Goal: Information Seeking & Learning: Understand process/instructions

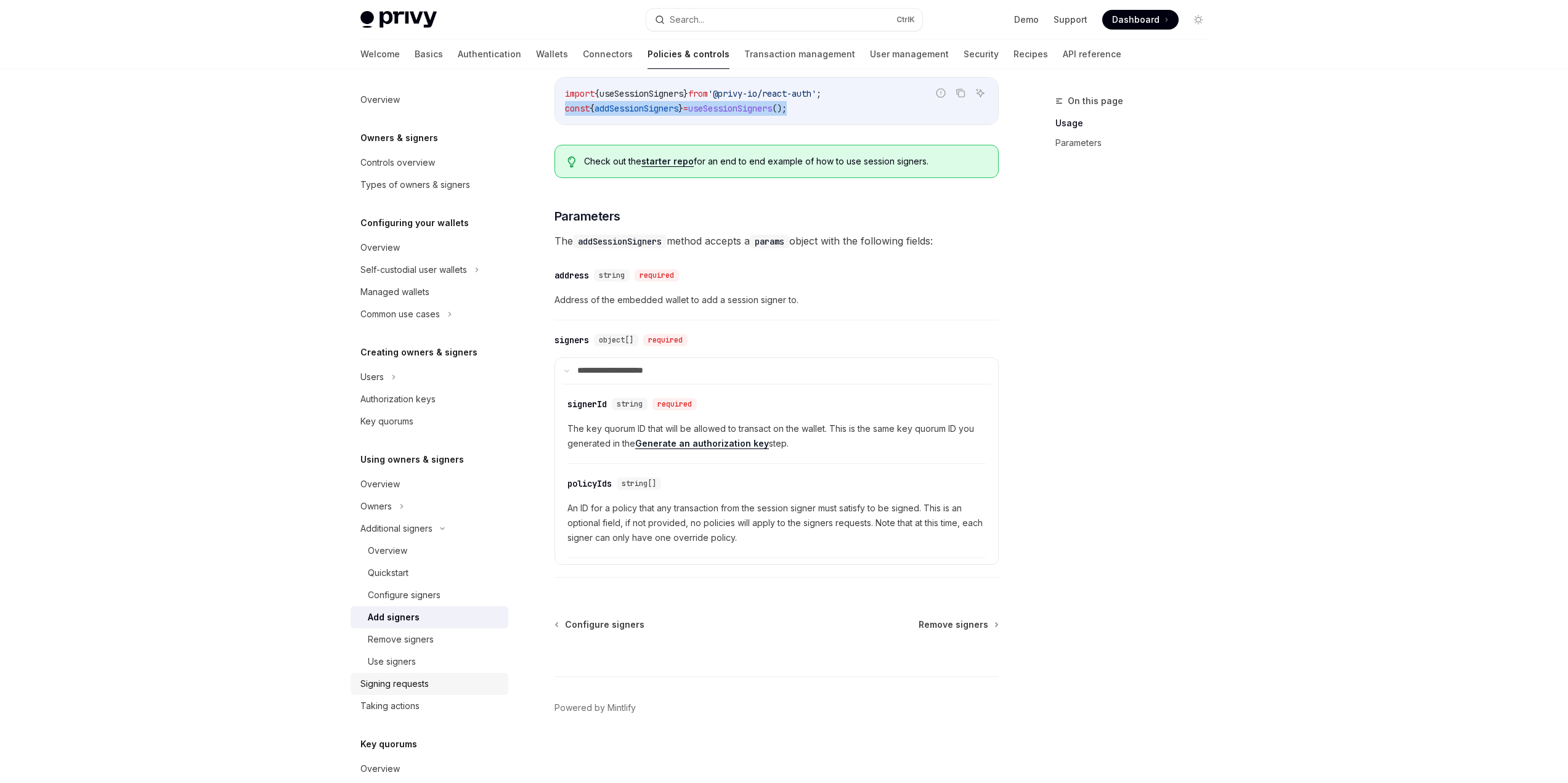
click at [399, 686] on div "Signing requests" at bounding box center [394, 684] width 68 height 15
click at [405, 687] on div "Signing requests" at bounding box center [394, 684] width 68 height 15
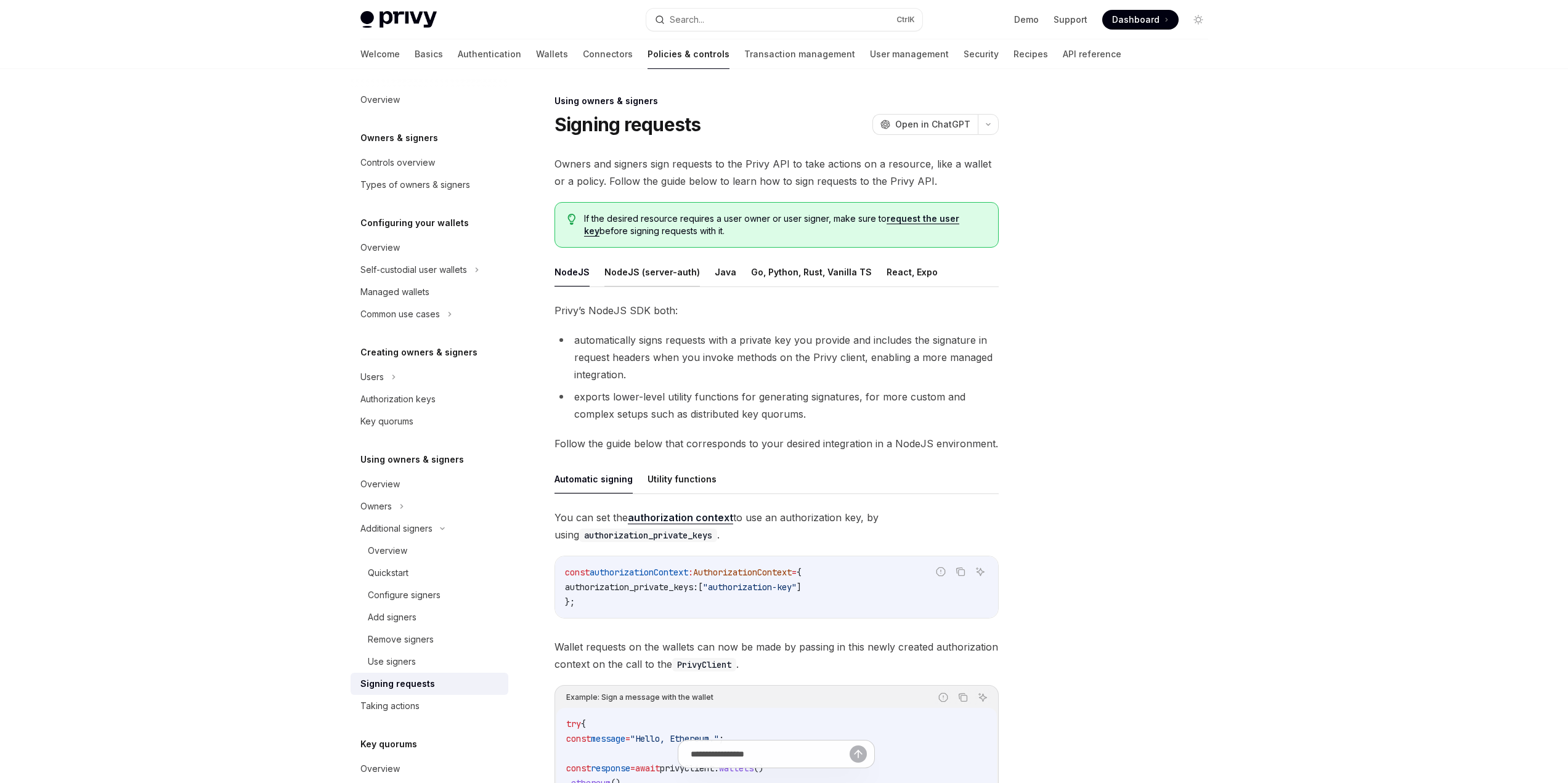
click at [663, 280] on button "NodeJS (server-auth)" at bounding box center [652, 271] width 96 height 29
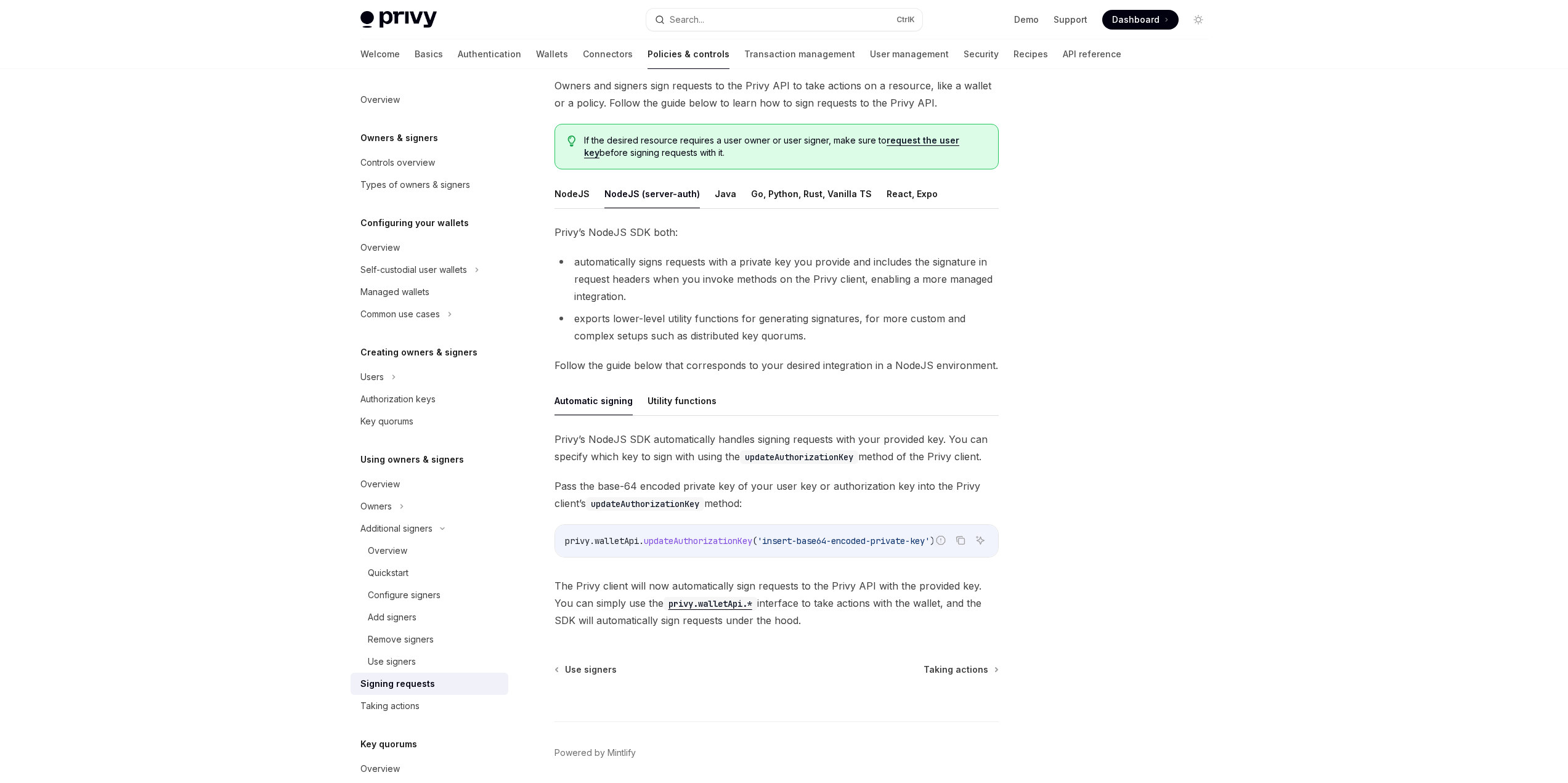
scroll to position [123, 0]
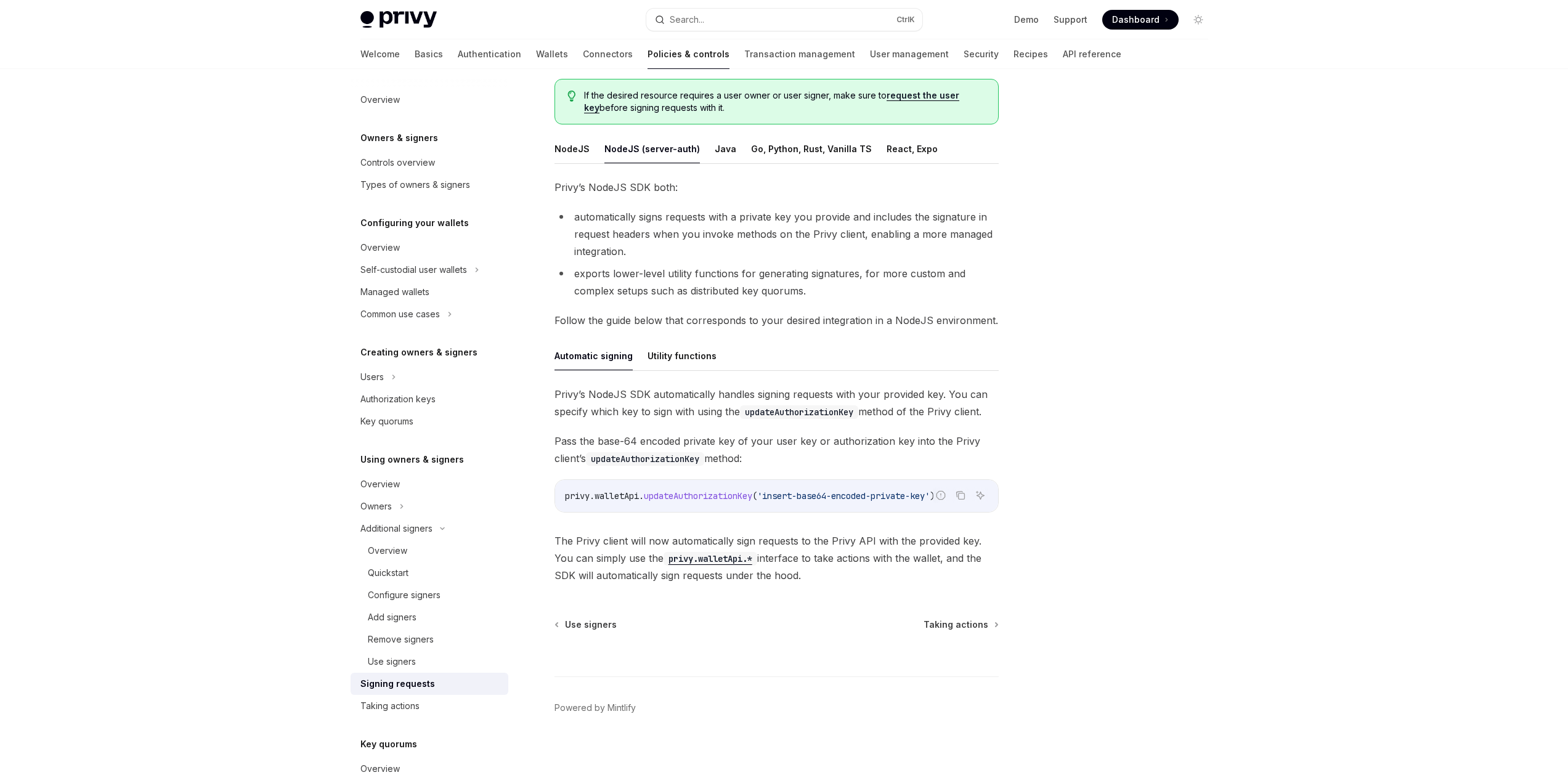
click at [815, 518] on div "Privy’s NodeJS SDK automatically handles signing requests with your provided ke…" at bounding box center [777, 484] width 444 height 198
click at [672, 360] on button "Utility functions" at bounding box center [682, 355] width 69 height 29
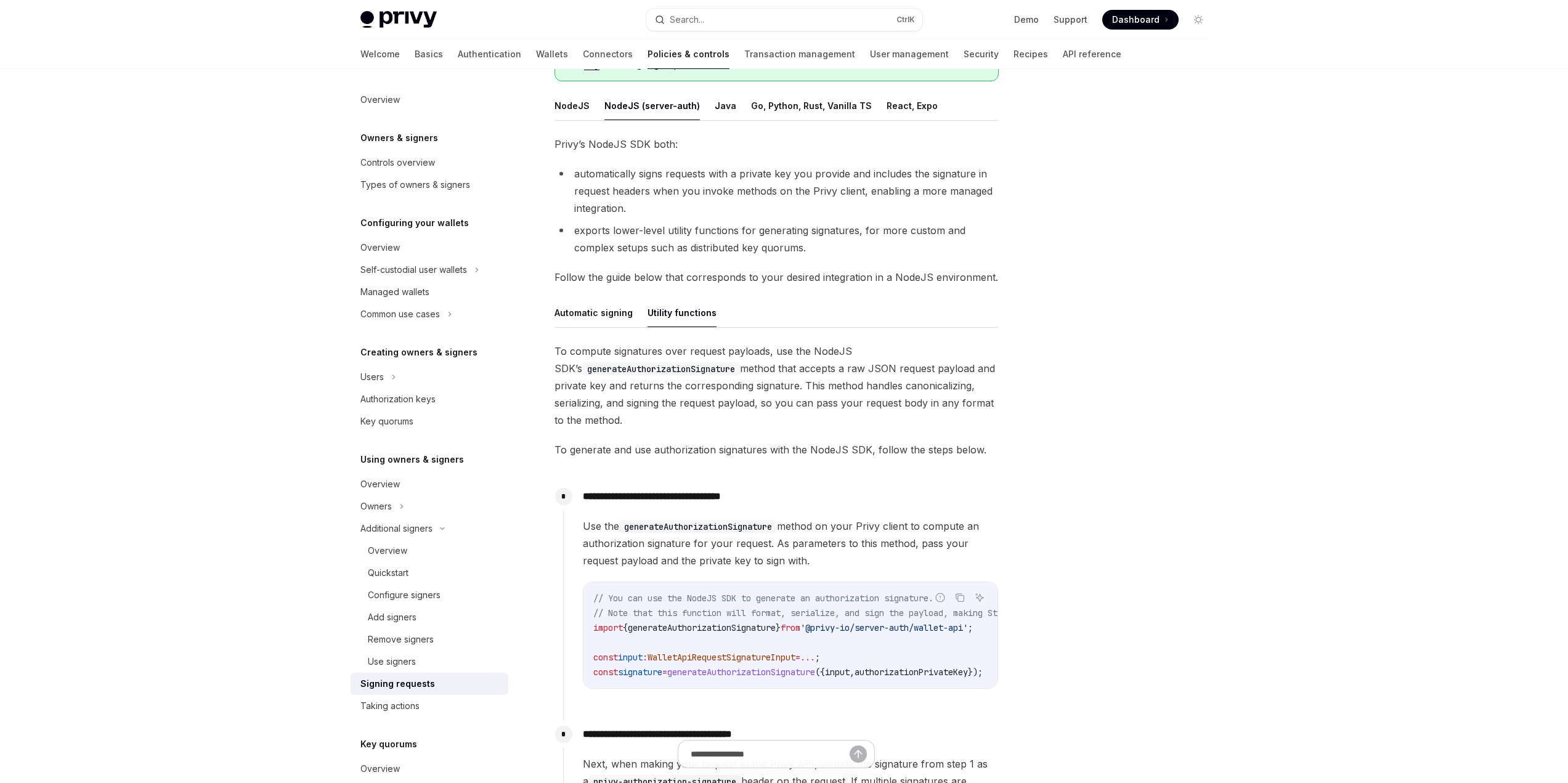
scroll to position [369, 0]
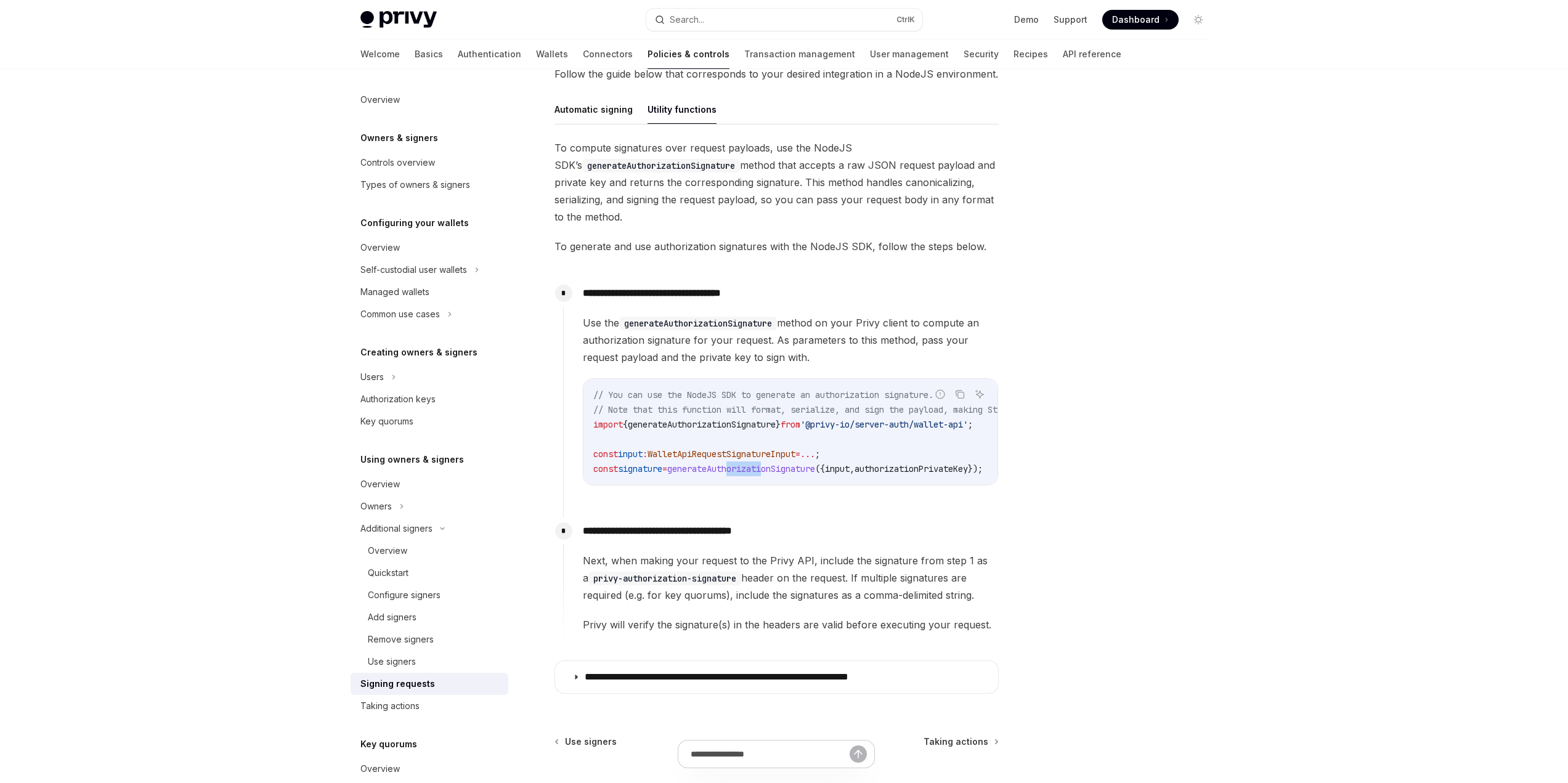
drag, startPoint x: 743, startPoint y: 490, endPoint x: 777, endPoint y: 491, distance: 34.0
click at [777, 491] on div "**********" at bounding box center [781, 392] width 435 height 225
click at [846, 491] on div "**********" at bounding box center [781, 392] width 435 height 225
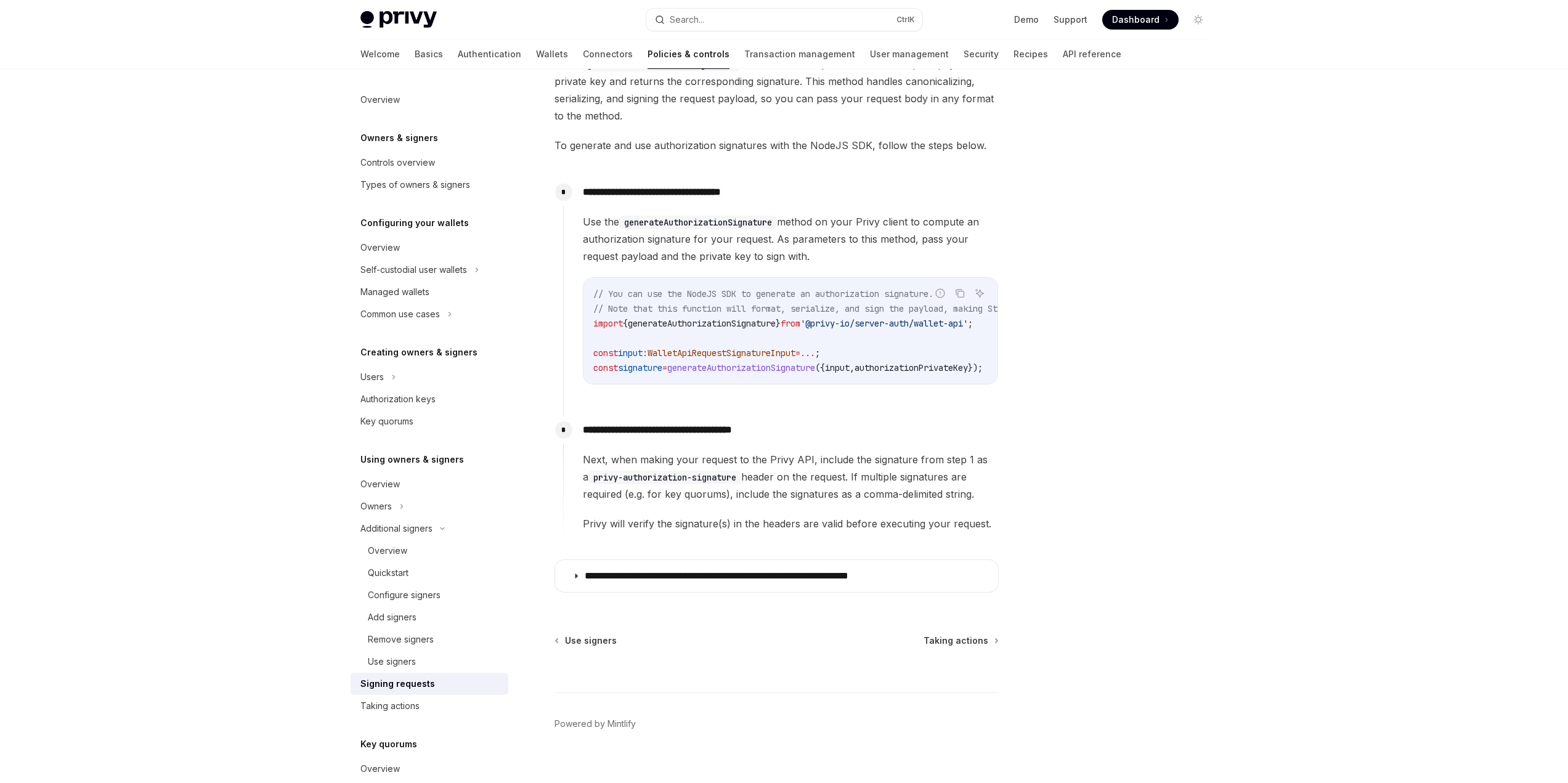
scroll to position [491, 0]
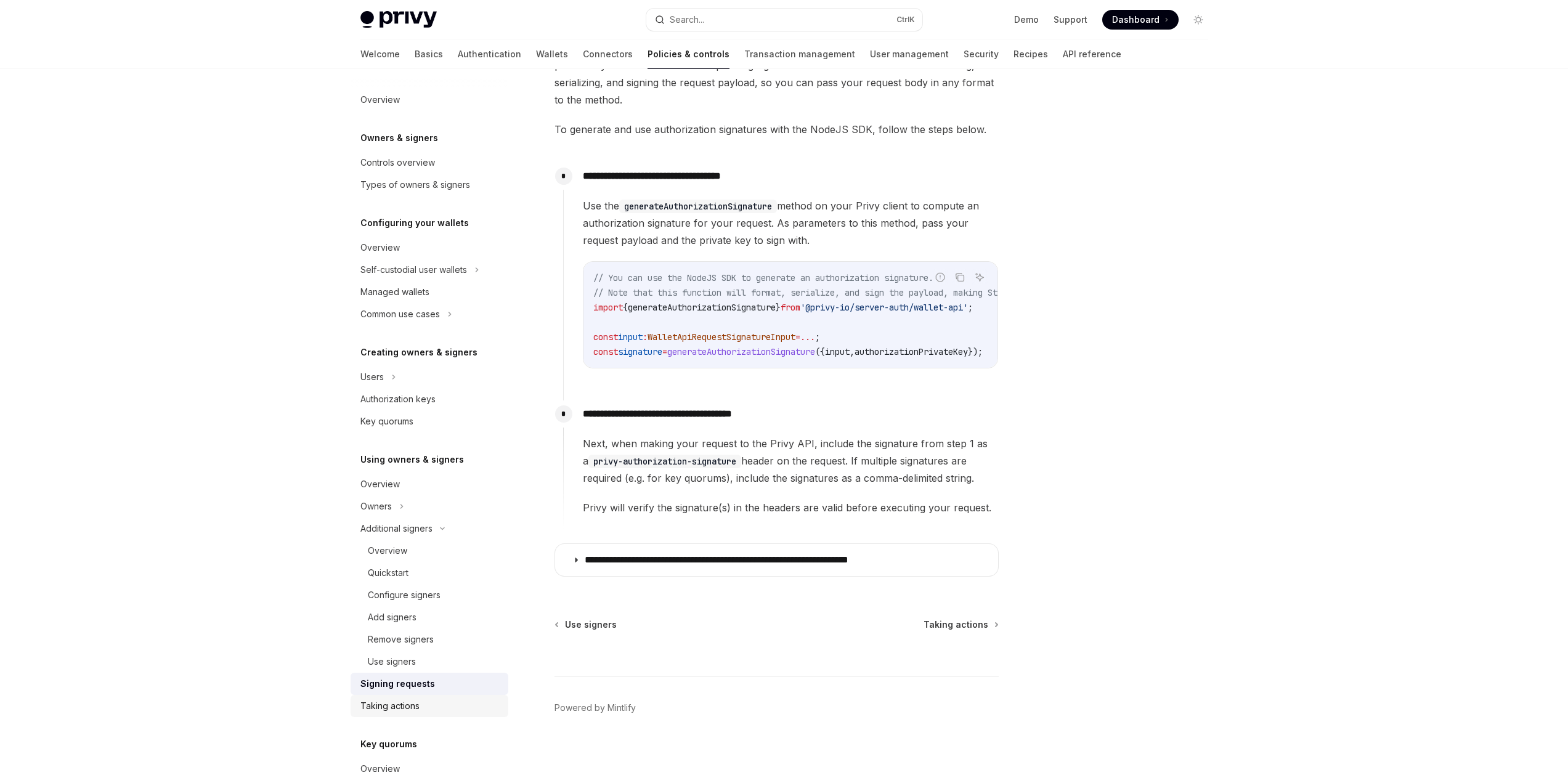
click at [396, 700] on div "Taking actions" at bounding box center [390, 706] width 59 height 15
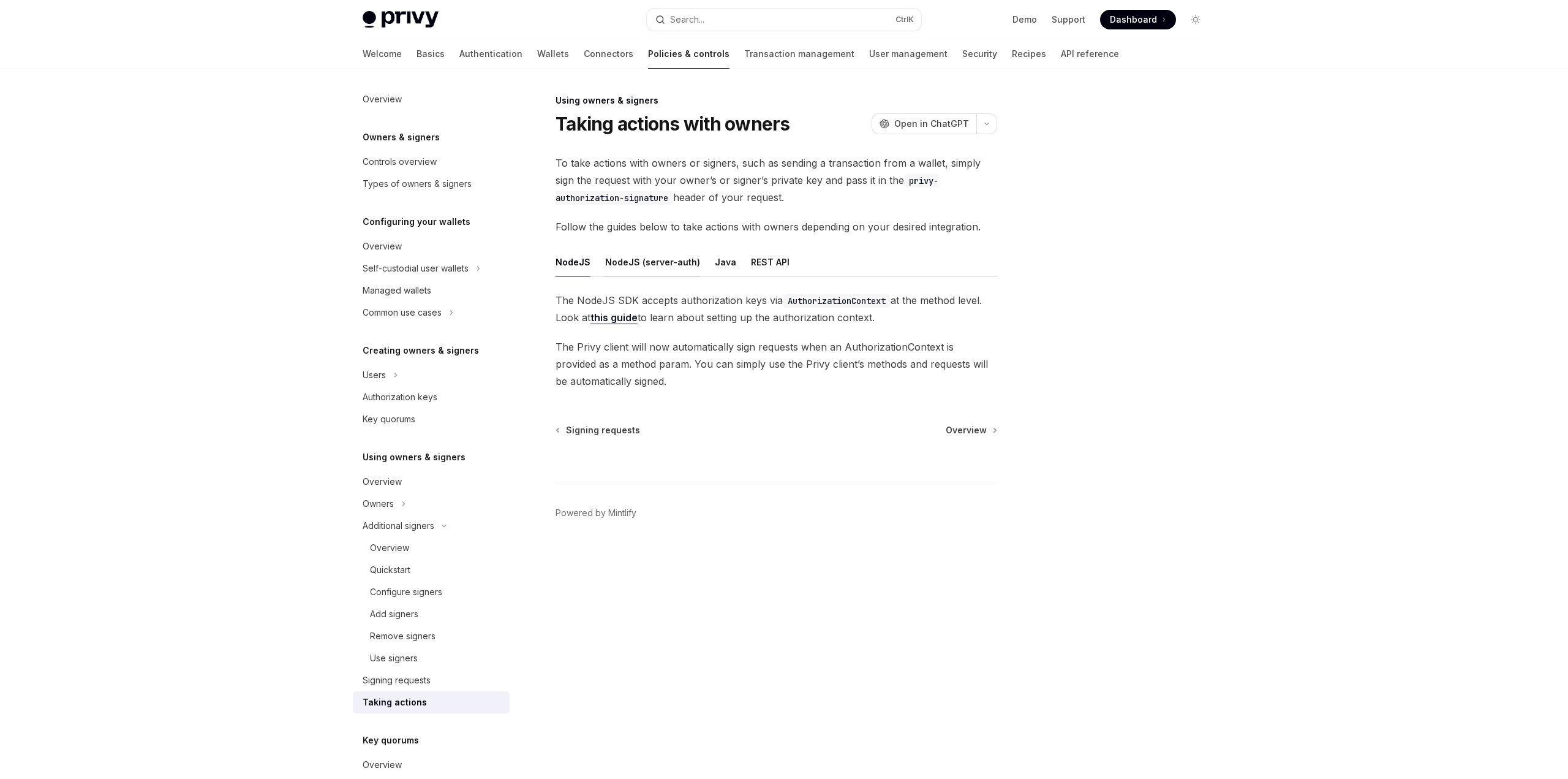
click at [643, 263] on button "NodeJS (server-auth)" at bounding box center [653, 262] width 95 height 29
click at [966, 303] on link "this guide" at bounding box center [768, 309] width 426 height 30
click at [1131, 260] on div at bounding box center [1122, 435] width 186 height 685
click at [391, 682] on div "Signing requests" at bounding box center [396, 680] width 68 height 15
click at [404, 684] on div "Signing requests" at bounding box center [396, 680] width 68 height 15
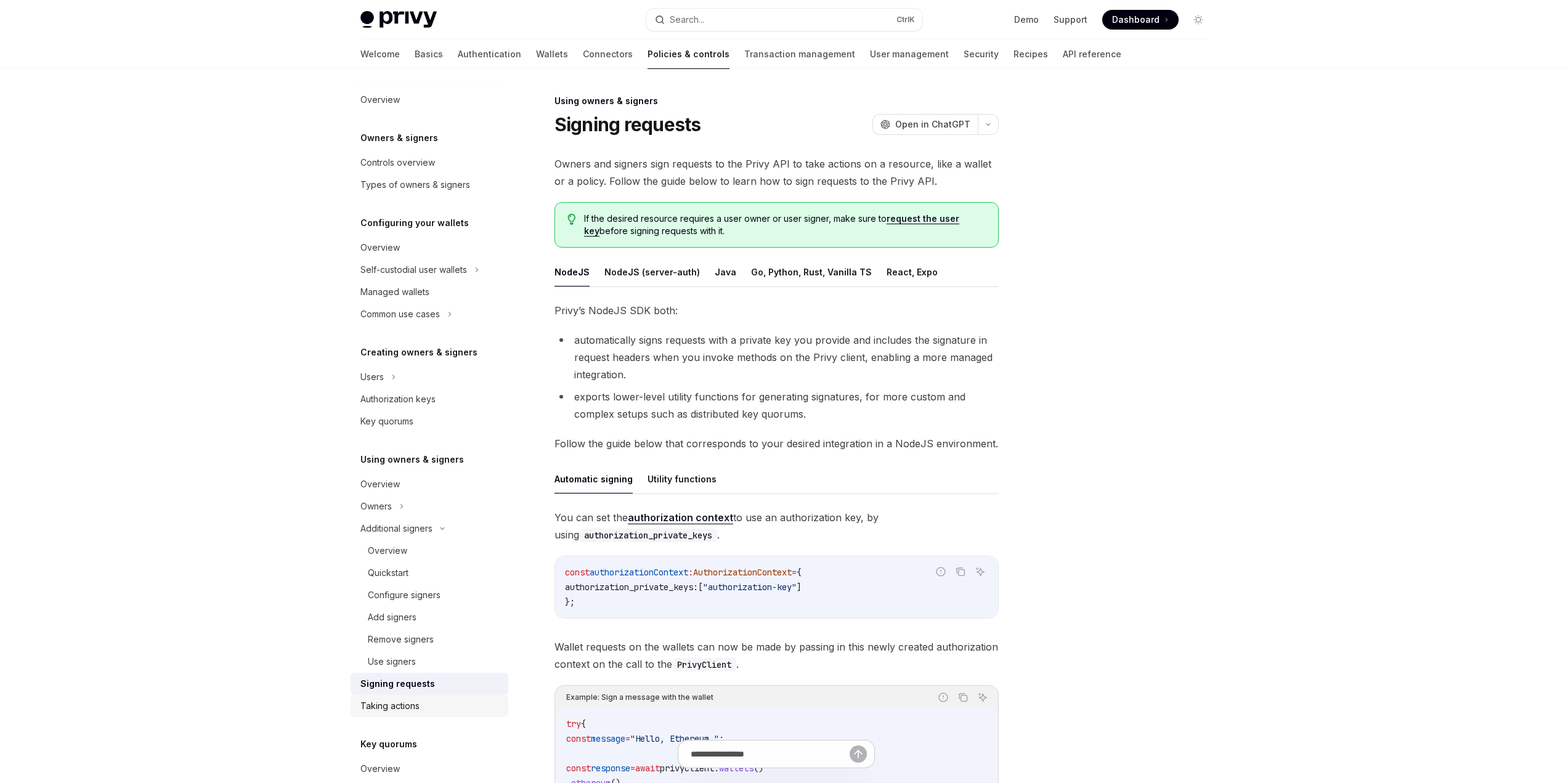
click at [407, 706] on div "Taking actions" at bounding box center [390, 706] width 59 height 15
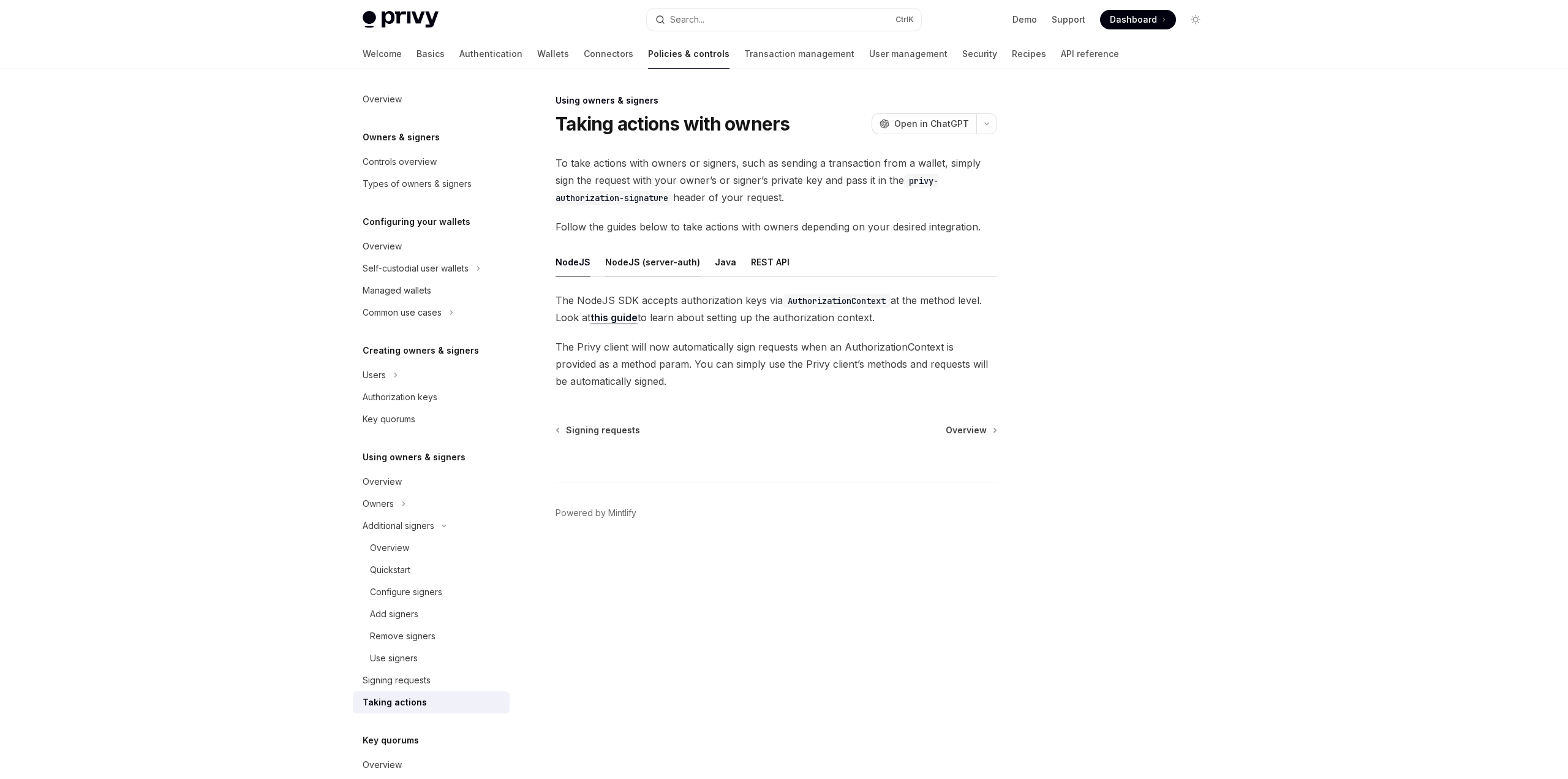
click at [655, 265] on button "NodeJS (server-auth)" at bounding box center [653, 262] width 95 height 29
click at [665, 365] on code "privy-authorization-signature" at bounding box center [657, 365] width 152 height 13
click at [579, 345] on span "The Privy client will now automatically sign requests with the provided private…" at bounding box center [777, 364] width 442 height 51
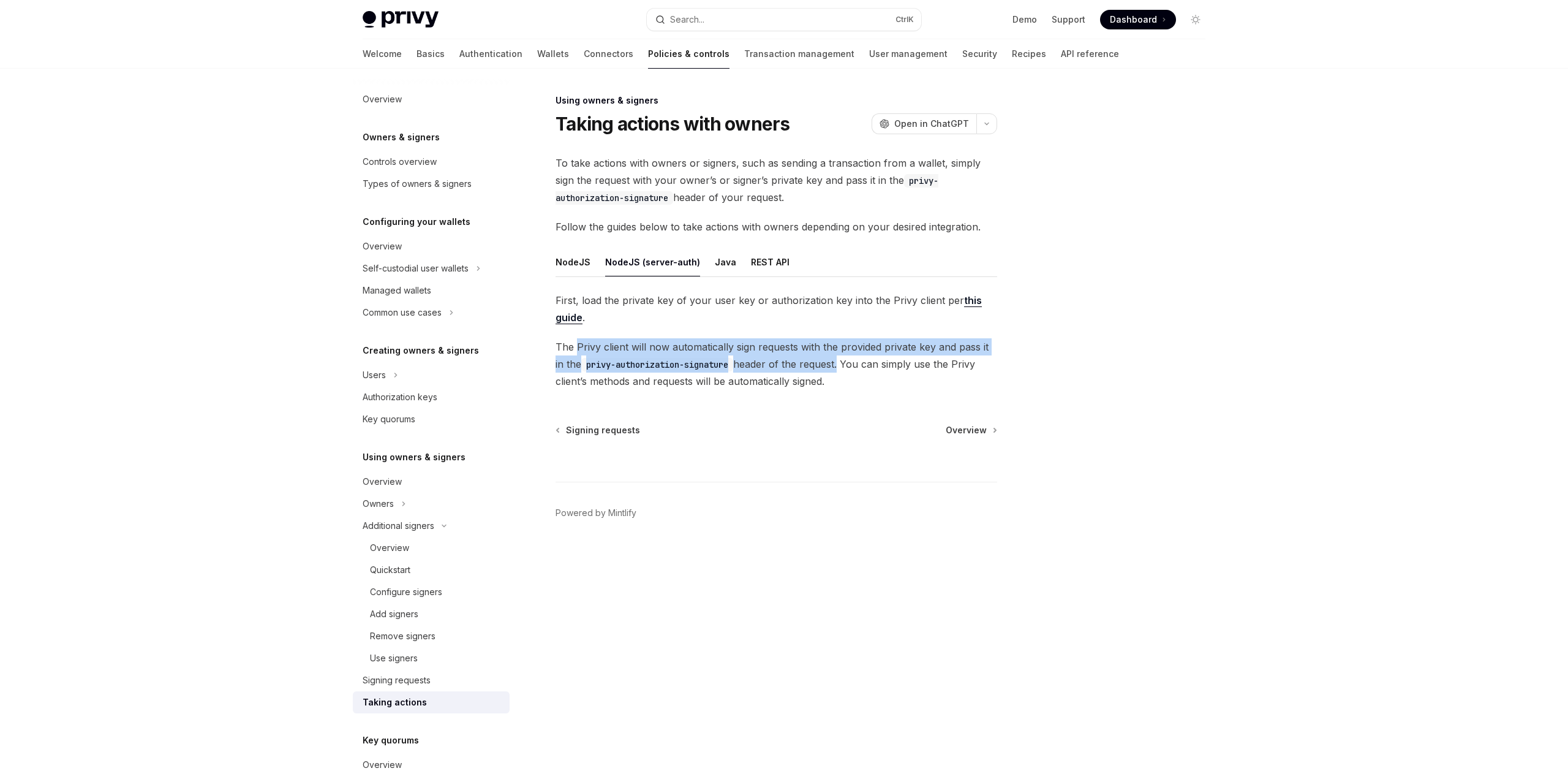
drag, startPoint x: 579, startPoint y: 345, endPoint x: 818, endPoint y: 362, distance: 239.6
click at [818, 362] on span "The Privy client will now automatically sign requests with the provided private…" at bounding box center [777, 364] width 442 height 51
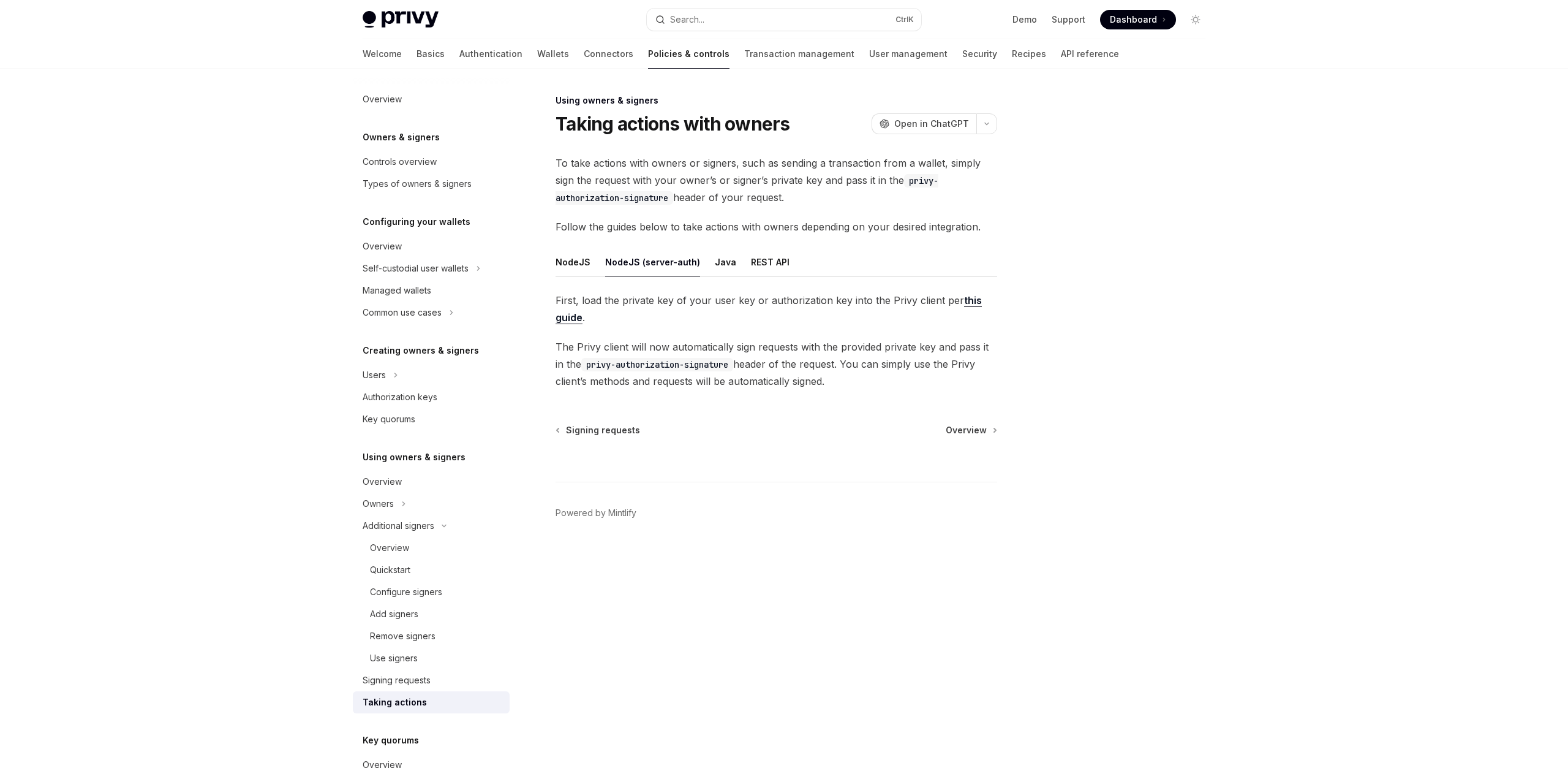
click at [726, 401] on div "Using owners & signers Taking actions with owners OpenAI Open in ChatGPT OpenAI…" at bounding box center [661, 435] width 676 height 685
click at [391, 685] on div "Signing requests" at bounding box center [396, 680] width 68 height 15
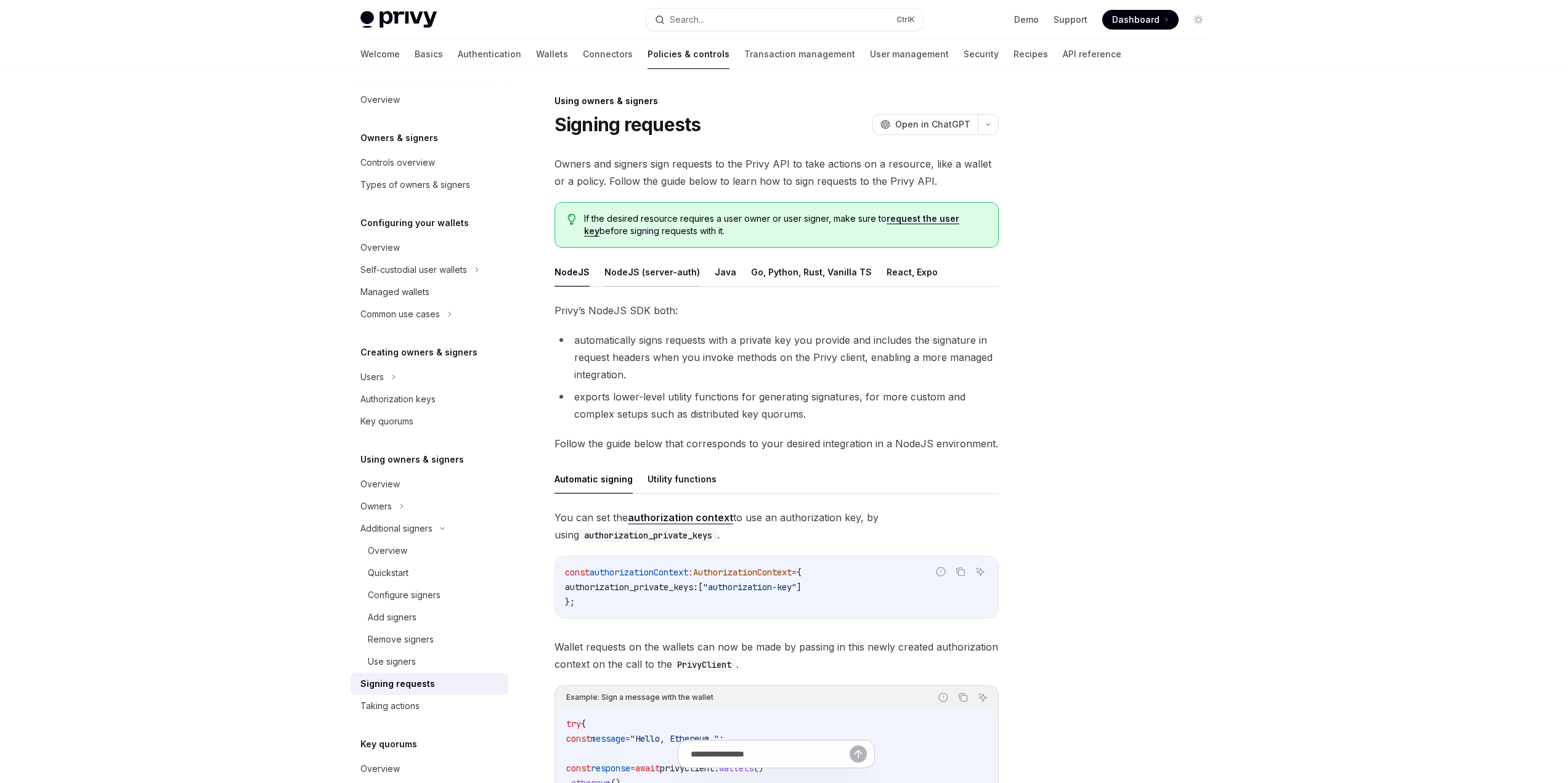
click at [673, 280] on button "NodeJS (server-auth)" at bounding box center [652, 271] width 96 height 29
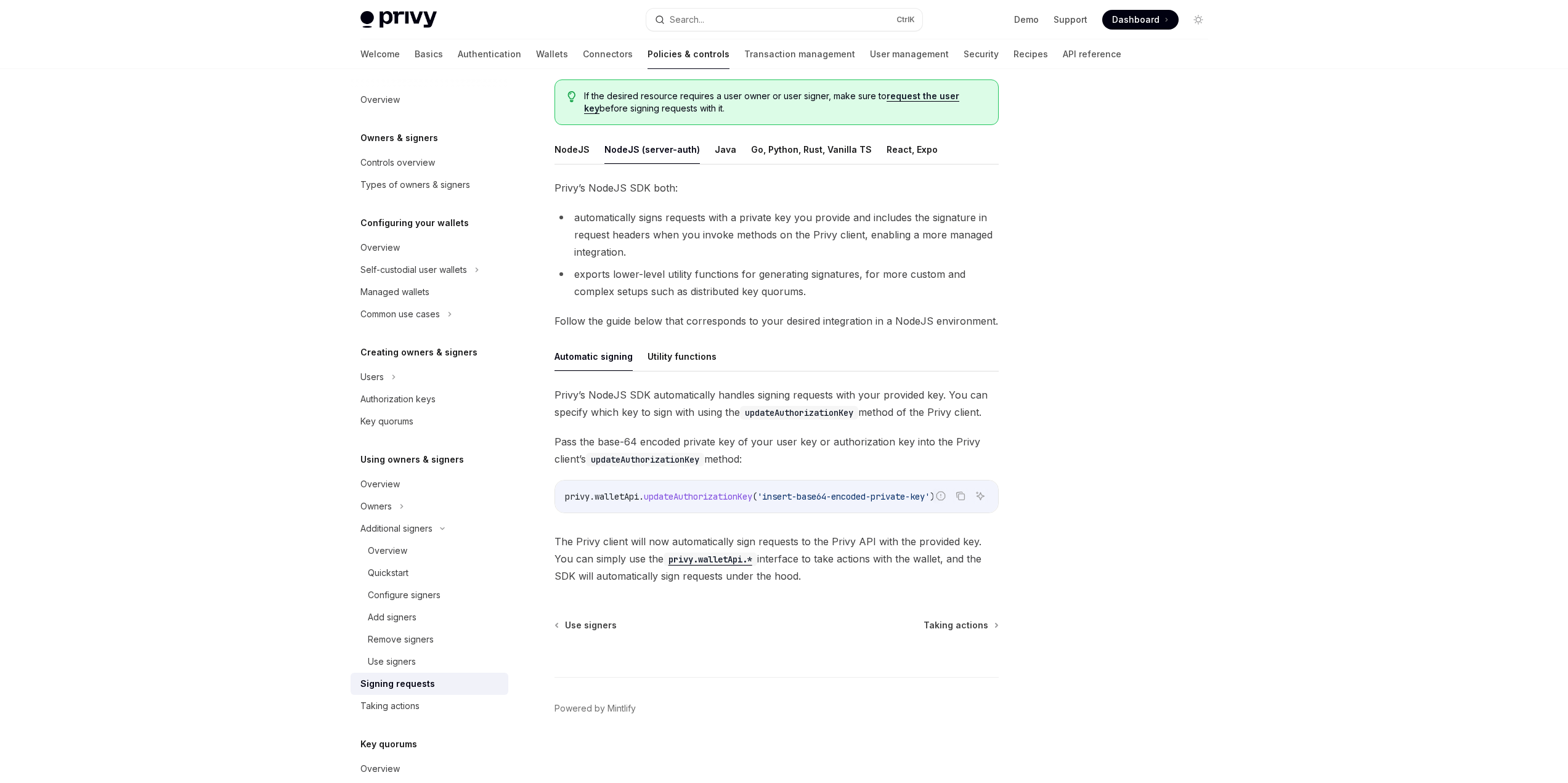
scroll to position [123, 0]
click at [780, 497] on span "'insert-base64-encoded-private-key'" at bounding box center [843, 495] width 173 height 11
drag, startPoint x: 780, startPoint y: 497, endPoint x: 828, endPoint y: 493, distance: 48.2
click at [828, 493] on span "'insert-base64-encoded-private-key'" at bounding box center [843, 495] width 173 height 11
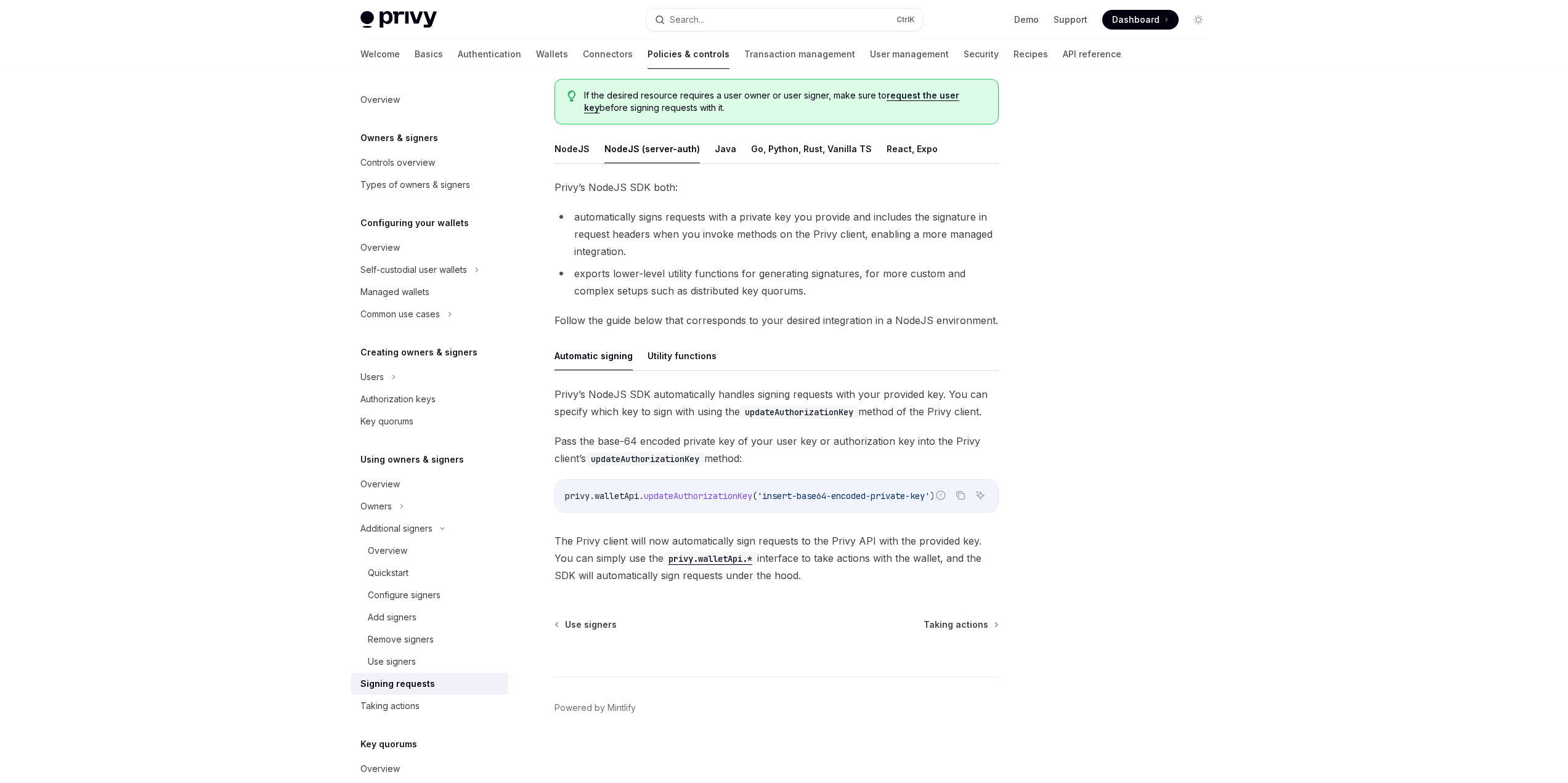
click at [786, 495] on span "'insert-base64-encoded-private-key'" at bounding box center [843, 495] width 173 height 11
drag, startPoint x: 786, startPoint y: 495, endPoint x: 846, endPoint y: 491, distance: 60.1
click at [846, 491] on span "'insert-base64-encoded-private-key'" at bounding box center [843, 495] width 173 height 11
click at [738, 501] on code "privy . walletApi . updateAuthorizationKey ( 'insert-base64-encoded-private-key…" at bounding box center [777, 496] width 423 height 15
click at [662, 159] on button "NodeJS (server-auth)" at bounding box center [652, 149] width 96 height 29
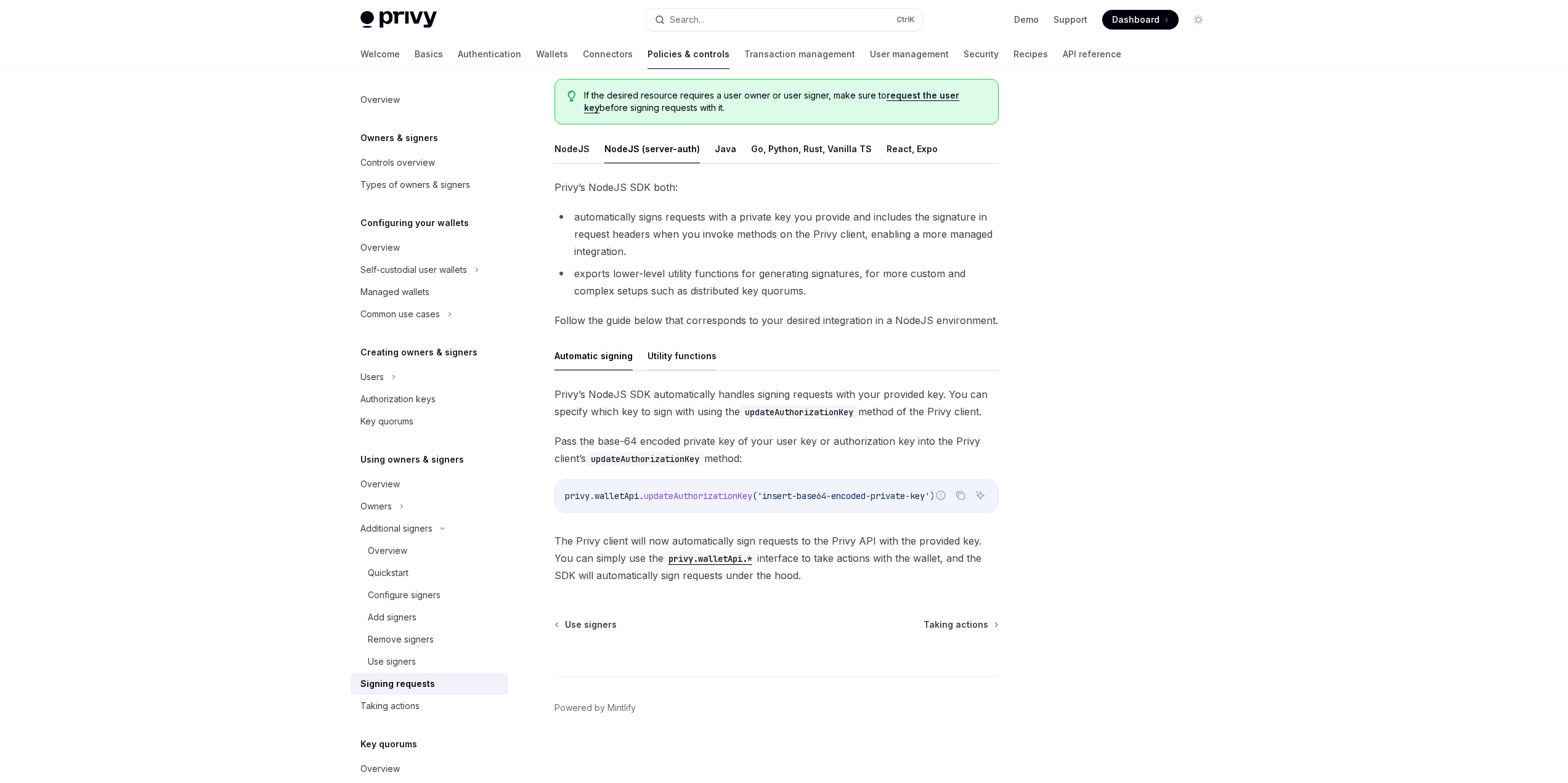
click at [663, 355] on button "Utility functions" at bounding box center [682, 355] width 69 height 29
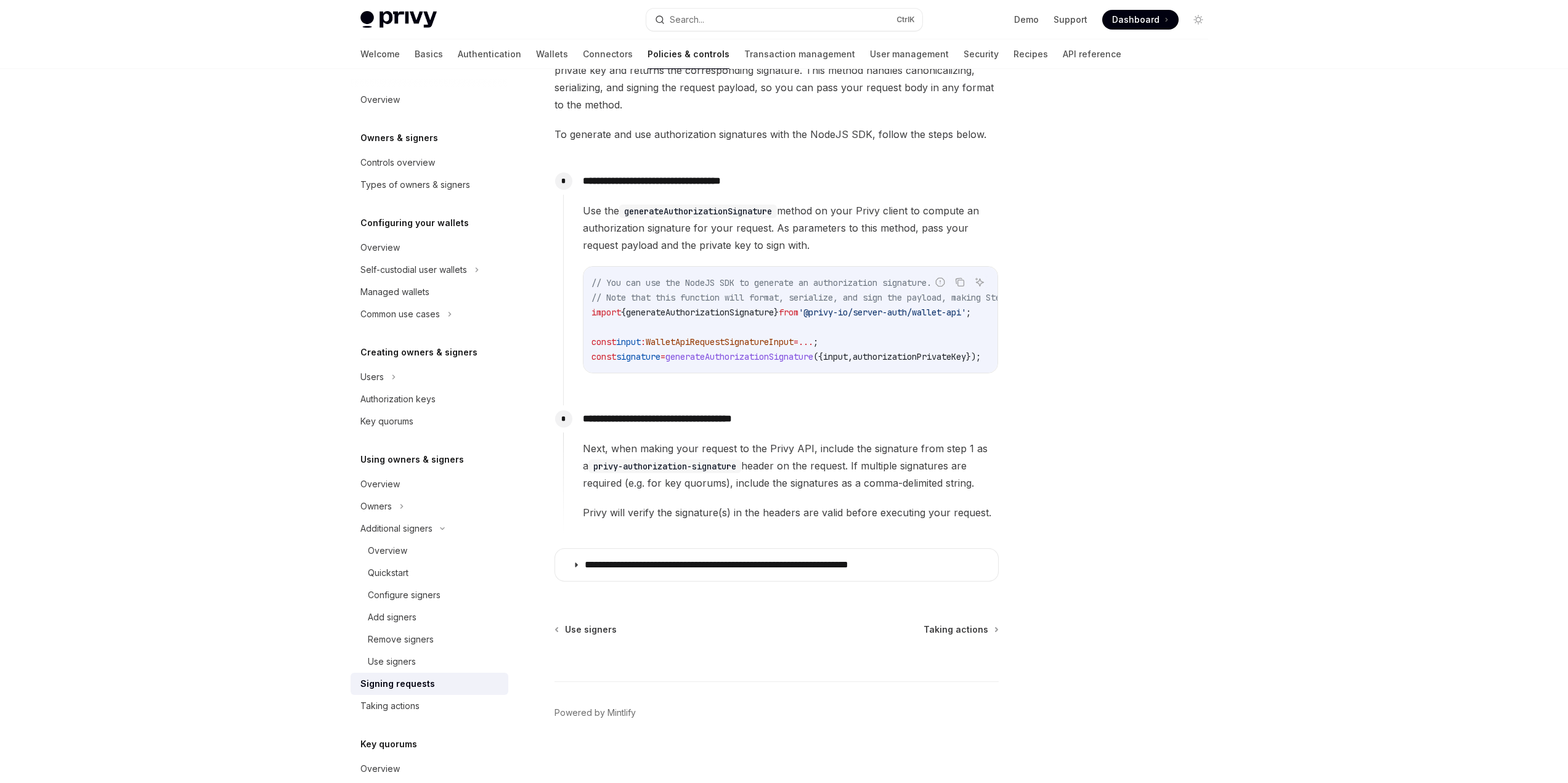
scroll to position [491, 0]
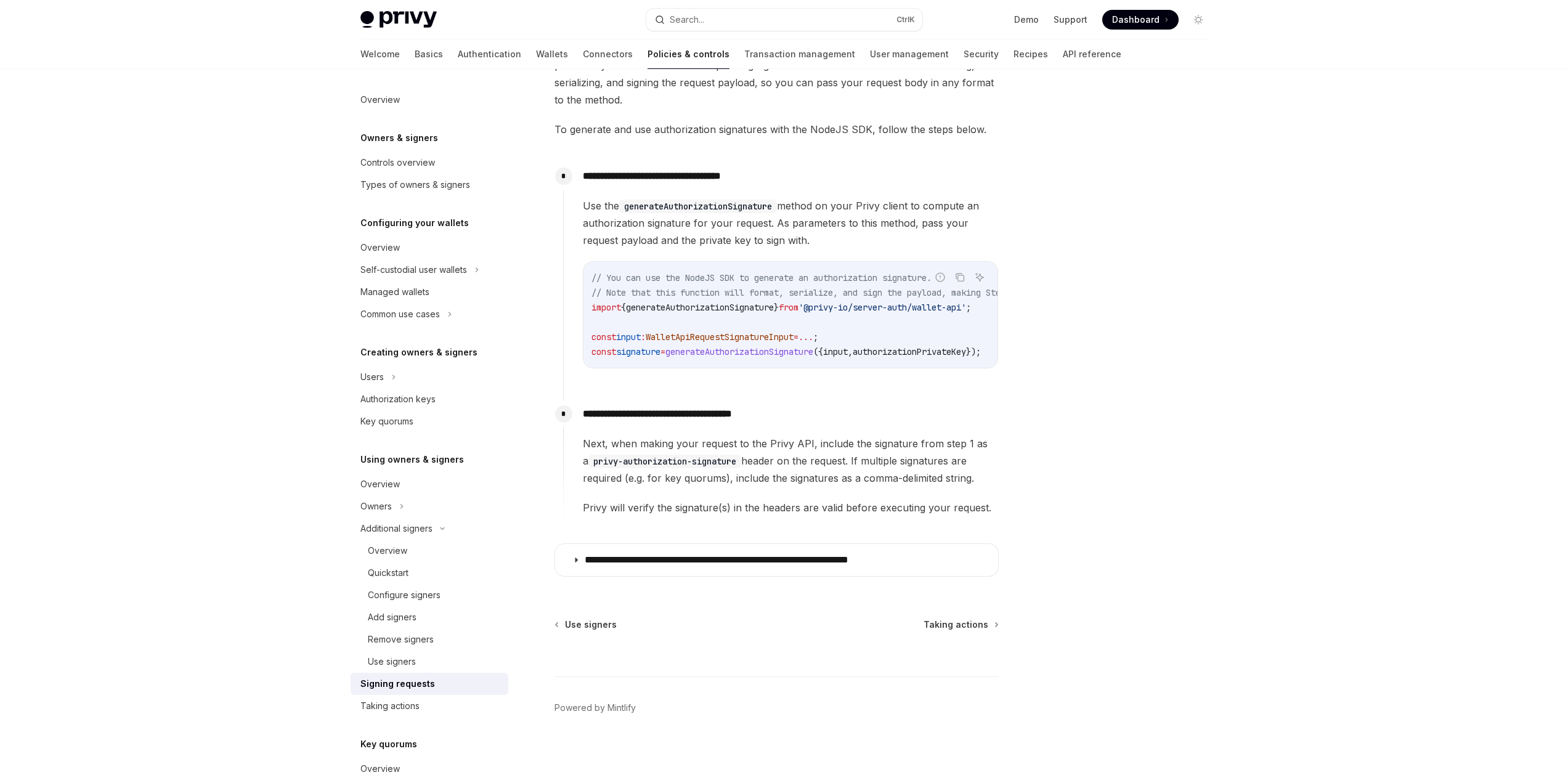
click at [716, 468] on span "Next, when making your request to the Privy API, include the signature from ste…" at bounding box center [790, 460] width 415 height 52
click at [713, 464] on code "privy-authorization-signature" at bounding box center [664, 461] width 153 height 13
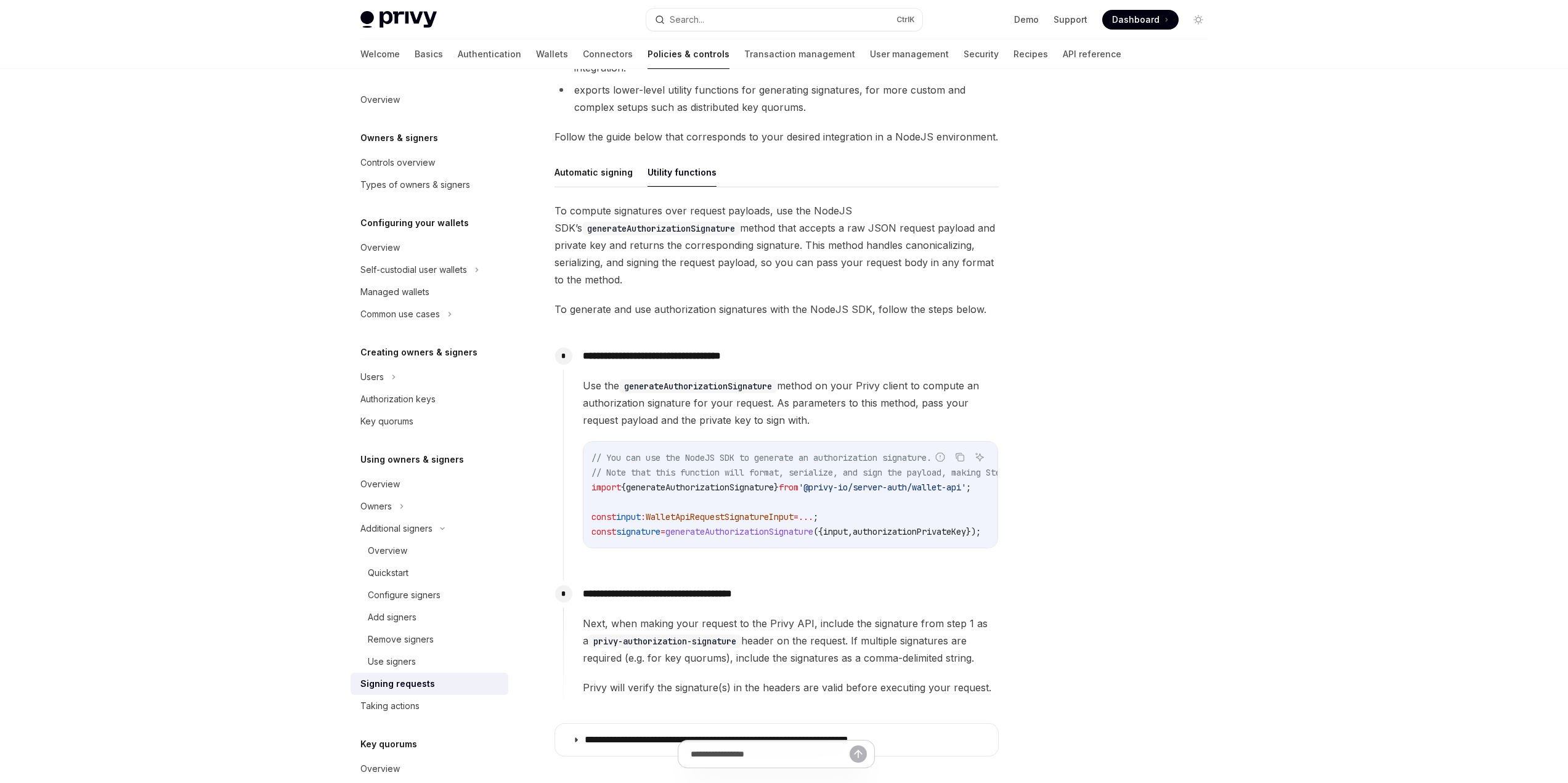
scroll to position [430, 0]
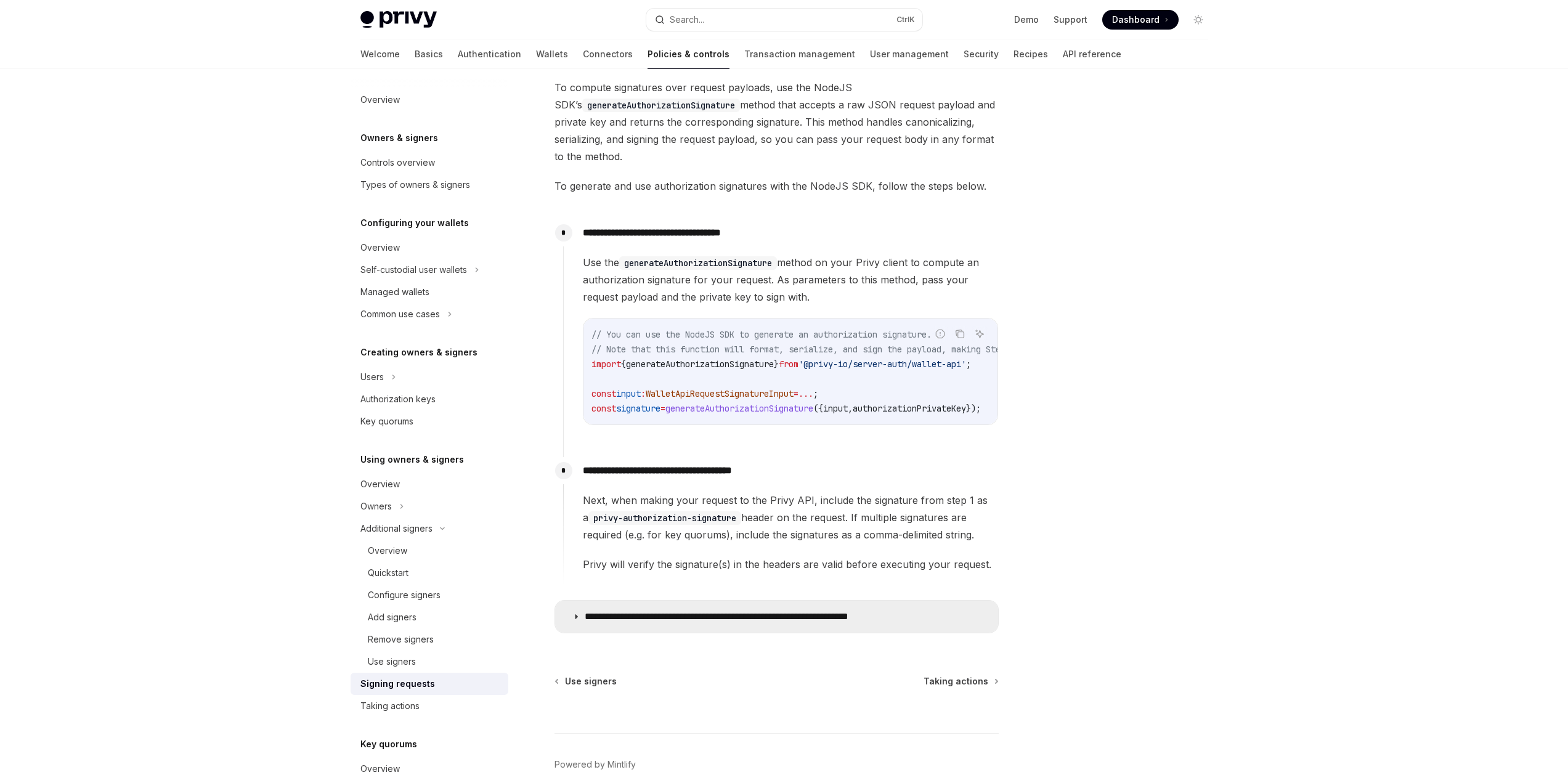
click at [567, 623] on summary "**********" at bounding box center [777, 616] width 443 height 32
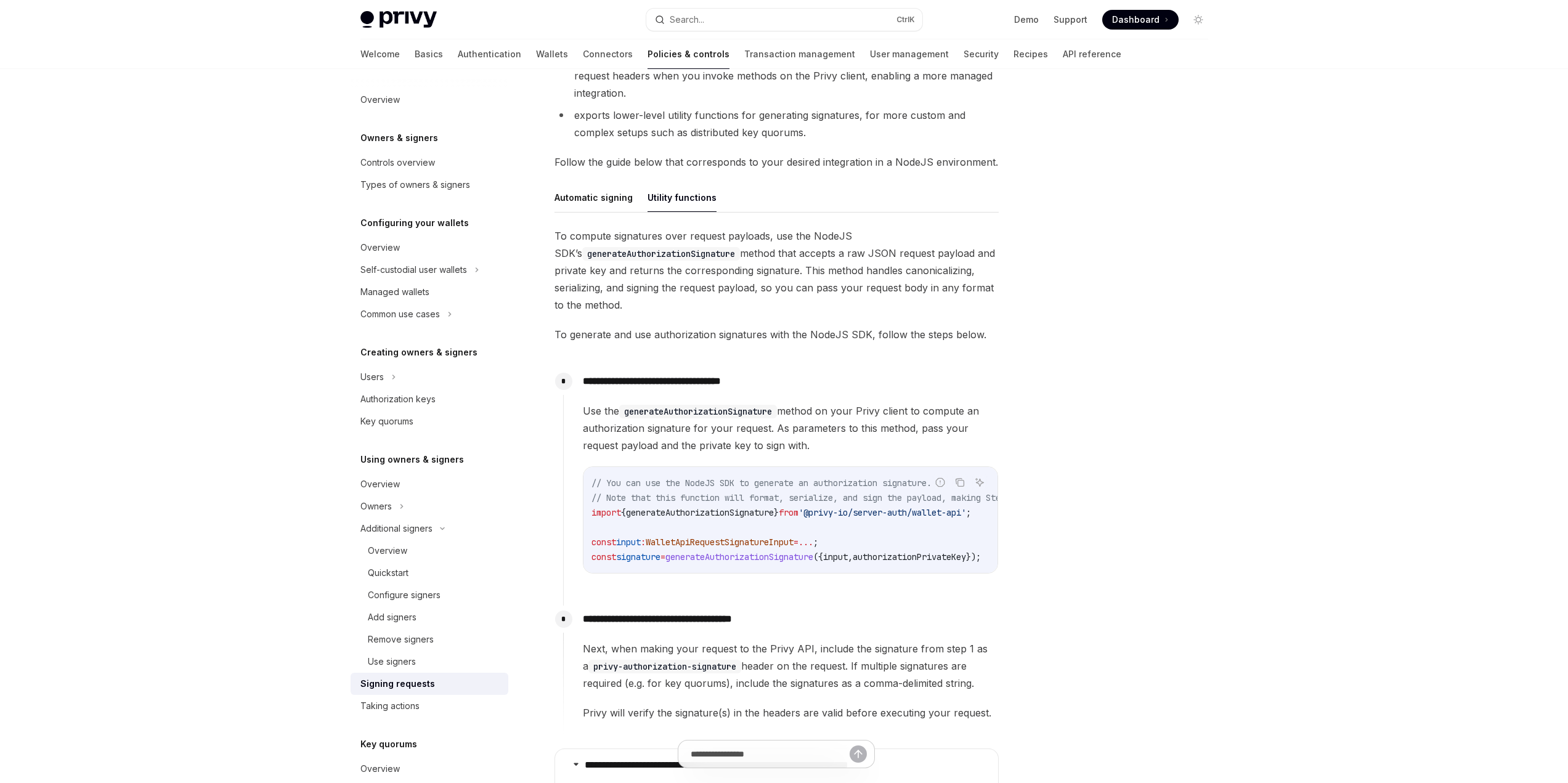
scroll to position [276, 0]
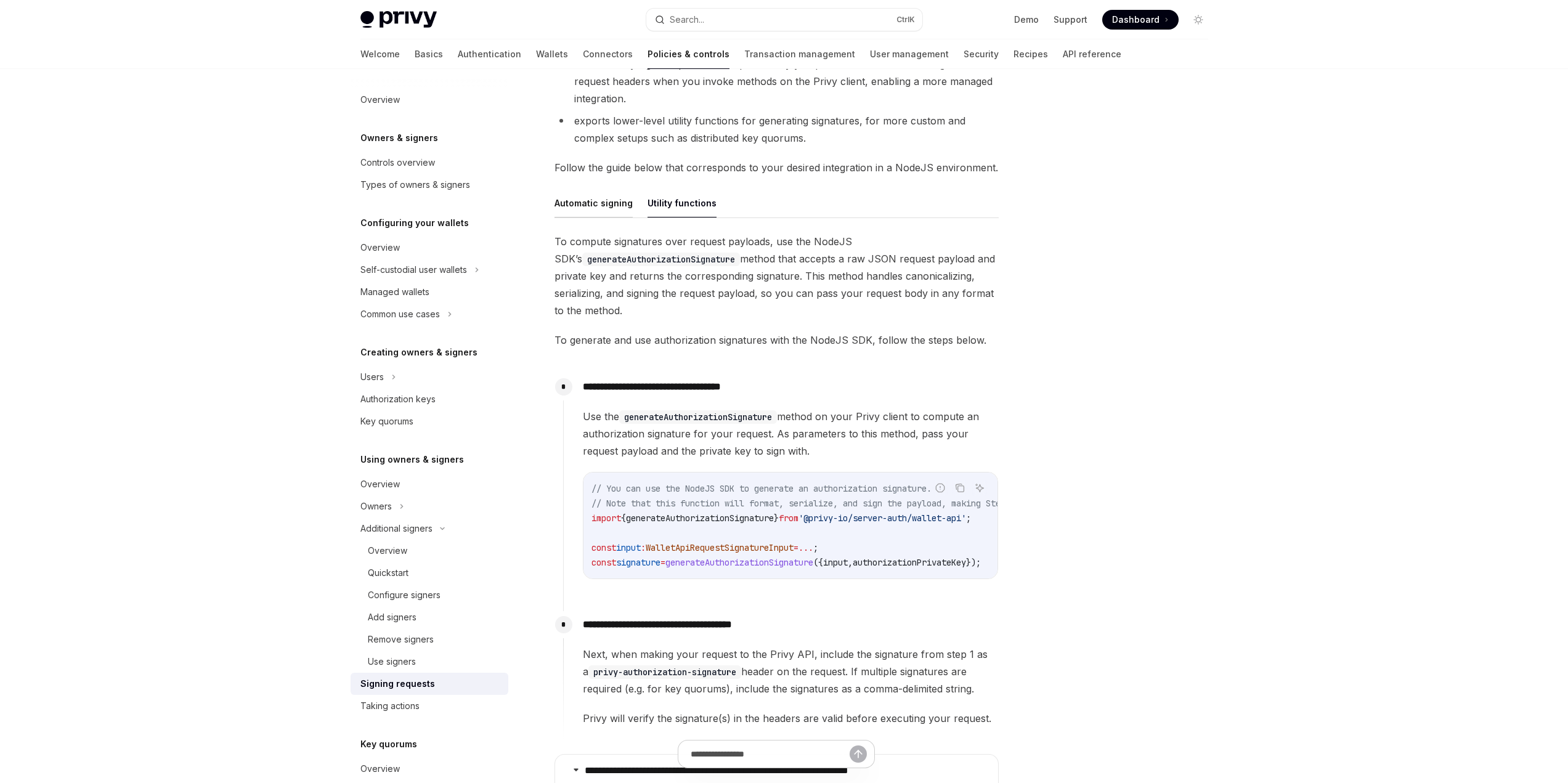
click at [587, 203] on button "Automatic signing" at bounding box center [593, 203] width 79 height 29
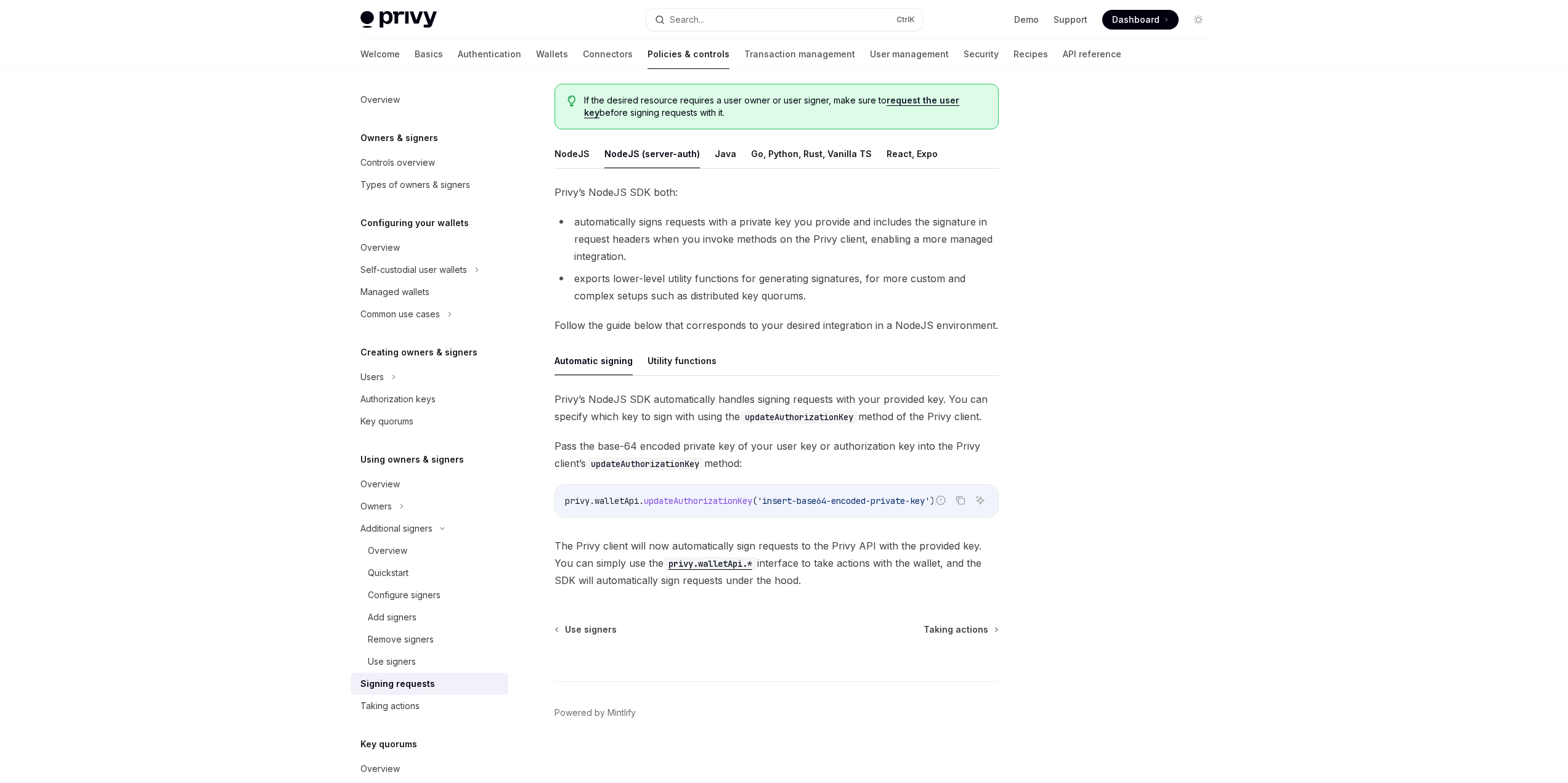
scroll to position [123, 0]
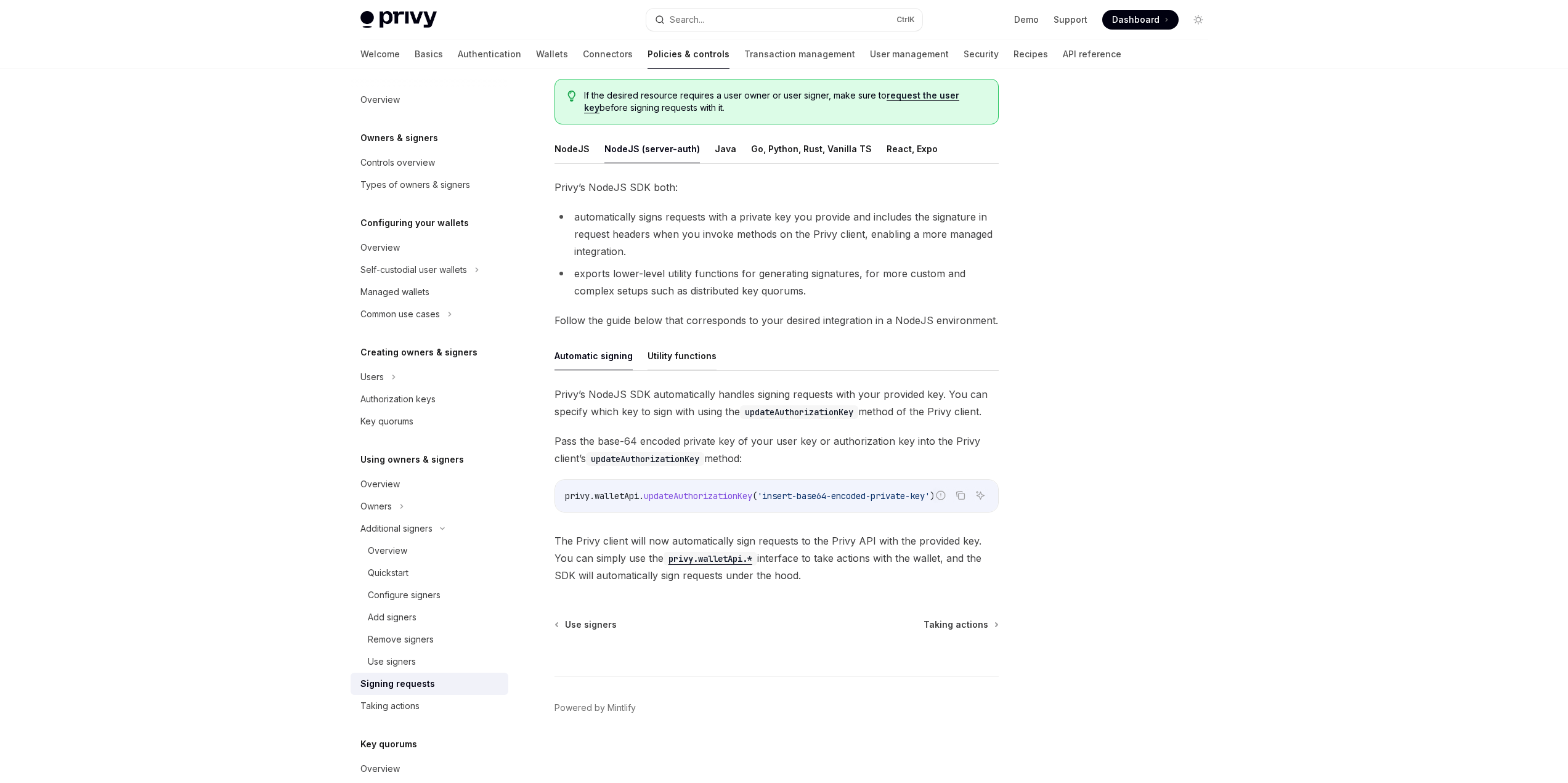
click at [685, 364] on button "Utility functions" at bounding box center [682, 355] width 69 height 29
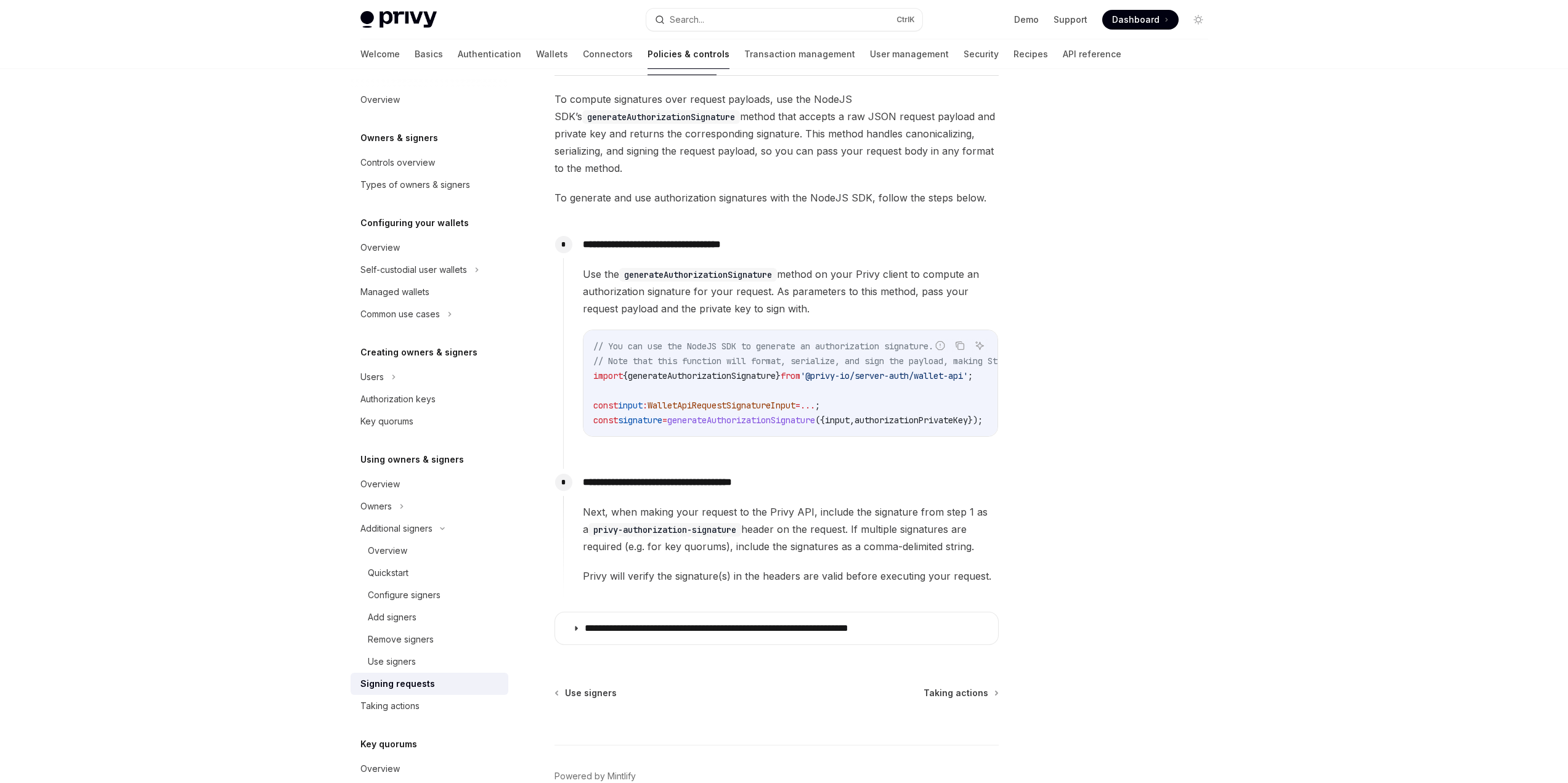
scroll to position [431, 0]
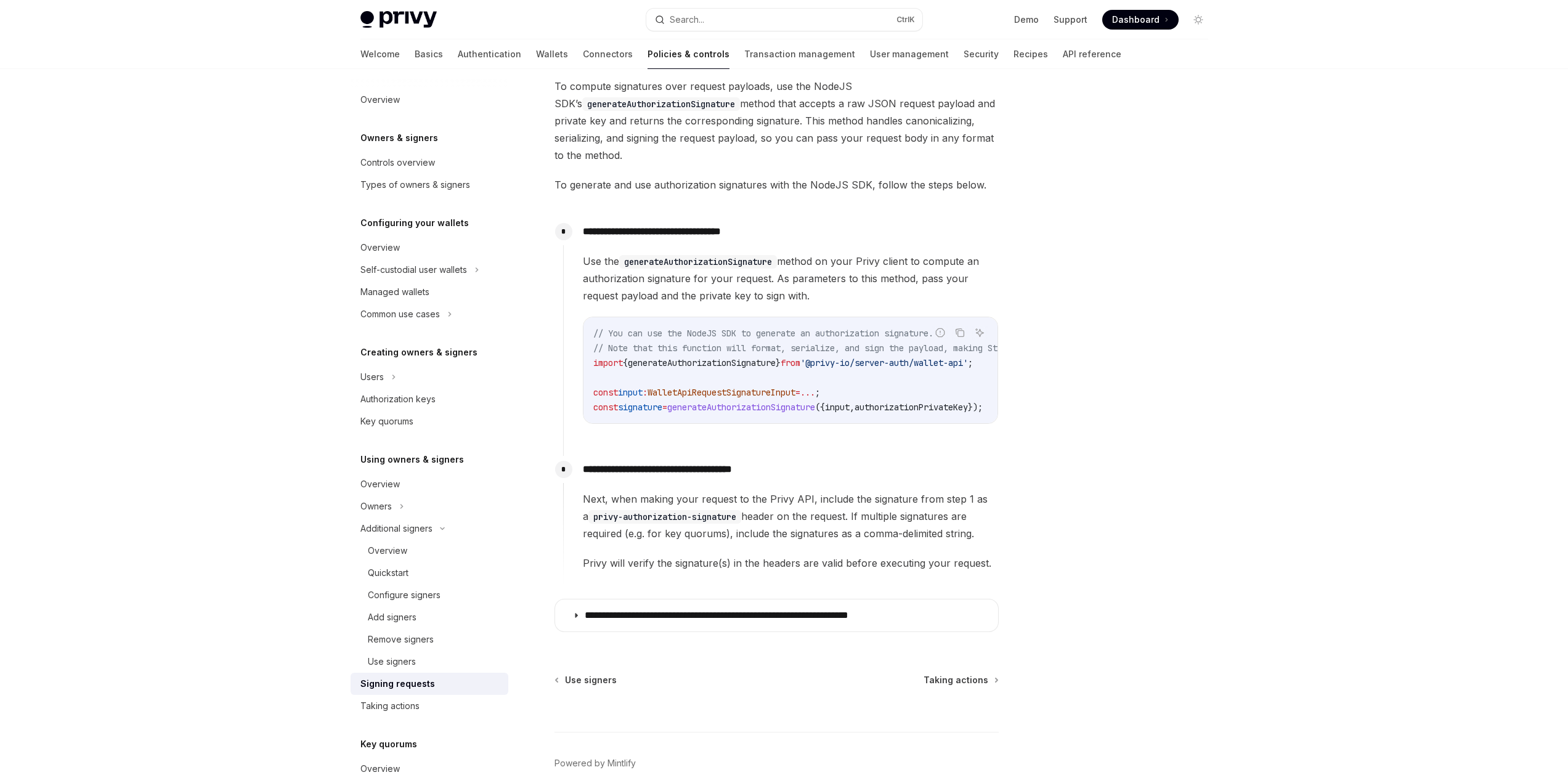
click at [751, 522] on span "Next, when making your request to the Privy API, include the signature from ste…" at bounding box center [790, 515] width 415 height 52
click at [952, 685] on span "Taking actions" at bounding box center [955, 680] width 64 height 12
click at [953, 683] on span "Taking actions" at bounding box center [955, 680] width 64 height 12
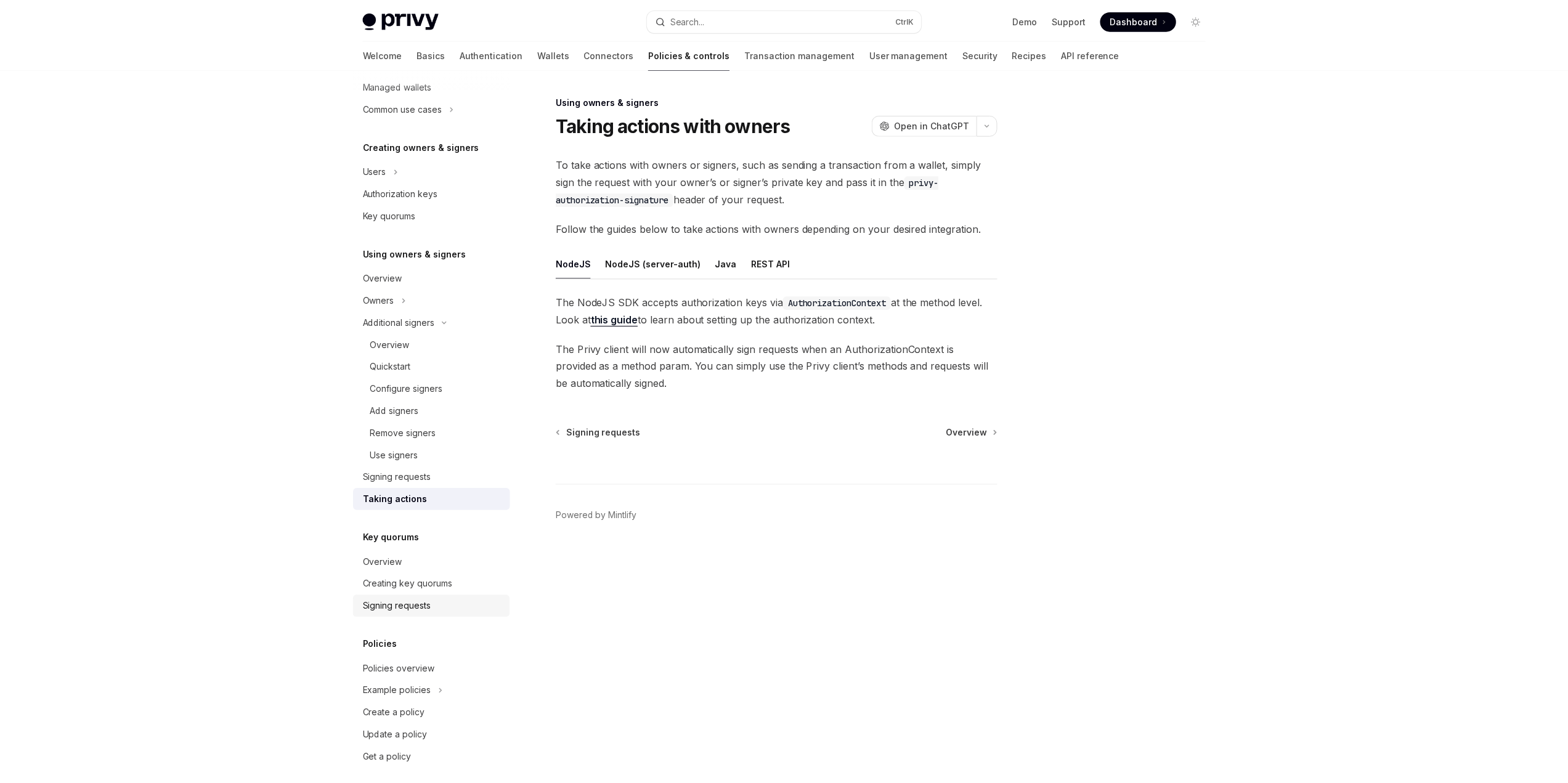
scroll to position [218, 0]
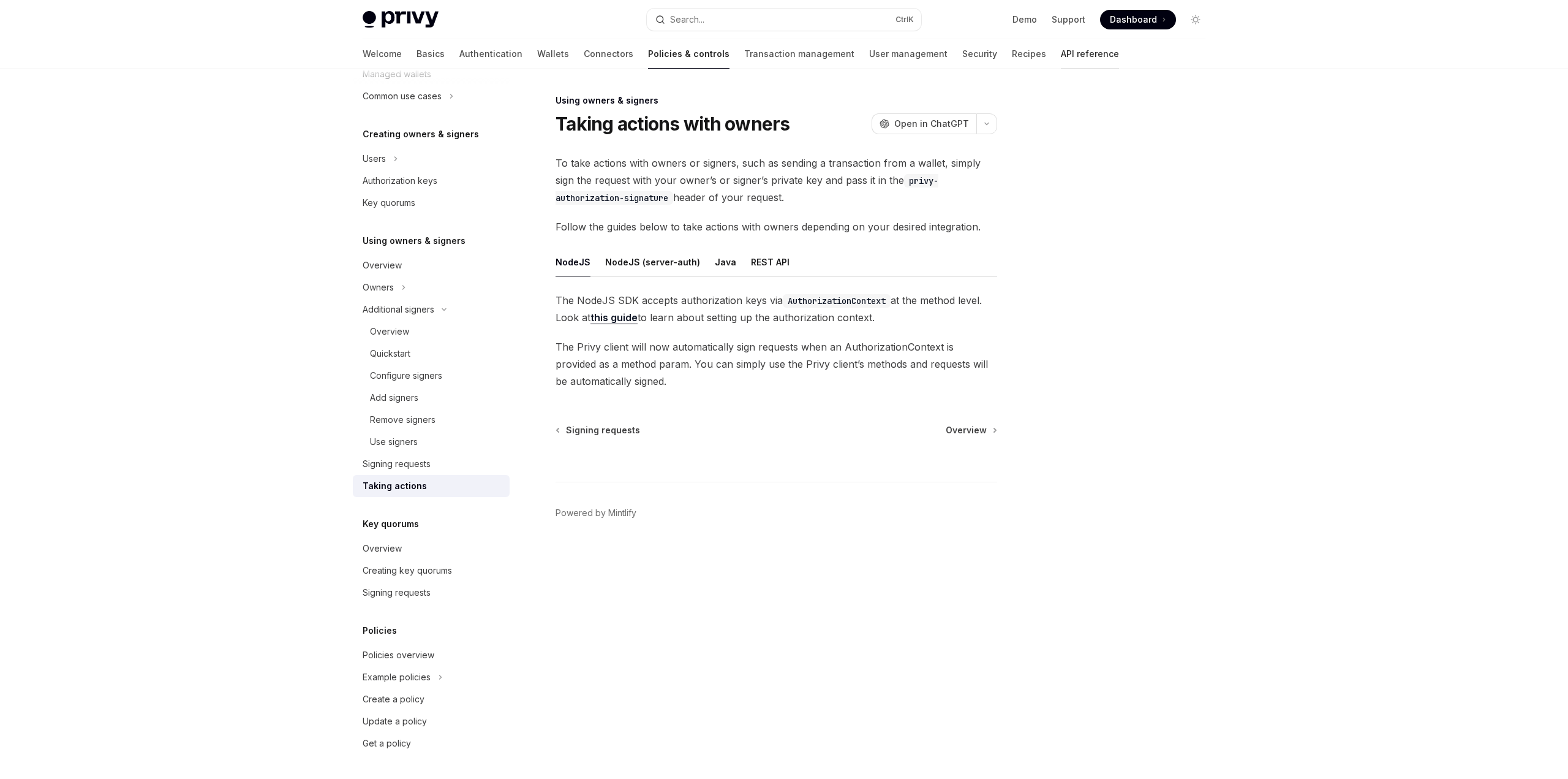
click at [1061, 57] on link "API reference" at bounding box center [1090, 54] width 58 height 30
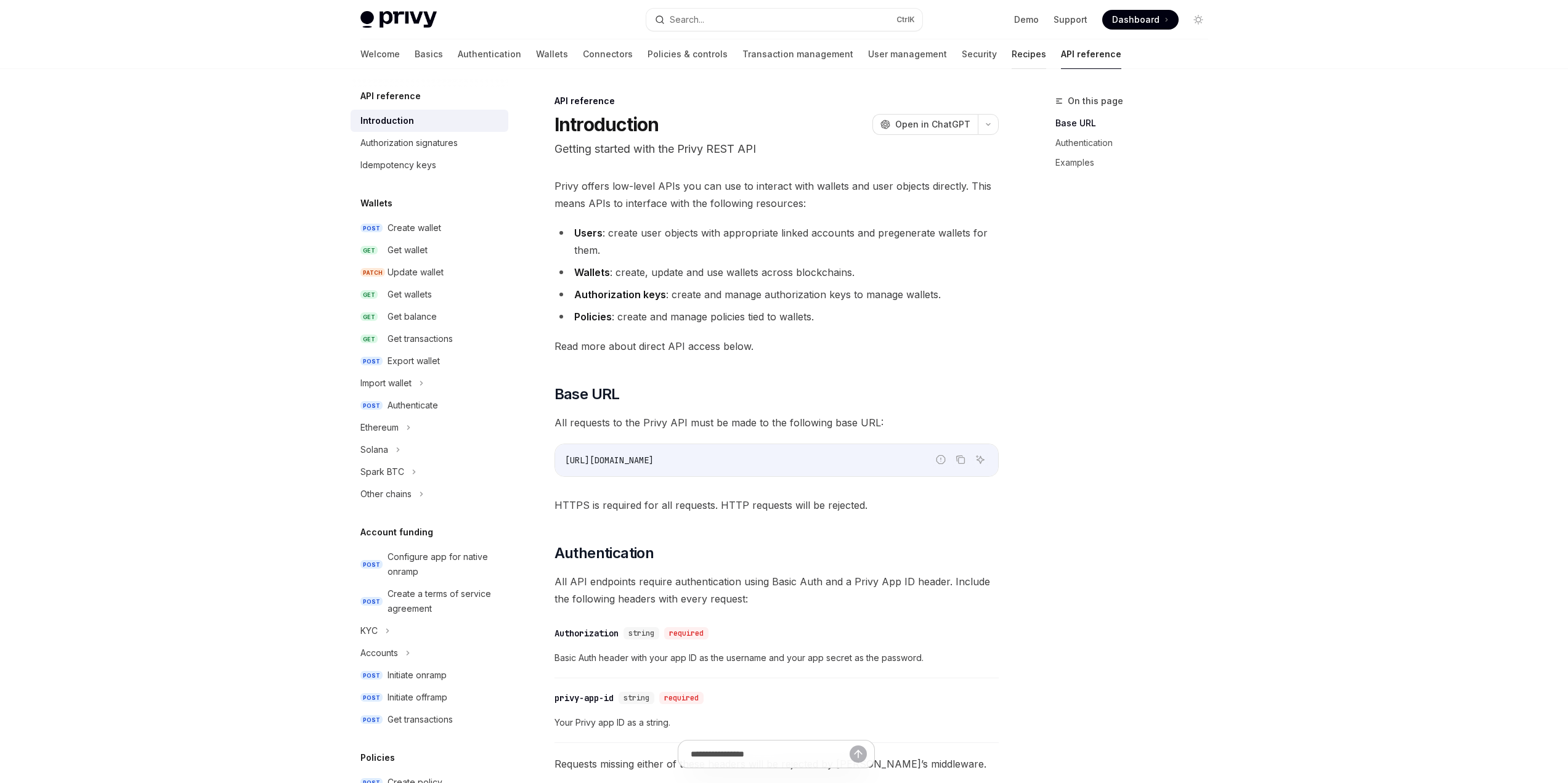
click at [1011, 55] on link "Recipes" at bounding box center [1029, 55] width 34 height 30
click at [1011, 58] on link "Recipes" at bounding box center [1029, 55] width 34 height 30
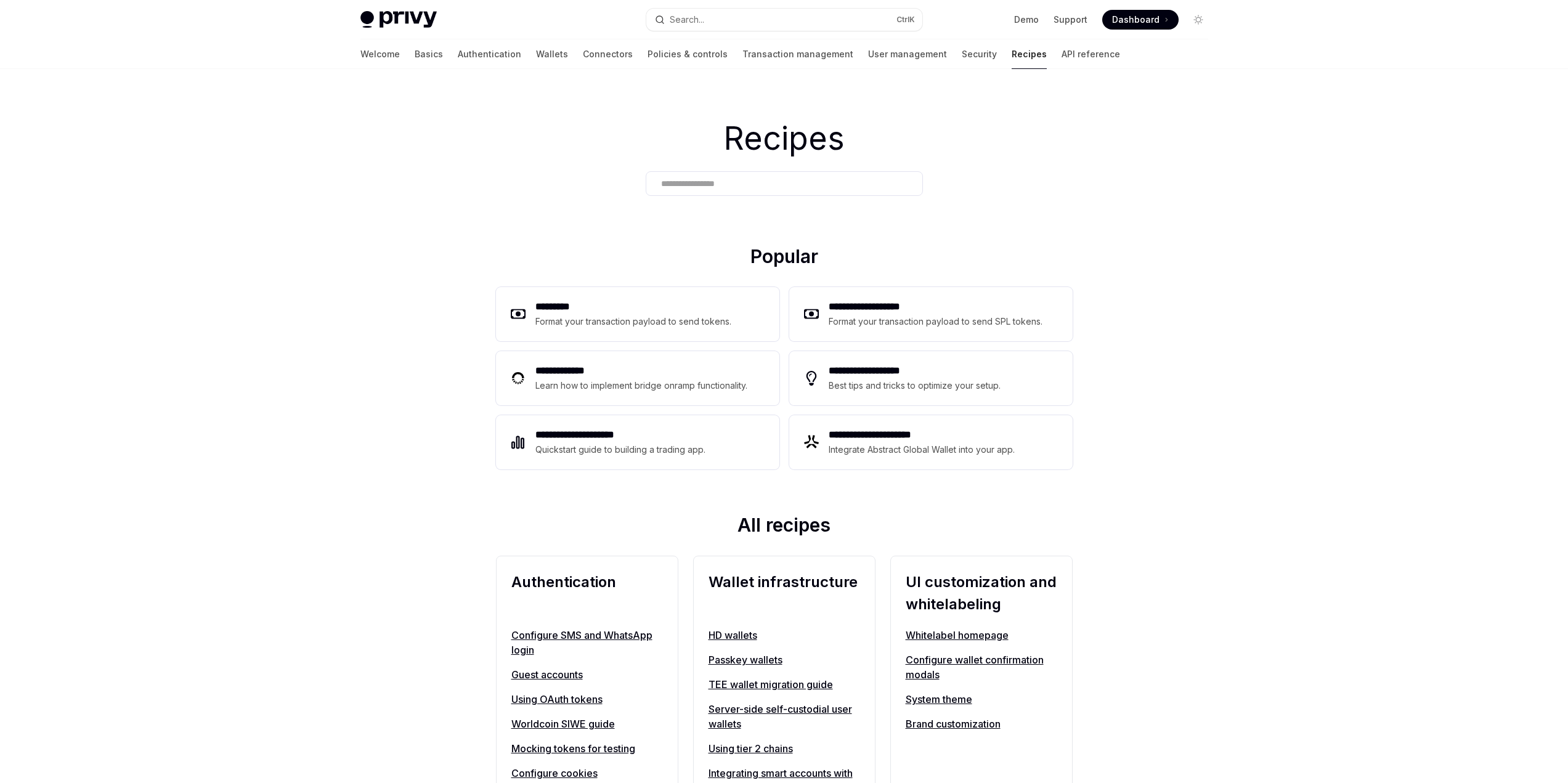
type textarea "*"
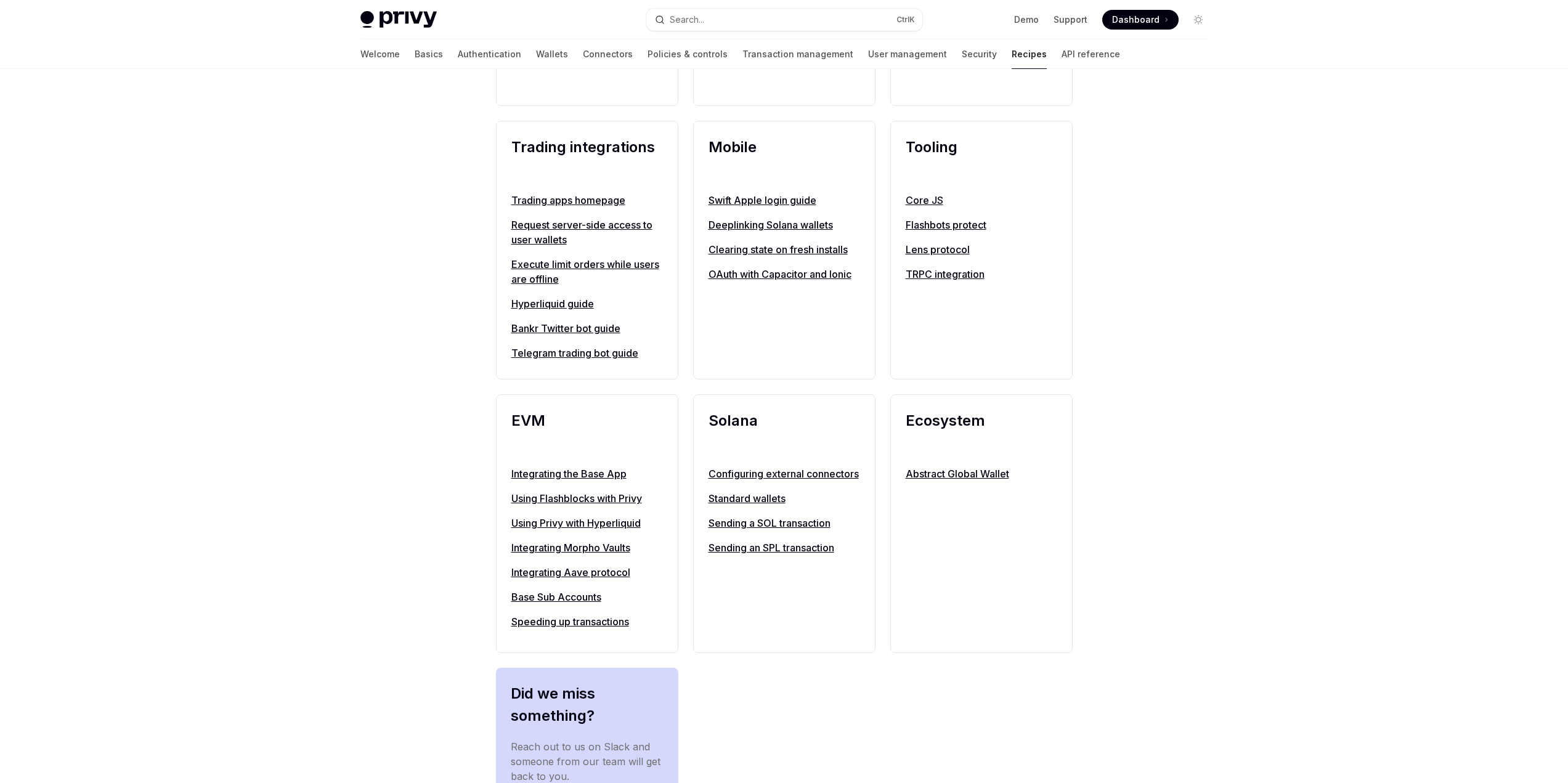
scroll to position [865, 0]
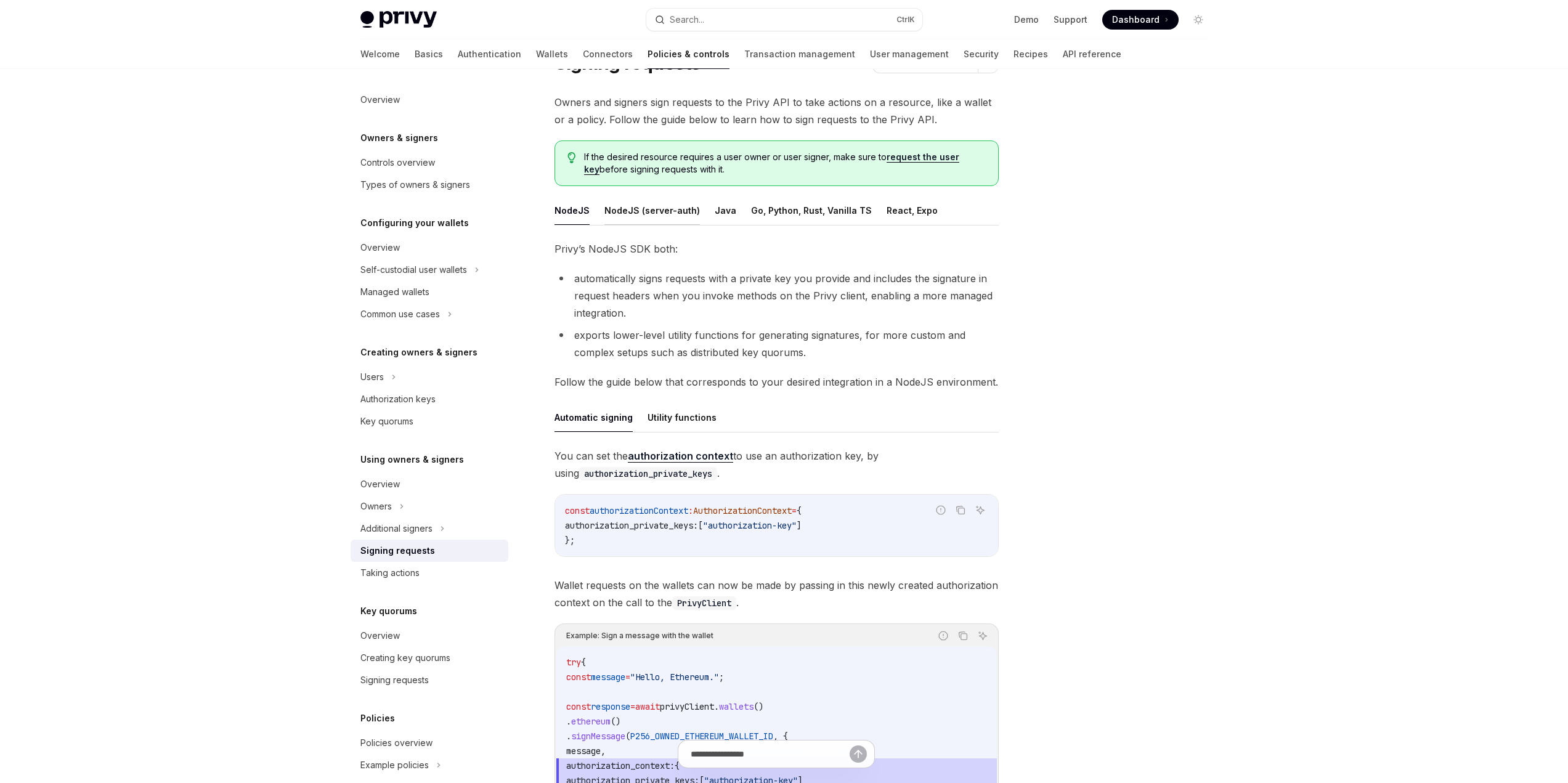
click at [658, 215] on button "NodeJS (server-auth)" at bounding box center [652, 210] width 96 height 29
type textarea "*"
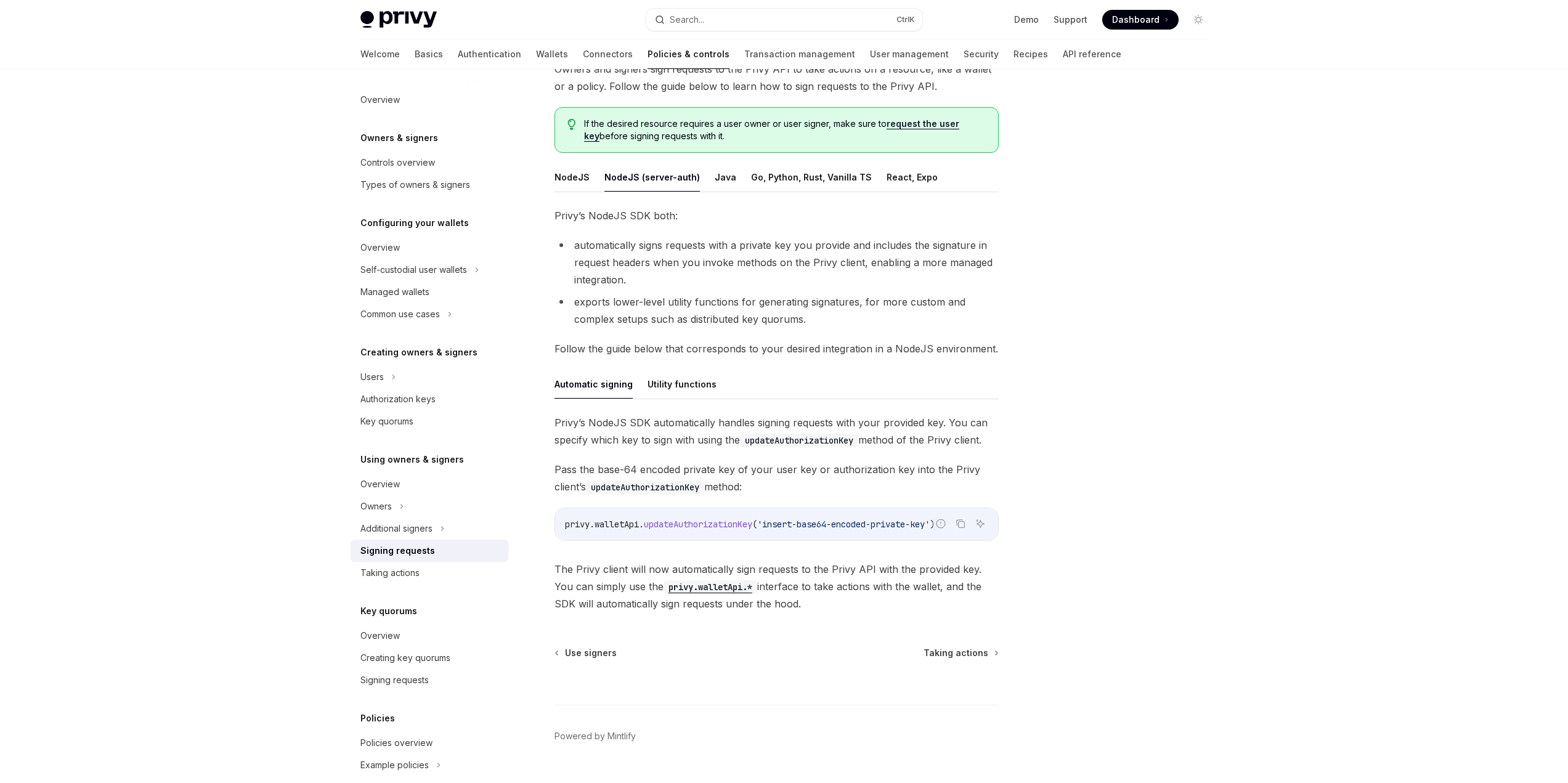
scroll to position [123, 0]
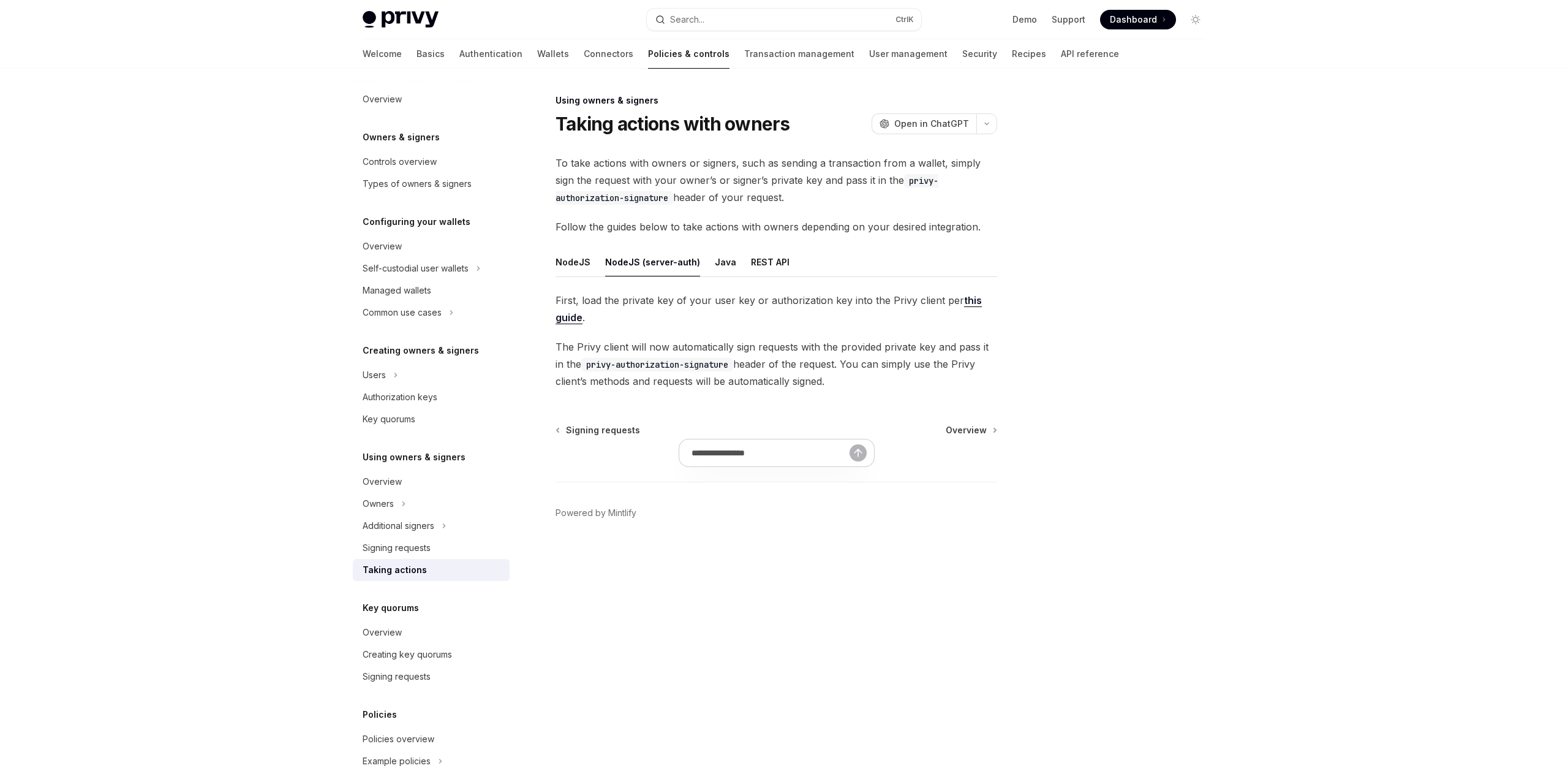
type textarea "*"
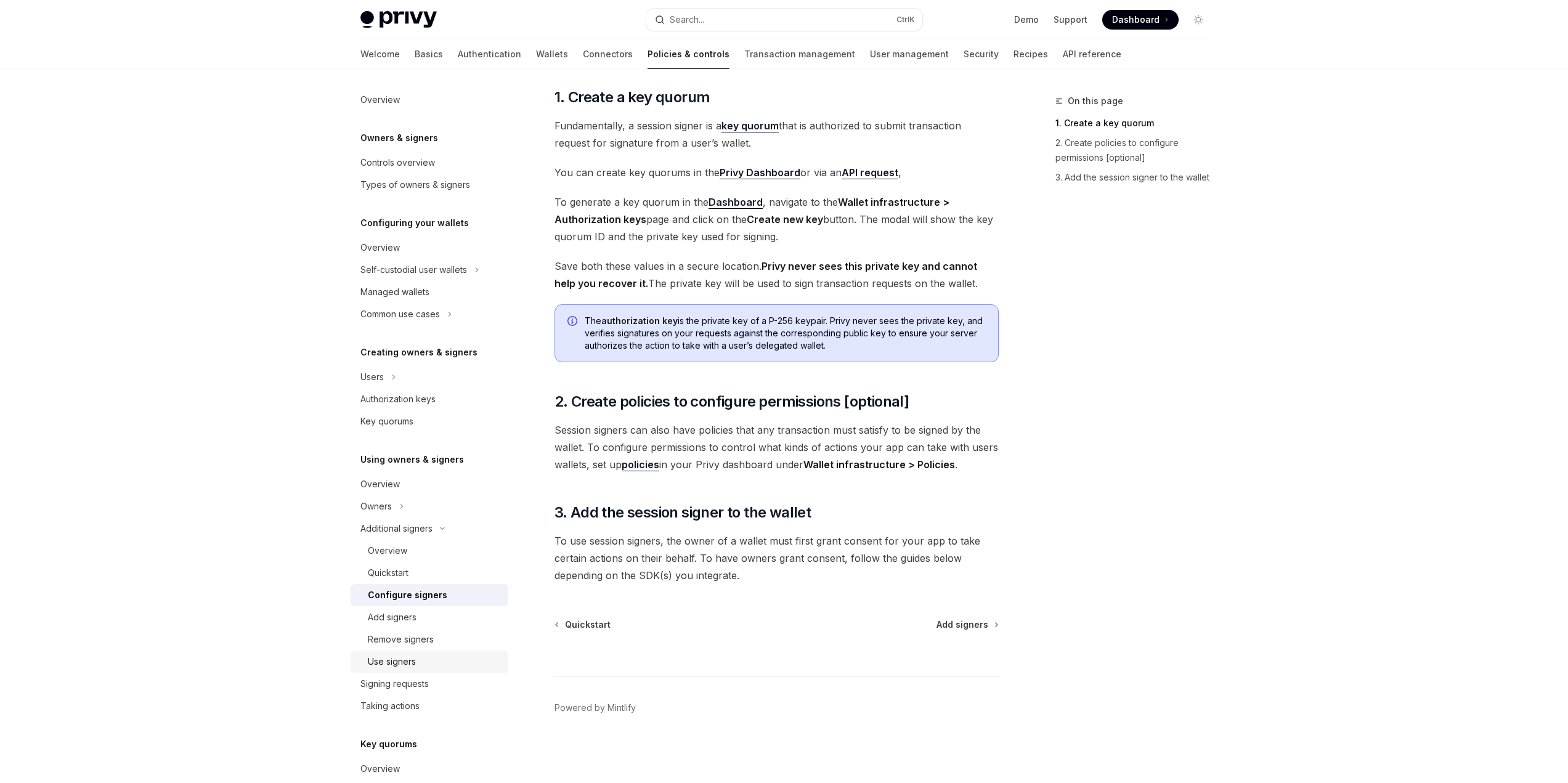
drag, startPoint x: 405, startPoint y: 662, endPoint x: 441, endPoint y: 653, distance: 37.1
click at [405, 662] on div "Use signers" at bounding box center [392, 662] width 48 height 15
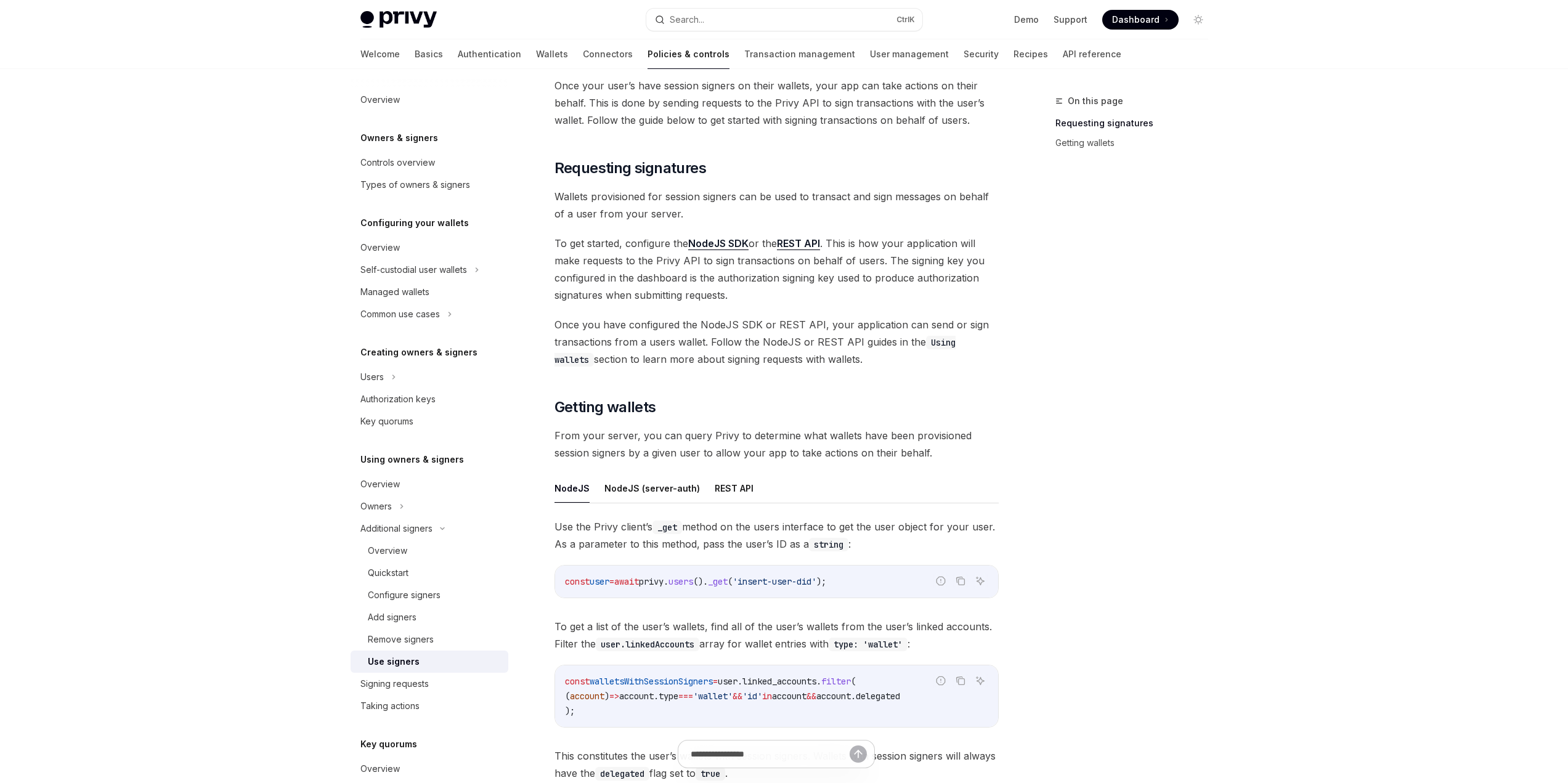
scroll to position [123, 0]
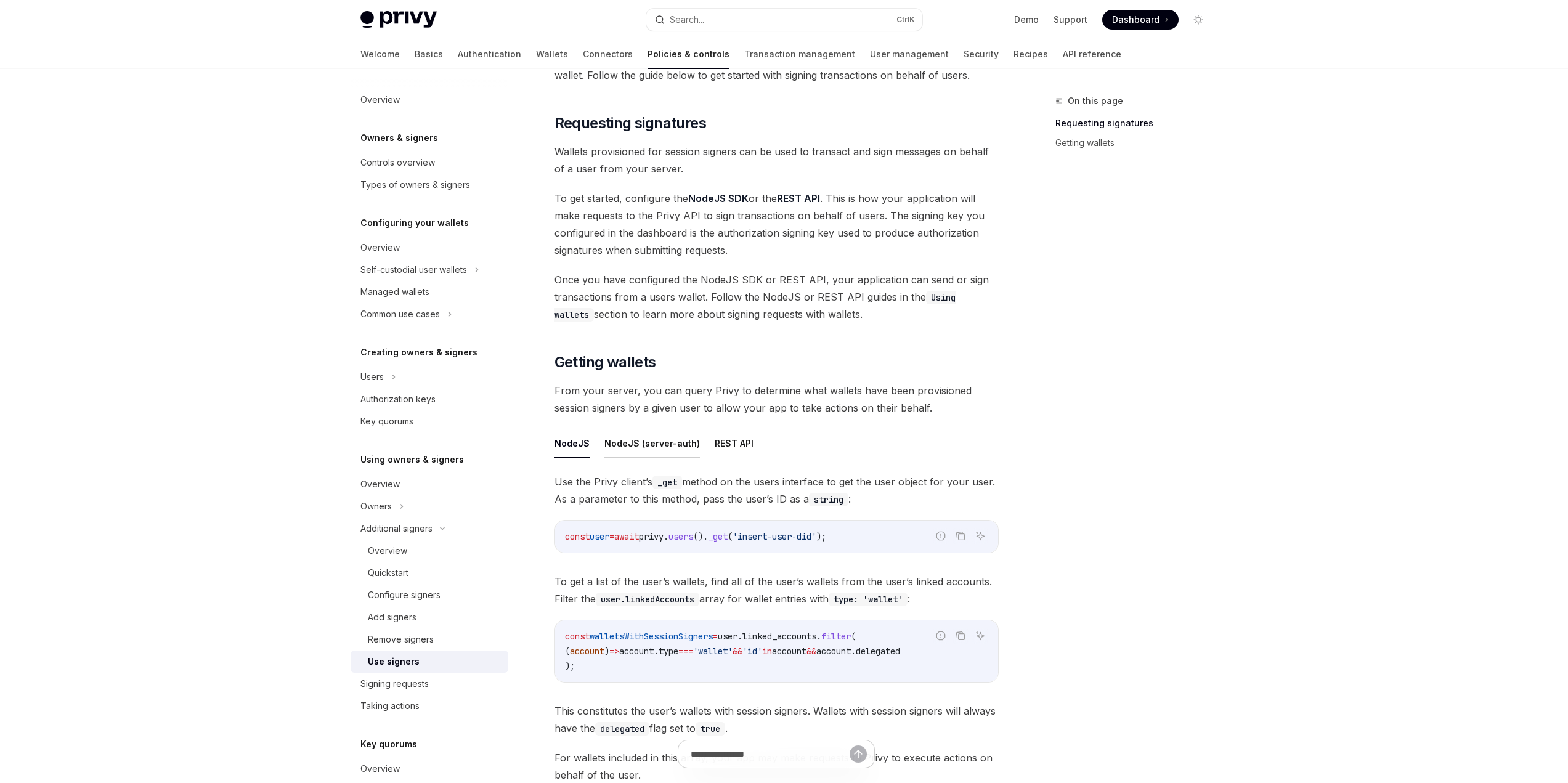
click at [673, 440] on button "NodeJS (server-auth)" at bounding box center [652, 443] width 96 height 29
type textarea "*"
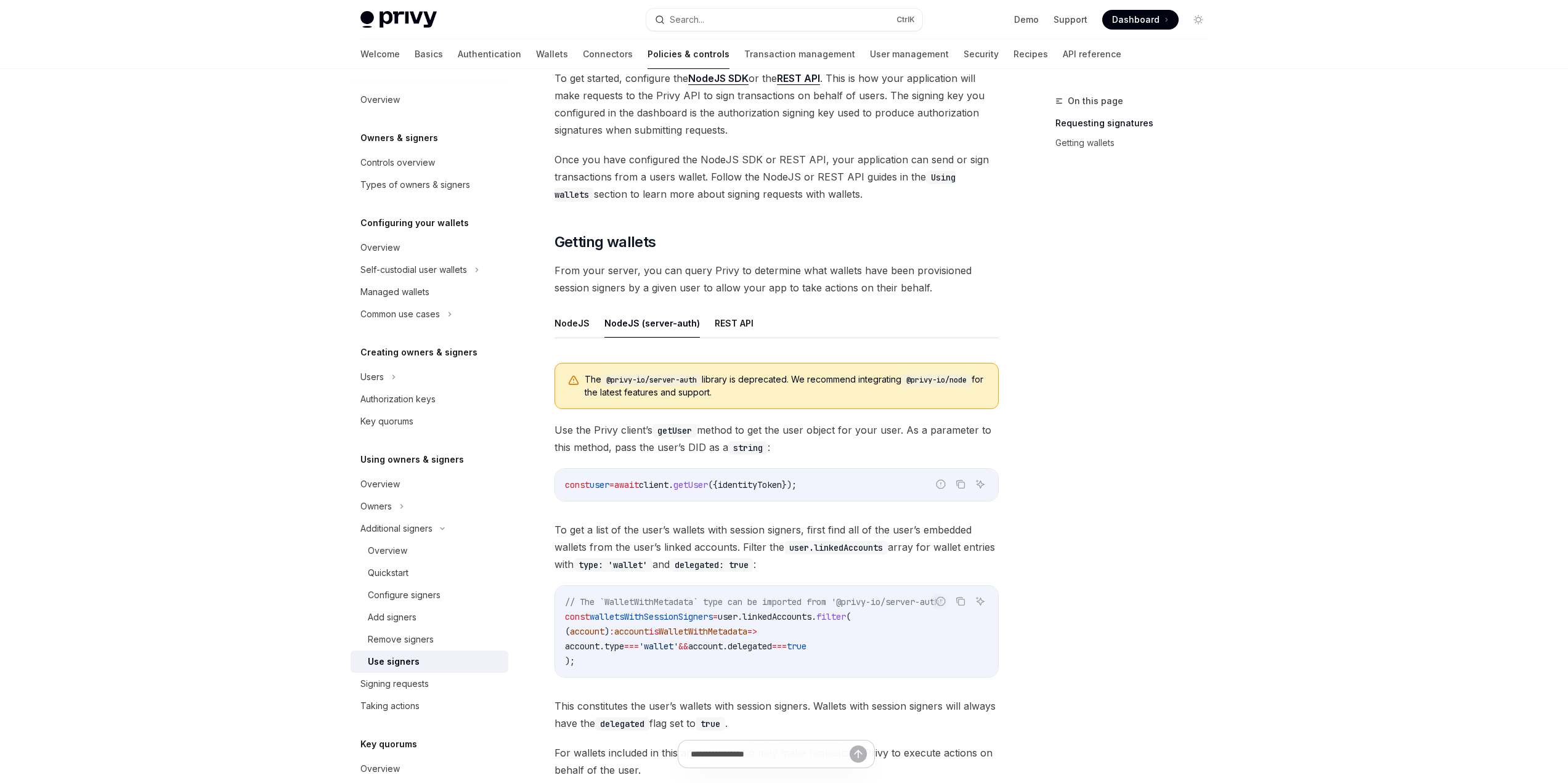
scroll to position [246, 0]
drag, startPoint x: 839, startPoint y: 476, endPoint x: 542, endPoint y: 479, distance: 297.0
click at [542, 479] on div "Additional signers Use signers OpenAI Open in ChatGPT OpenAI Open in ChatGPT On…" at bounding box center [661, 411] width 680 height 1127
copy span "const user = await client . getUser ({ identityToken });"
drag, startPoint x: 609, startPoint y: 482, endPoint x: 621, endPoint y: 483, distance: 12.0
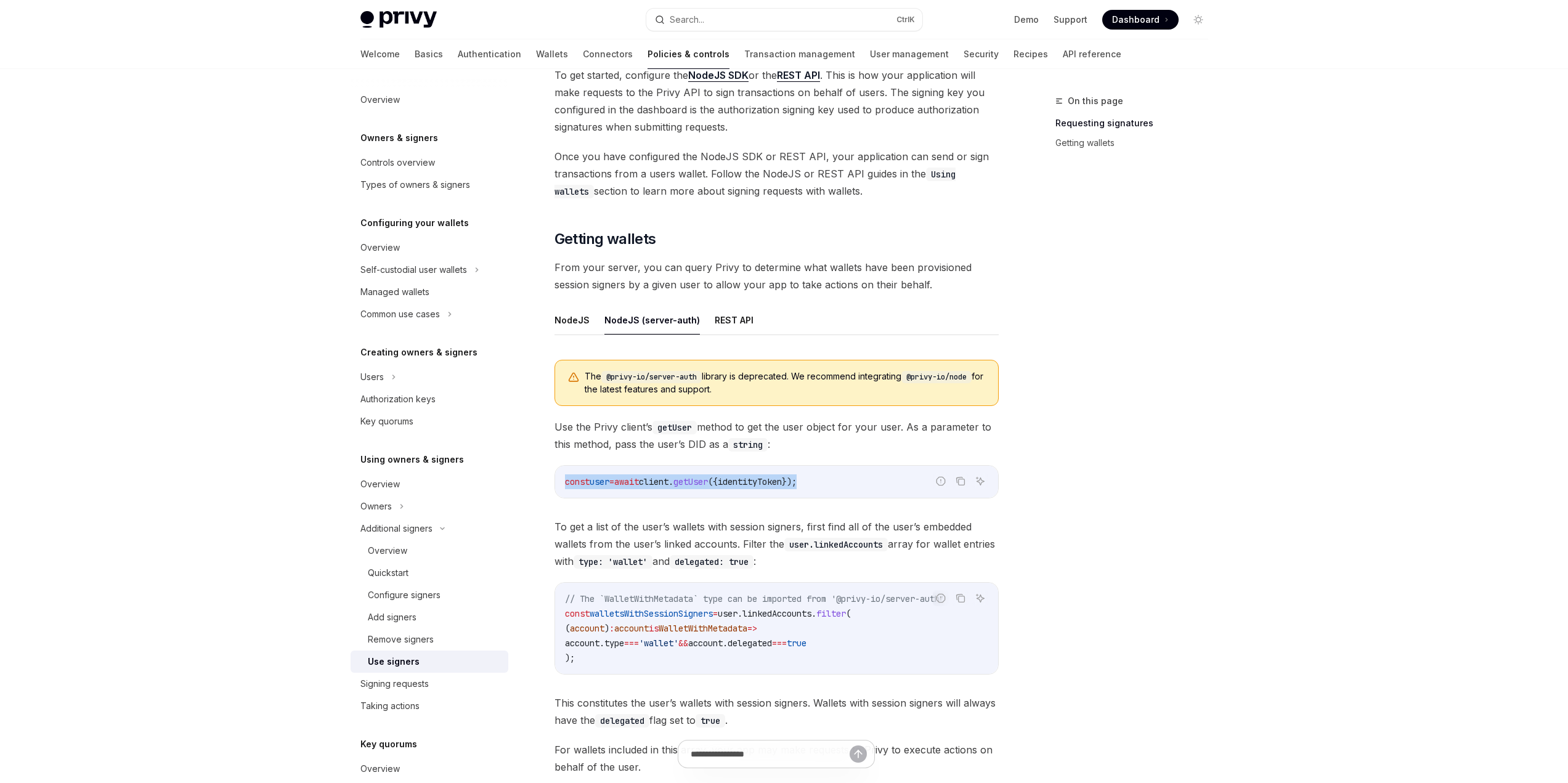
click at [609, 482] on span "user" at bounding box center [599, 482] width 19 height 11
click at [668, 479] on span "client" at bounding box center [654, 482] width 30 height 11
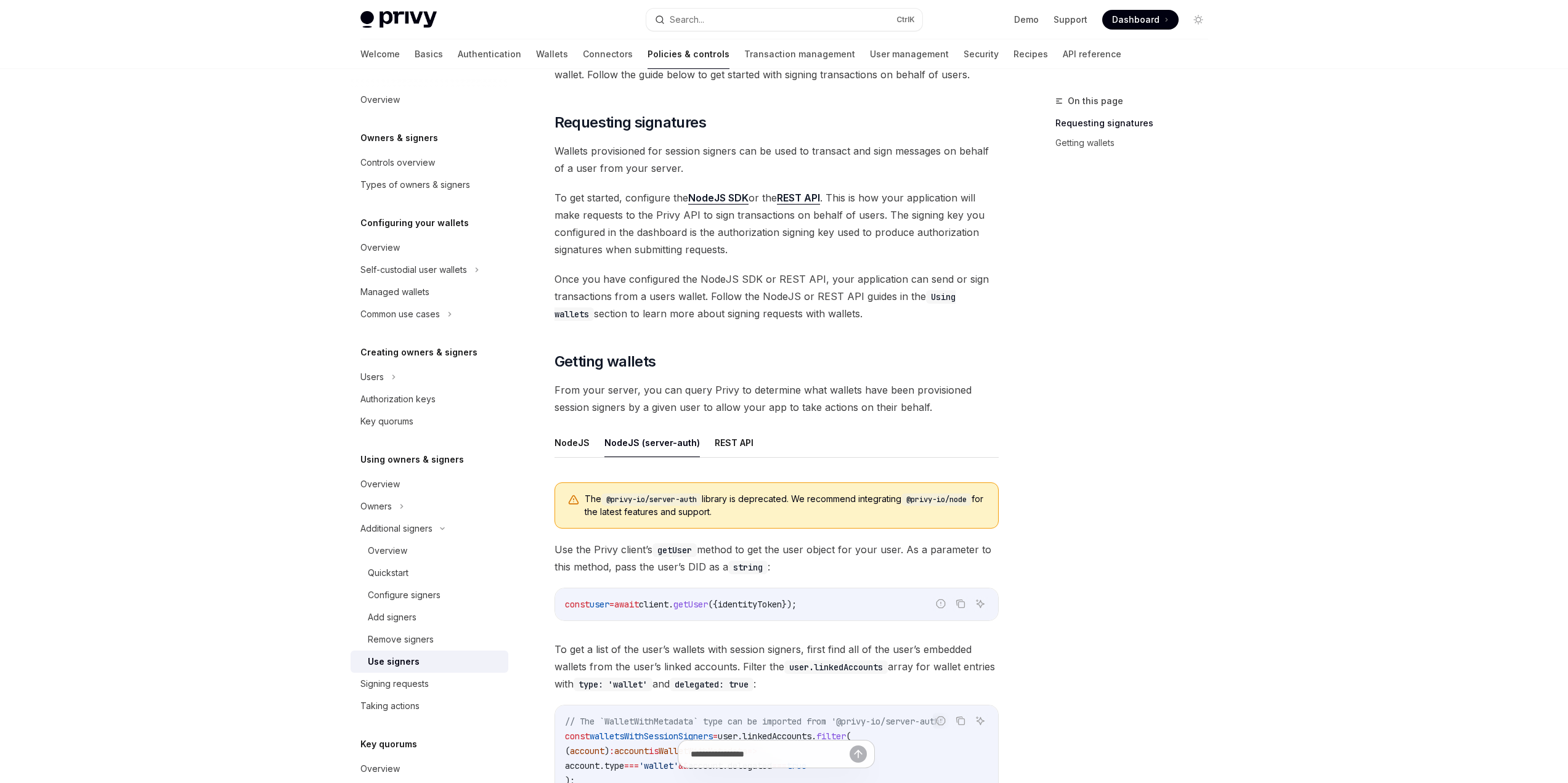
scroll to position [123, 0]
click at [728, 204] on link "NodeJS SDK" at bounding box center [718, 198] width 61 height 13
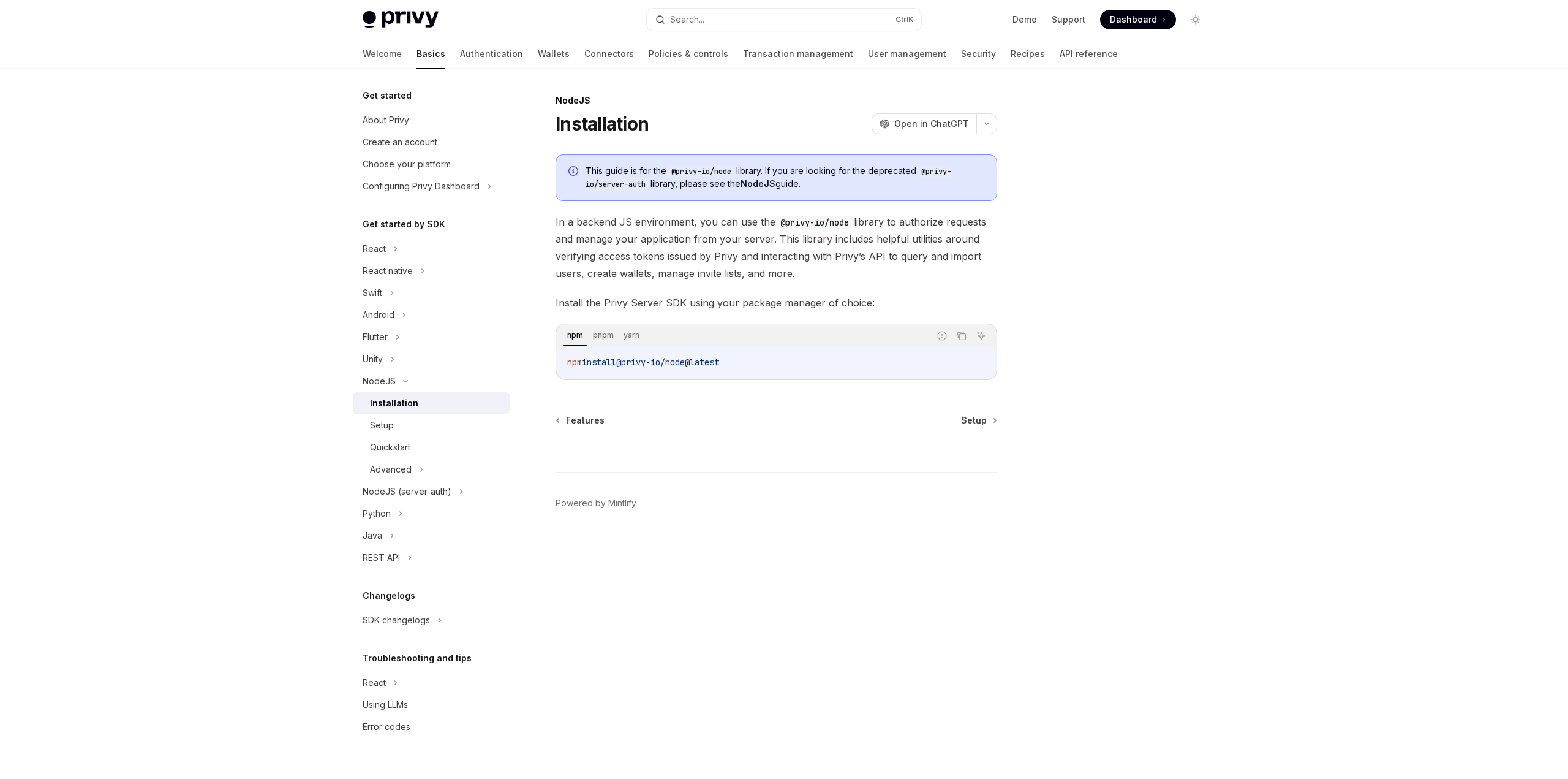
drag, startPoint x: 741, startPoint y: 362, endPoint x: 561, endPoint y: 361, distance: 180.0
click at [561, 361] on div "npm install @privy-io/node@latest" at bounding box center [776, 362] width 438 height 32
copy span "npm install @privy-io/node@latest"
click at [966, 336] on icon "Copy the contents from the code block" at bounding box center [963, 337] width 6 height 6
click at [393, 423] on div "Setup" at bounding box center [436, 426] width 132 height 15
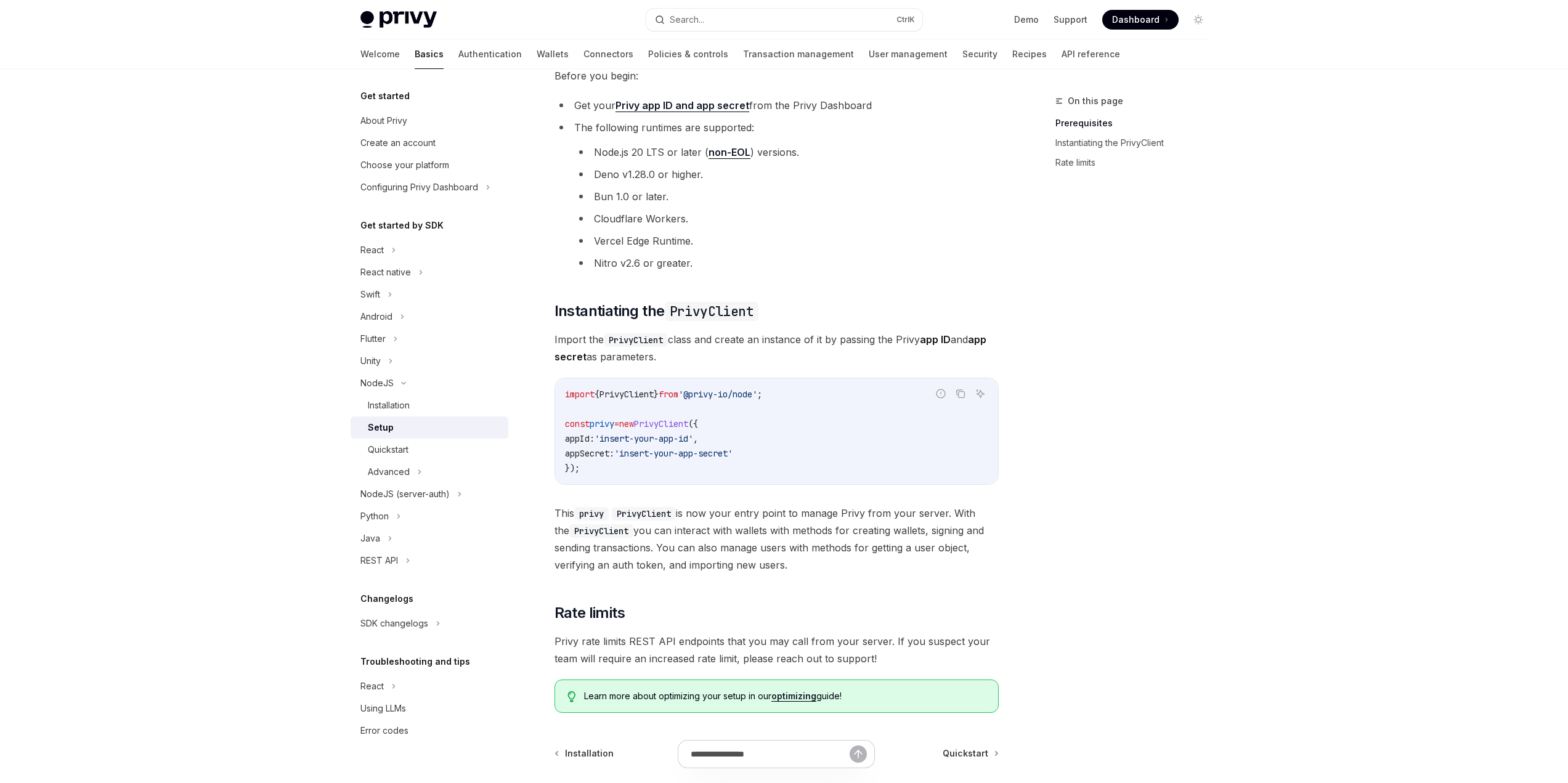
scroll to position [123, 0]
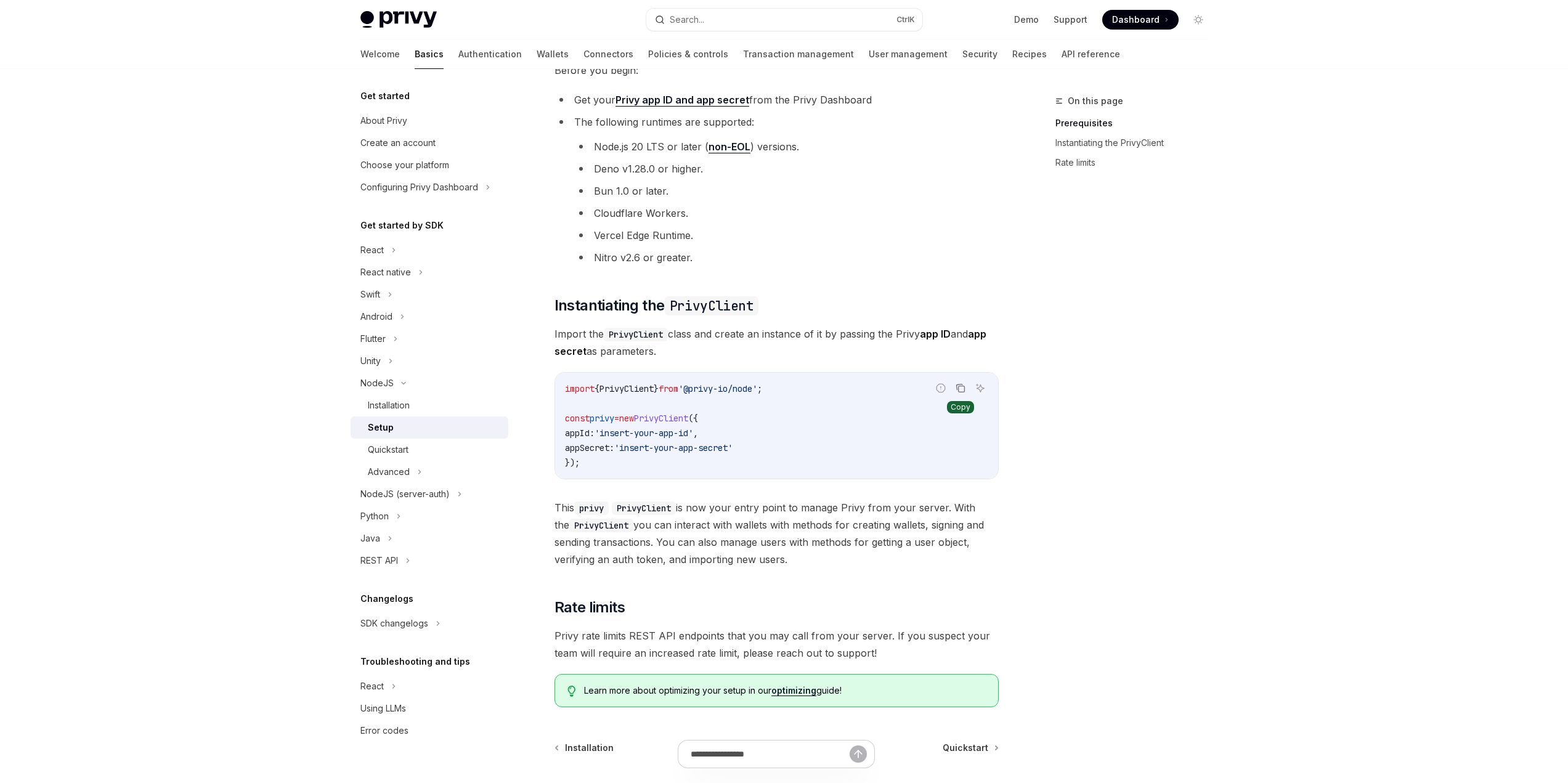
click at [963, 389] on icon "Copy the contents from the code block" at bounding box center [960, 387] width 10 height 10
click at [384, 454] on div "Quickstart" at bounding box center [388, 449] width 40 height 15
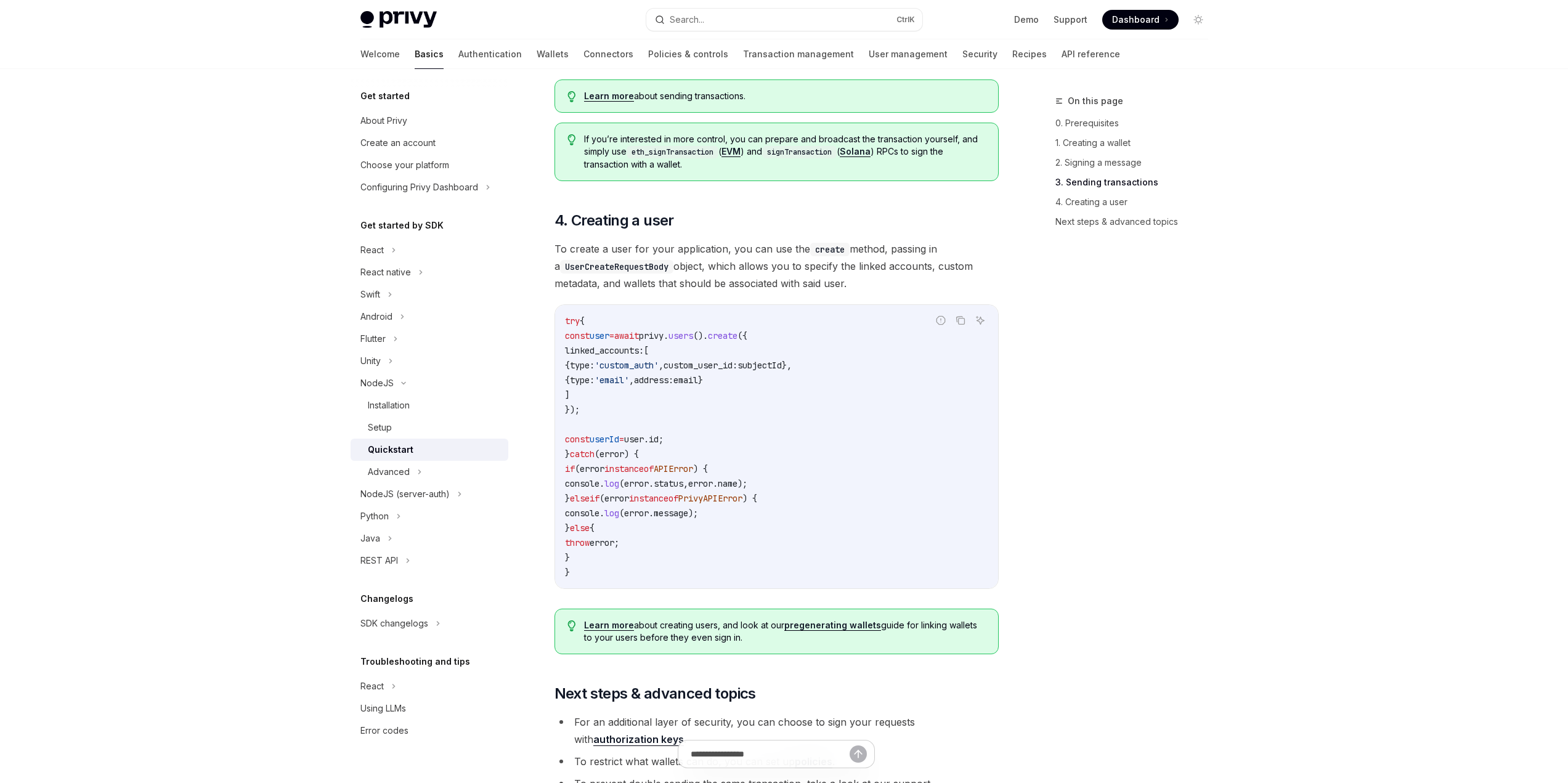
scroll to position [2312, 0]
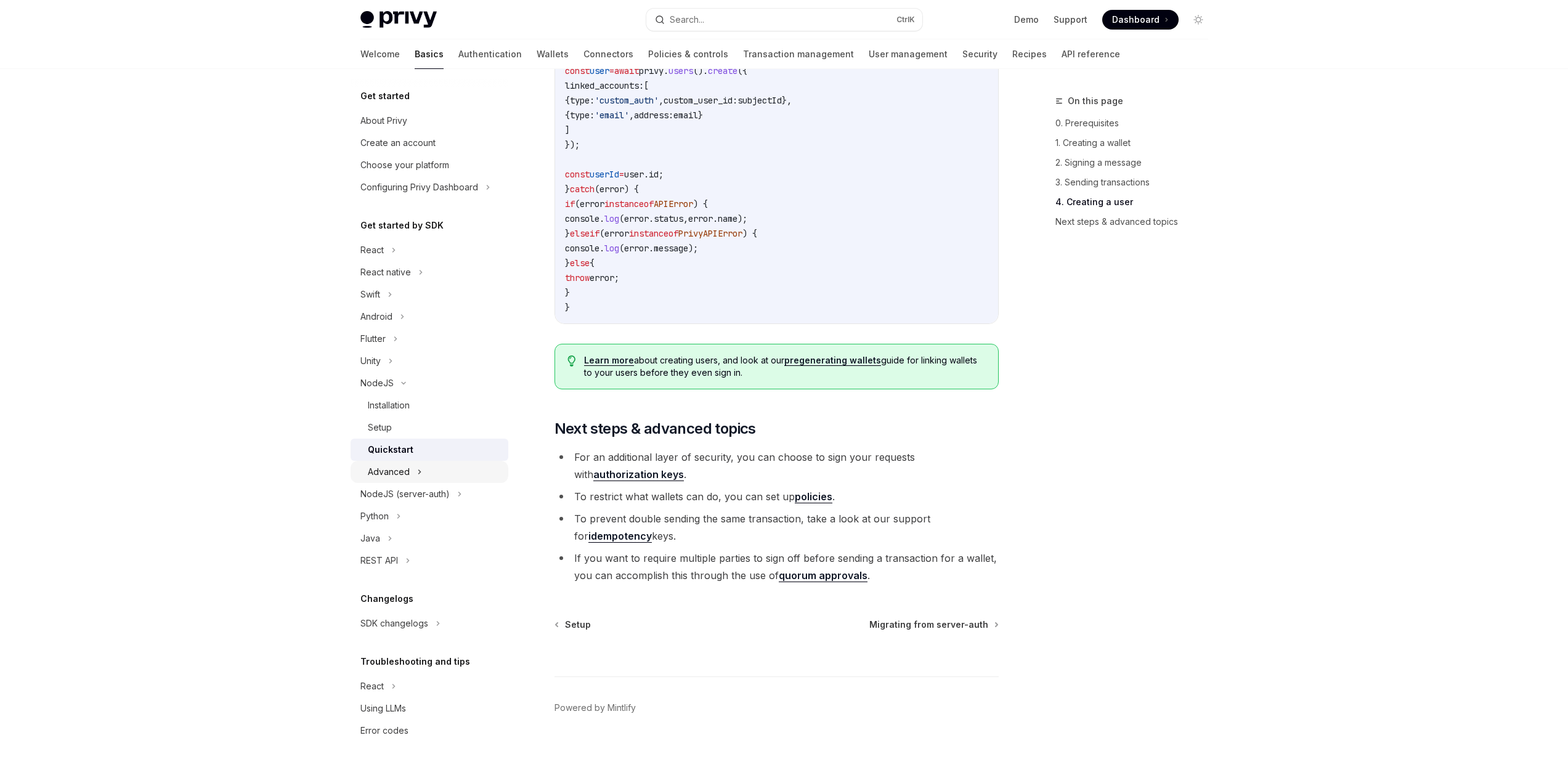
click at [426, 472] on div "Advanced" at bounding box center [429, 472] width 158 height 22
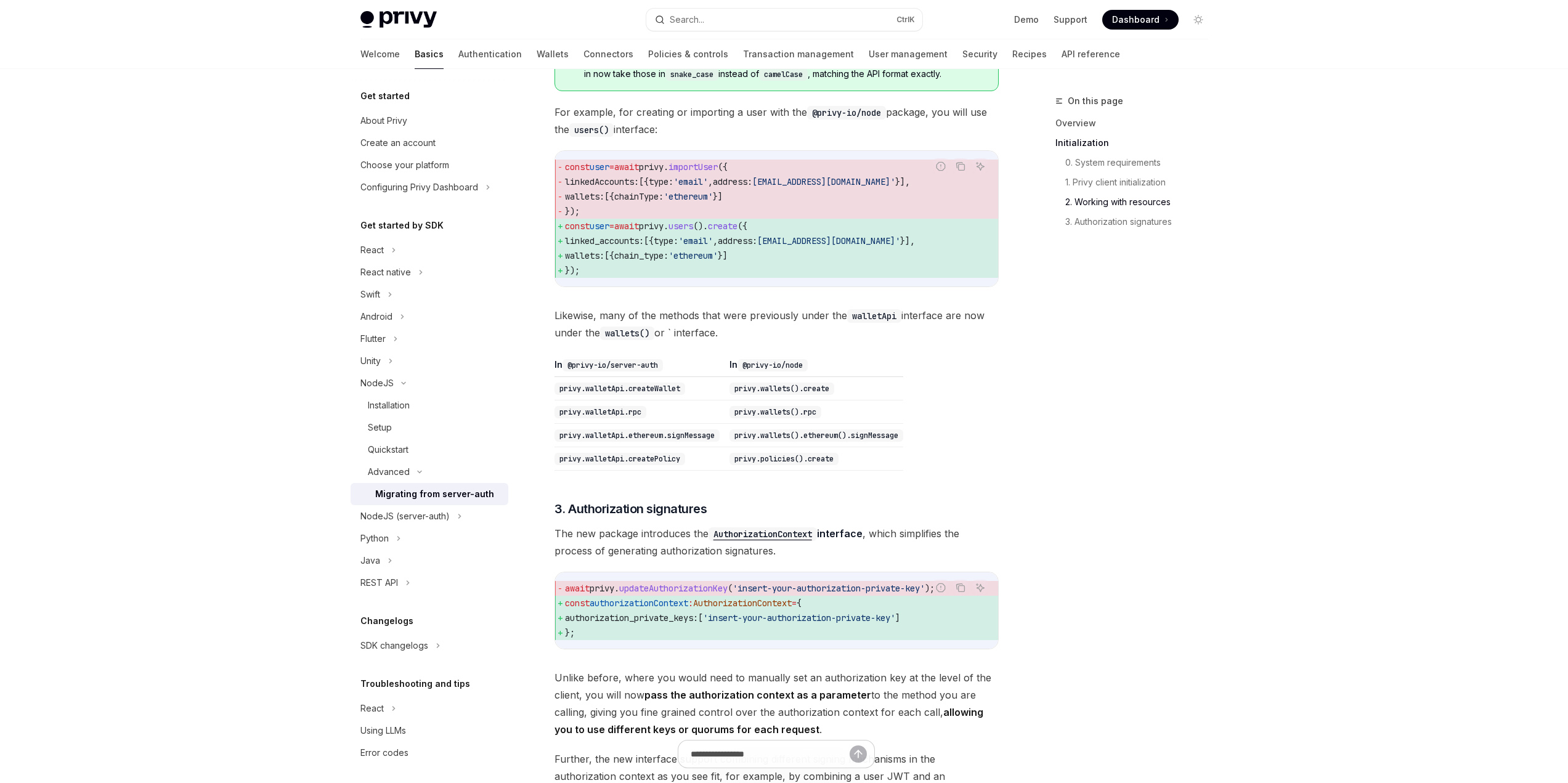
scroll to position [924, 0]
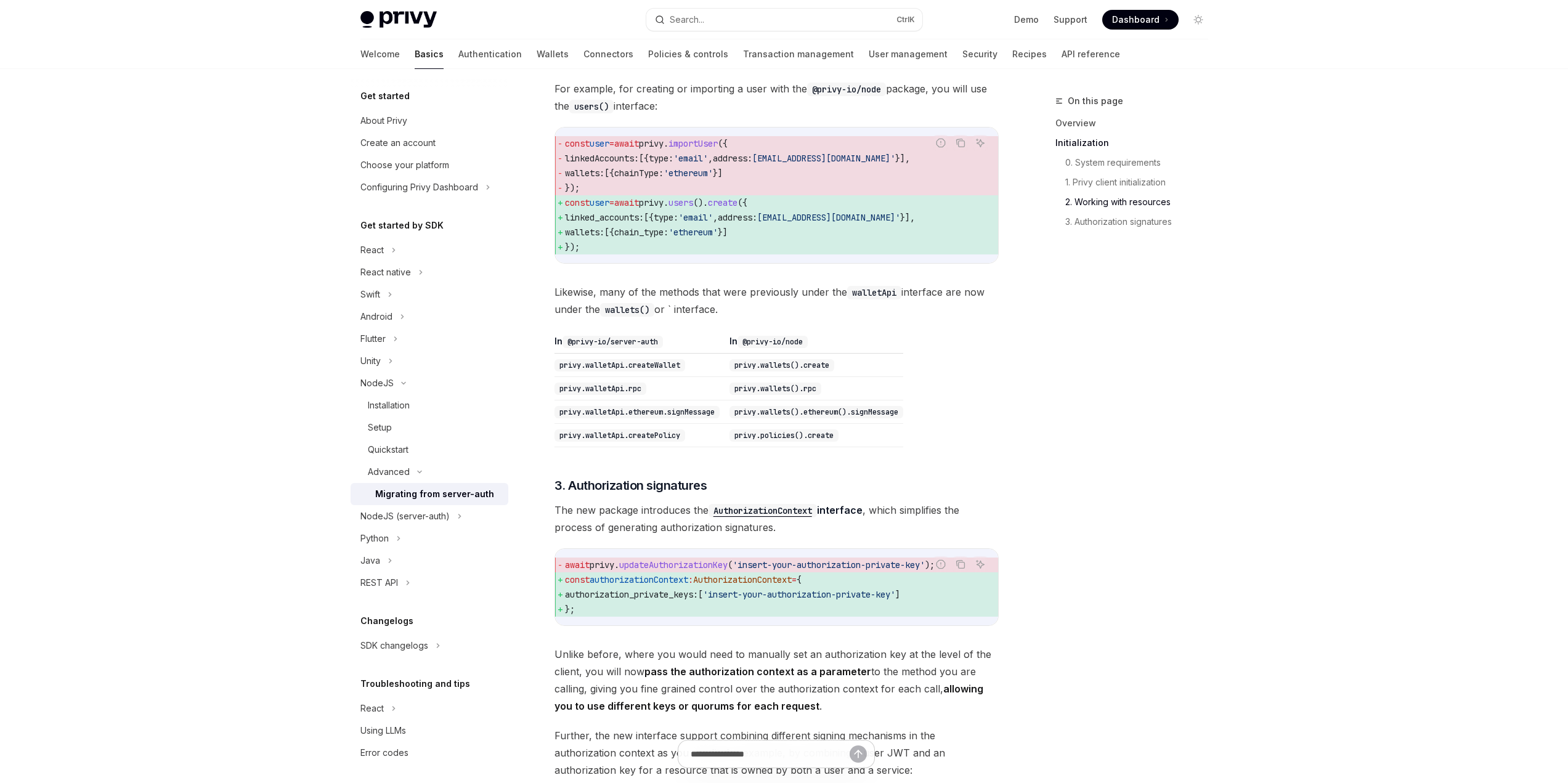
drag, startPoint x: 616, startPoint y: 265, endPoint x: 566, endPoint y: 221, distance: 66.6
click at [566, 221] on code "const user = await privy . importUser ({ linkedAccounts: [{ type: 'email' , add…" at bounding box center [777, 195] width 423 height 118
copy code "const user = await privy . users (). create ({ linked_accounts: [{ type: 'email…"
drag, startPoint x: 581, startPoint y: 630, endPoint x: 562, endPoint y: 599, distance: 36.4
click at [565, 599] on code "await privy . updateAuthorizationKey ( 'insert-your-authorization-private-key' …" at bounding box center [777, 586] width 423 height 59
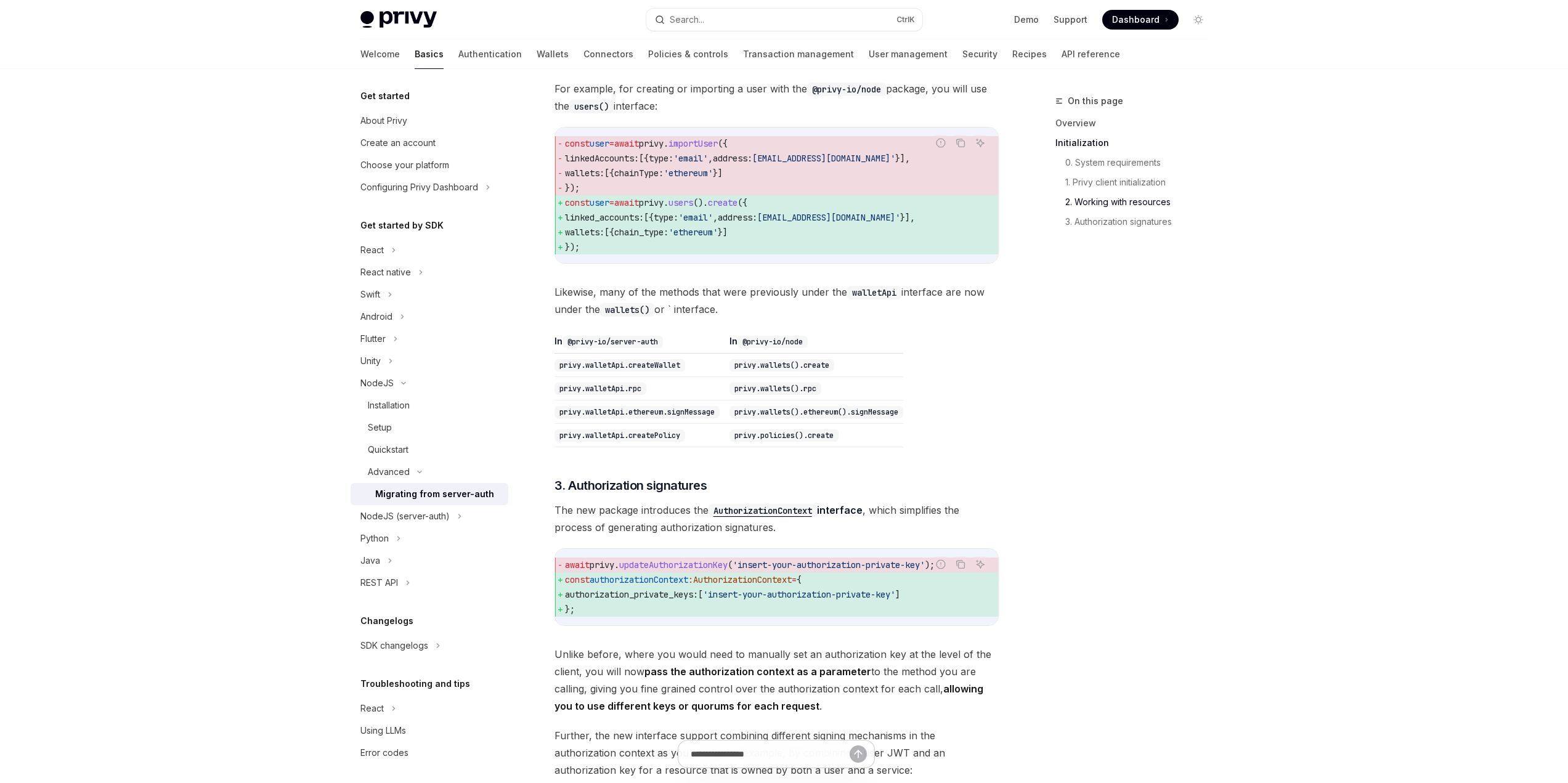
copy code "const authorizationContext : AuthorizationContext = { authorization_private_key…"
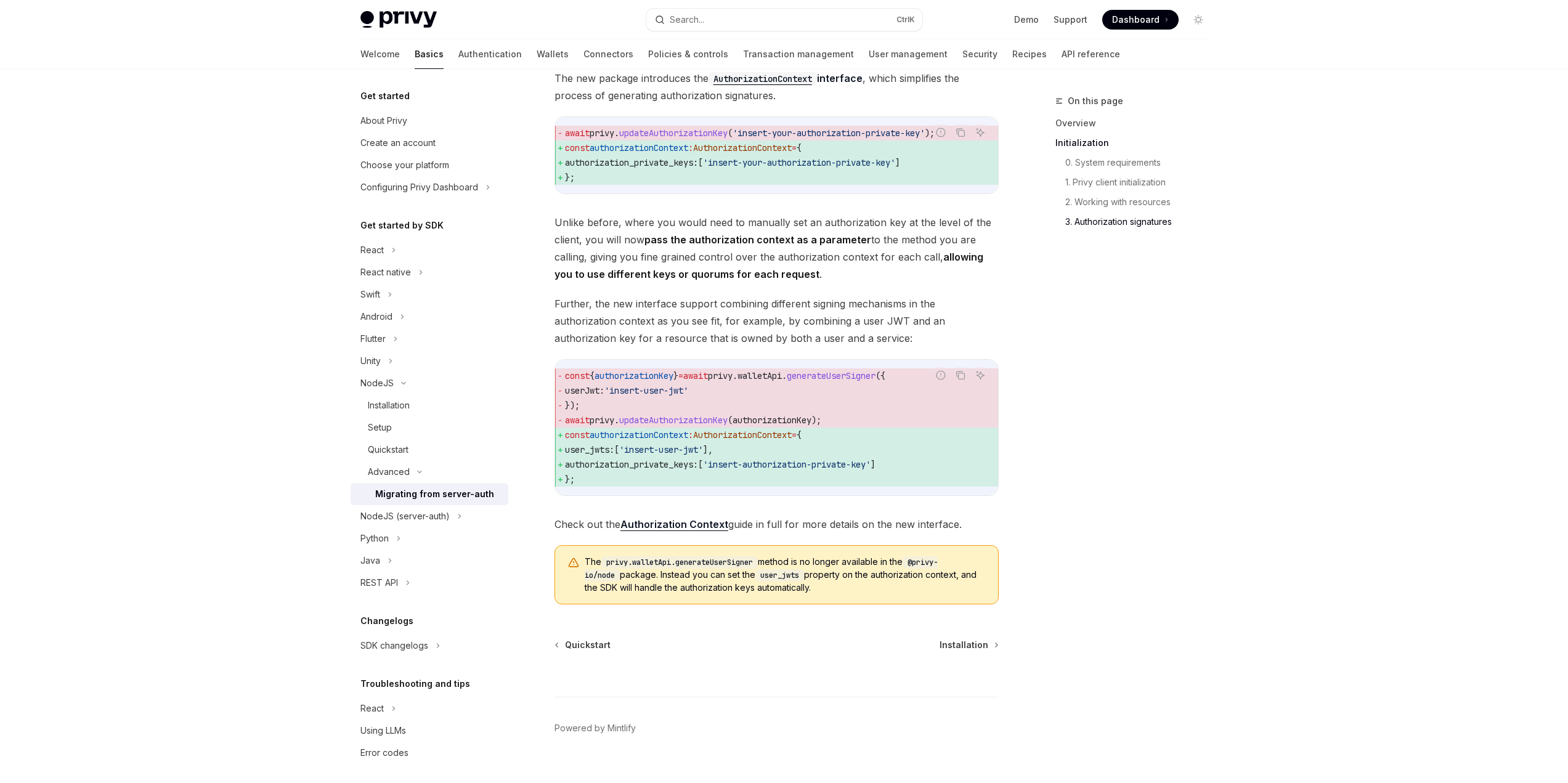
scroll to position [1398, 0]
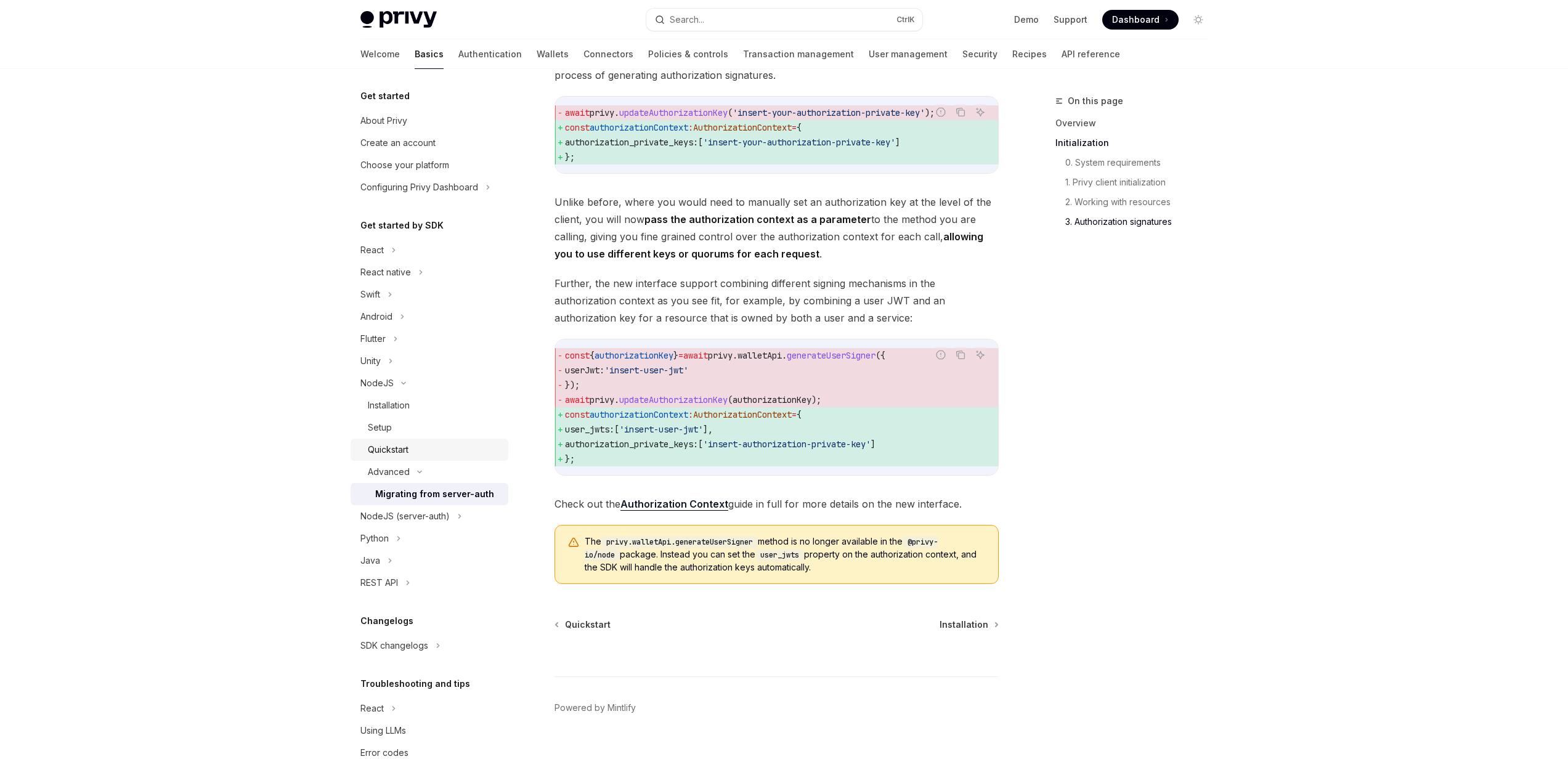
click at [410, 446] on div "Quickstart" at bounding box center [435, 449] width 133 height 15
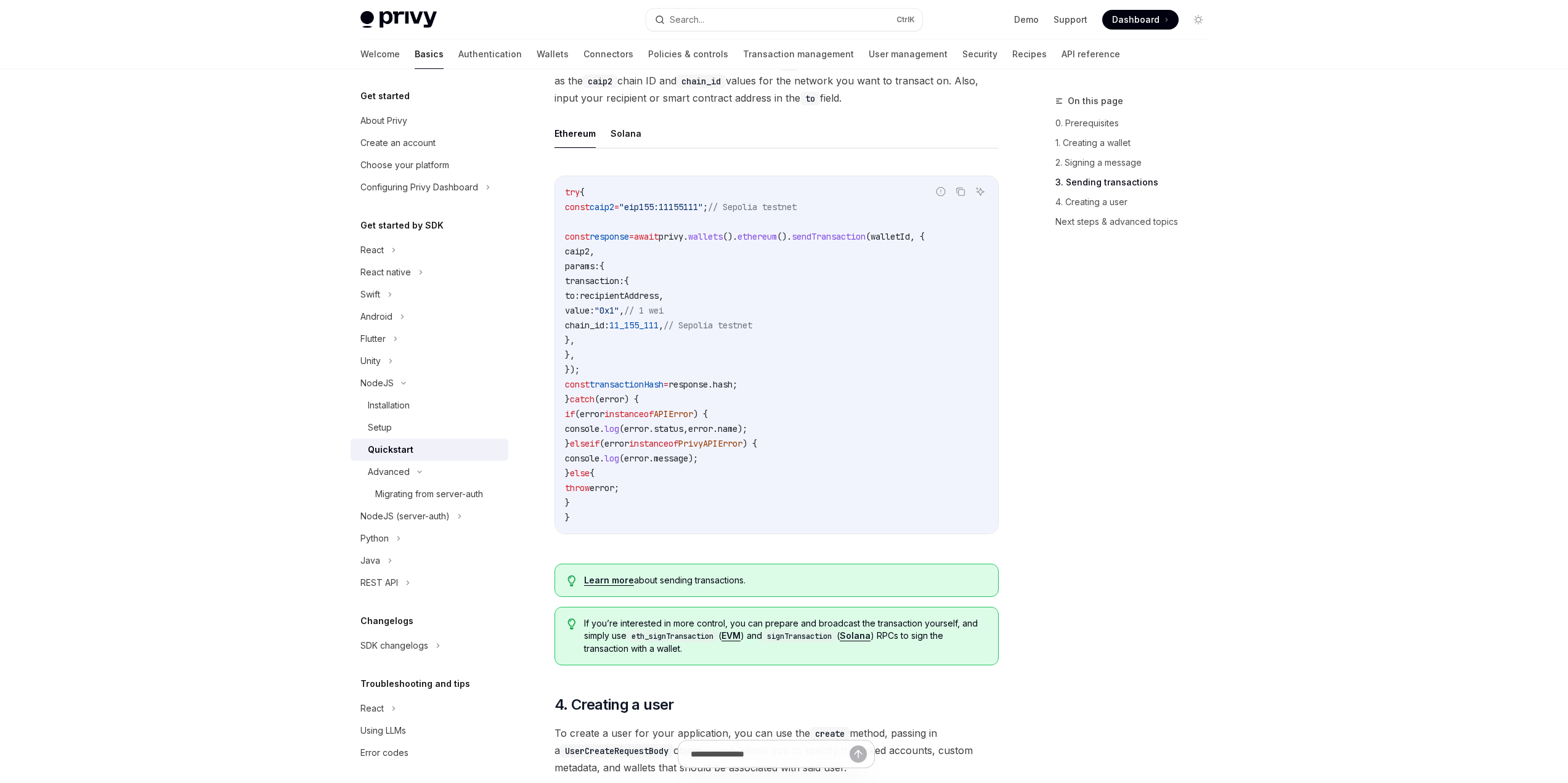
scroll to position [1478, 0]
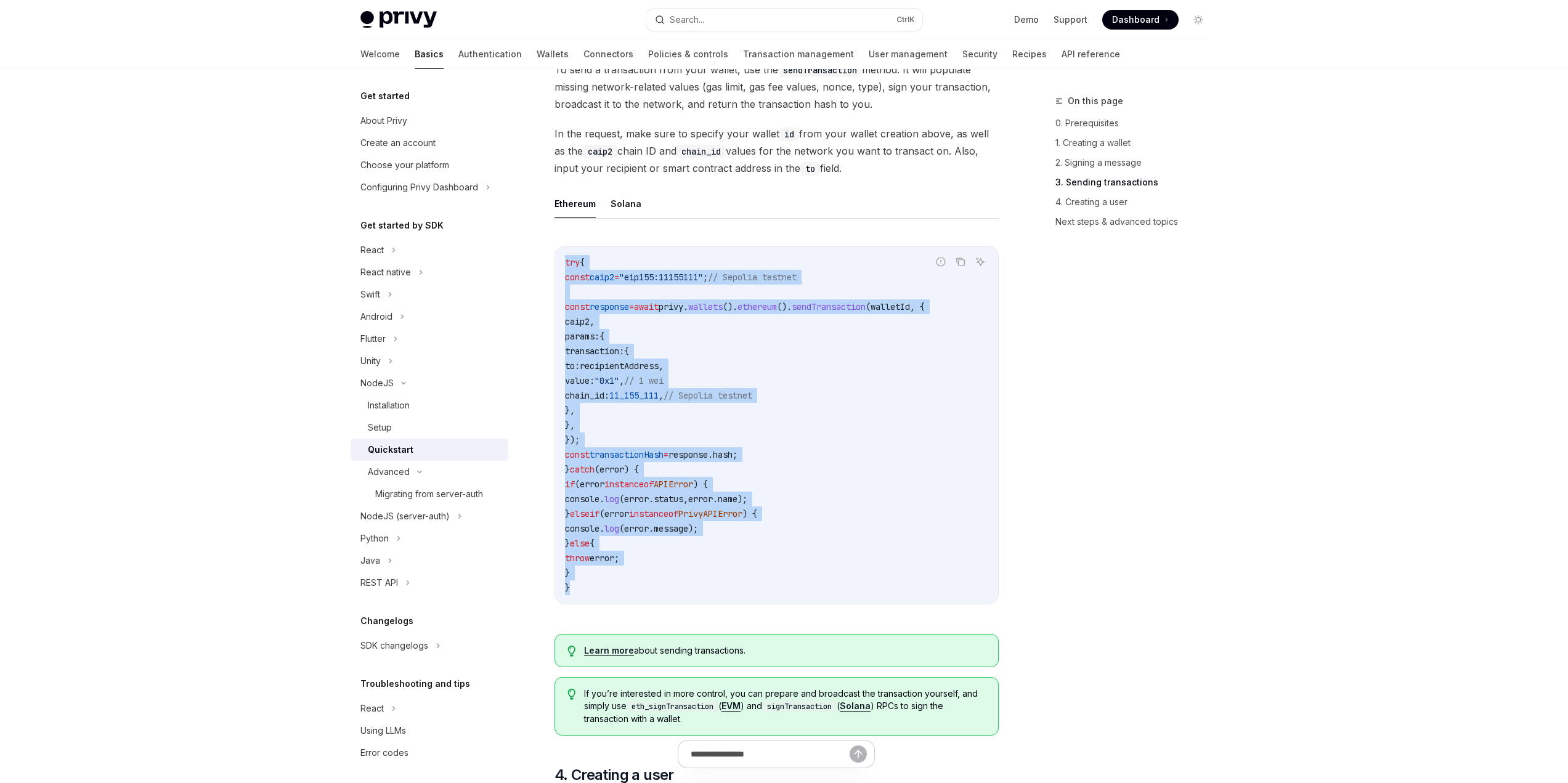
drag, startPoint x: 578, startPoint y: 605, endPoint x: 553, endPoint y: 277, distance: 329.0
click at [553, 277] on div "NodeJS Quickstart OpenAI Open in ChatGPT Learn how to create users, embedded wa…" at bounding box center [661, 108] width 680 height 2986
copy code "try { const caip2 = "eip155:11155111" ; // Sepolia testnet const response = awa…"
click at [851, 553] on code "try { const caip2 = "eip155:11155111" ; // Sepolia testnet const response = awa…" at bounding box center [777, 425] width 423 height 340
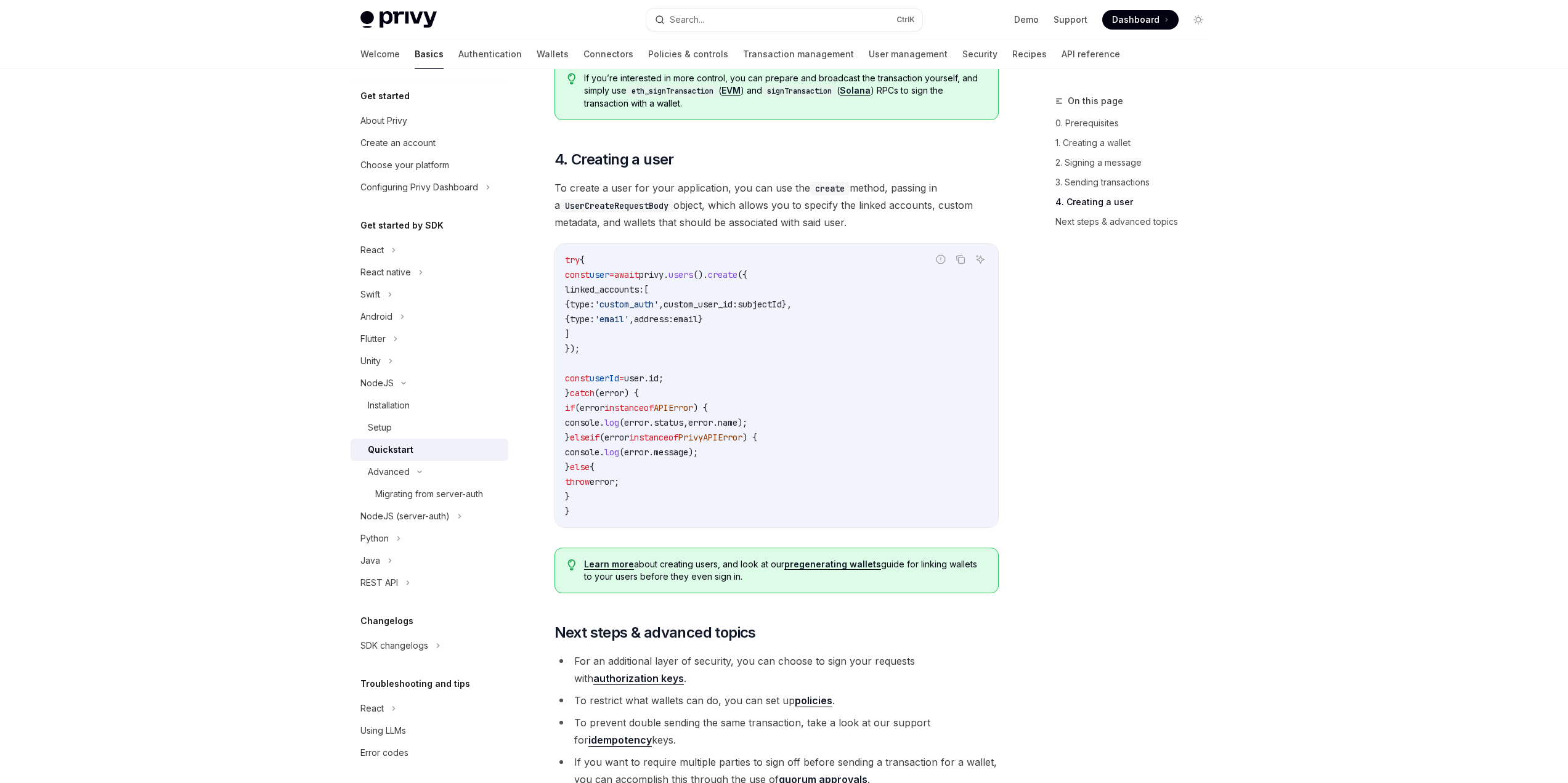
scroll to position [2312, 0]
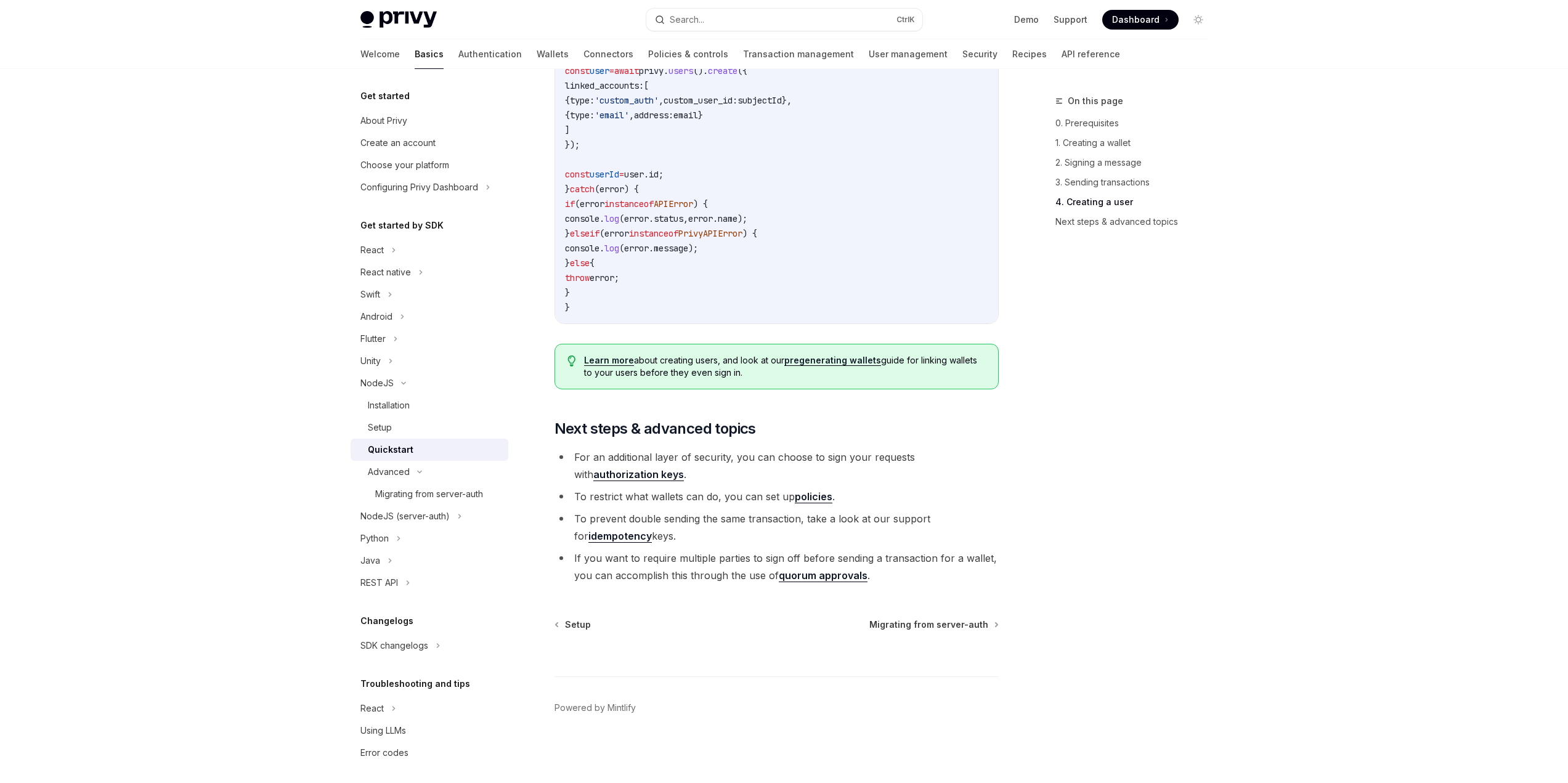
click at [624, 477] on link "authorization keys" at bounding box center [638, 474] width 91 height 13
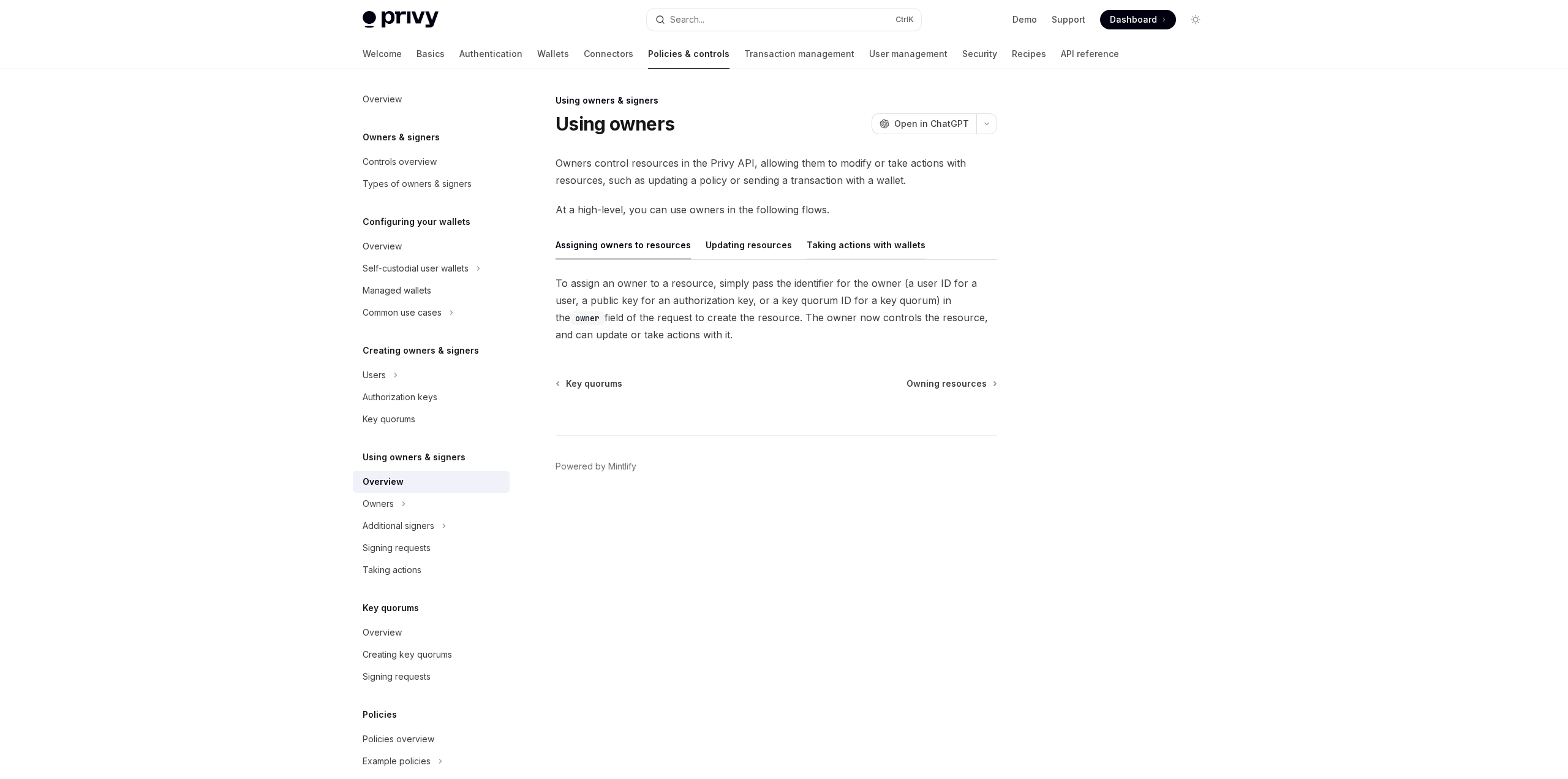
click at [842, 246] on button "Taking actions with wallets" at bounding box center [867, 245] width 119 height 29
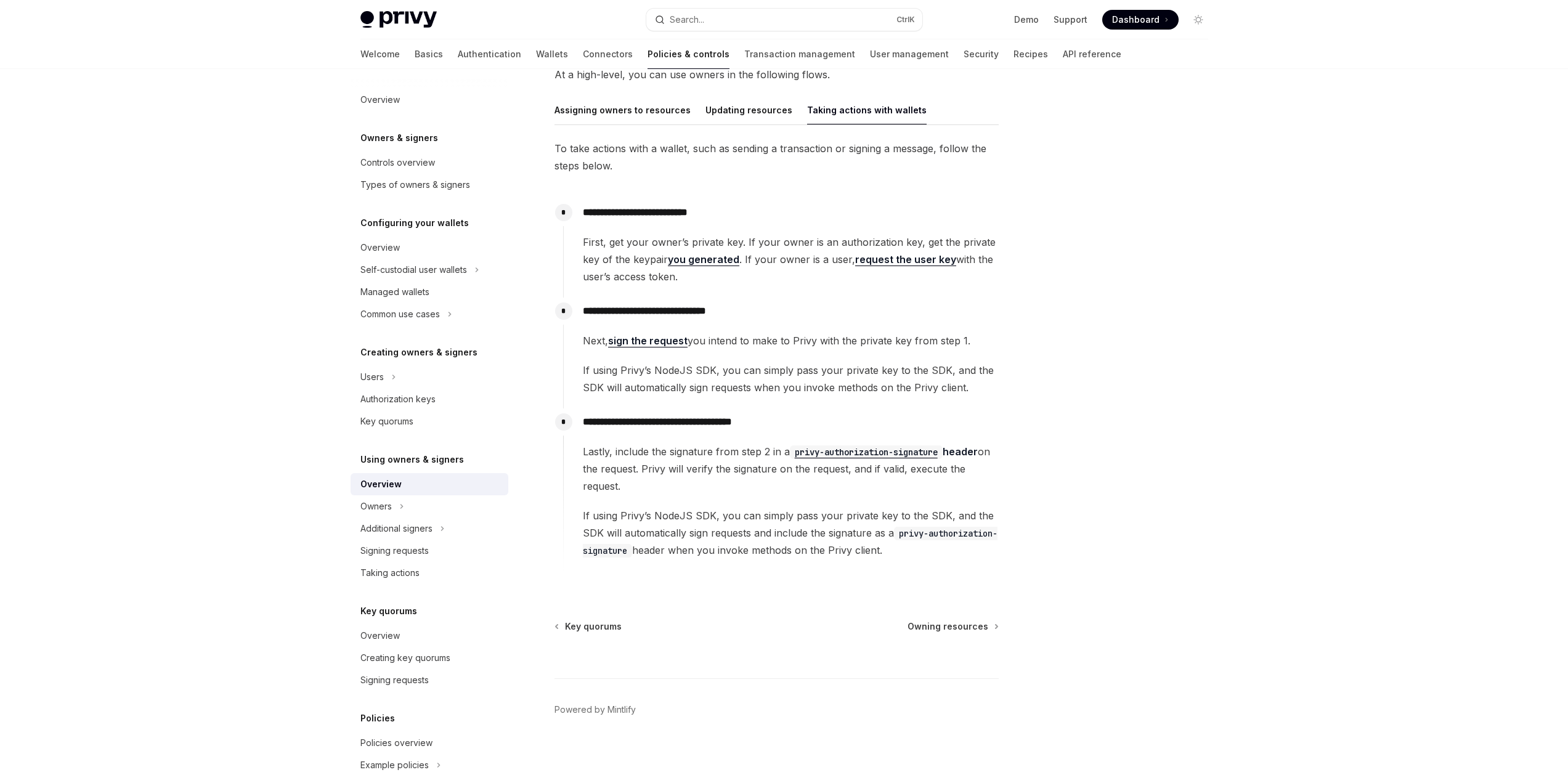
scroll to position [138, 0]
click at [407, 507] on div "Owners" at bounding box center [429, 506] width 158 height 22
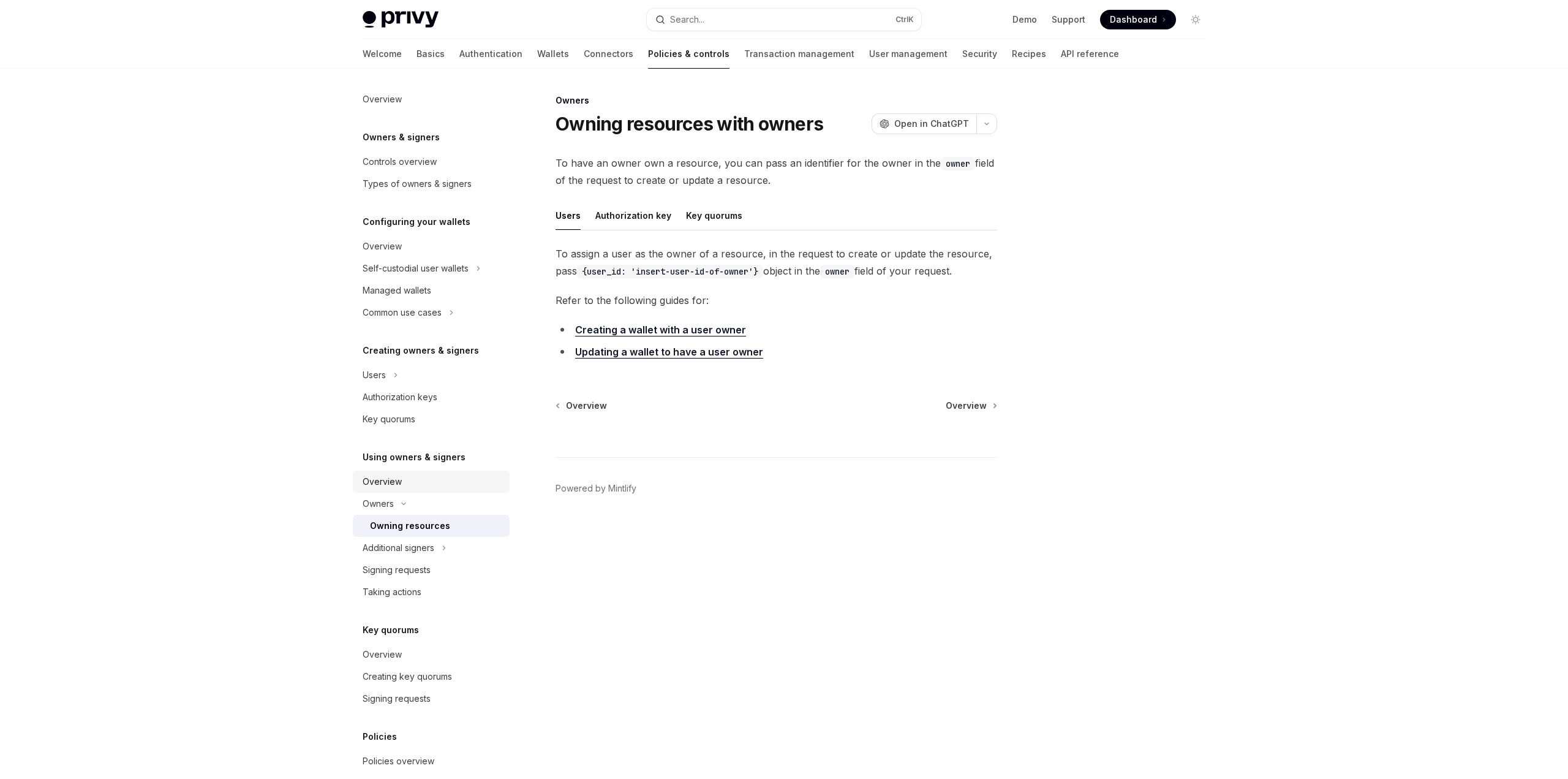
click at [403, 481] on div "Overview" at bounding box center [432, 481] width 140 height 15
click at [402, 478] on div "Overview" at bounding box center [432, 481] width 140 height 15
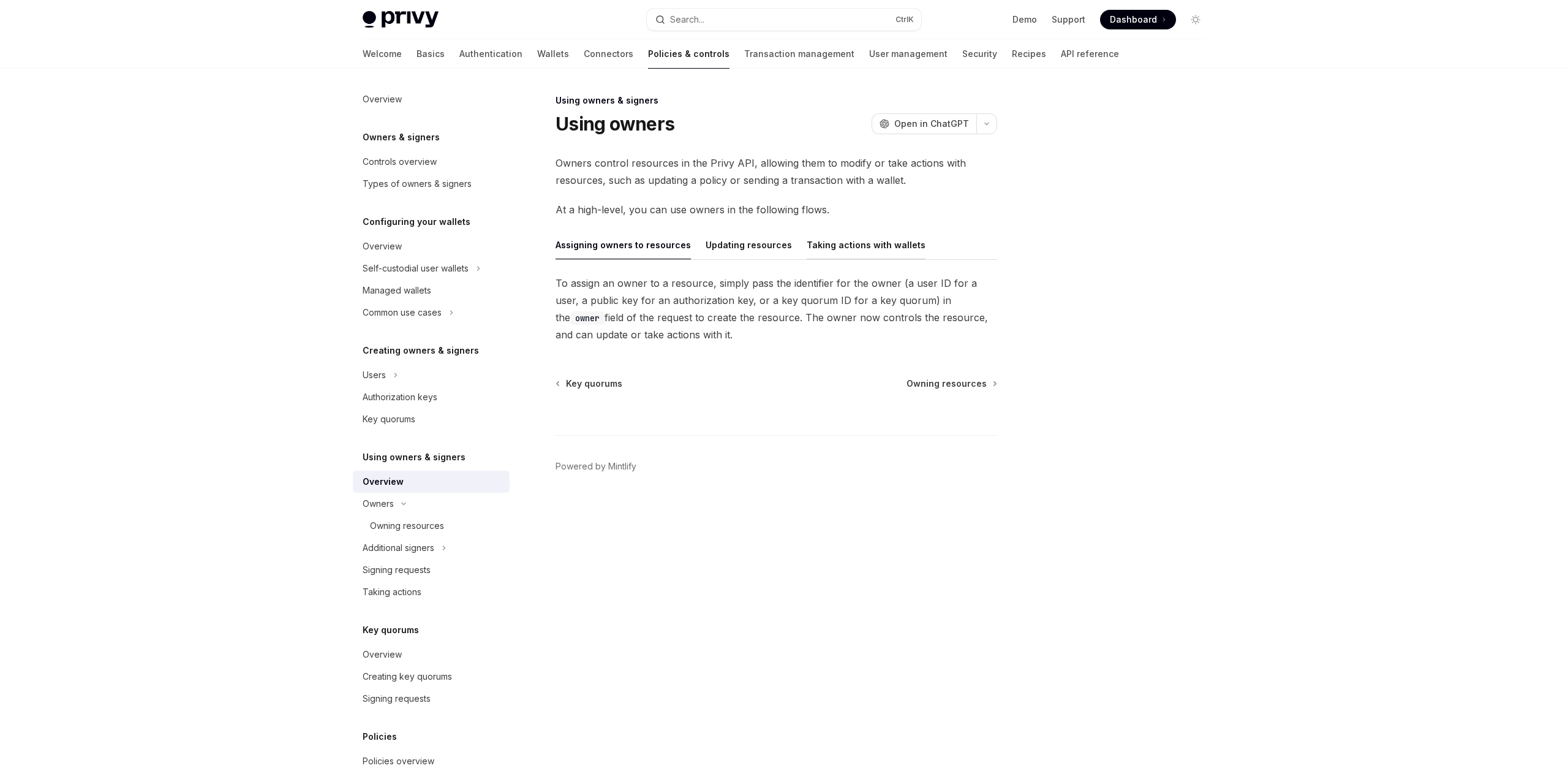
click at [870, 251] on button "Taking actions with wallets" at bounding box center [867, 245] width 119 height 29
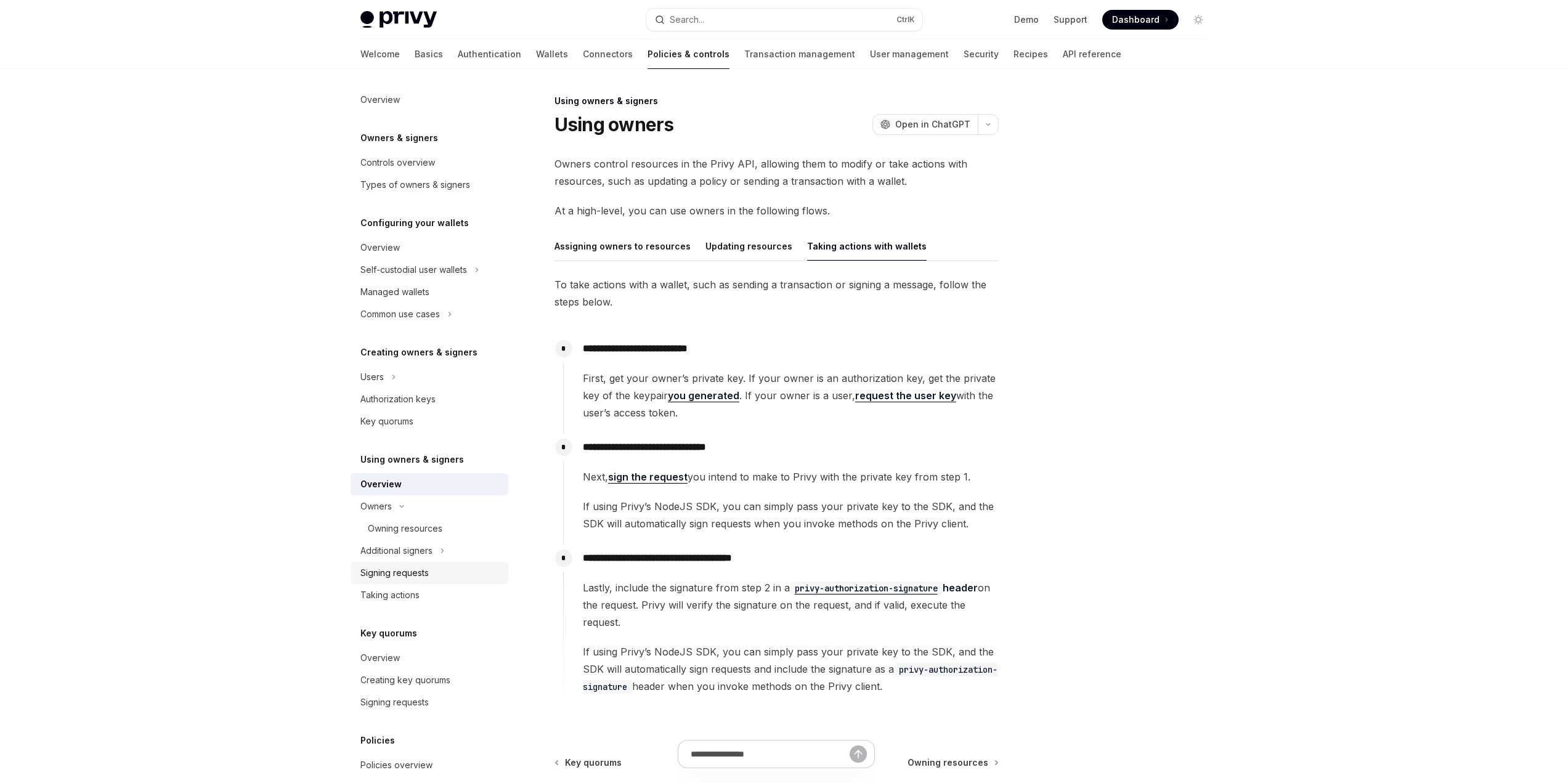
click at [426, 570] on div "Signing requests" at bounding box center [394, 573] width 68 height 15
type textarea "*"
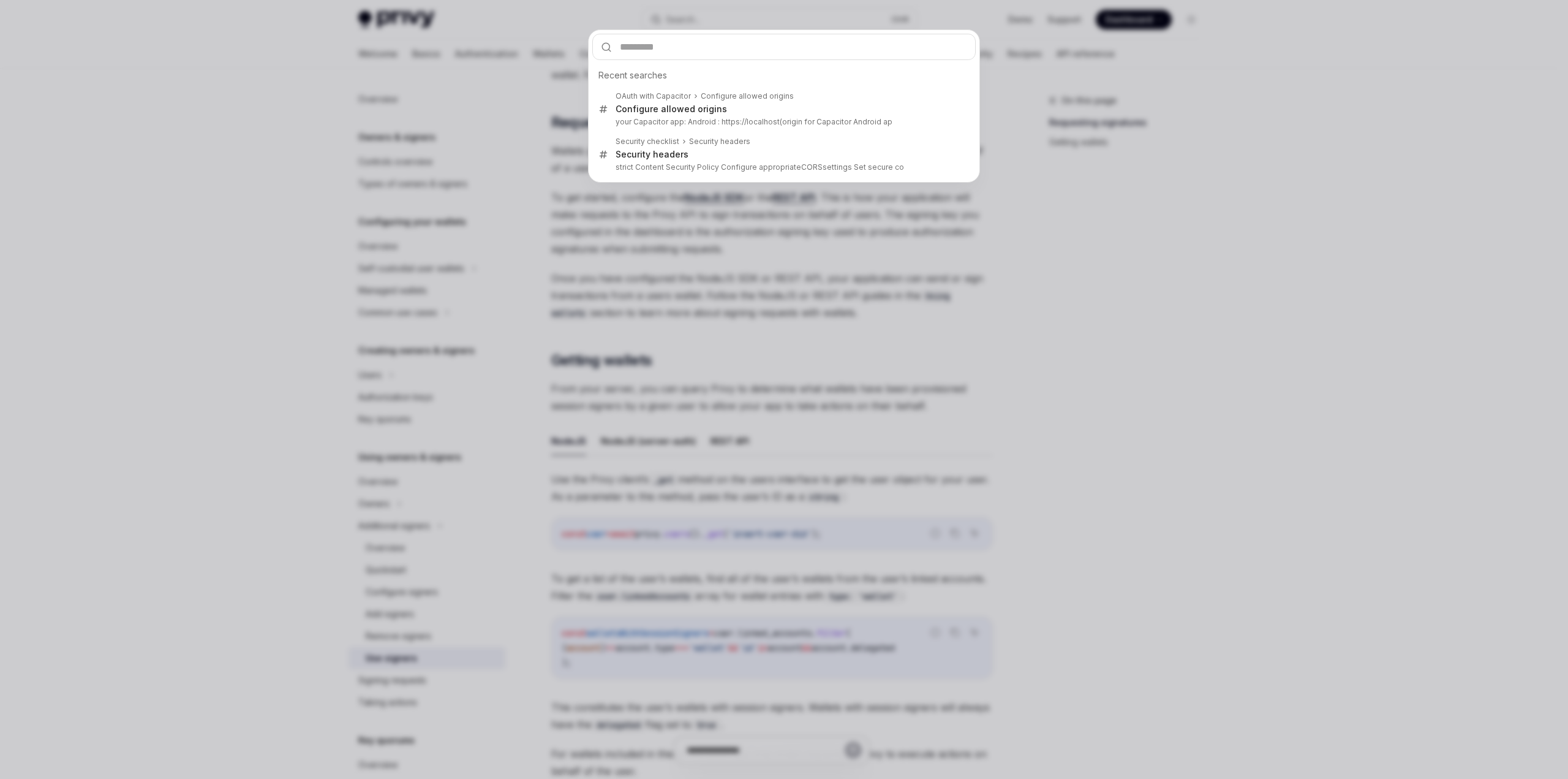
type input "**********"
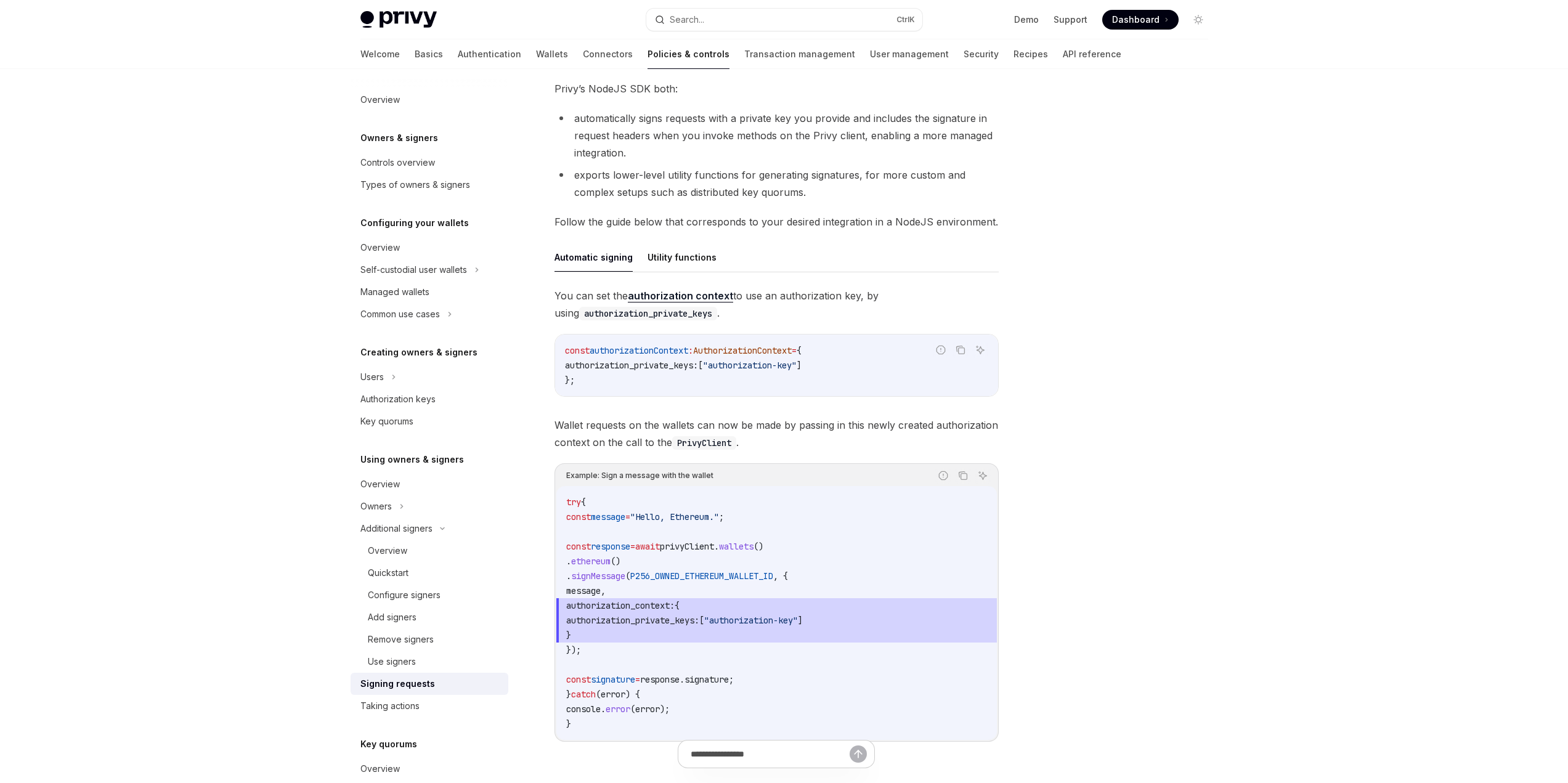
scroll to position [301, 0]
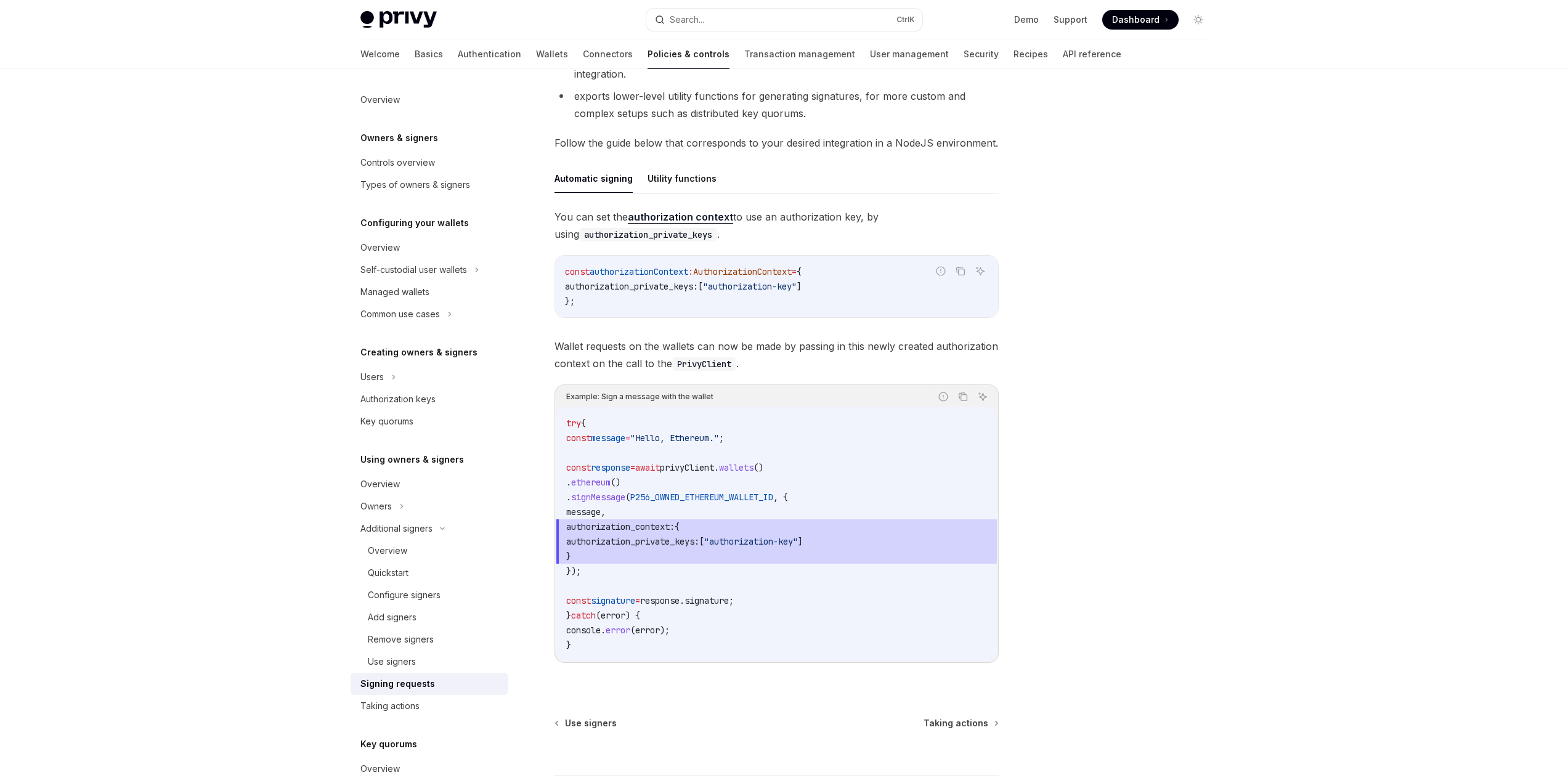
click at [857, 485] on code "try { const message = "Hello, Ethereum." ; const response = await privyClient .…" at bounding box center [777, 534] width 420 height 236
click at [649, 529] on span "authorization_context:" at bounding box center [620, 526] width 108 height 11
copy span "authorization_context"
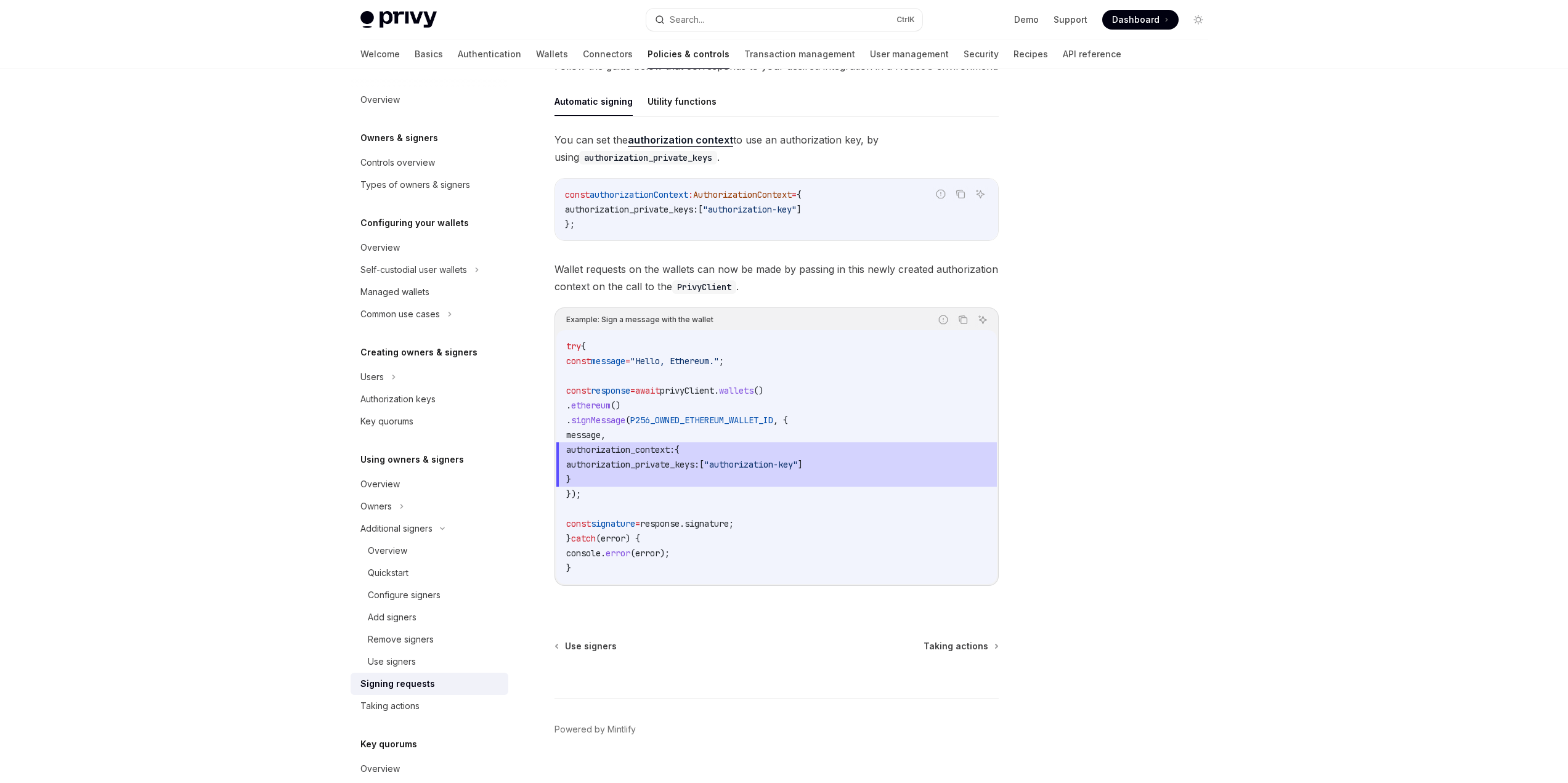
scroll to position [399, 0]
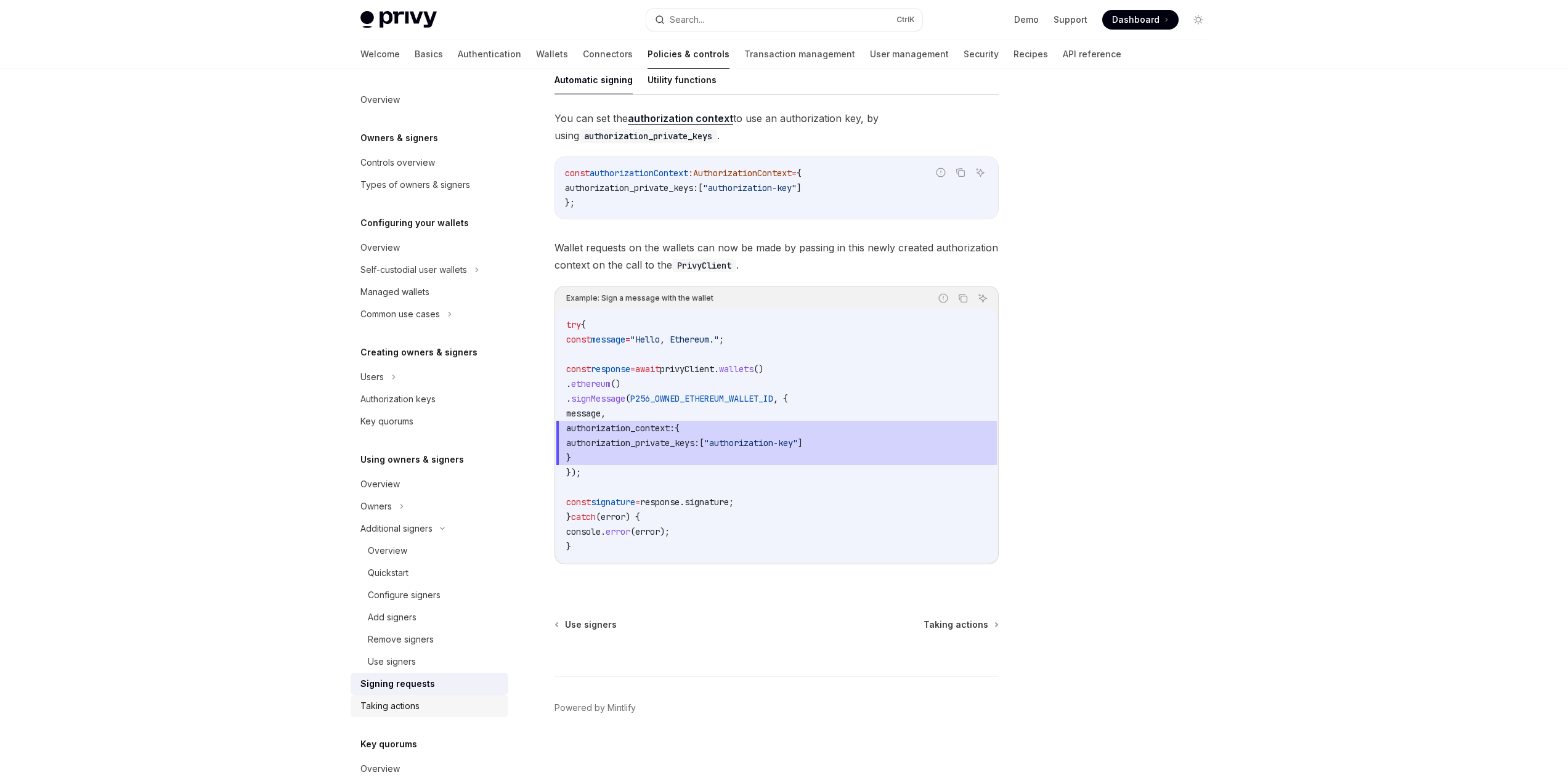
click at [404, 711] on div "Taking actions" at bounding box center [390, 706] width 59 height 15
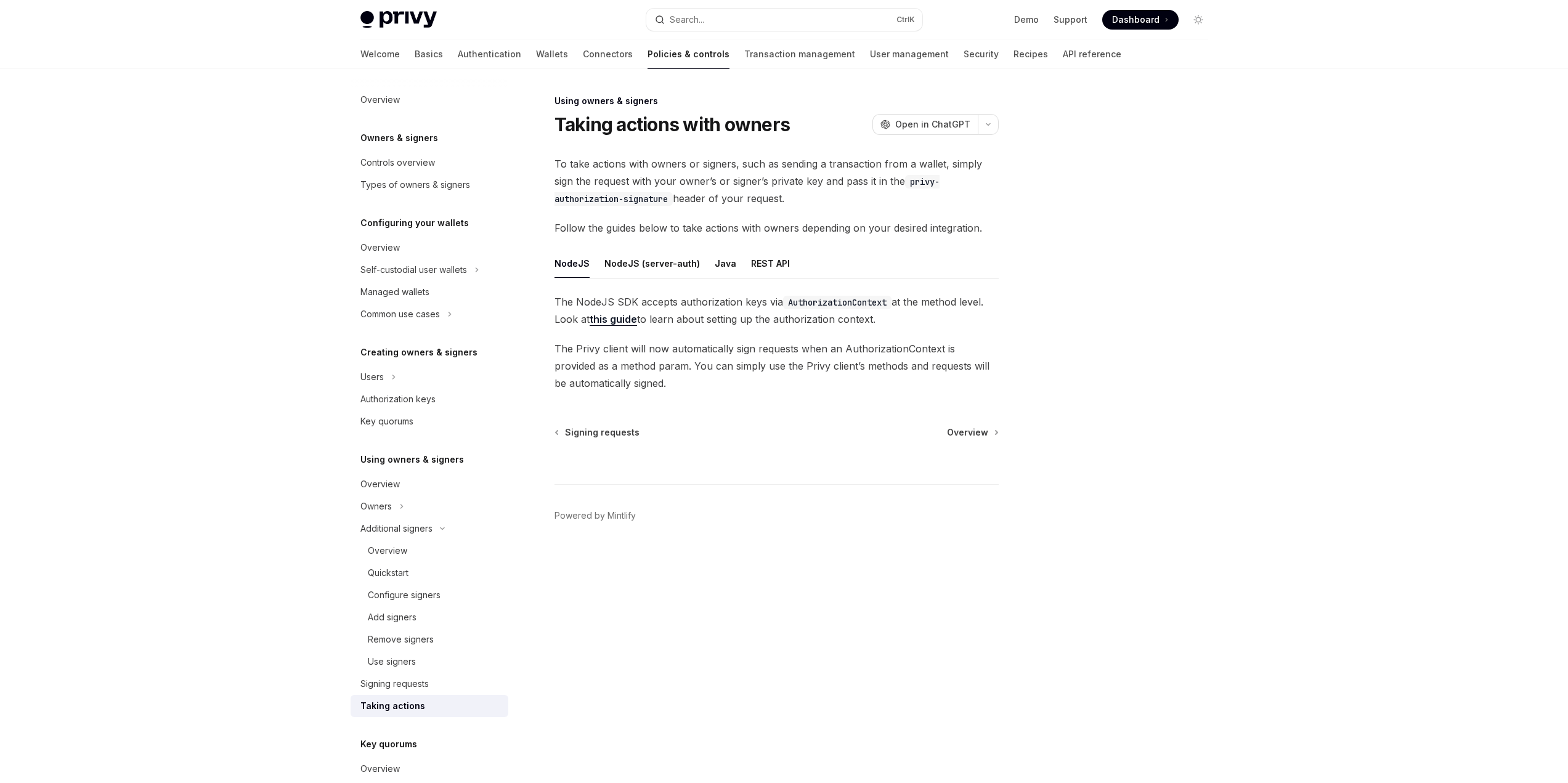
scroll to position [67, 0]
click at [749, 269] on div "NodeJS NodeJS (server-auth) Java REST API The NodeJS SDK accepts authorization …" at bounding box center [777, 320] width 444 height 143
click at [686, 354] on span "The Privy client will now automatically sign requests when an AuthorizationCont…" at bounding box center [781, 366] width 444 height 52
click at [970, 336] on div "The NodeJS SDK accepts authorization keys via AuthorizationContext at the metho…" at bounding box center [781, 343] width 444 height 99
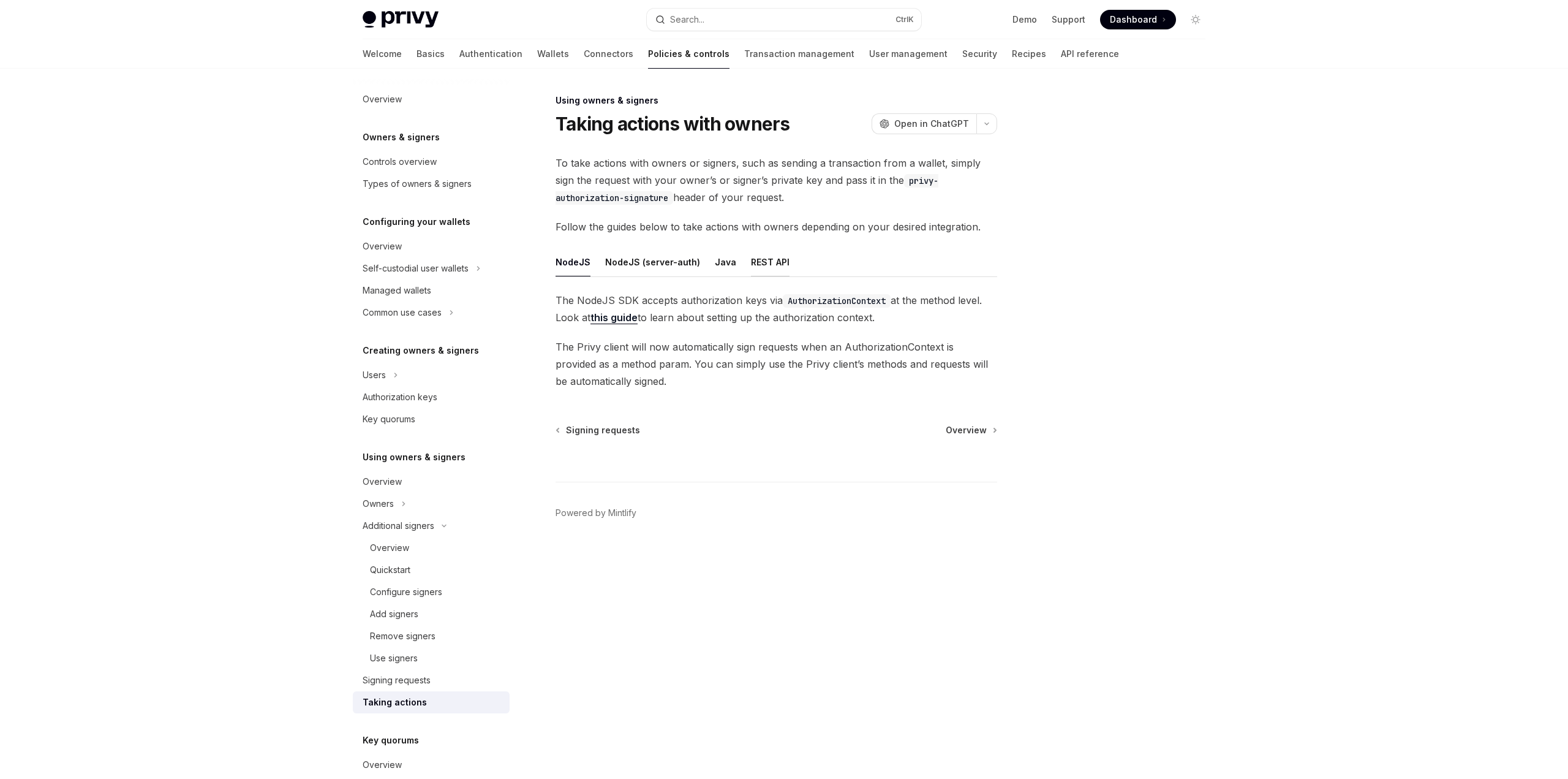
click at [761, 263] on button "REST API" at bounding box center [771, 262] width 39 height 29
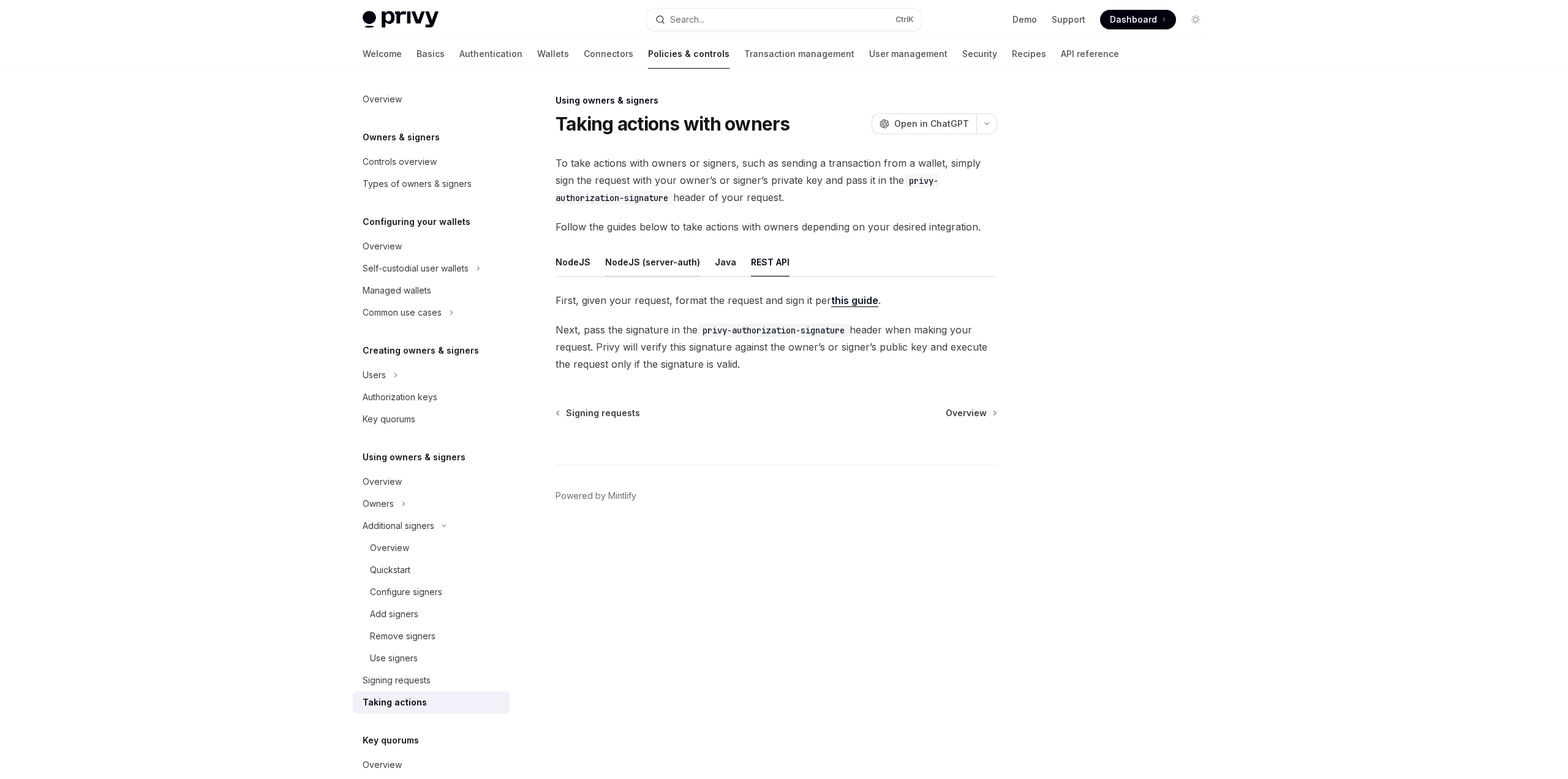
click at [663, 264] on button "NodeJS (server-auth)" at bounding box center [653, 262] width 95 height 29
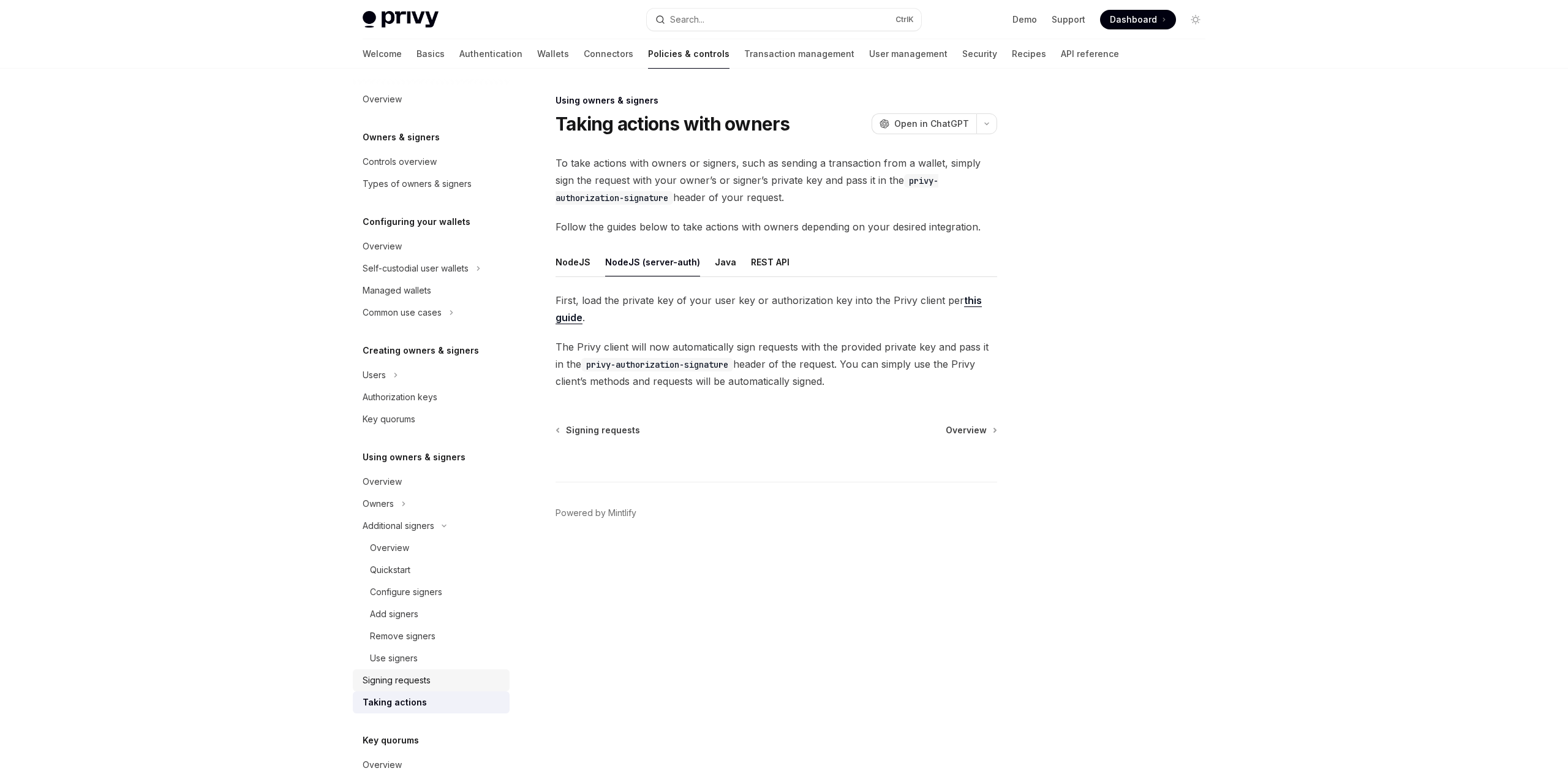
click at [413, 679] on div "Signing requests" at bounding box center [396, 680] width 68 height 15
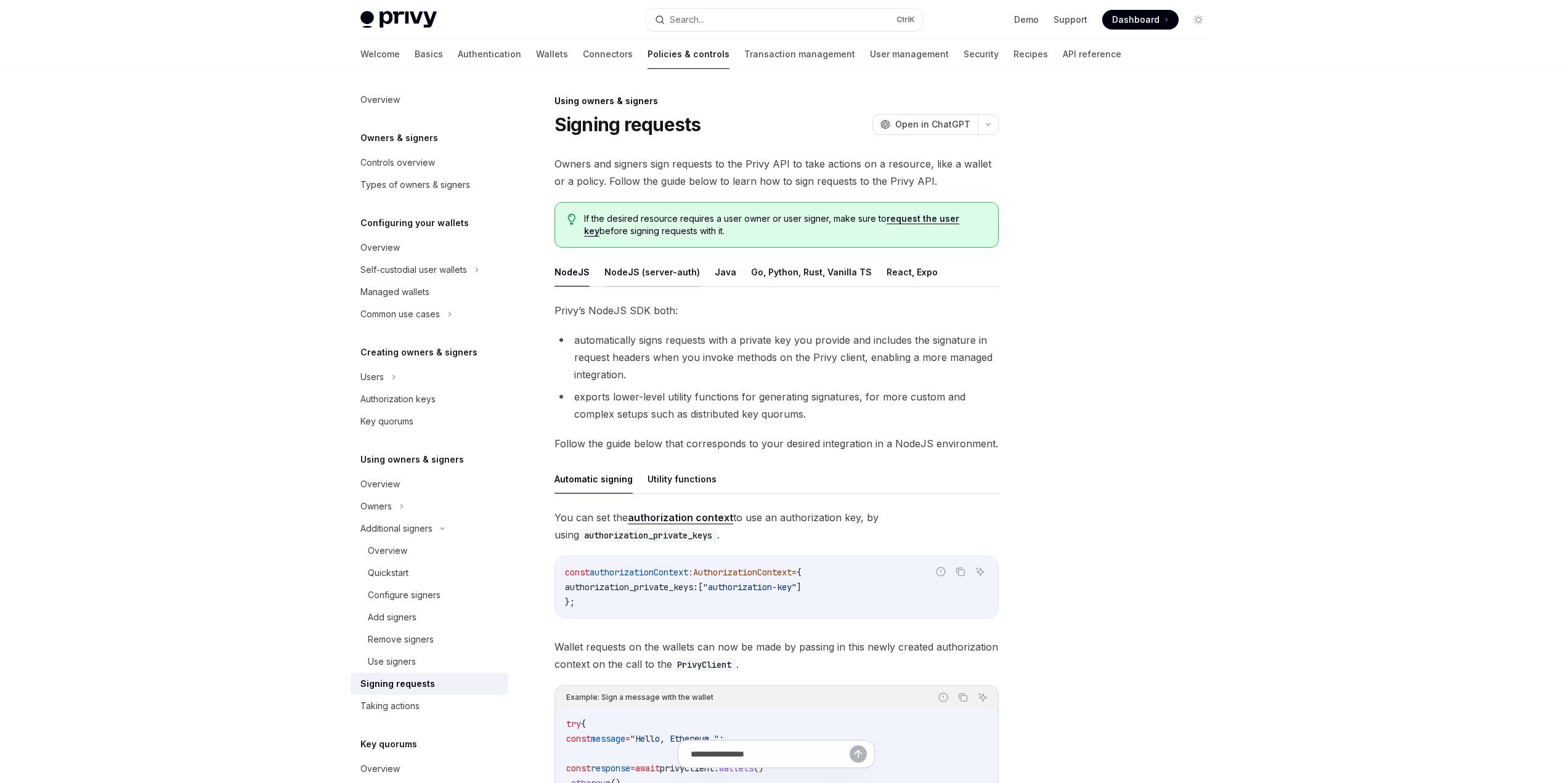
click at [640, 277] on button "NodeJS (server-auth)" at bounding box center [652, 271] width 96 height 29
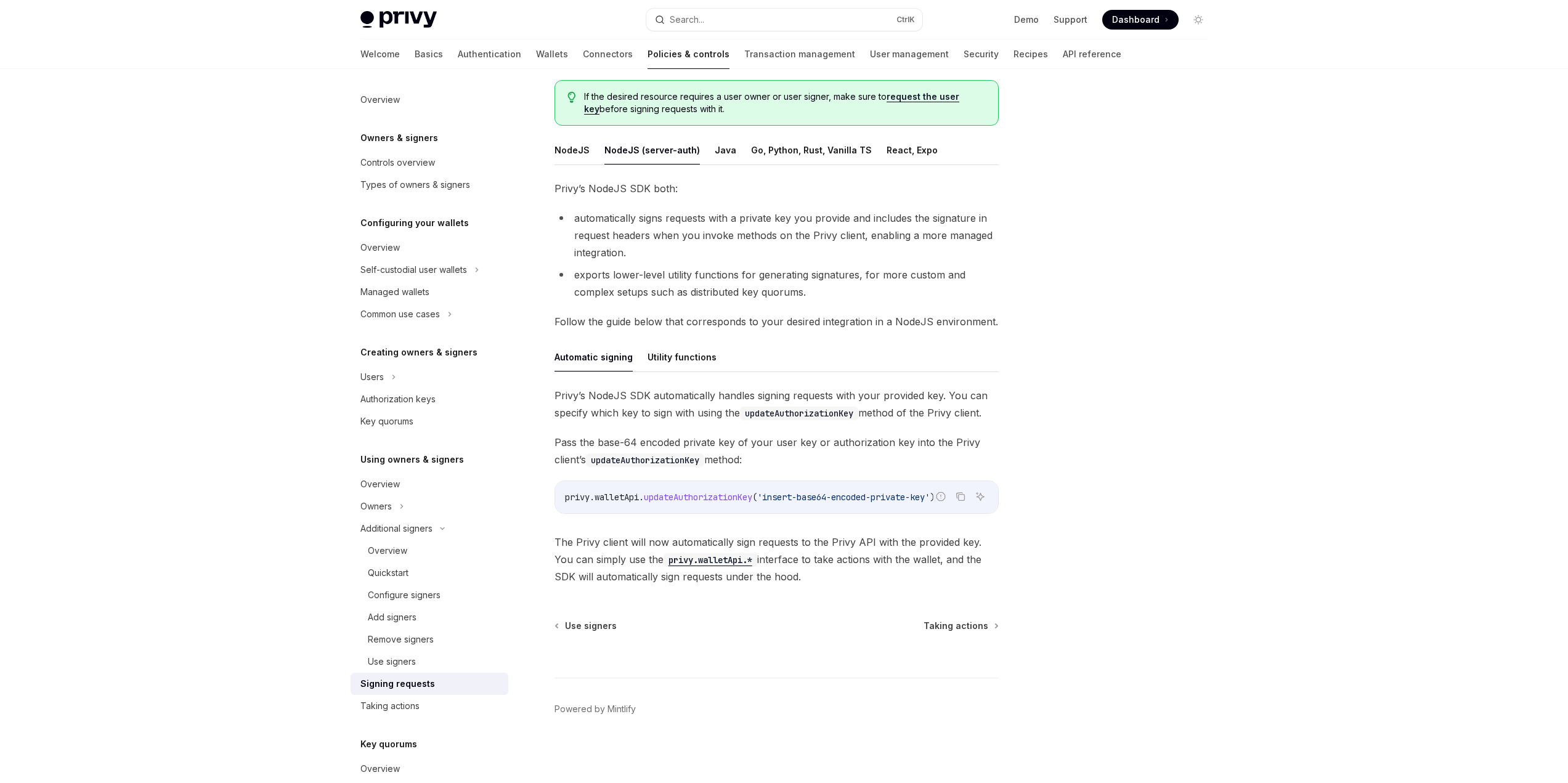
scroll to position [123, 0]
click at [581, 495] on span "privy" at bounding box center [577, 495] width 25 height 11
drag, startPoint x: 581, startPoint y: 495, endPoint x: 634, endPoint y: 494, distance: 53.0
click at [634, 494] on span "privy . walletApi . updateAuthorizationKey ( 'insert-base64-encoded-private-key…" at bounding box center [750, 495] width 370 height 11
copy span "privy . walletApi"
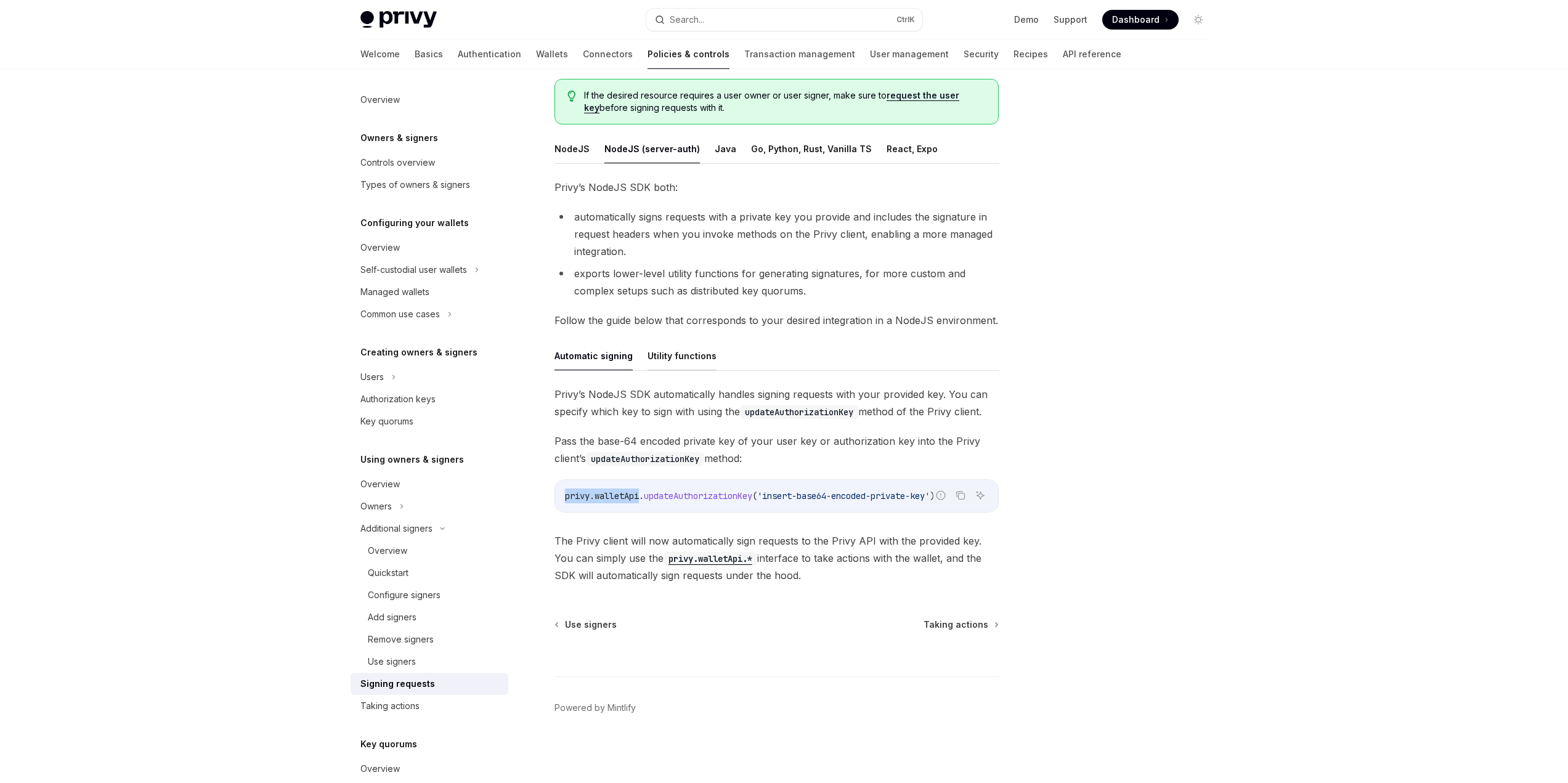
click at [684, 357] on button "Utility functions" at bounding box center [682, 355] width 69 height 29
type textarea "*"
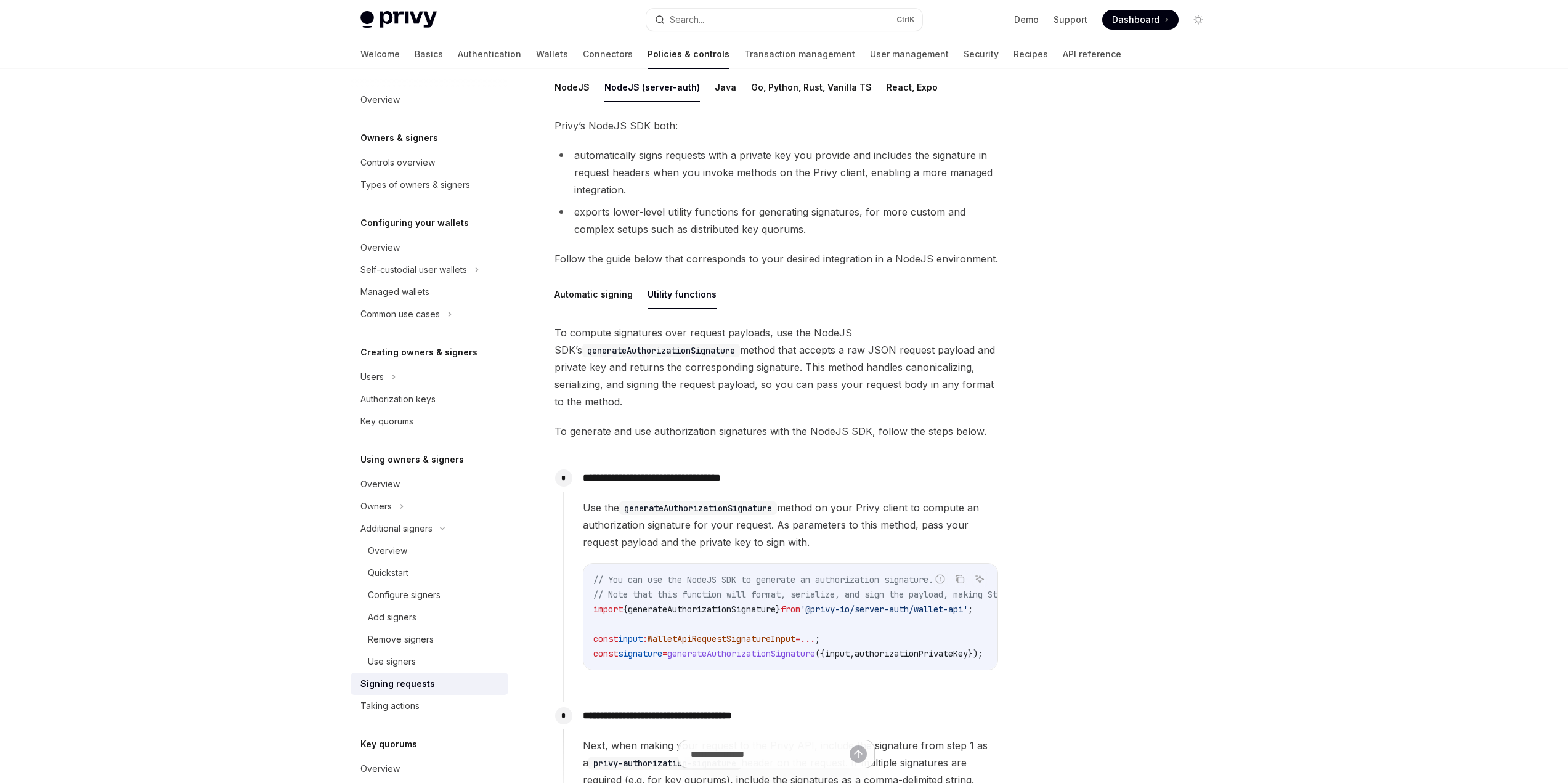
scroll to position [246, 0]
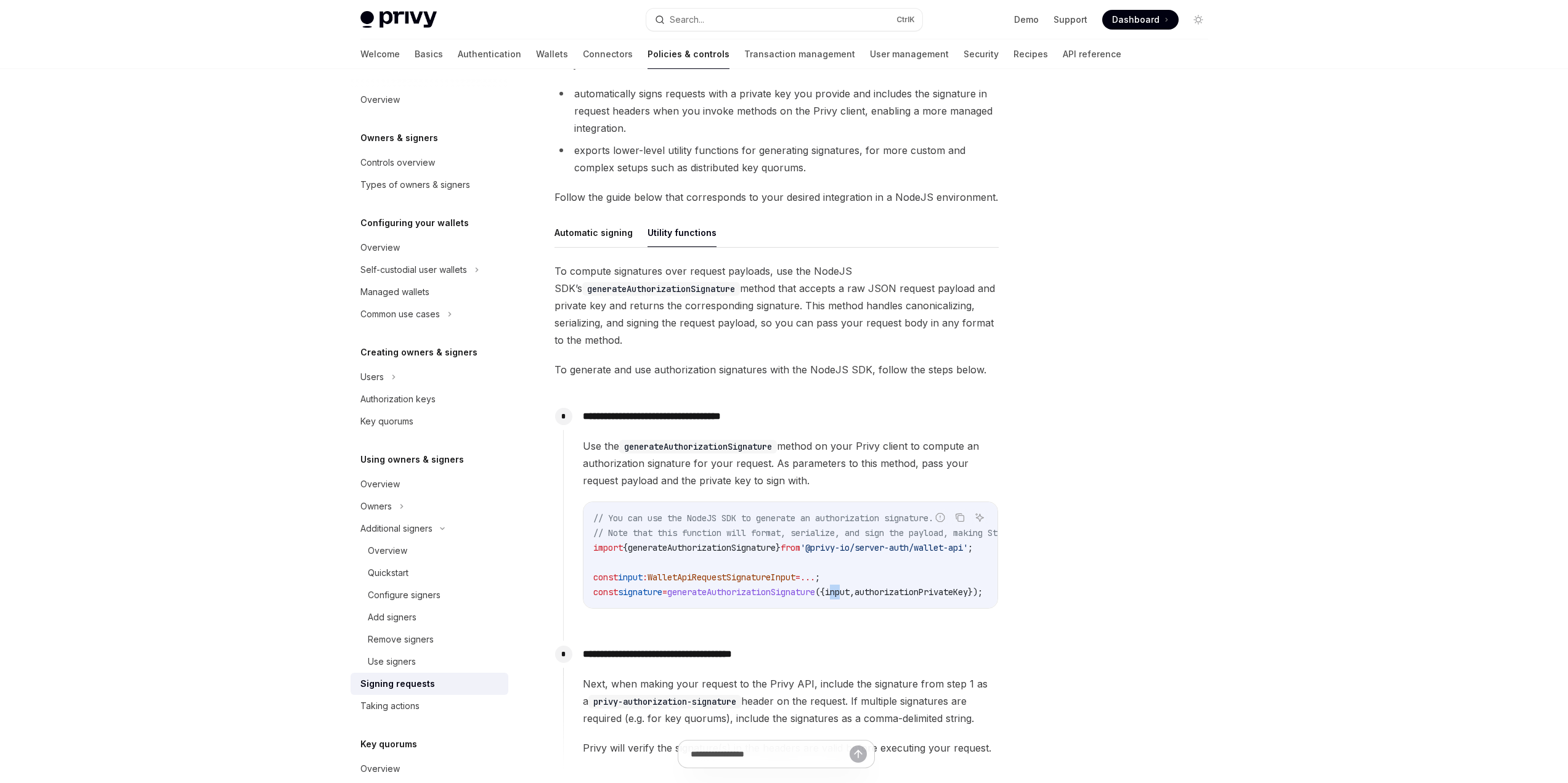
drag, startPoint x: 858, startPoint y: 614, endPoint x: 870, endPoint y: 612, distance: 12.2
click at [870, 612] on div "**********" at bounding box center [781, 515] width 435 height 225
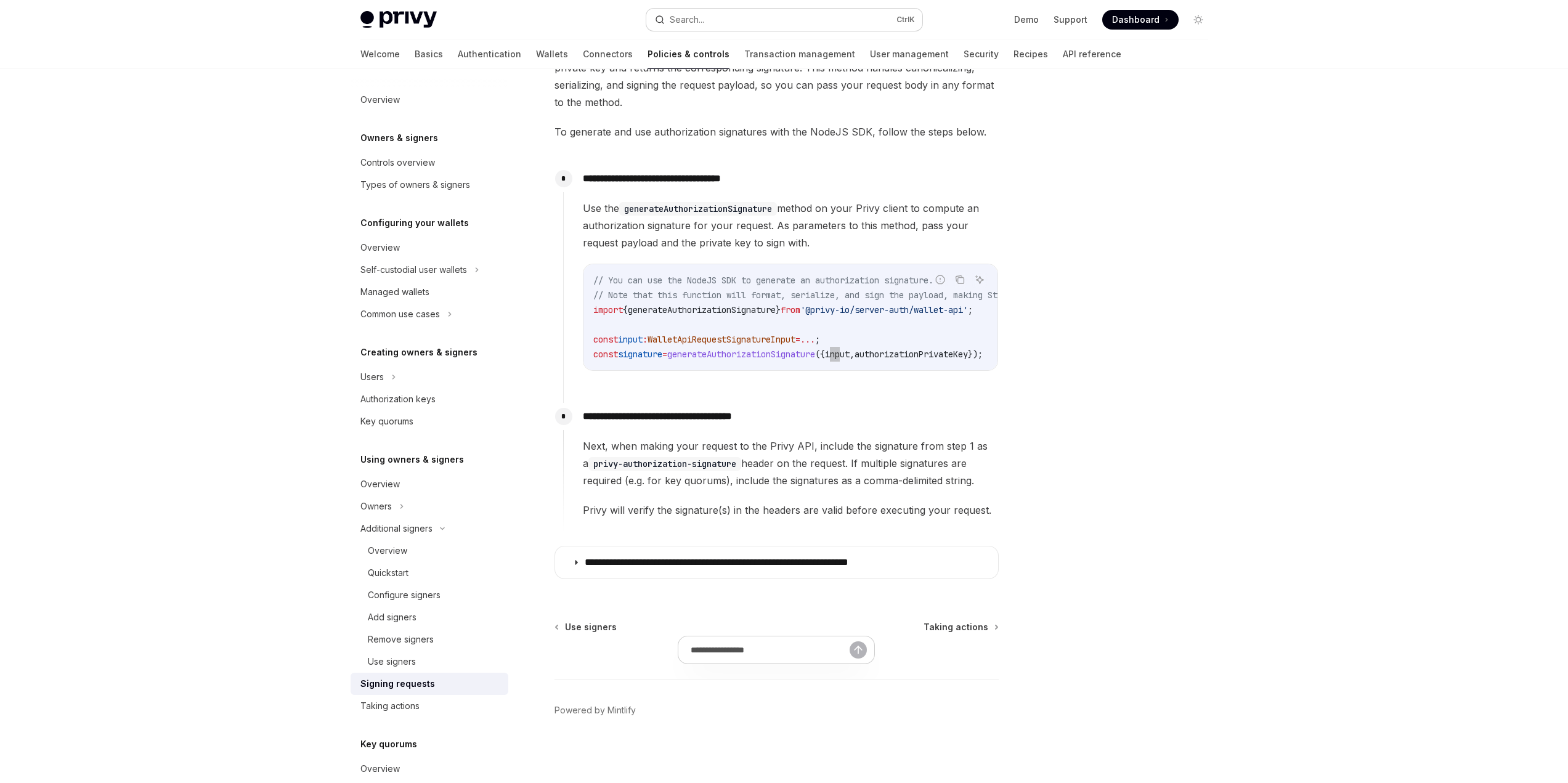
scroll to position [491, 0]
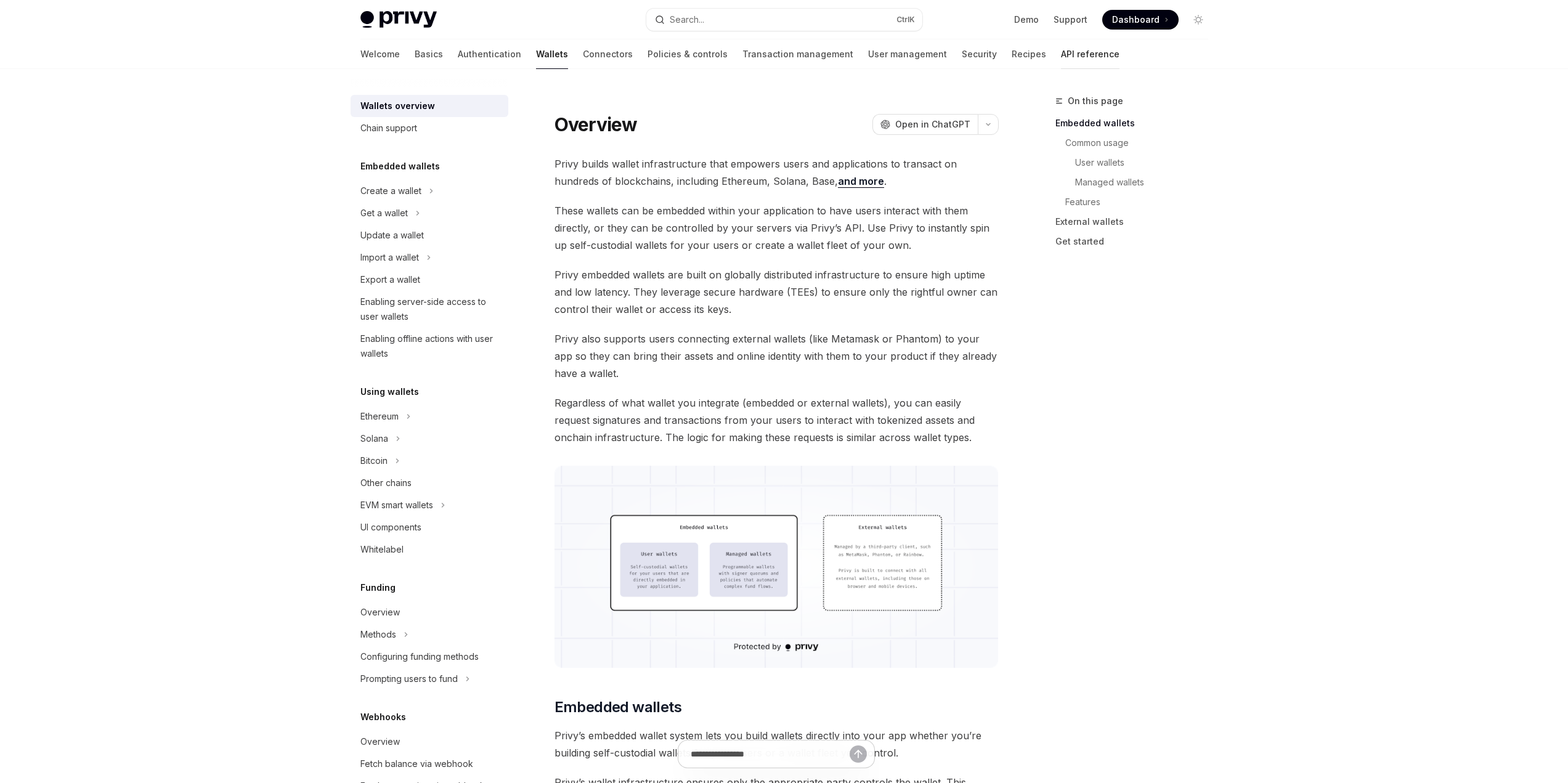
click at [1061, 57] on link "API reference" at bounding box center [1090, 55] width 58 height 30
click at [913, 298] on span "Privy embedded wallets are built on globally distributed infrastructure to ensu…" at bounding box center [777, 292] width 444 height 52
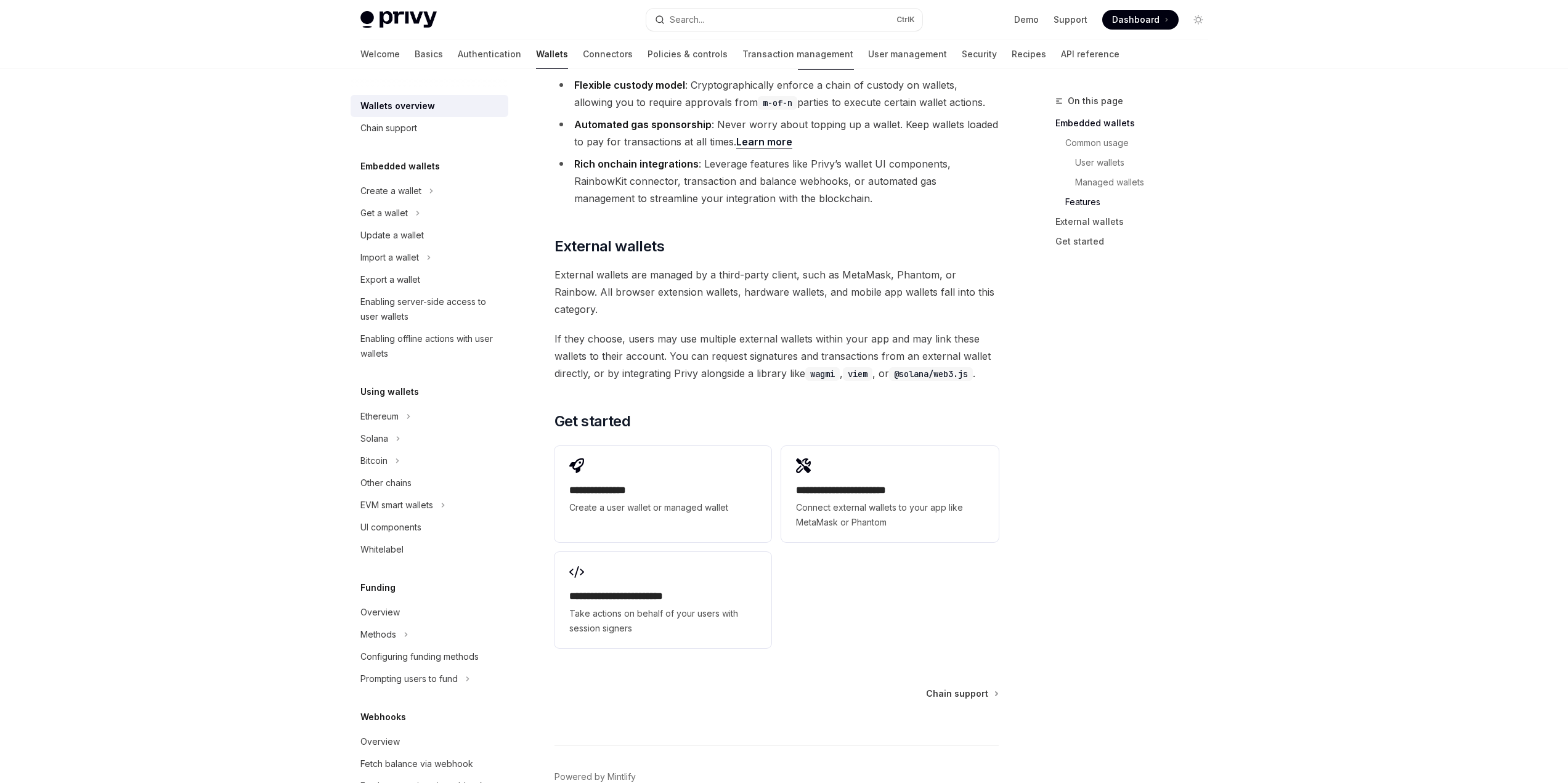
scroll to position [1500, 0]
click at [655, 606] on span "Take actions on behalf of your users with session signers" at bounding box center [663, 621] width 187 height 30
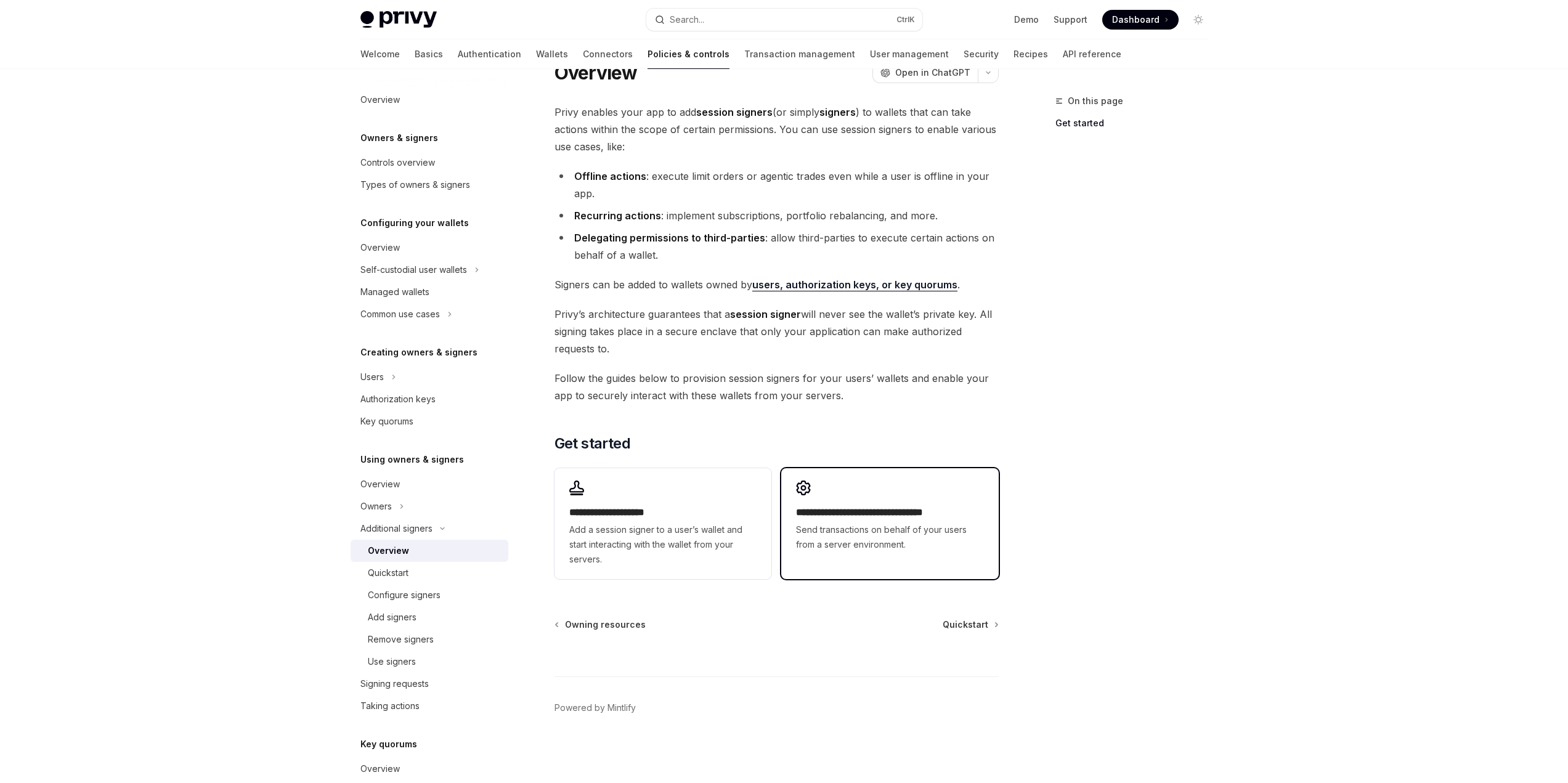
scroll to position [52, 0]
click at [881, 500] on div "**********" at bounding box center [889, 516] width 217 height 96
click at [863, 535] on span "Send transactions on behalf of your users from a server environment." at bounding box center [889, 537] width 187 height 30
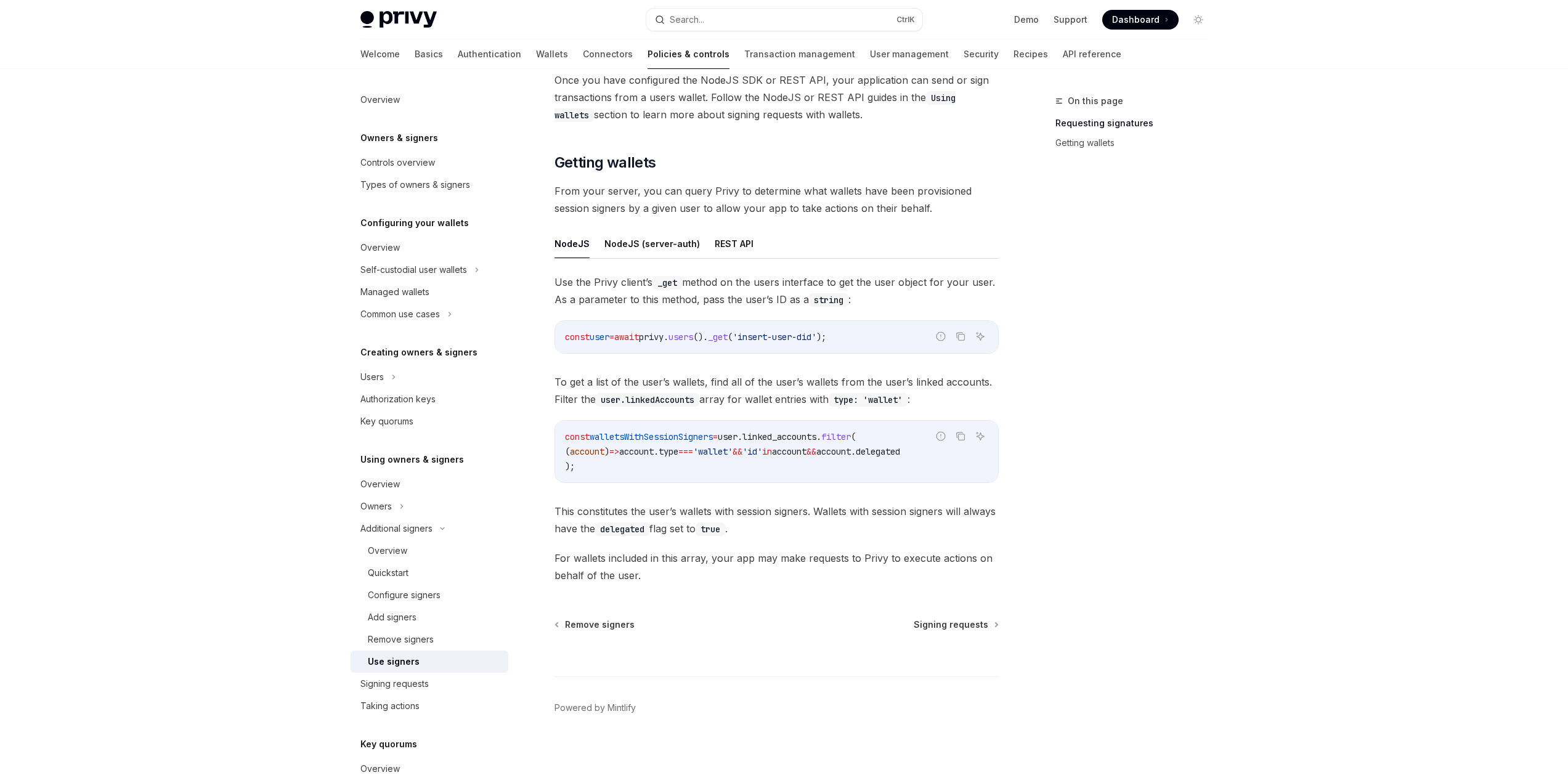
drag, startPoint x: 670, startPoint y: 577, endPoint x: 679, endPoint y: 574, distance: 9.5
click at [679, 574] on span "For wallets included in this array, your app may make requests to Privy to exec…" at bounding box center [777, 567] width 444 height 34
drag, startPoint x: 702, startPoint y: 483, endPoint x: 733, endPoint y: 482, distance: 31.0
click at [733, 482] on div "Use the Privy client’s _get method on the users interface to get the user objec…" at bounding box center [777, 429] width 444 height 310
drag, startPoint x: 773, startPoint y: 472, endPoint x: 781, endPoint y: 466, distance: 10.0
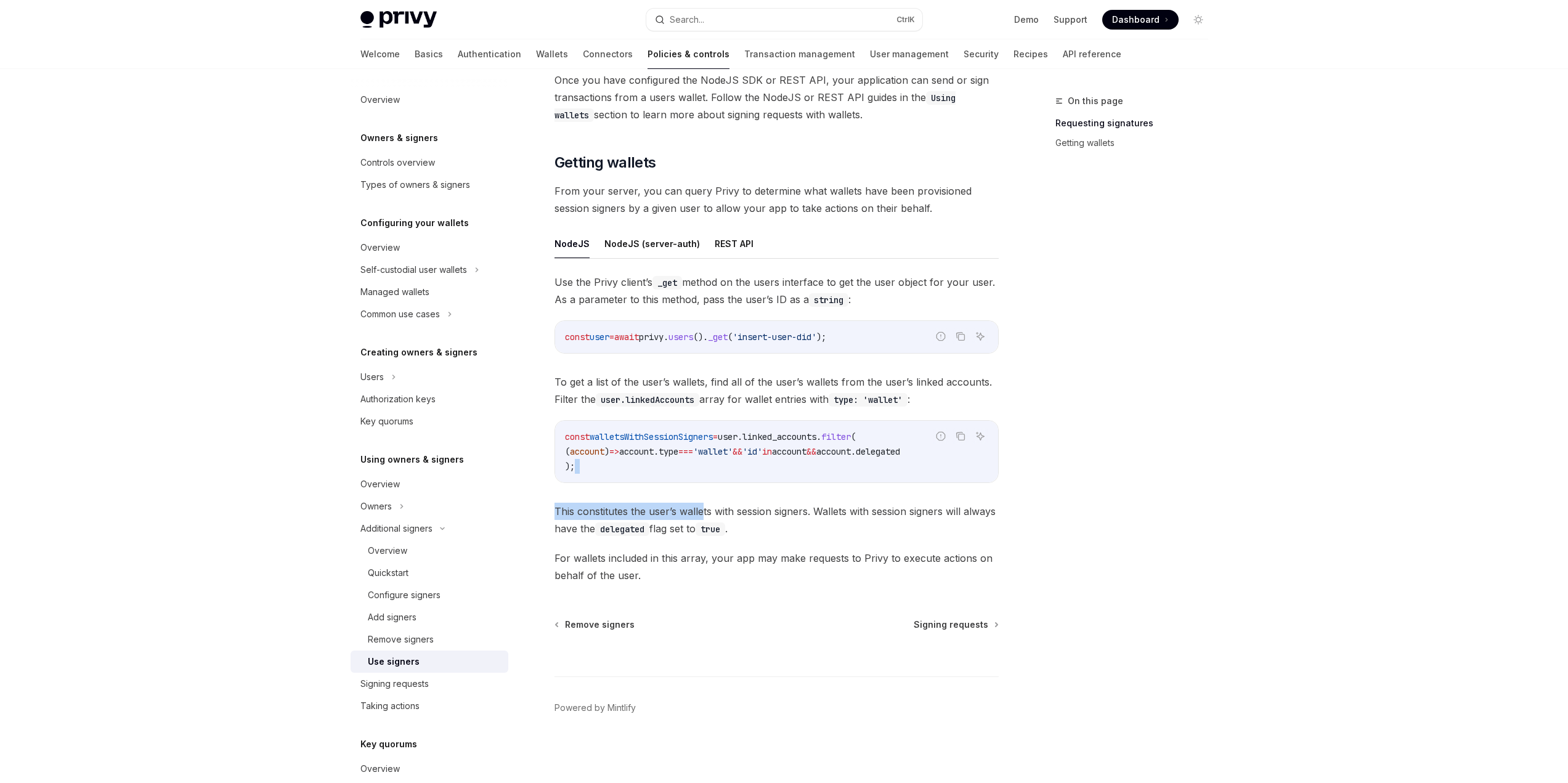
click at [774, 471] on div "const walletsWithSessionSigners = user . linked_accounts . filter ( ( account )…" at bounding box center [777, 451] width 443 height 61
click at [781, 466] on code "const walletsWithSessionSigners = user . linked_accounts . filter ( ( account )…" at bounding box center [777, 451] width 423 height 44
click at [784, 466] on code "const walletsWithSessionSigners = user . linked_accounts . filter ( ( account )…" at bounding box center [777, 451] width 423 height 44
drag, startPoint x: 740, startPoint y: 484, endPoint x: 757, endPoint y: 476, distance: 18.8
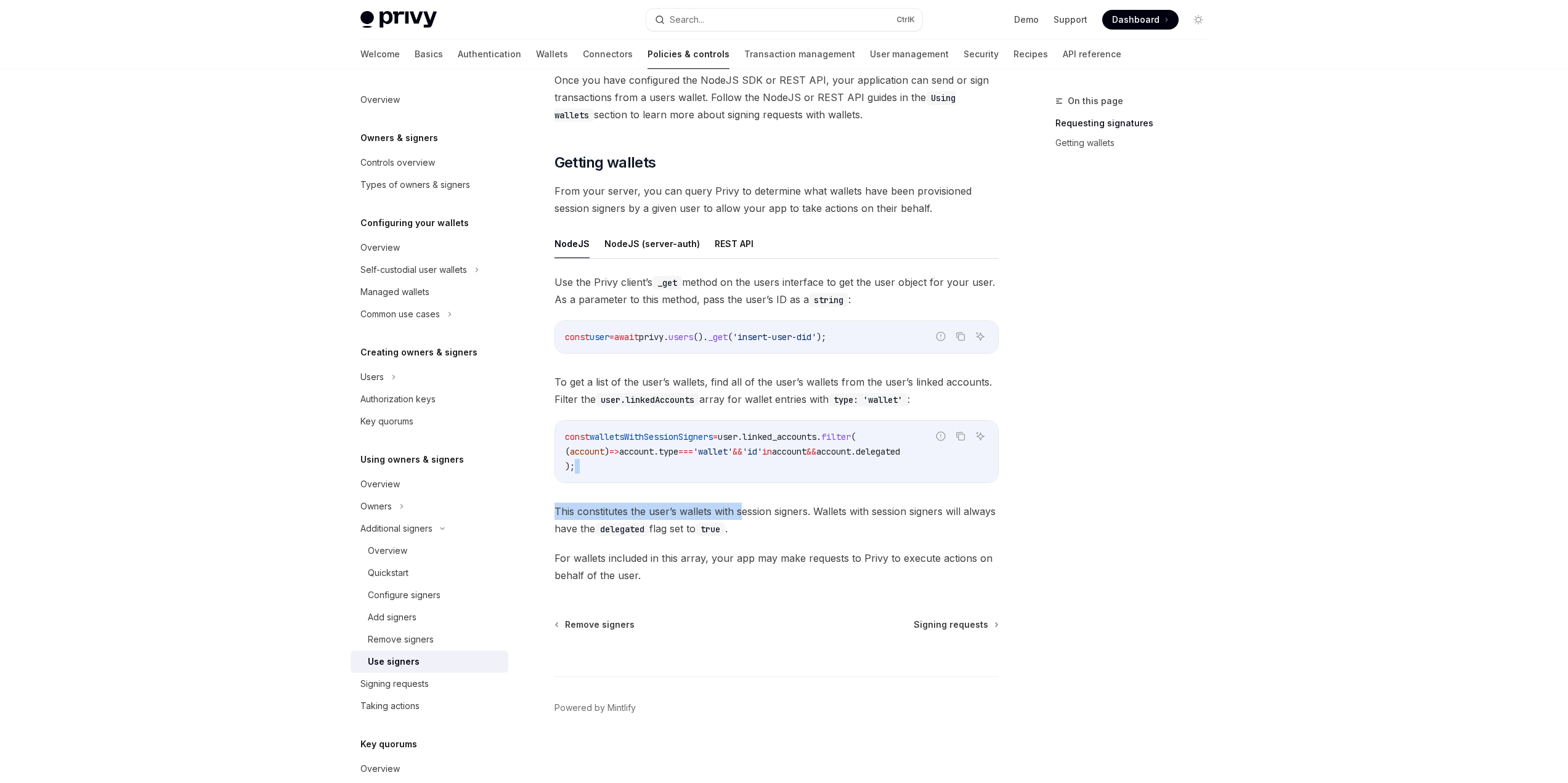
click at [756, 479] on div "Use the Privy client’s _get method on the users interface to get the user objec…" at bounding box center [777, 429] width 444 height 310
click at [757, 476] on div "const walletsWithSessionSigners = user . linked_accounts . filter ( ( account )…" at bounding box center [777, 451] width 443 height 61
drag, startPoint x: 757, startPoint y: 476, endPoint x: 761, endPoint y: 462, distance: 14.6
click at [758, 476] on div "const walletsWithSessionSigners = user . linked_accounts . filter ( ( account )…" at bounding box center [777, 451] width 443 height 61
click at [761, 462] on code "const walletsWithSessionSigners = user . linked_accounts . filter ( ( account )…" at bounding box center [777, 451] width 423 height 44
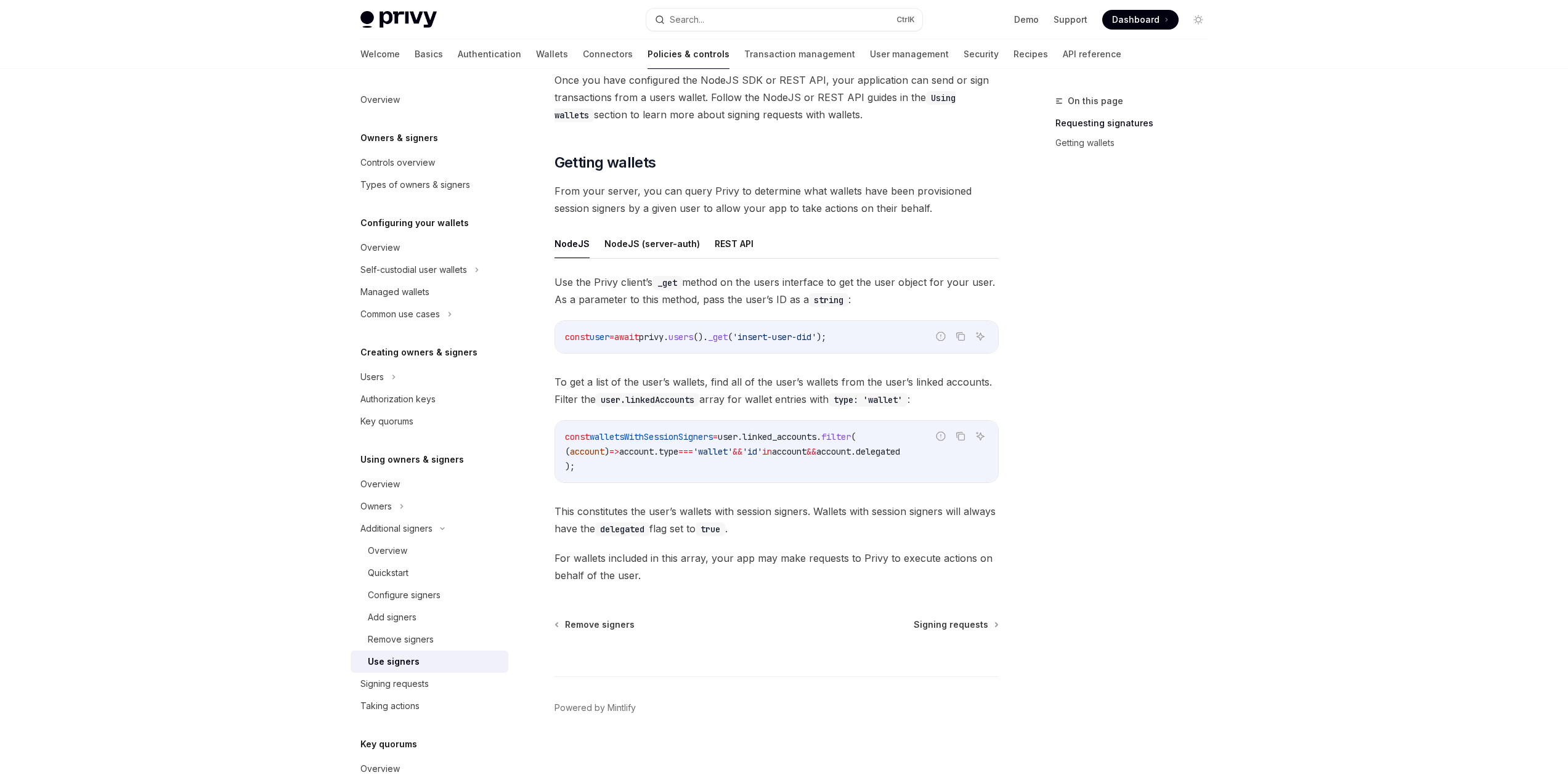
click at [759, 476] on div "const walletsWithSessionSigners = user . linked_accounts . filter ( ( account )…" at bounding box center [777, 451] width 443 height 61
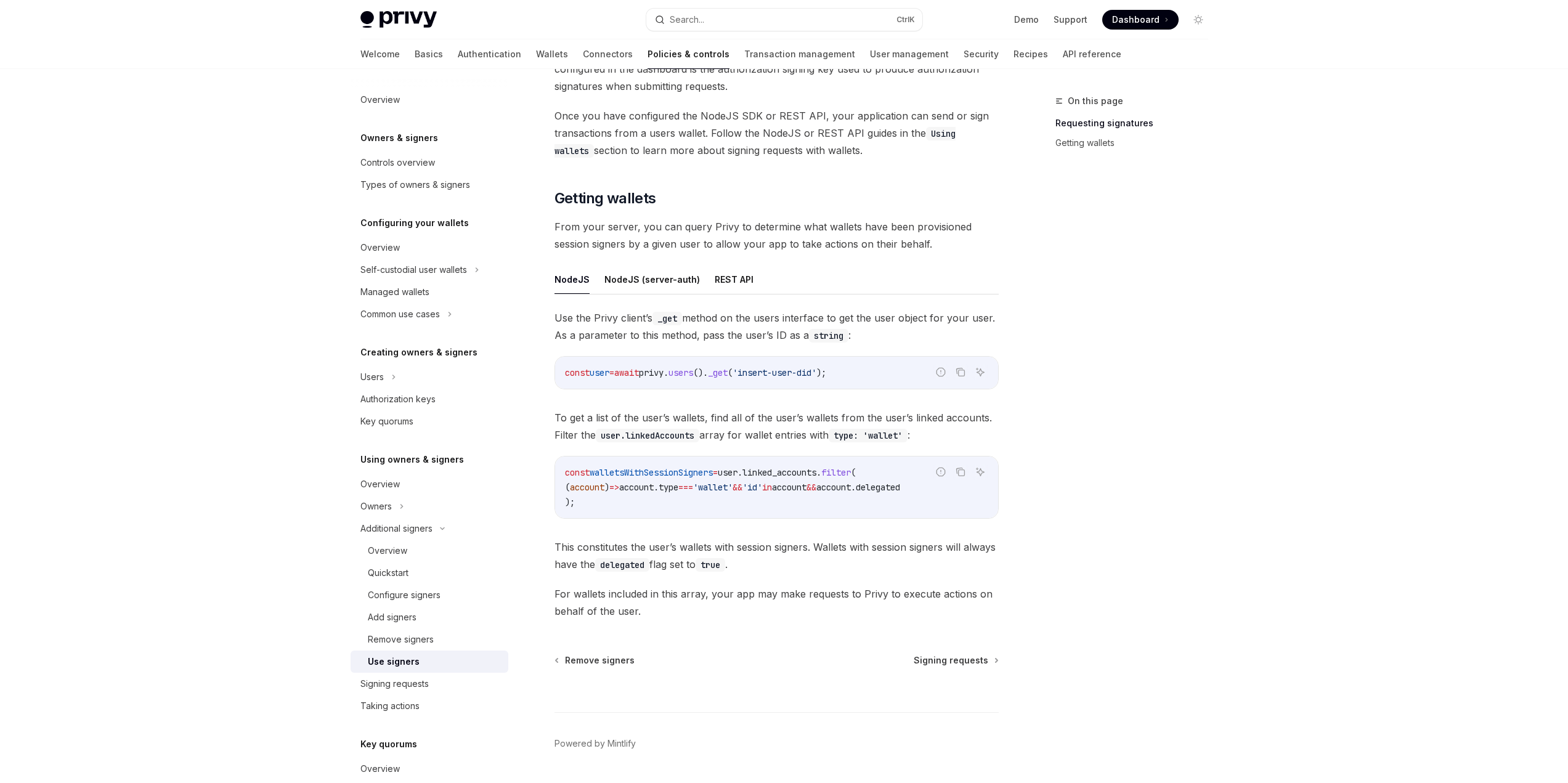
scroll to position [266, 0]
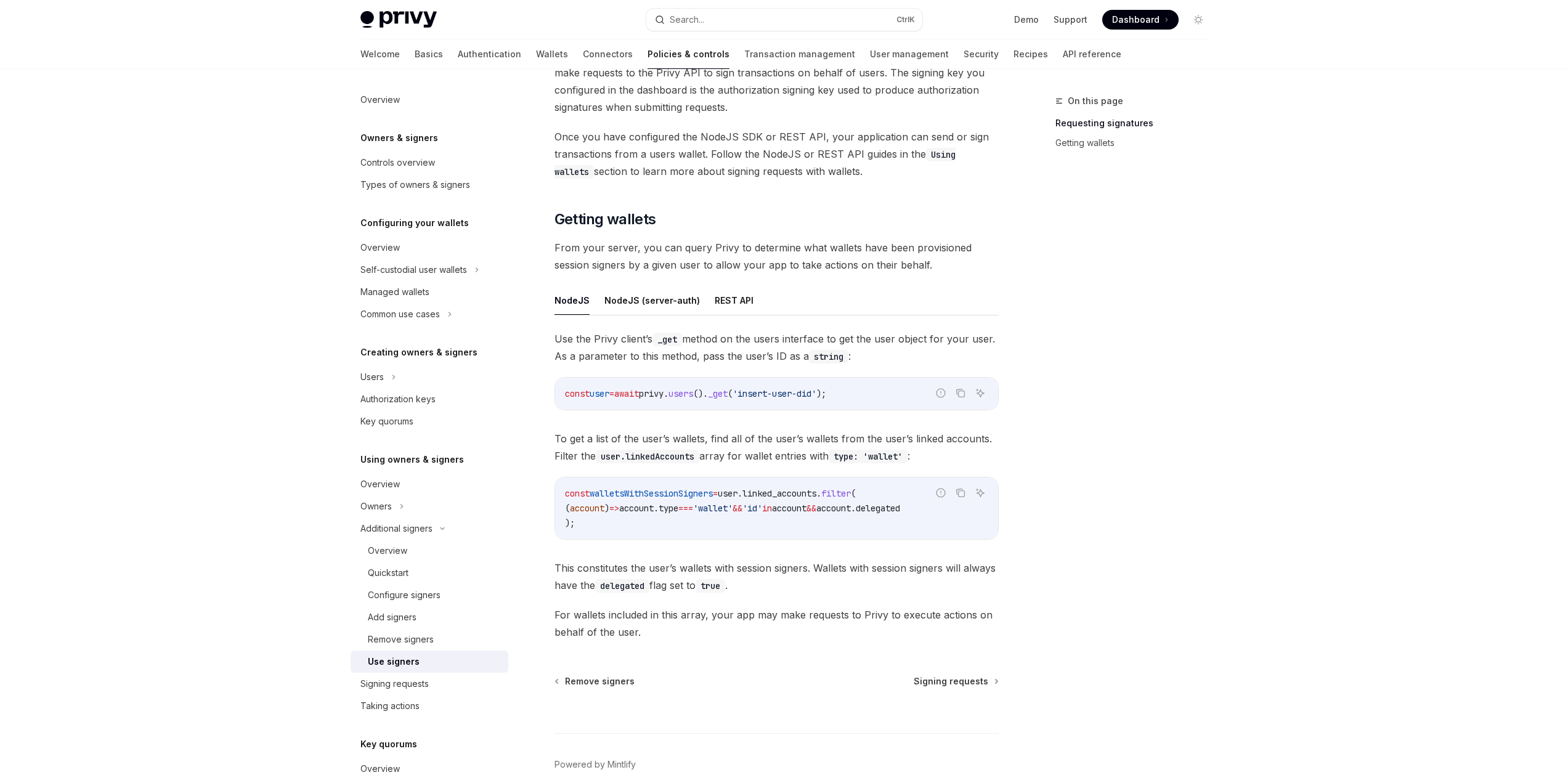
click at [984, 679] on div "Additional signers Use signers OpenAI Open in ChatGPT OpenAI Open in ChatGPT On…" at bounding box center [661, 333] width 680 height 1012
click at [964, 687] on span "Signing requests" at bounding box center [951, 681] width 75 height 12
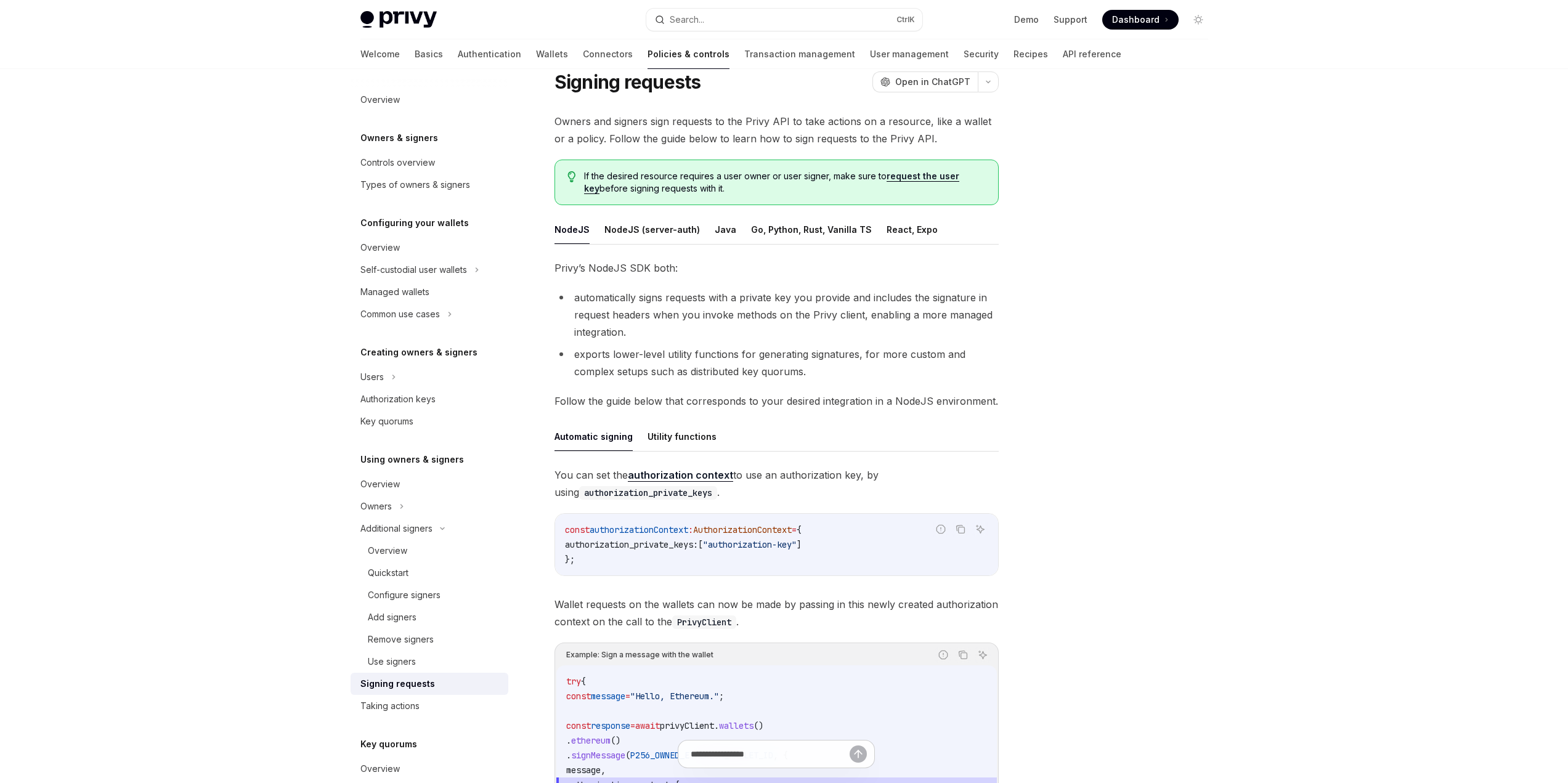
scroll to position [61, 0]
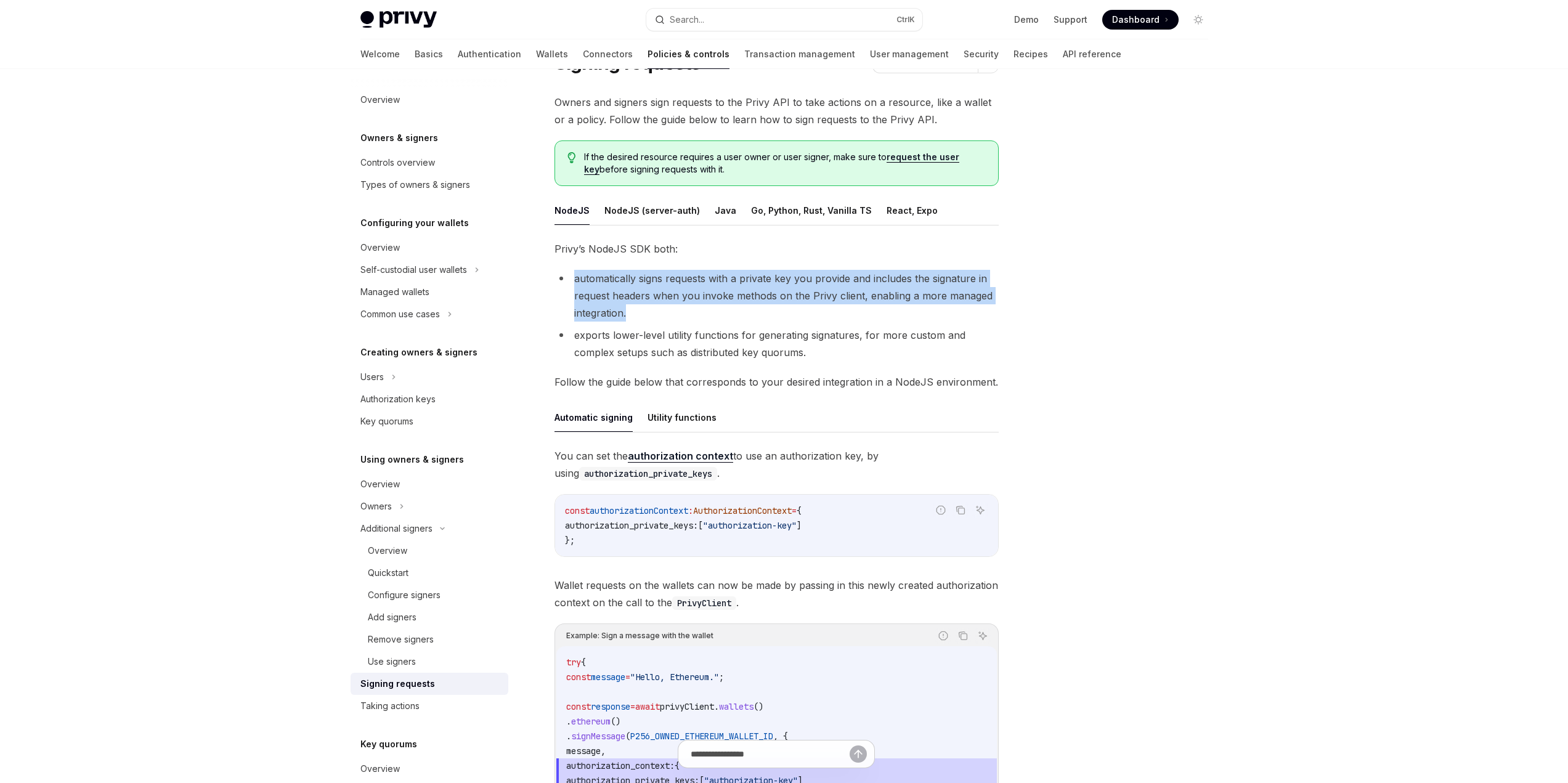
drag, startPoint x: 686, startPoint y: 307, endPoint x: 548, endPoint y: 282, distance: 140.2
click at [548, 282] on div "Using owners & signers Signing requests OpenAI Open in ChatGPT OpenAI Open in C…" at bounding box center [661, 576] width 680 height 1088
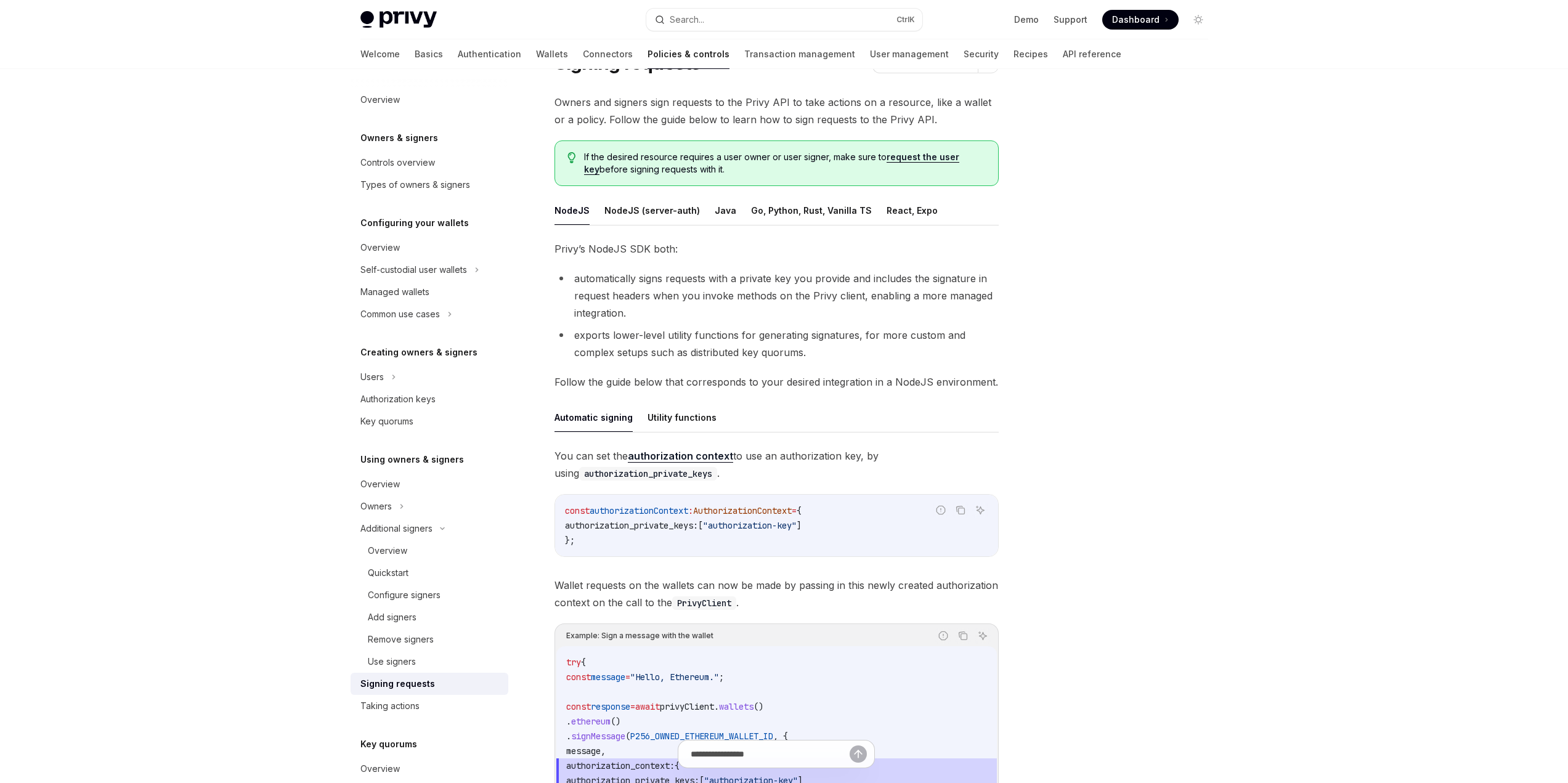
click at [955, 343] on li "exports lower-level utility functions for generating signatures, for more custo…" at bounding box center [777, 343] width 444 height 34
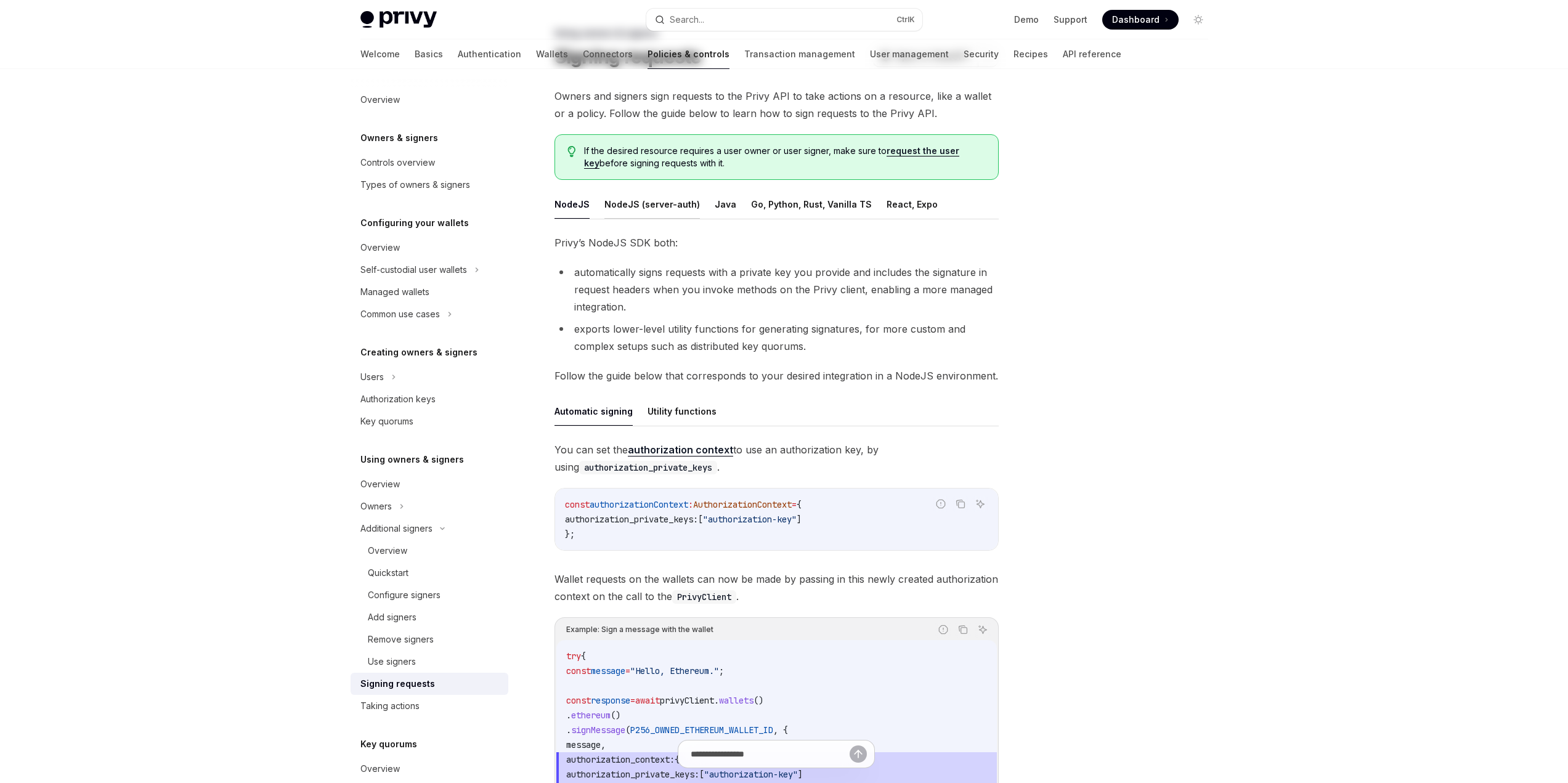
scroll to position [185, 0]
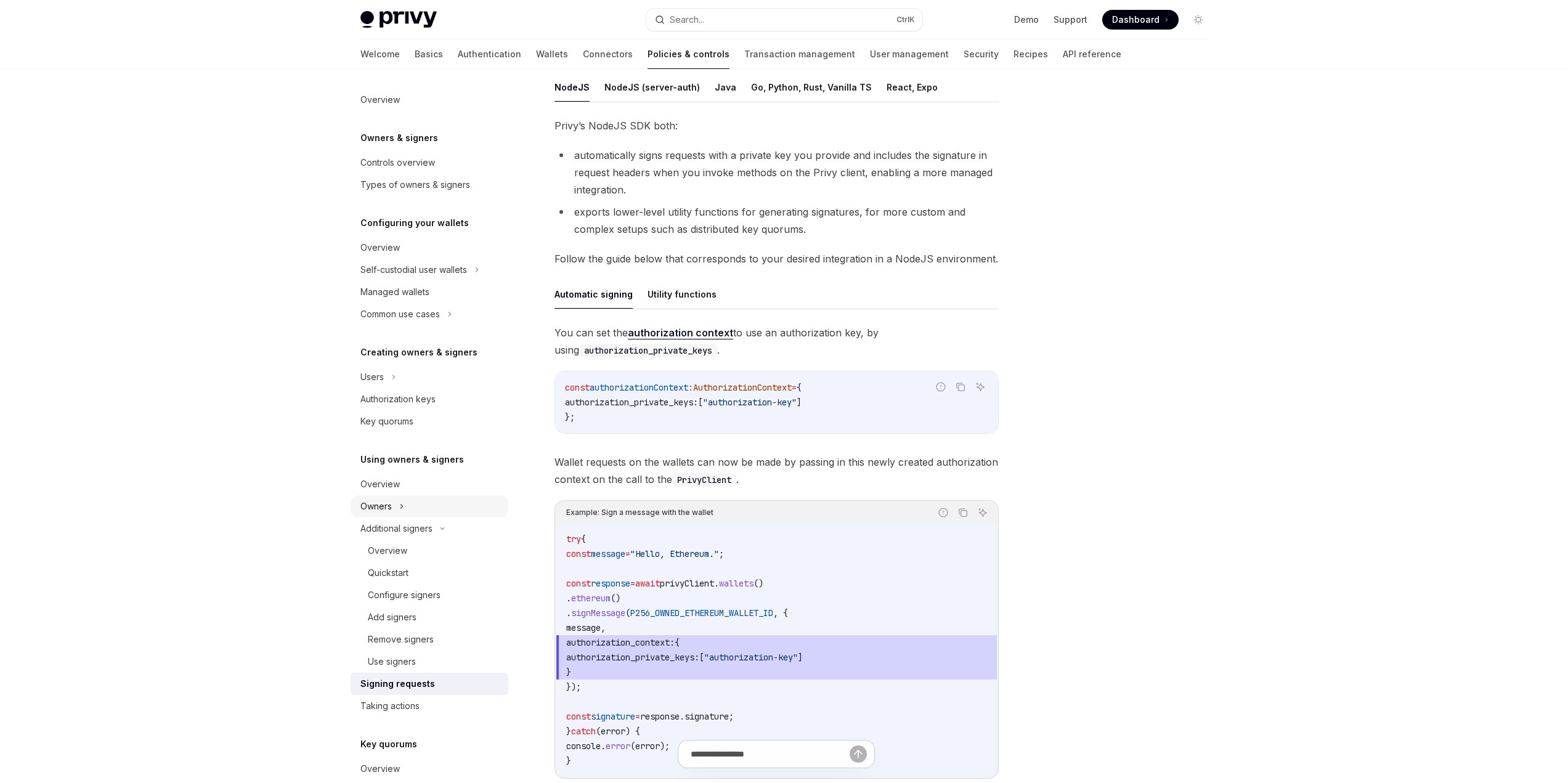
click at [413, 508] on div "Owners" at bounding box center [429, 506] width 158 height 22
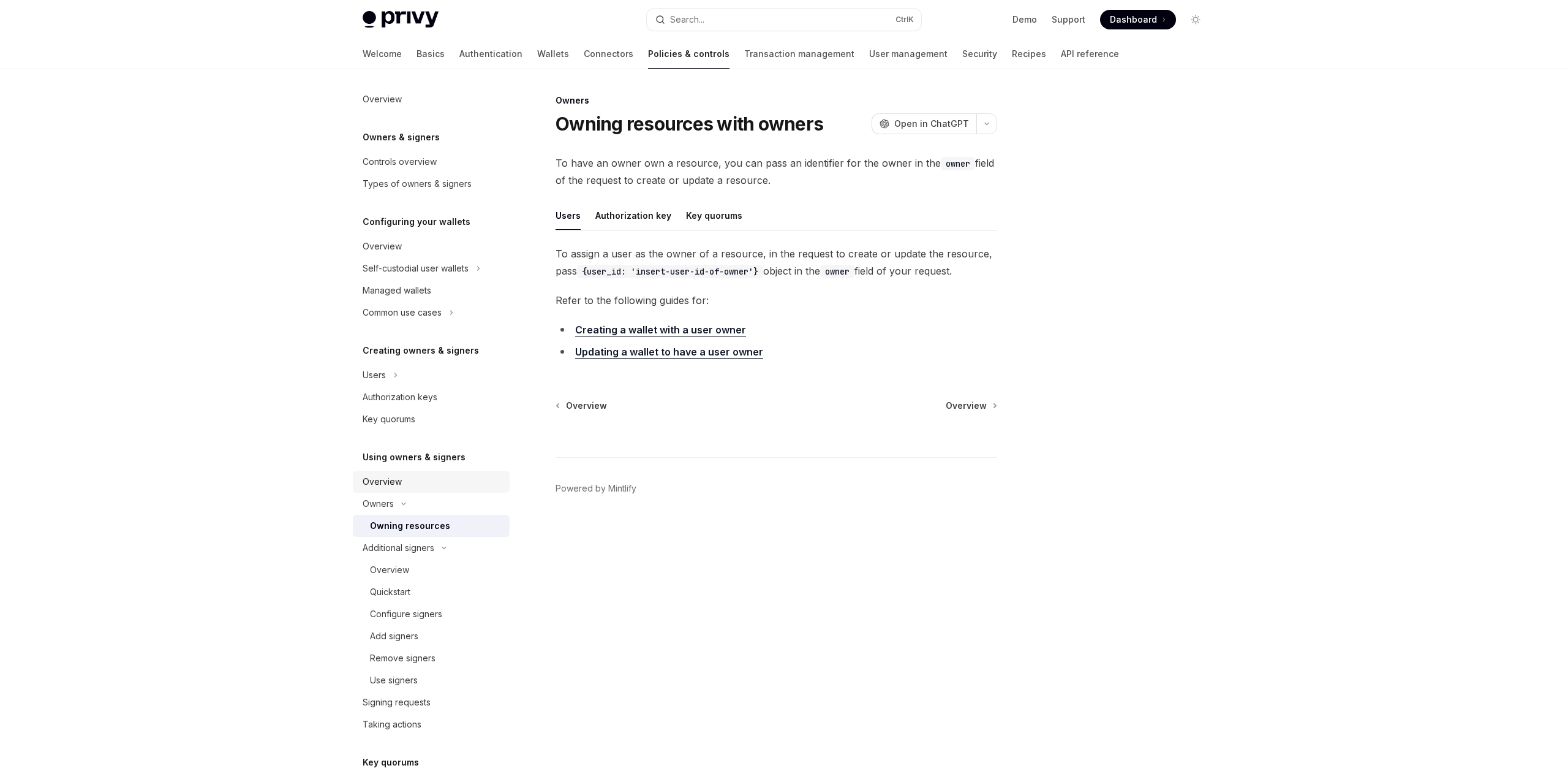
click at [425, 486] on div "Overview" at bounding box center [432, 481] width 140 height 15
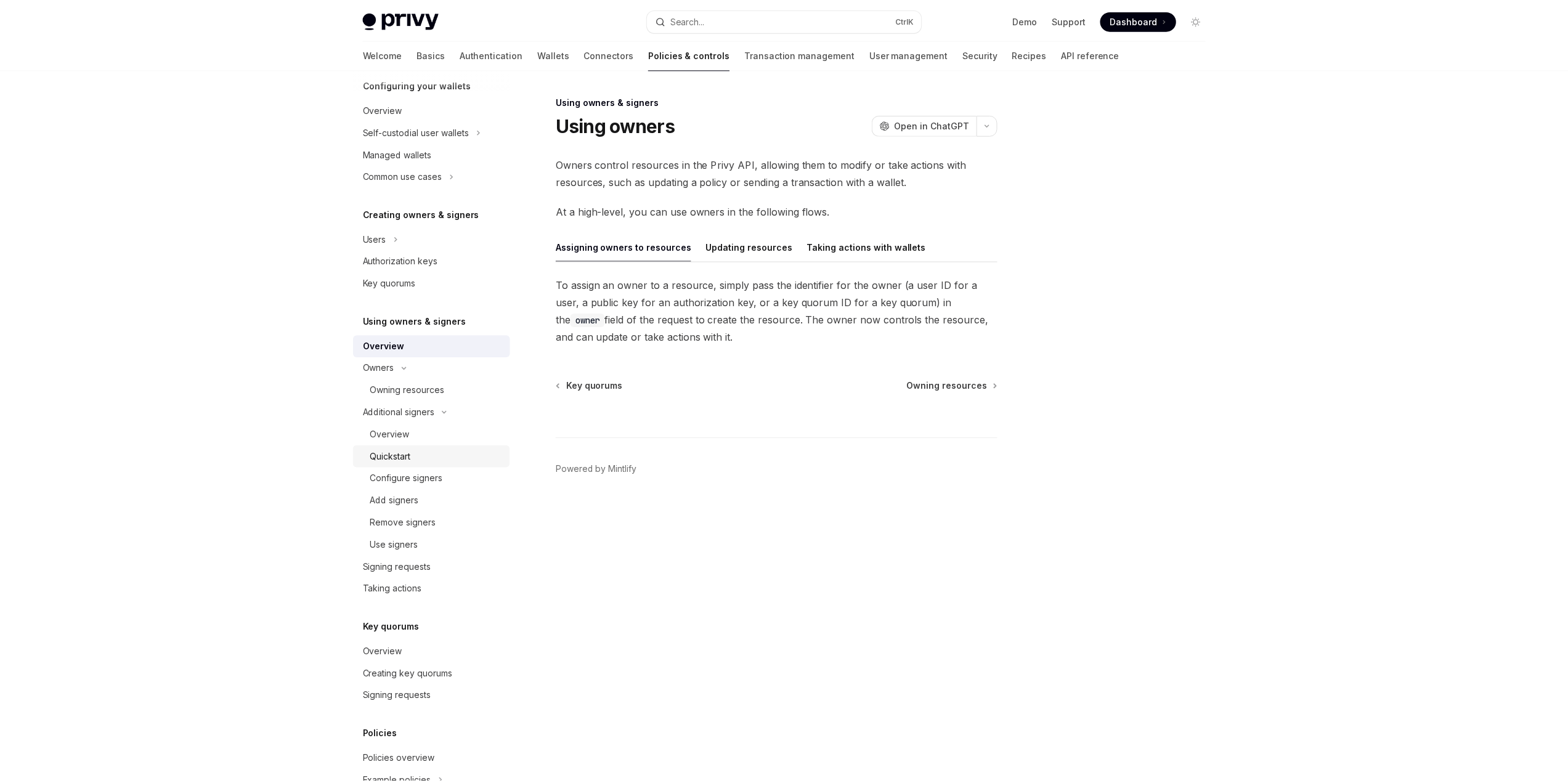
scroll to position [117, 0]
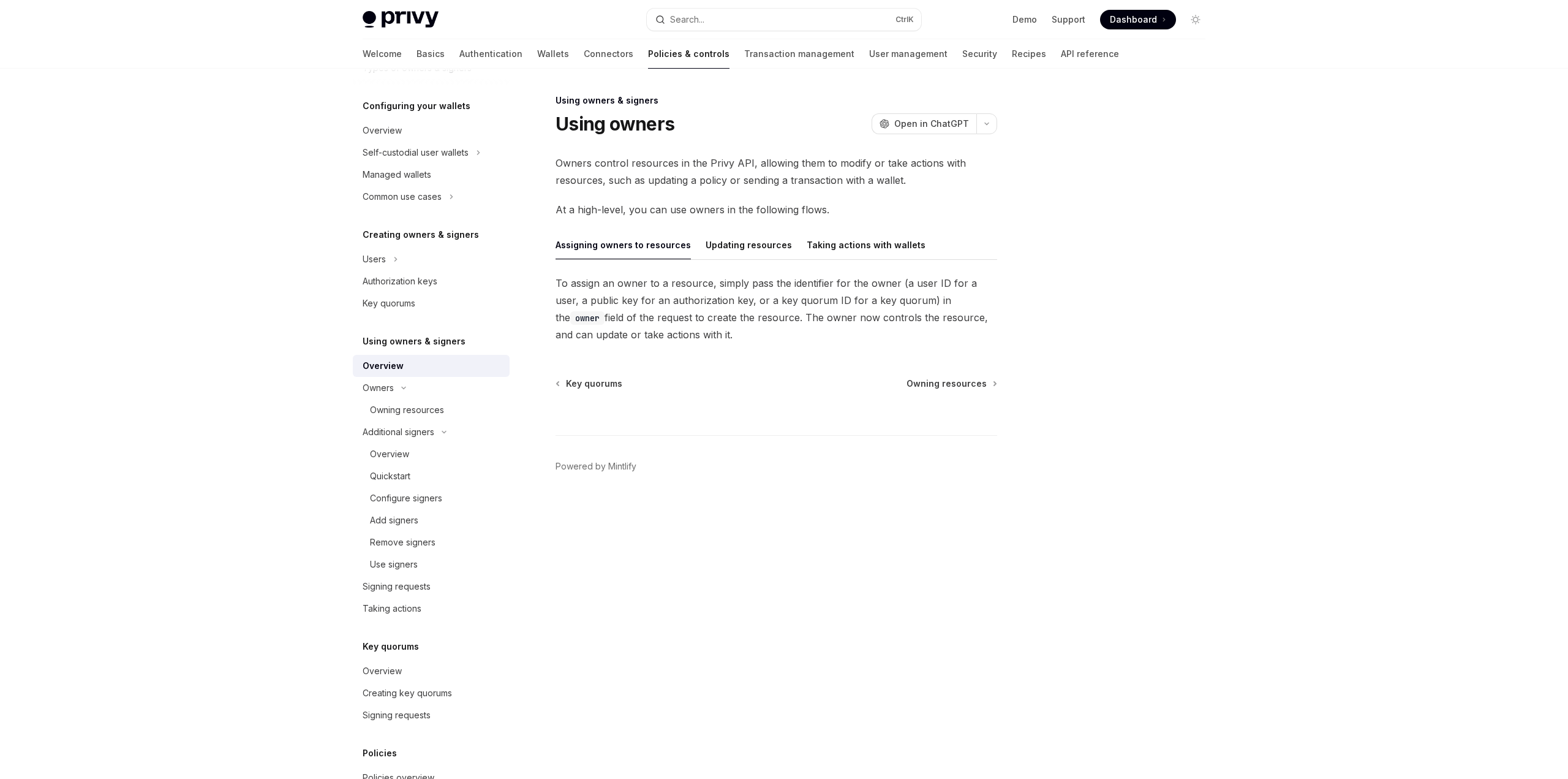
click at [638, 251] on button "Assigning owners to resources" at bounding box center [623, 245] width 135 height 29
click at [810, 241] on button "Taking actions with wallets" at bounding box center [867, 245] width 119 height 29
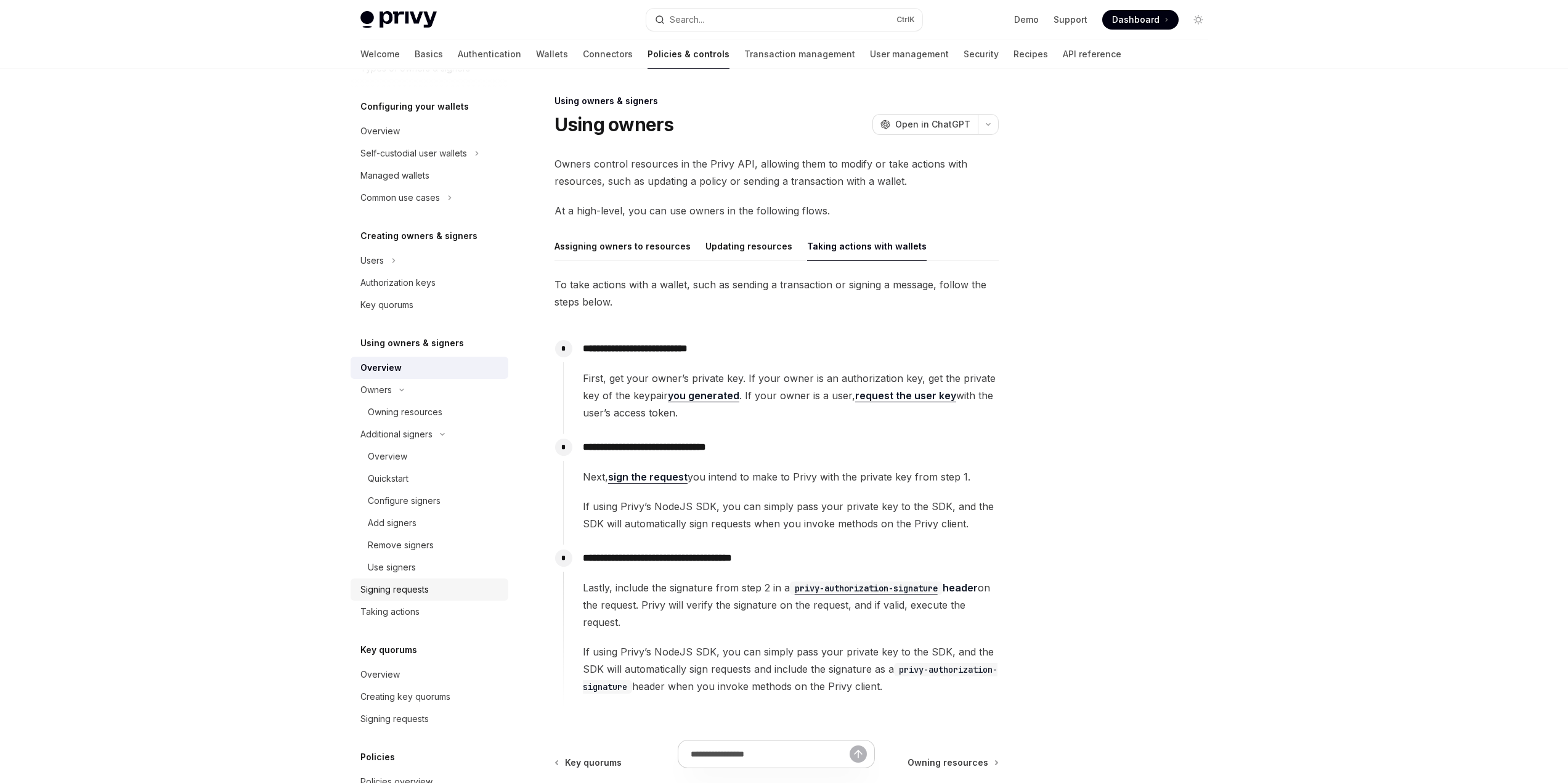
click at [419, 595] on div "Signing requests" at bounding box center [394, 589] width 68 height 15
click at [414, 573] on div "Use signers" at bounding box center [392, 568] width 48 height 15
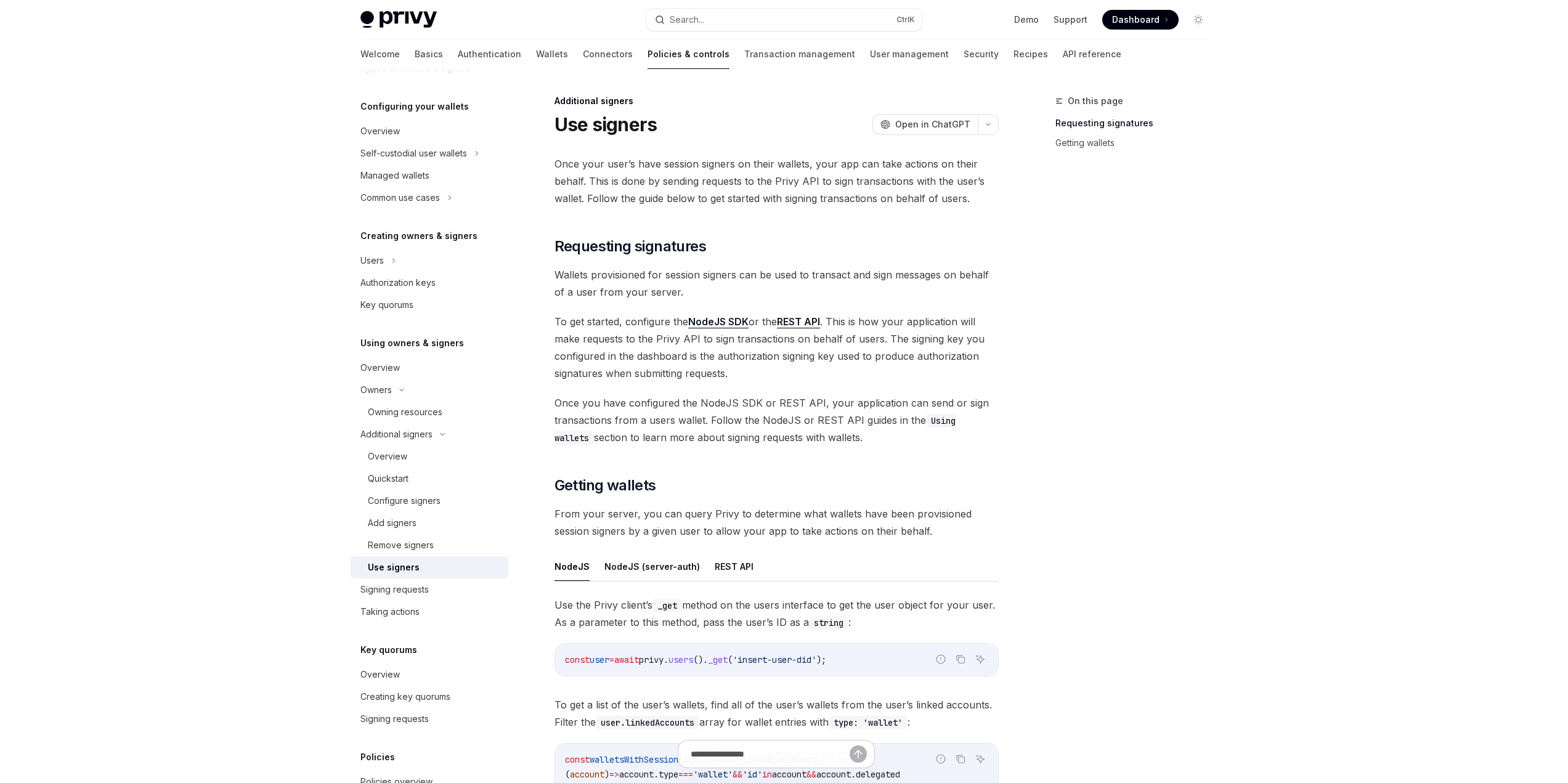
click at [710, 322] on link "NodeJS SDK" at bounding box center [718, 322] width 61 height 13
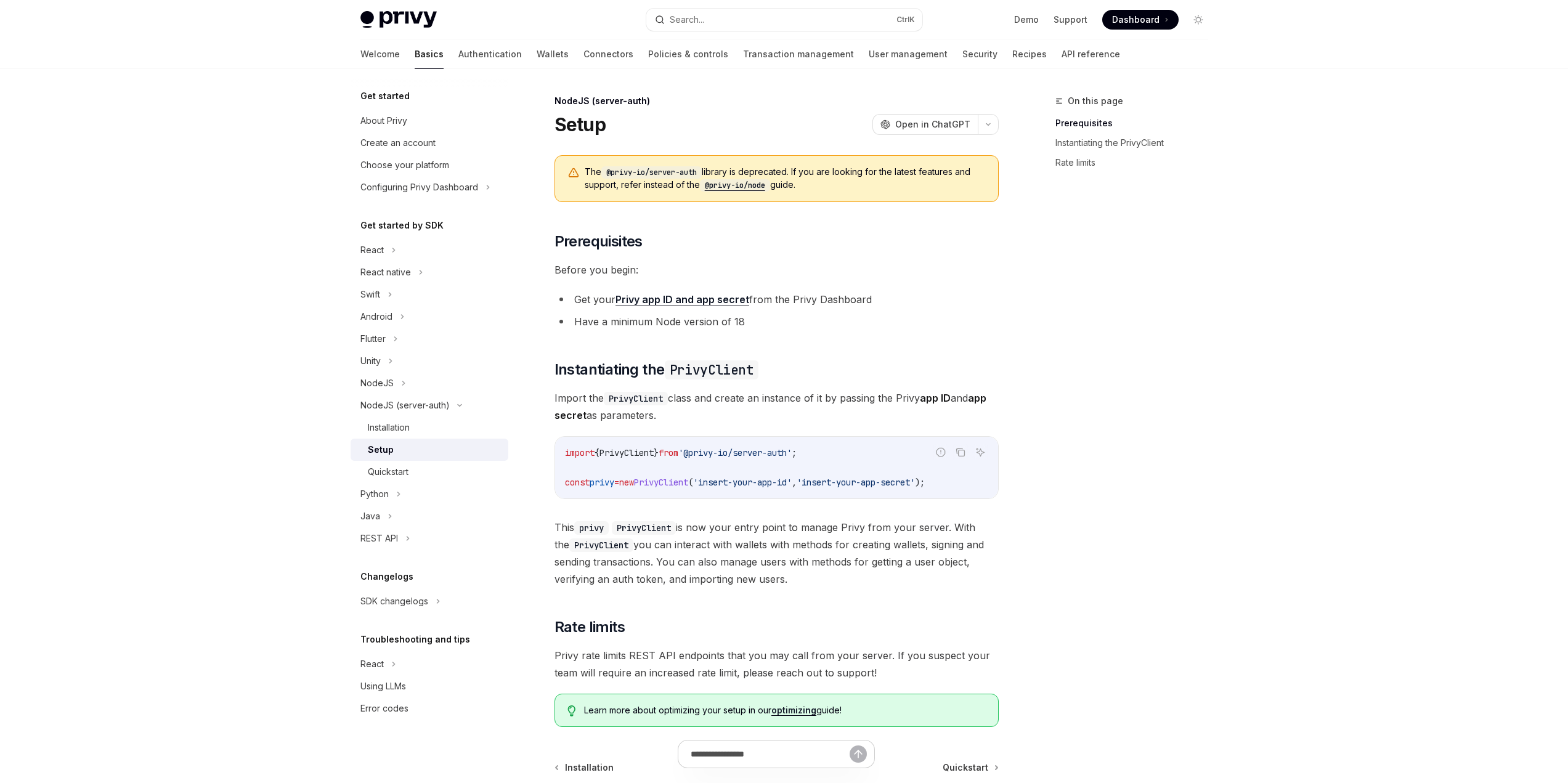
click at [738, 184] on code "@privy-io/node" at bounding box center [735, 185] width 70 height 12
click at [384, 473] on div "Quickstart" at bounding box center [388, 472] width 40 height 15
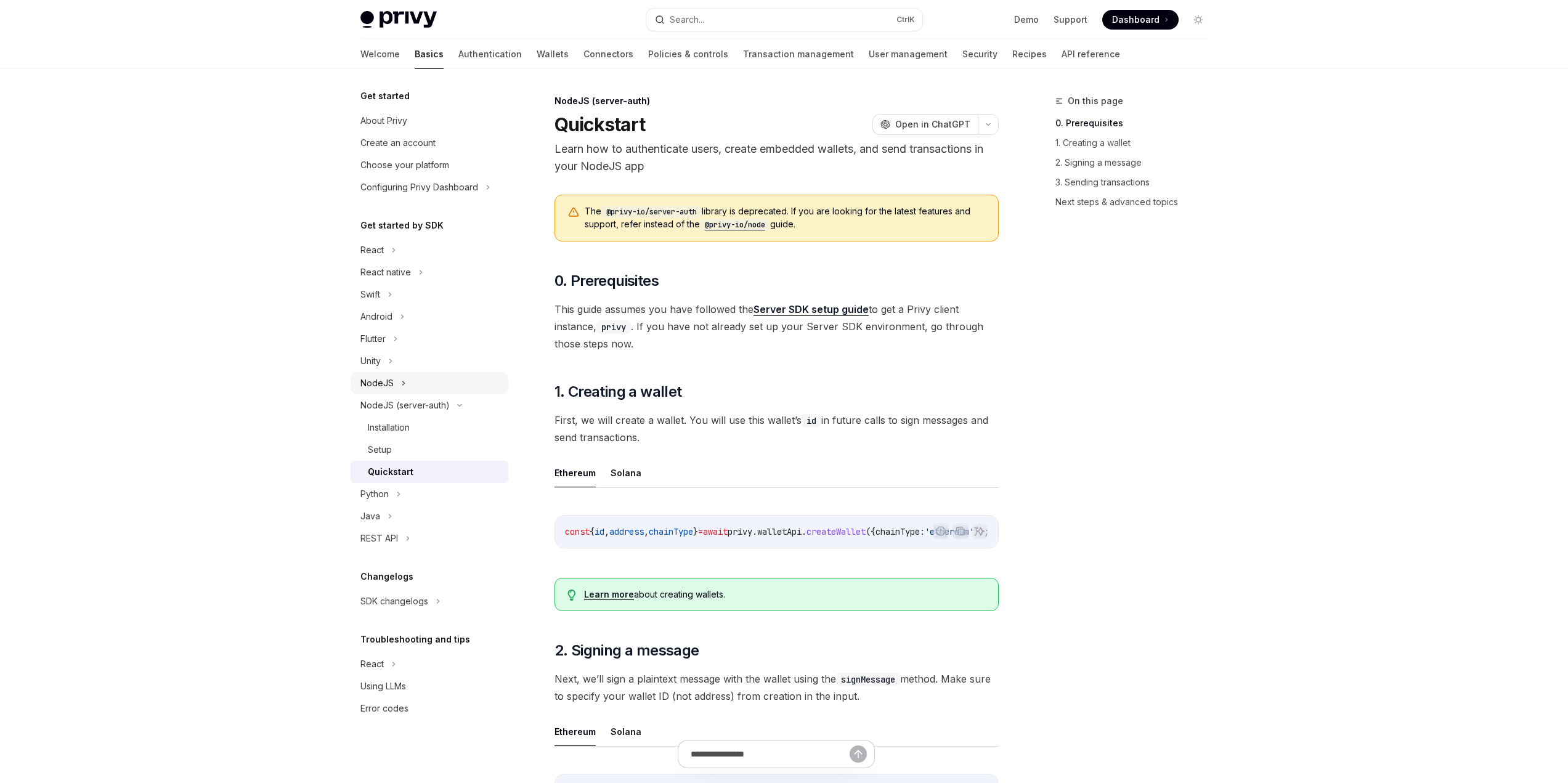
click at [407, 382] on div "NodeJS" at bounding box center [429, 383] width 158 height 22
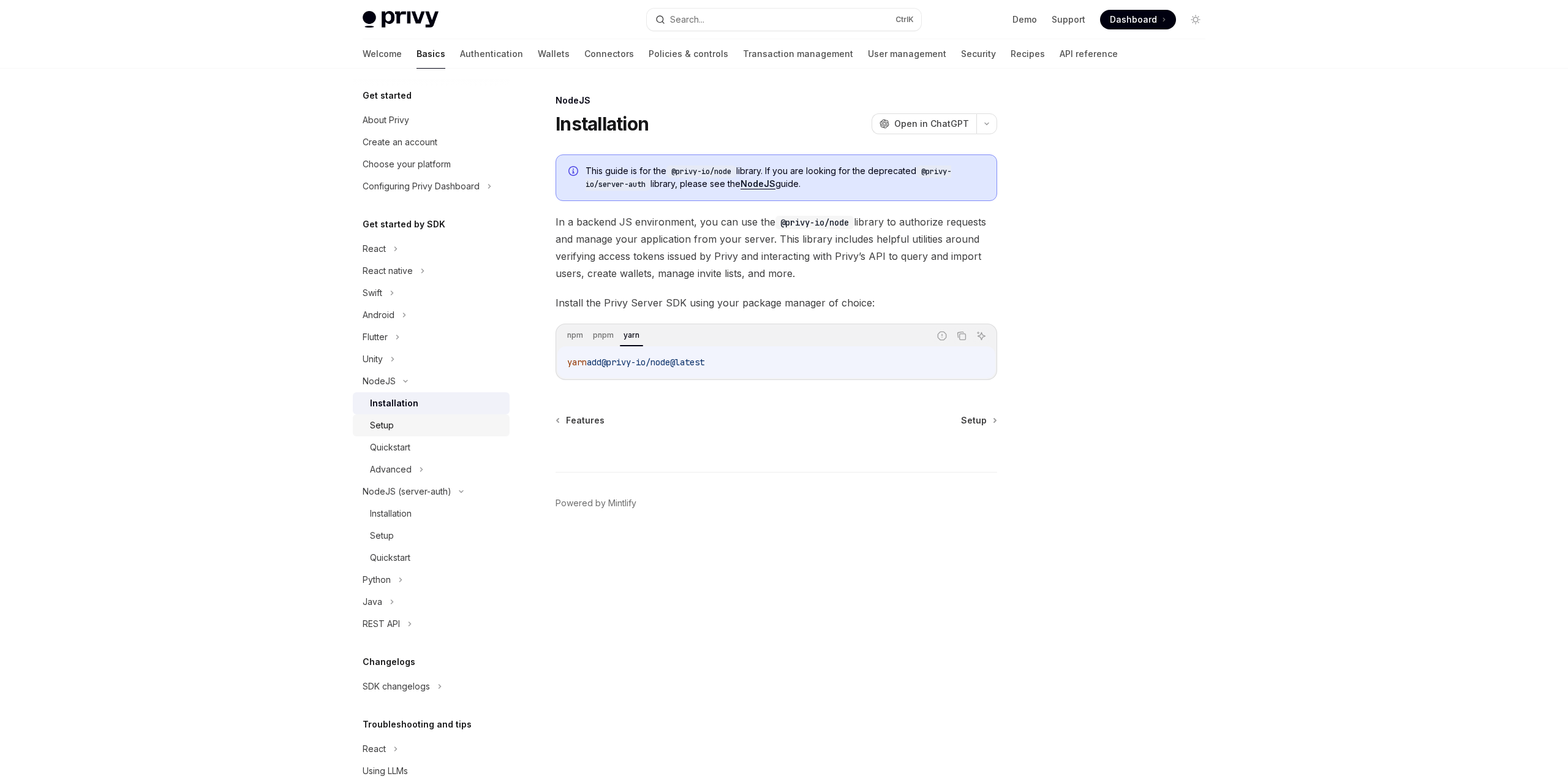
click at [402, 429] on div "Setup" at bounding box center [436, 426] width 132 height 15
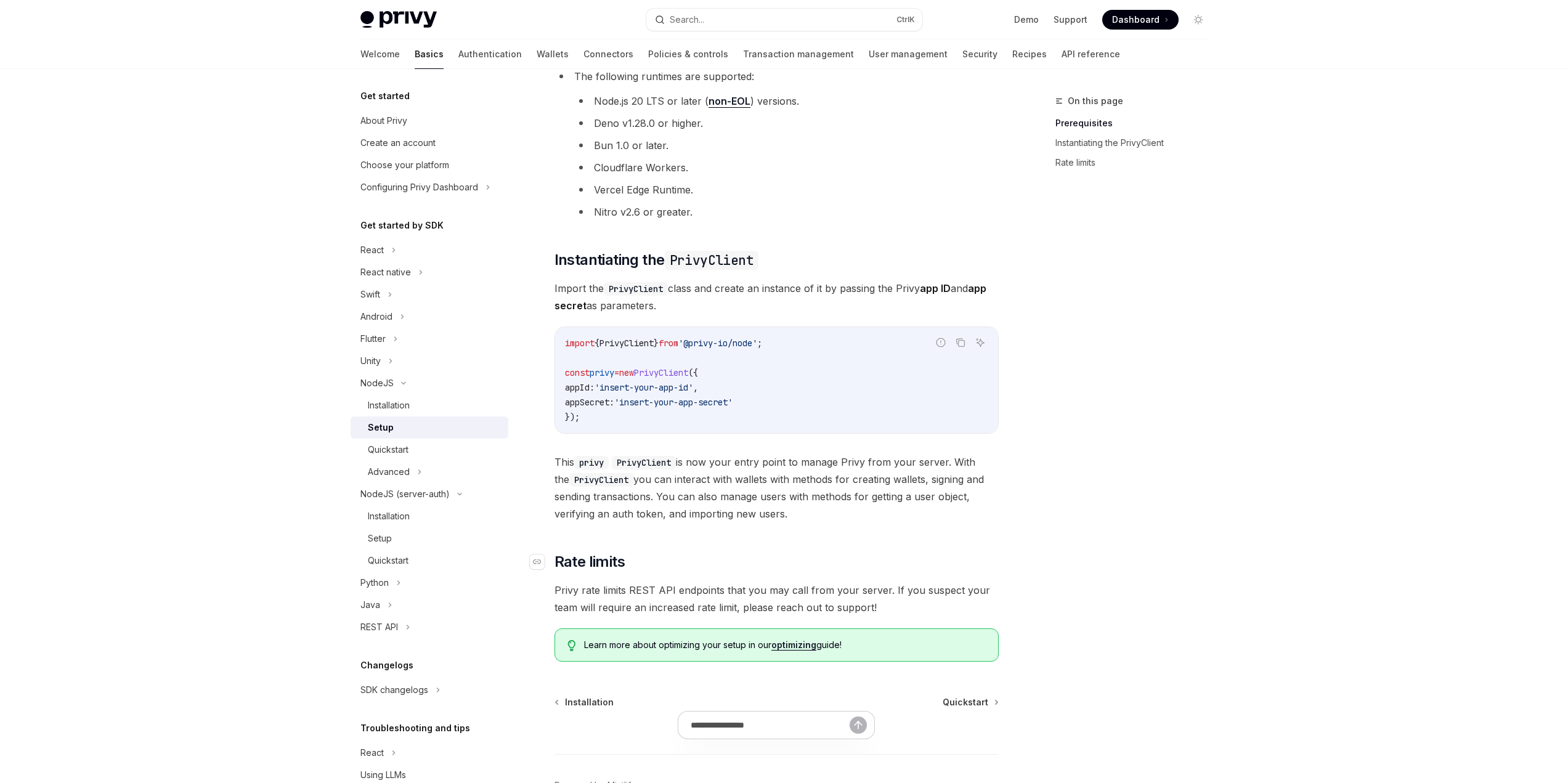
scroll to position [246, 0]
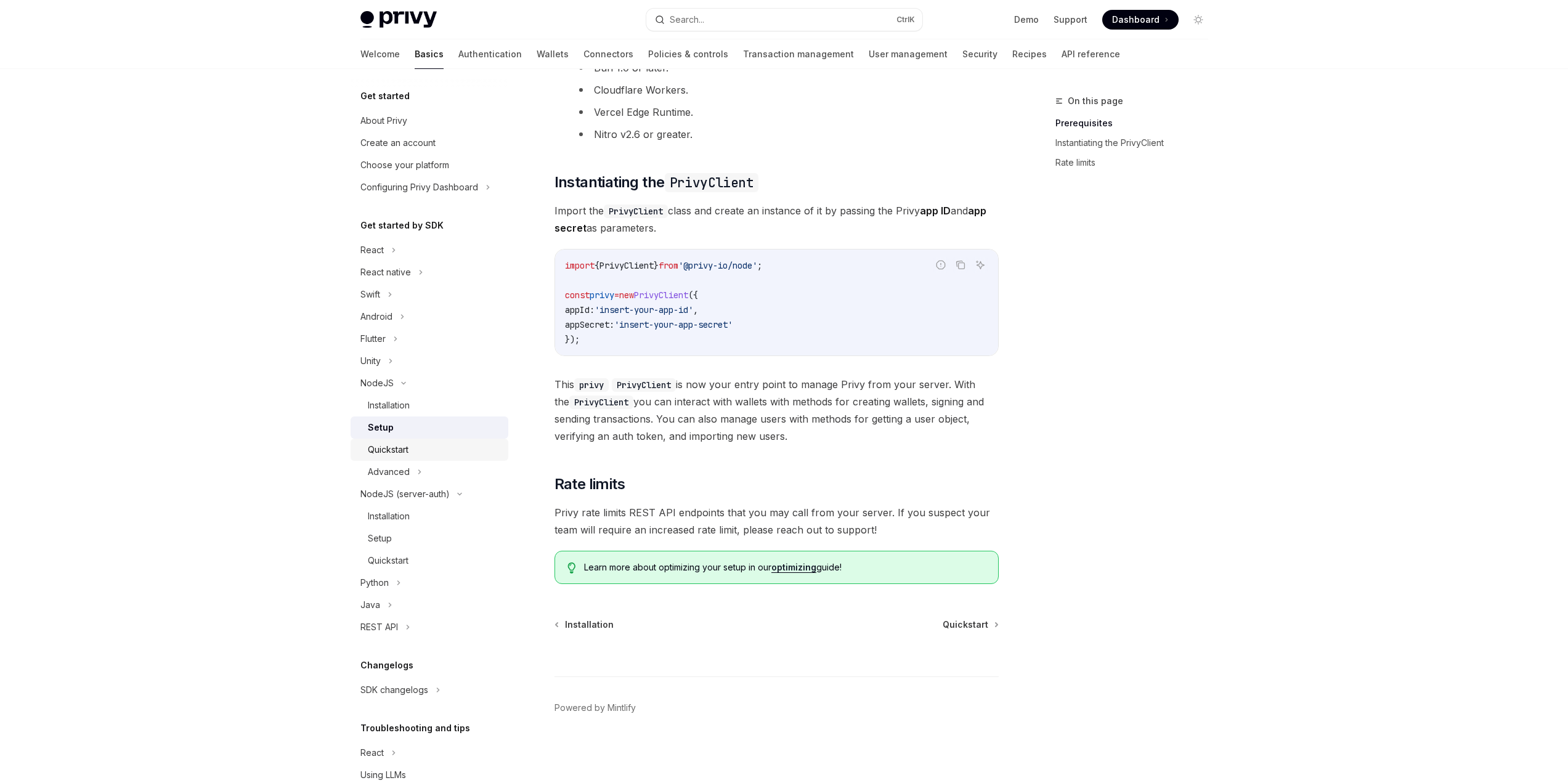
click at [396, 455] on div "Quickstart" at bounding box center [388, 449] width 40 height 15
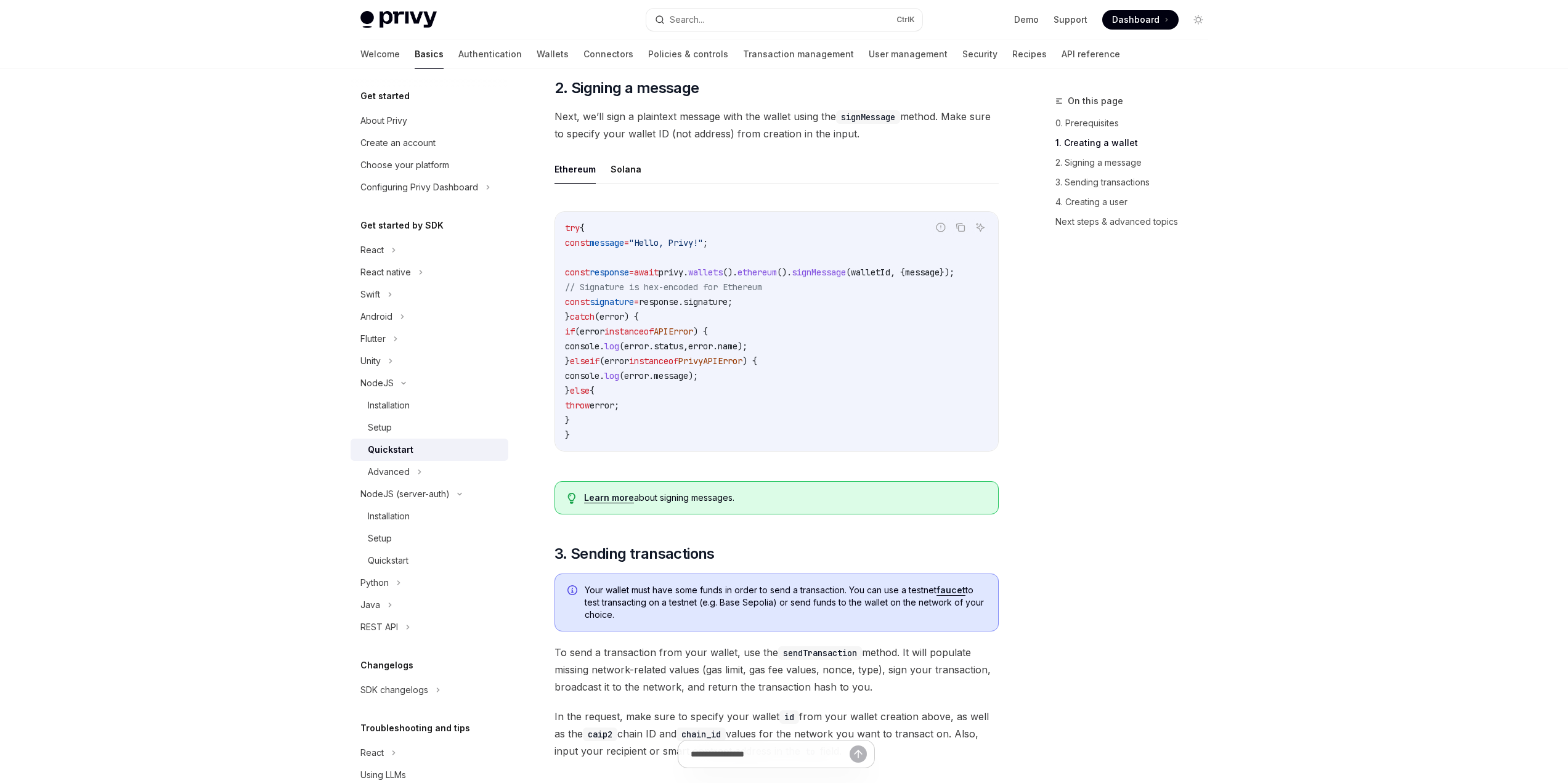
scroll to position [1108, 0]
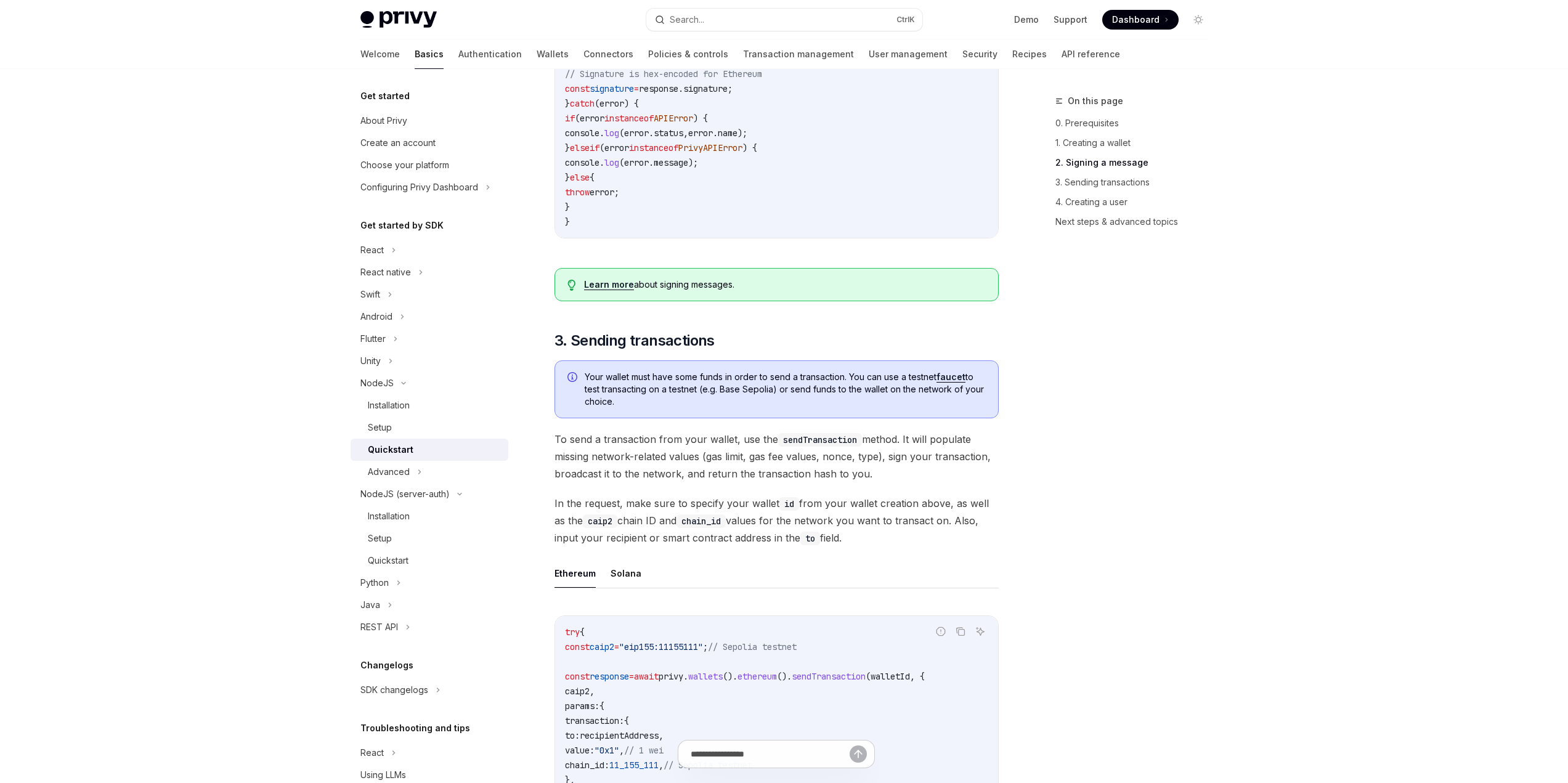
drag, startPoint x: 881, startPoint y: 485, endPoint x: 874, endPoint y: 482, distance: 7.6
click at [874, 482] on span "To send a transaction from your wallet, use the sendTransaction method. It will…" at bounding box center [777, 456] width 444 height 52
drag, startPoint x: 882, startPoint y: 485, endPoint x: 909, endPoint y: 500, distance: 30.9
click at [909, 500] on div "This guide is for the @privy-io/node library. If you are looking for the deprec…" at bounding box center [777, 429] width 444 height 2686
click at [897, 482] on span "To send a transaction from your wallet, use the sendTransaction method. It will…" at bounding box center [777, 456] width 444 height 52
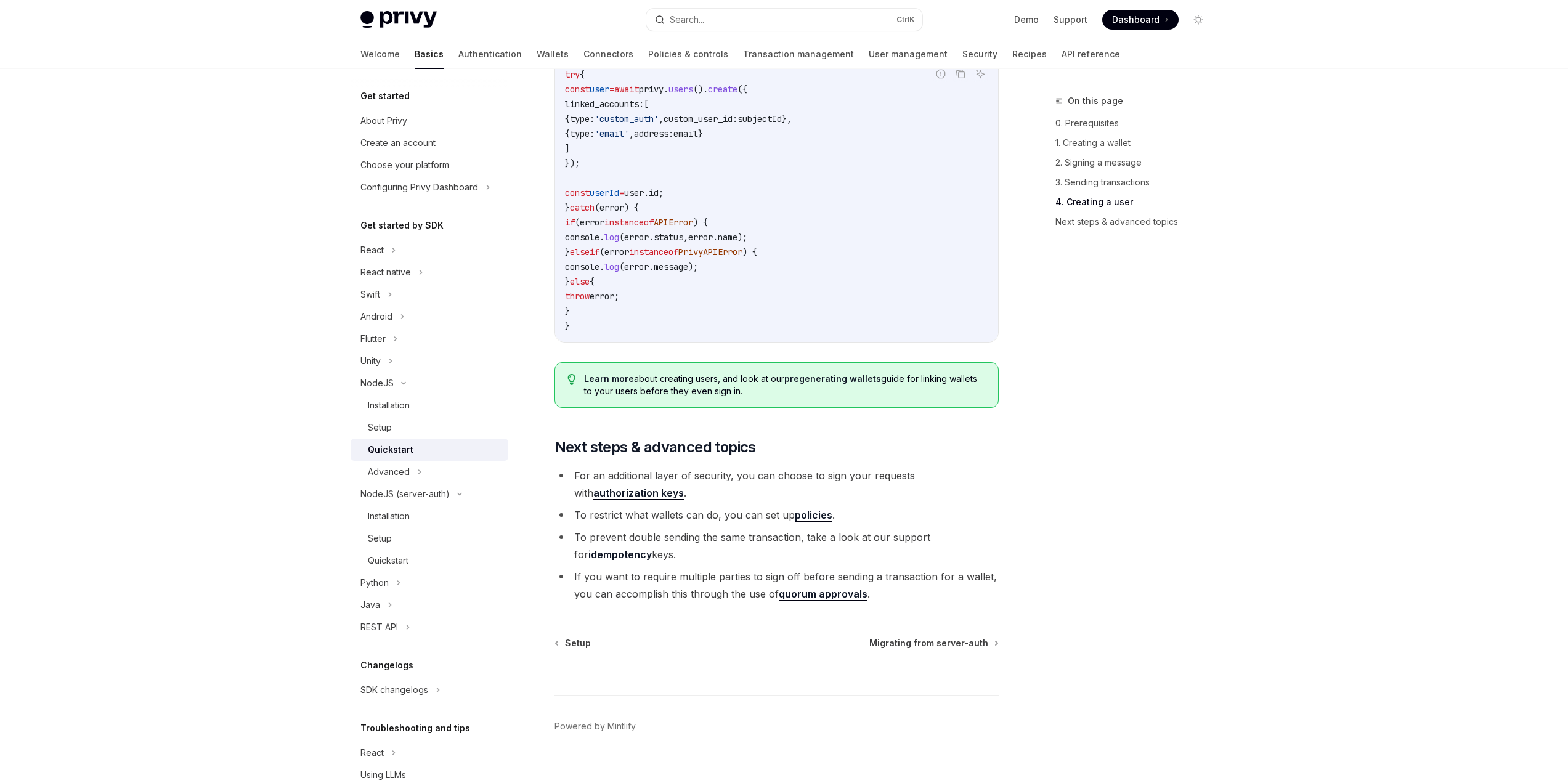
scroll to position [2312, 0]
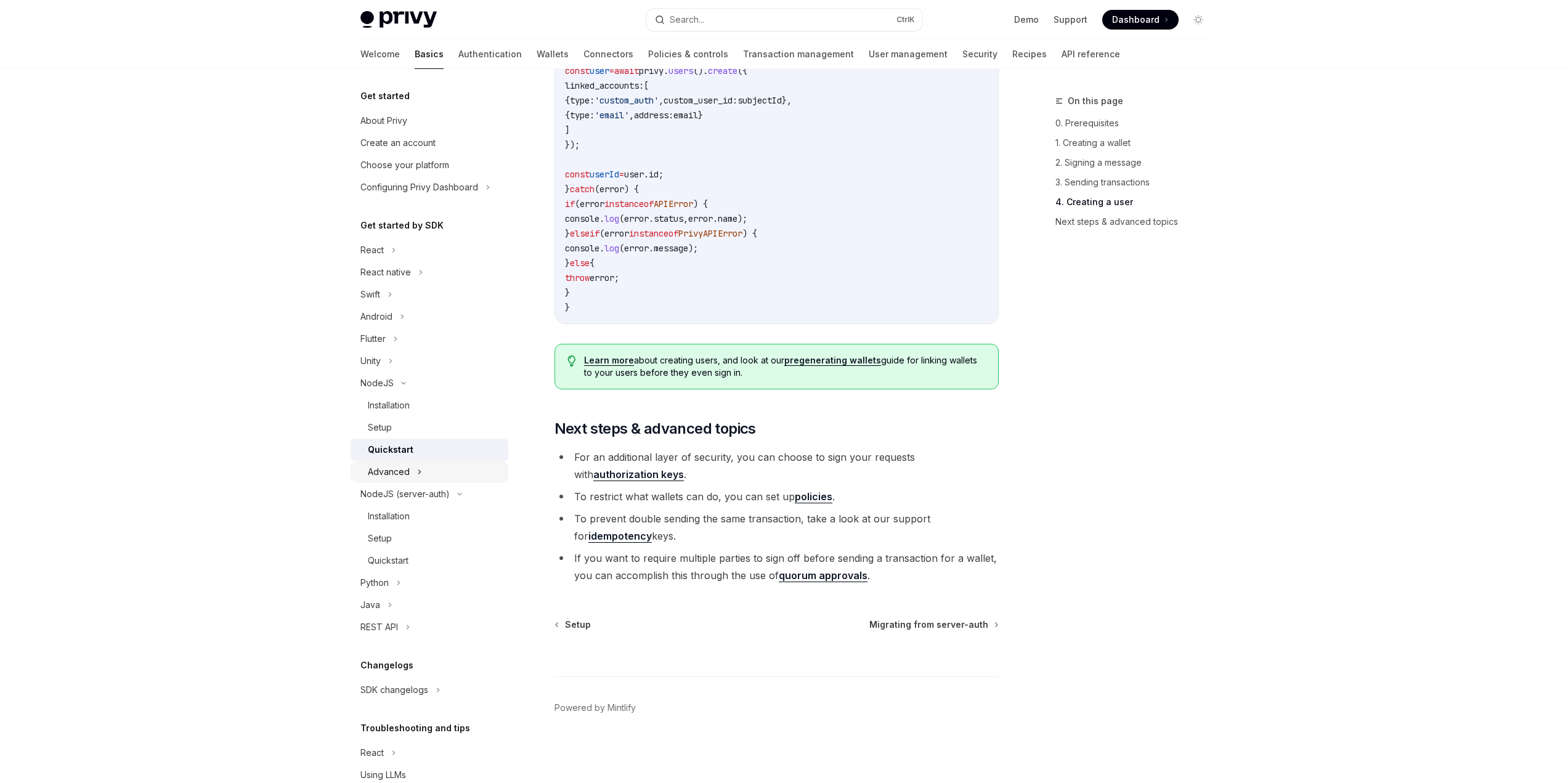
click at [418, 473] on icon at bounding box center [419, 471] width 1 height 4
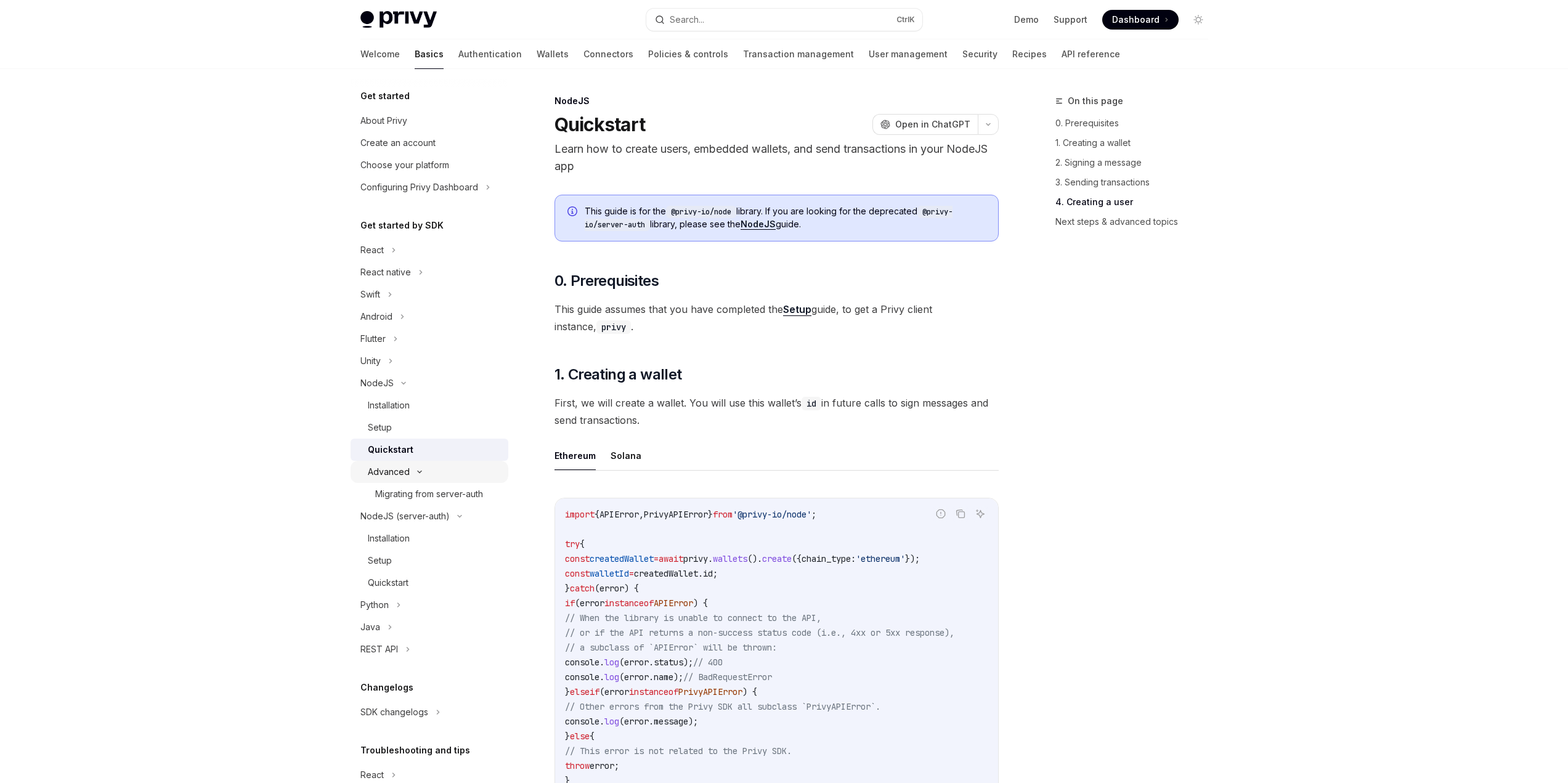
type textarea "*"
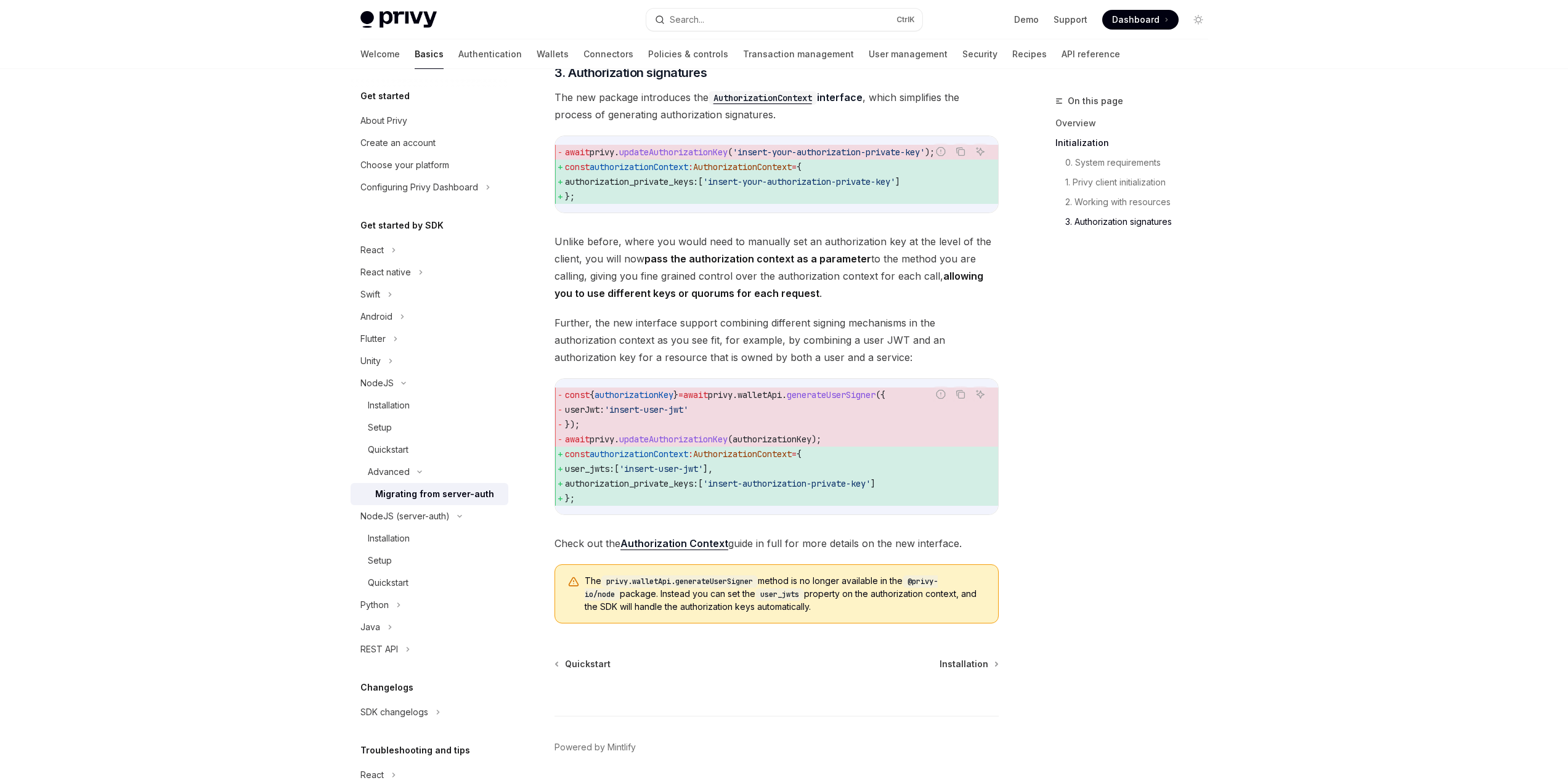
scroll to position [1398, 0]
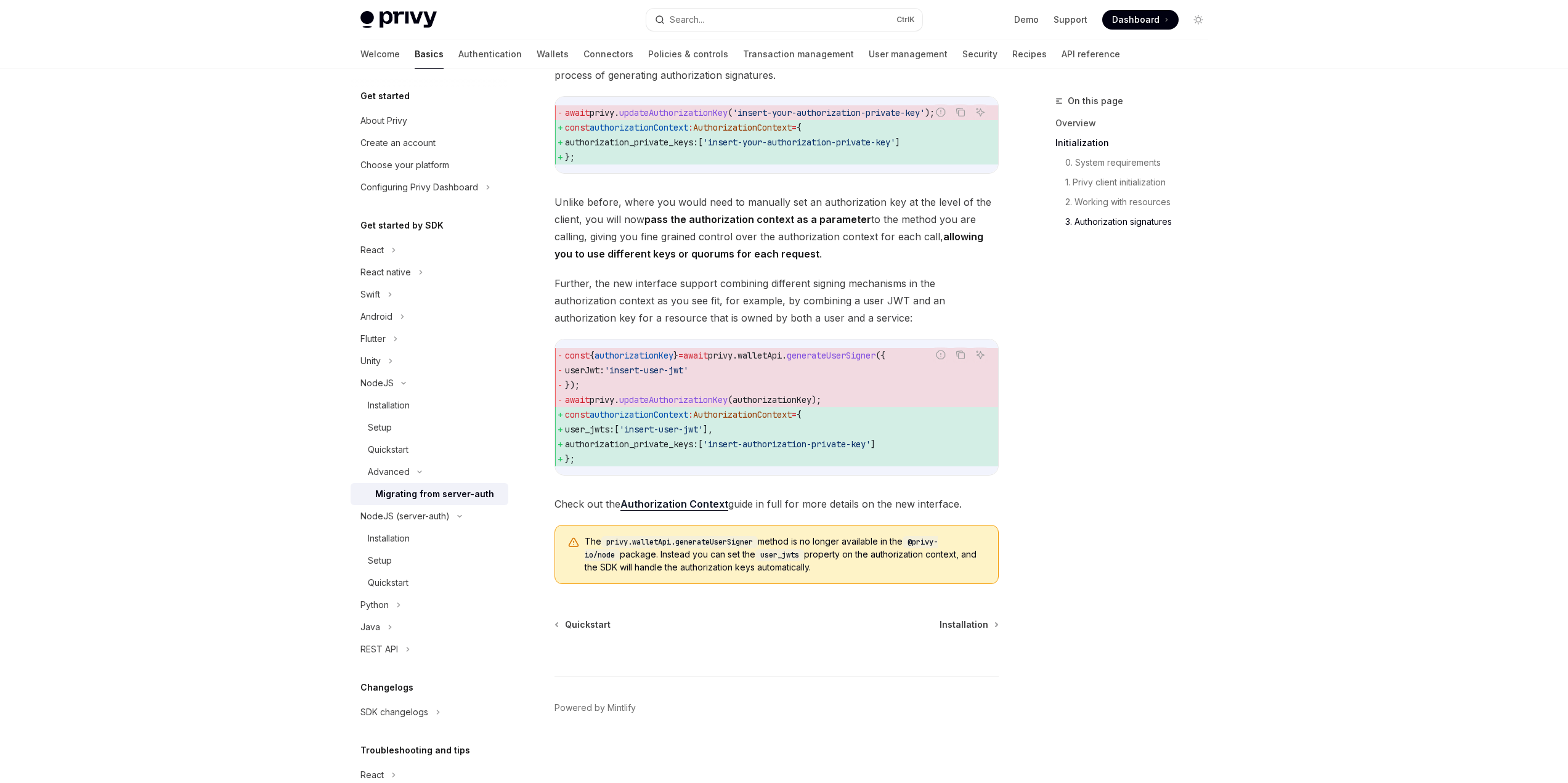
click at [658, 508] on link "Authorization Context" at bounding box center [674, 503] width 108 height 13
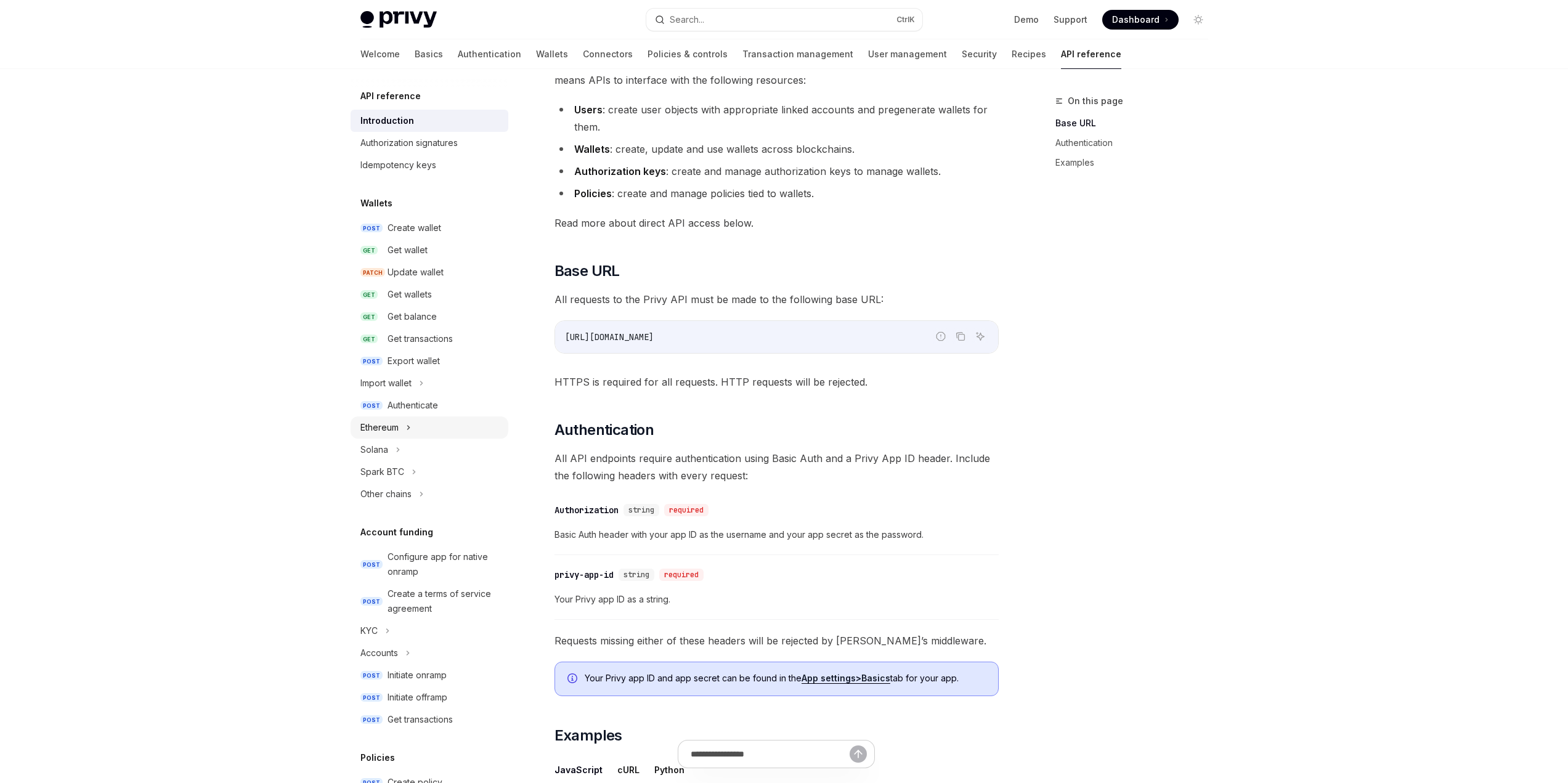
click at [410, 435] on div "Ethereum" at bounding box center [429, 428] width 158 height 22
type textarea "*"
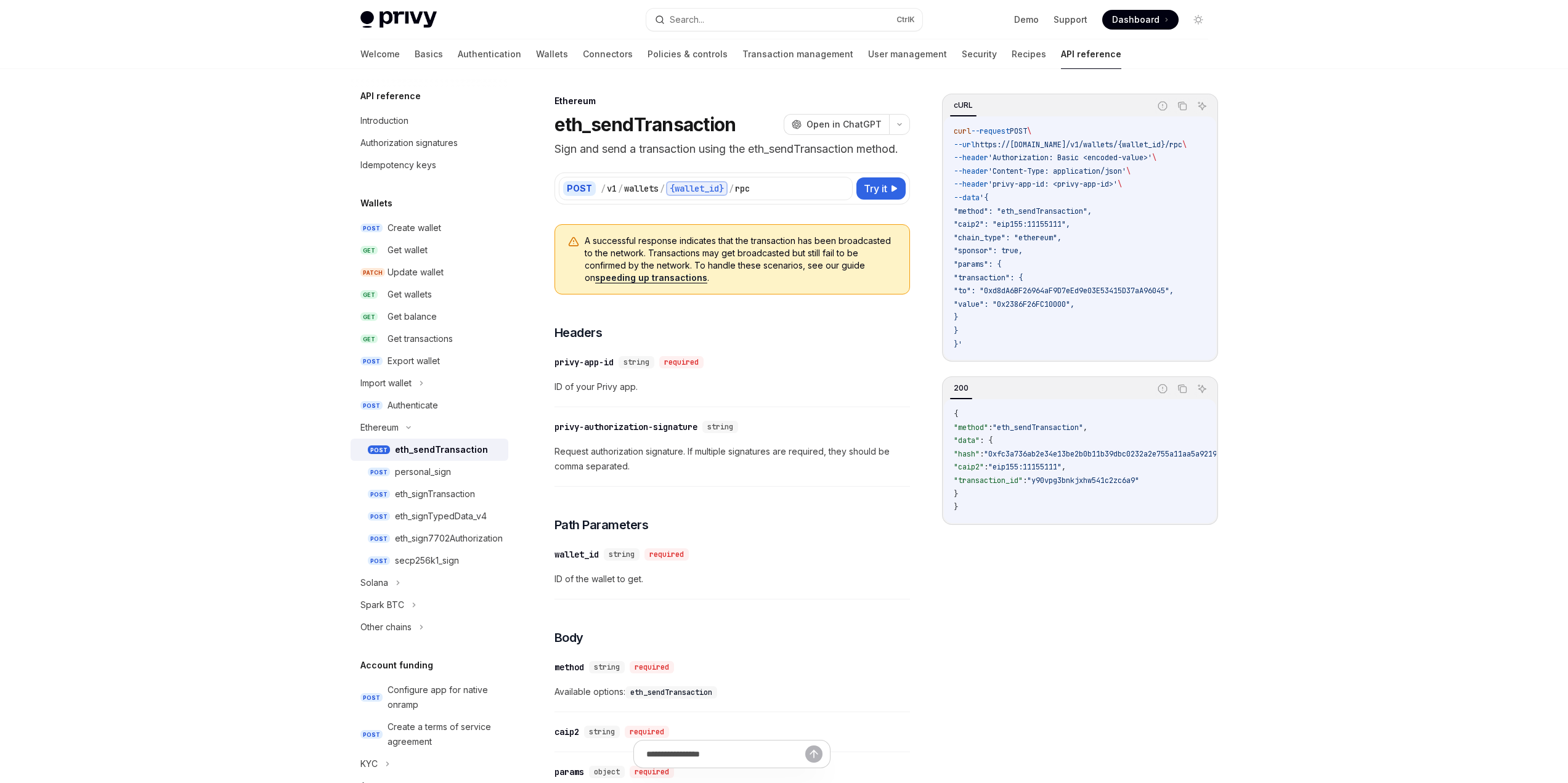
click at [851, 379] on span "ID of your Privy app." at bounding box center [732, 387] width 355 height 15
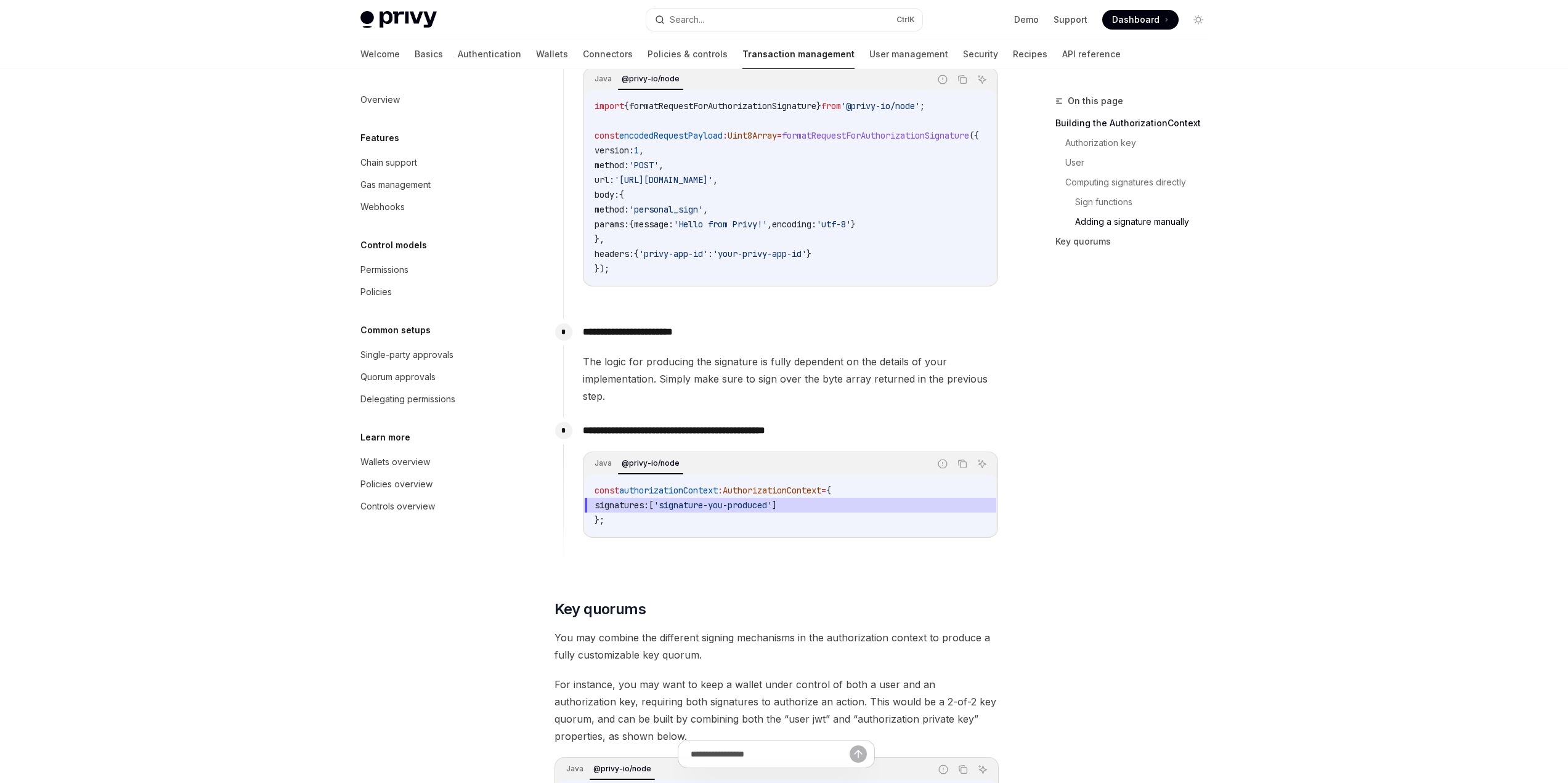
scroll to position [1725, 0]
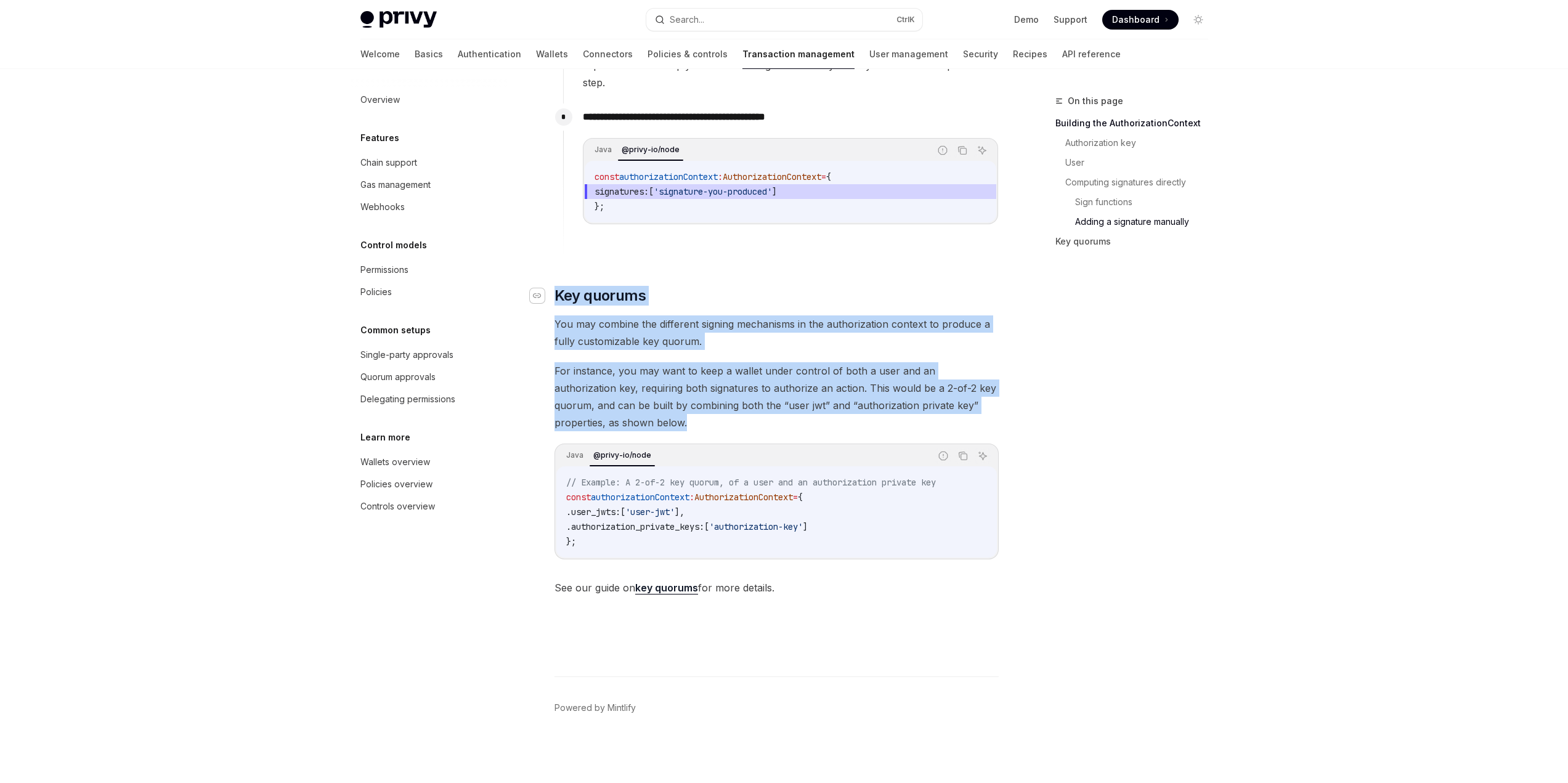
drag, startPoint x: 863, startPoint y: 441, endPoint x: 537, endPoint y: 313, distance: 350.2
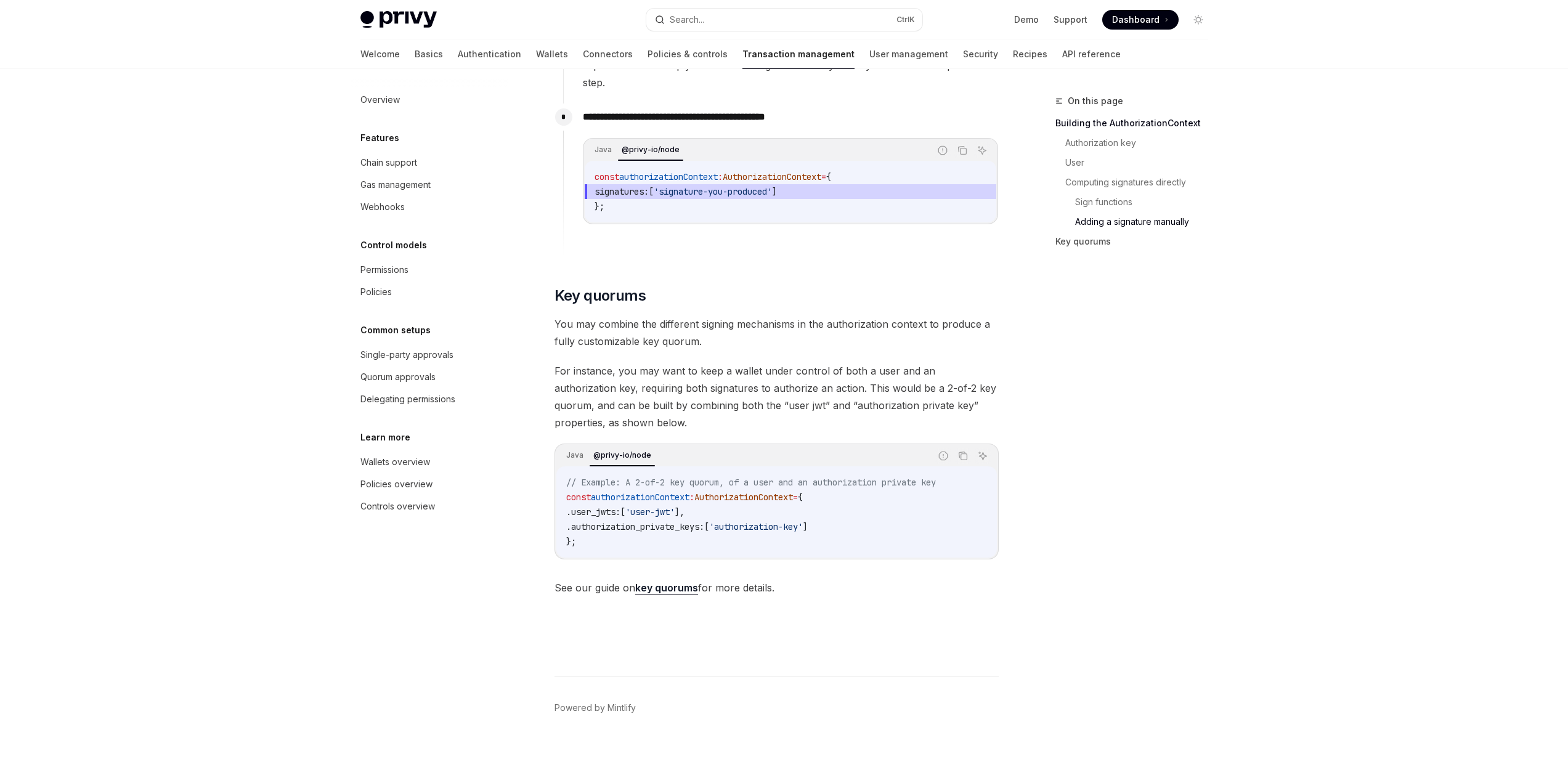
click at [679, 586] on link "key quorums" at bounding box center [667, 587] width 63 height 13
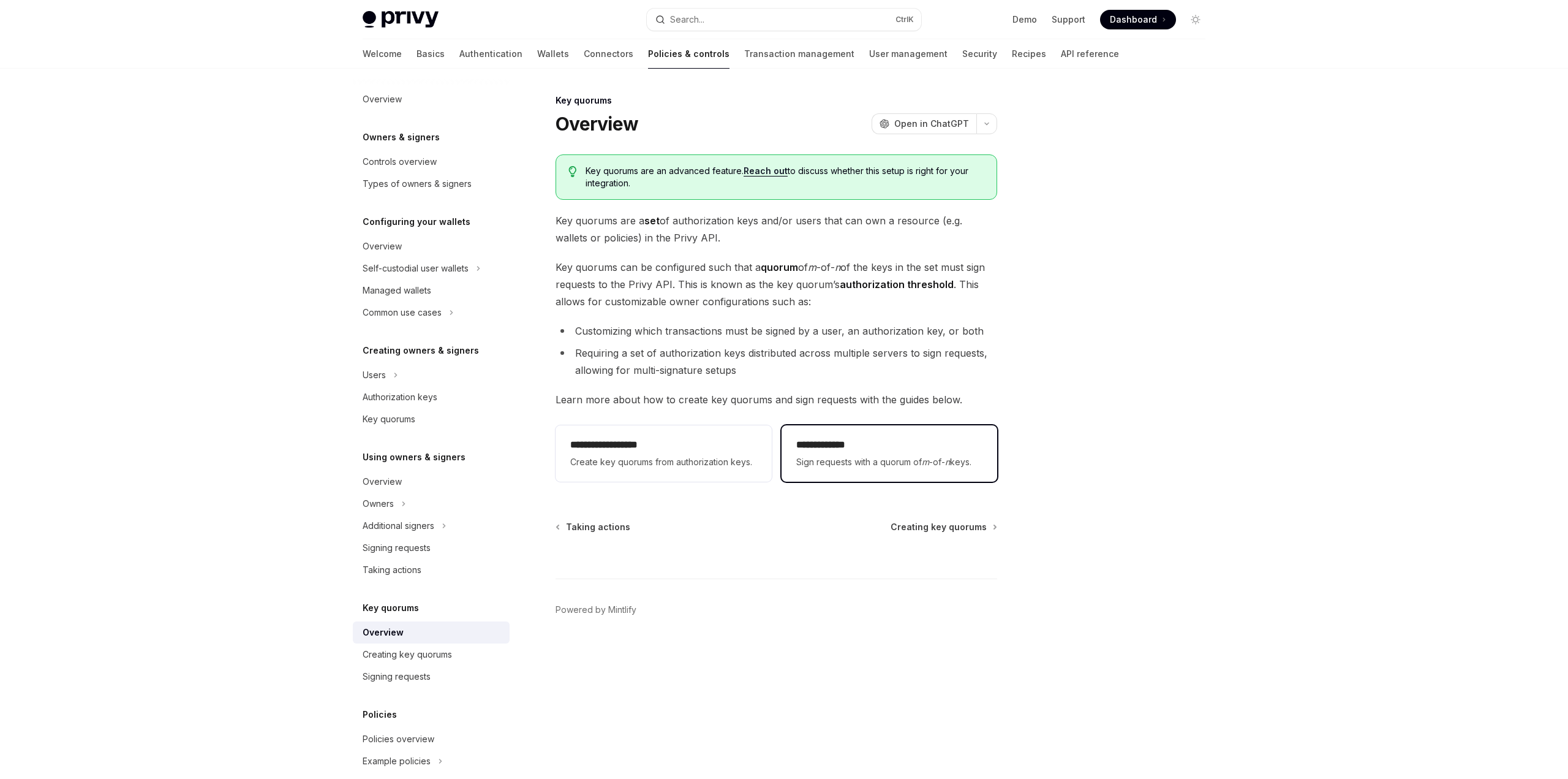
click at [878, 447] on h2 "**********" at bounding box center [890, 445] width 186 height 15
click at [811, 461] on span "Sign requests with a quorum of m -of- n keys." at bounding box center [890, 462] width 186 height 15
click at [402, 677] on div "Signing requests" at bounding box center [396, 676] width 68 height 15
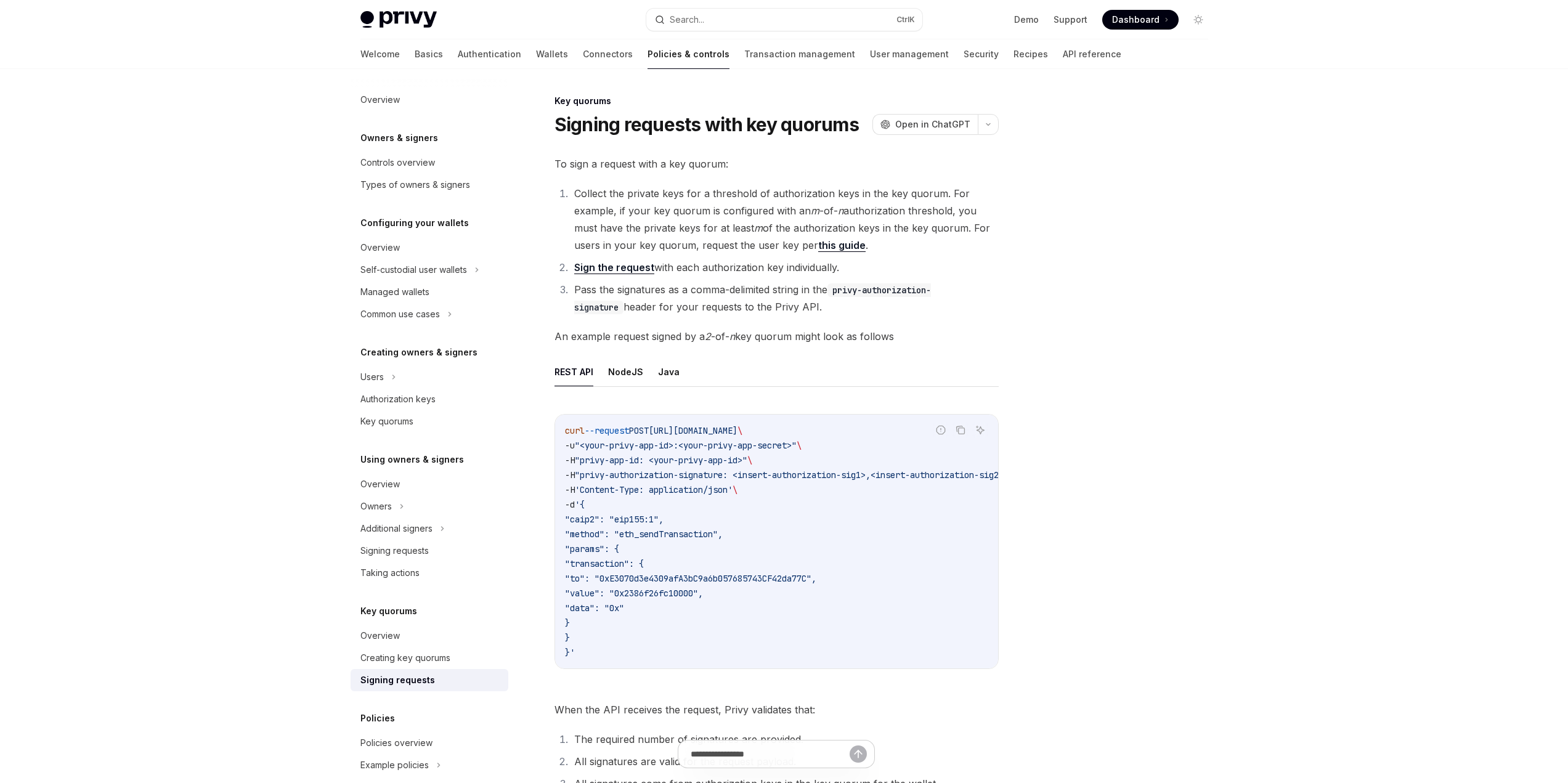
scroll to position [61, 0]
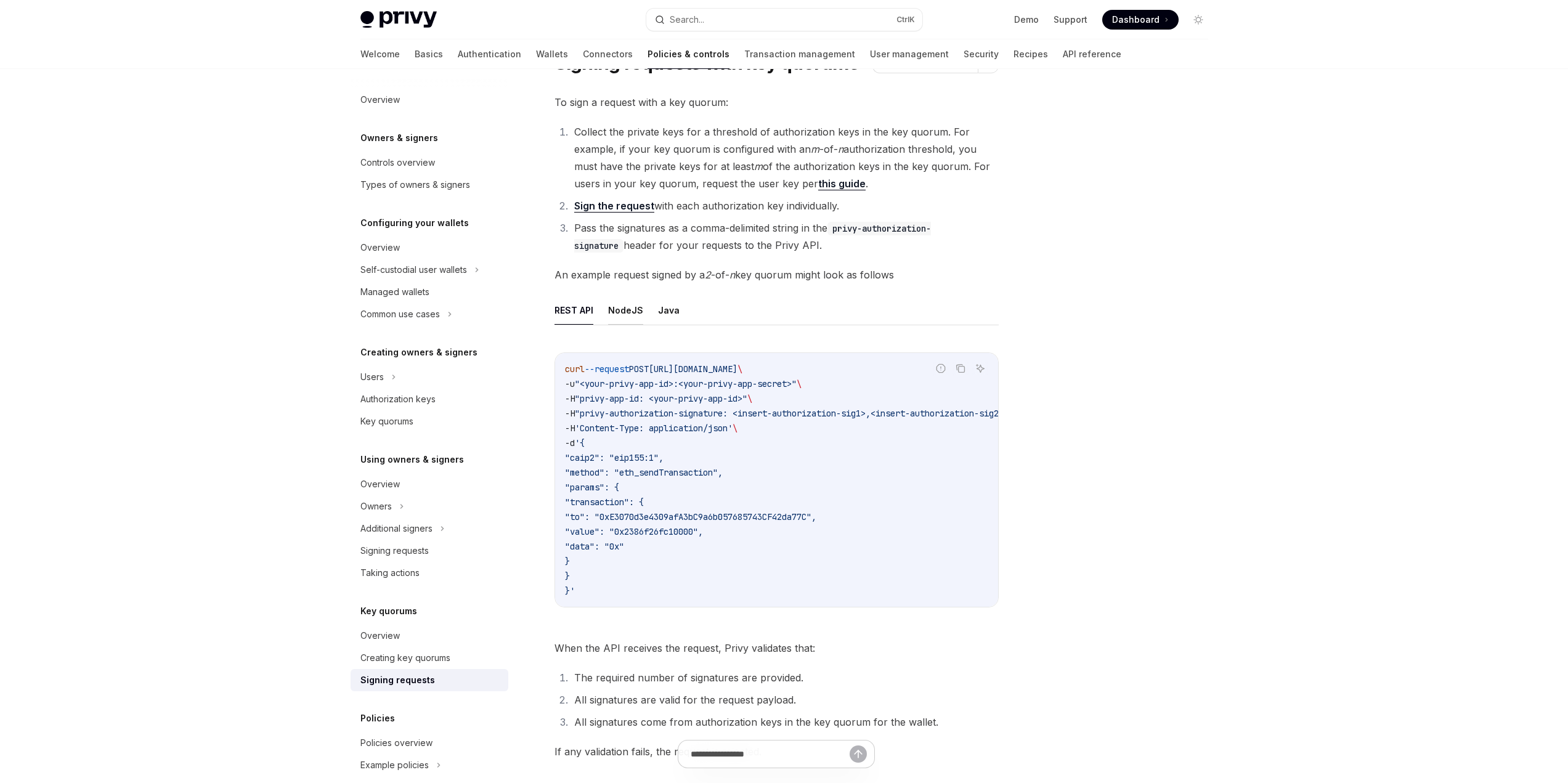
click at [635, 309] on button "NodeJS" at bounding box center [625, 310] width 35 height 29
type textarea "*"
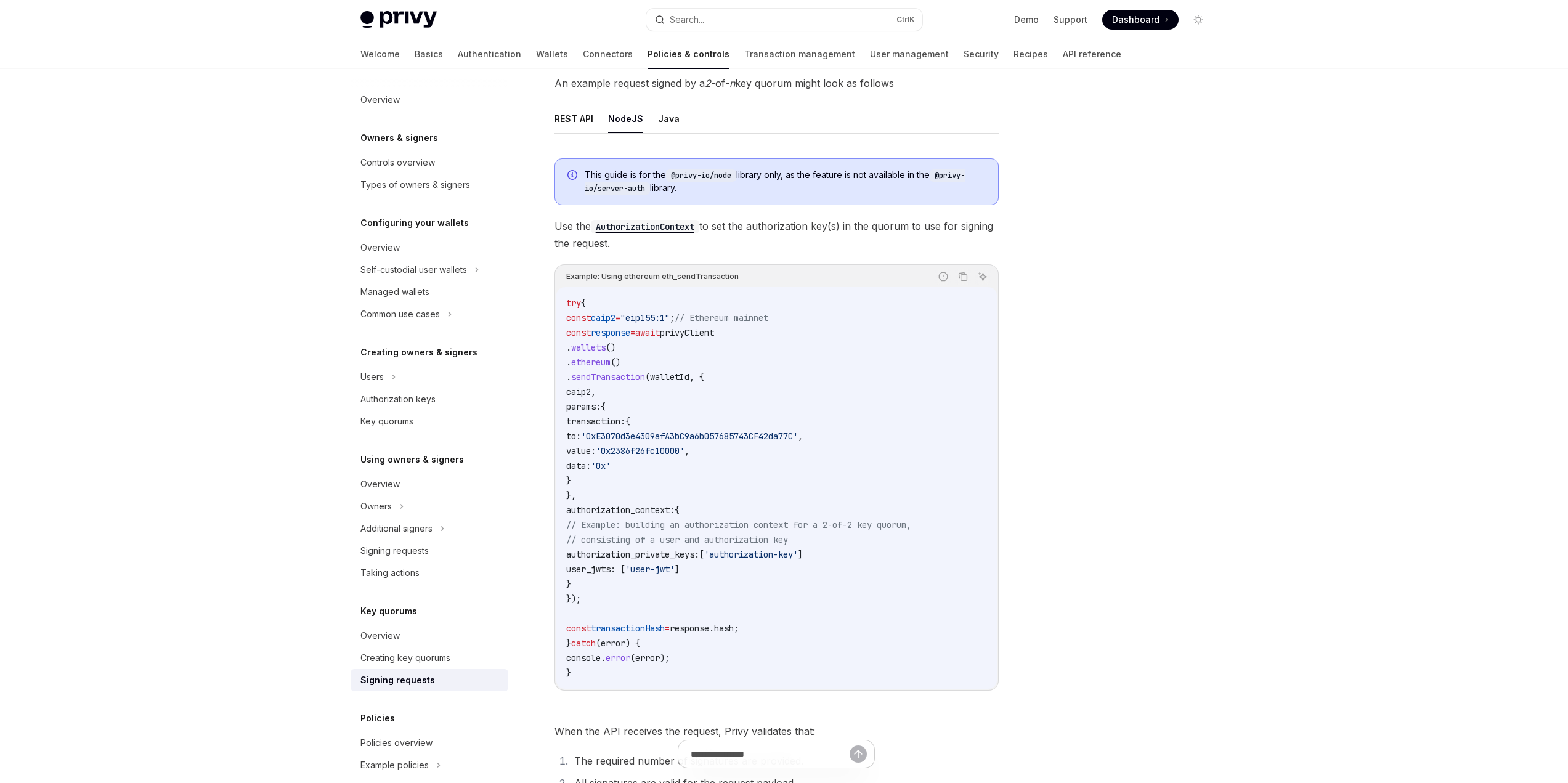
scroll to position [246, 0]
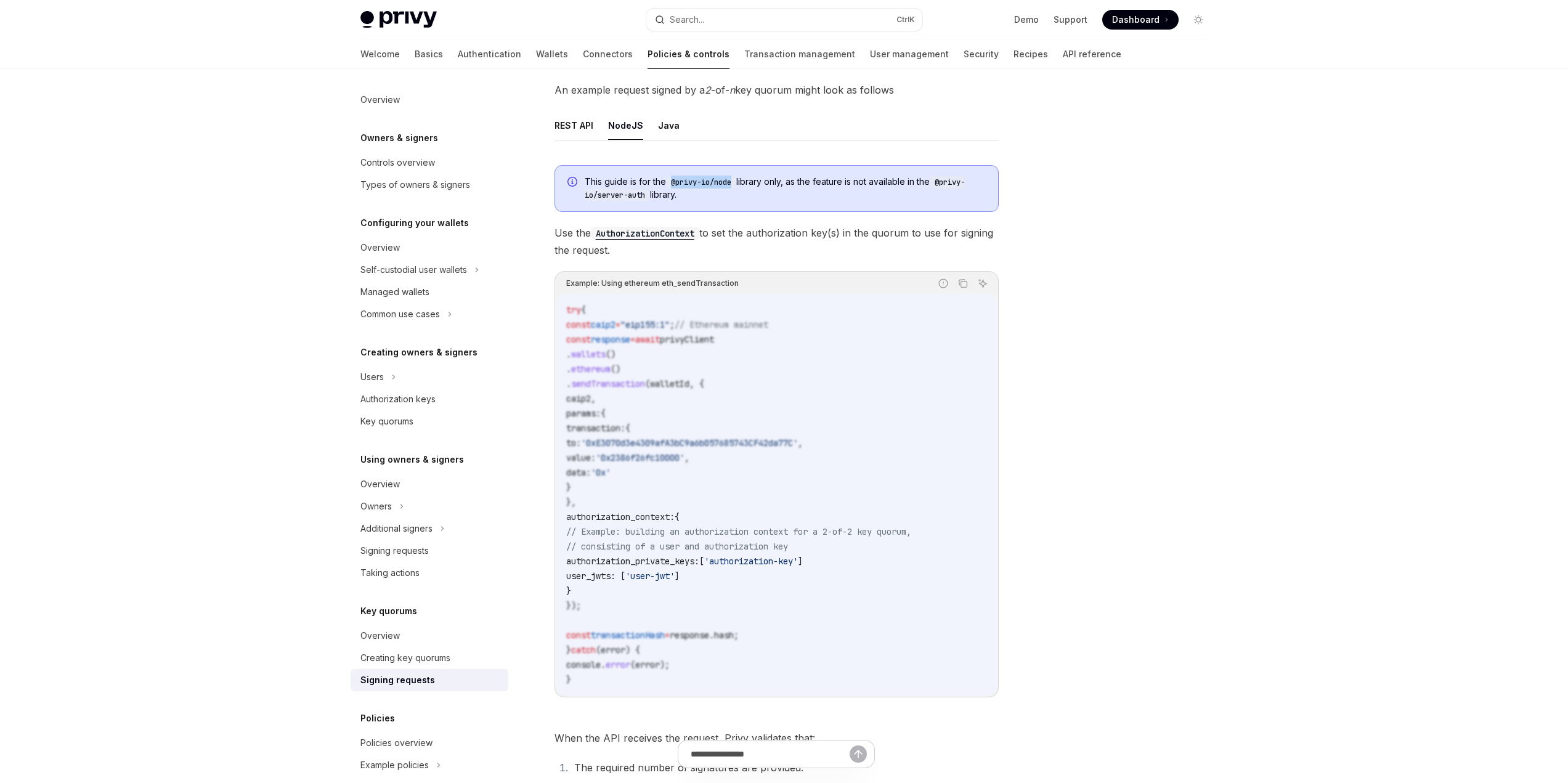
drag, startPoint x: 671, startPoint y: 180, endPoint x: 736, endPoint y: 185, distance: 65.2
click at [736, 185] on code "@privy-io/node" at bounding box center [701, 182] width 70 height 12
copy code "@privy-io/node"
click at [815, 193] on span "This guide is for the @privy-io/node library only, as the feature is not availa…" at bounding box center [785, 188] width 401 height 26
click at [640, 535] on span "// Example: building an authorization context for a 2-of-2 key quorum," at bounding box center [738, 531] width 345 height 11
